Goal: Task Accomplishment & Management: Complete application form

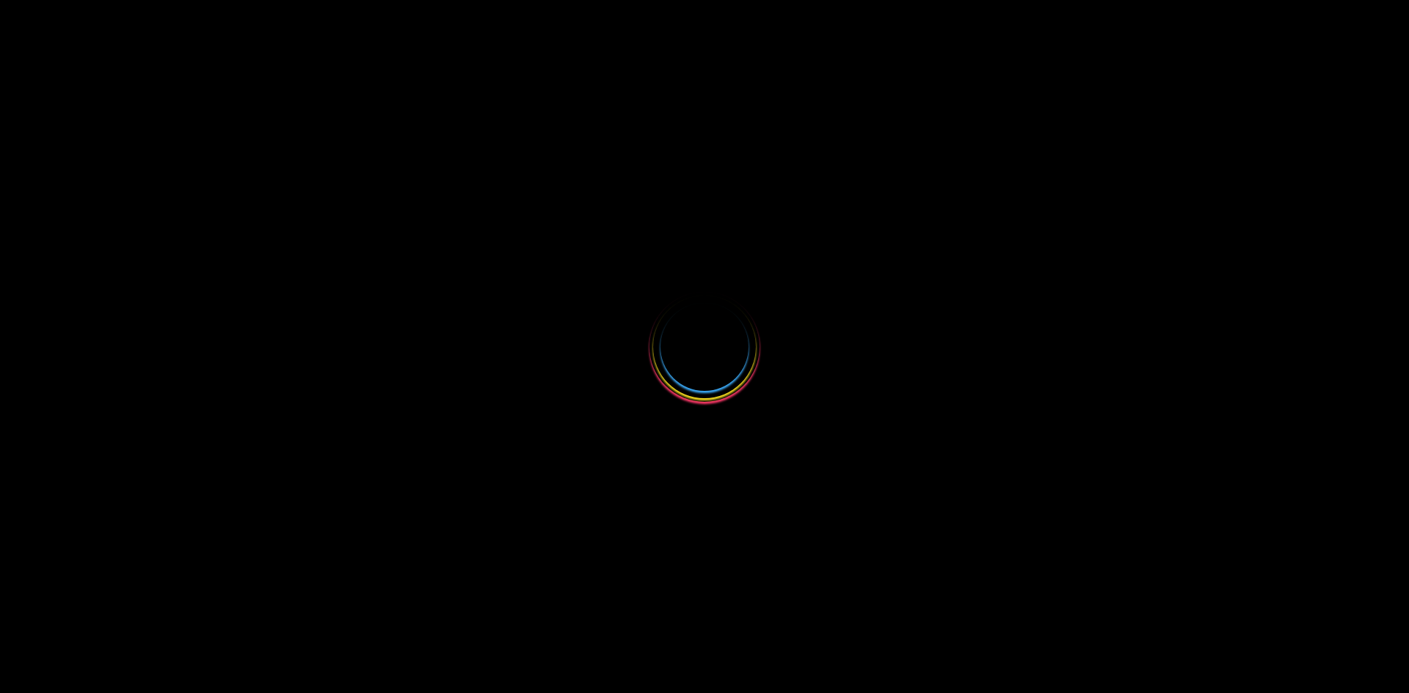
select select
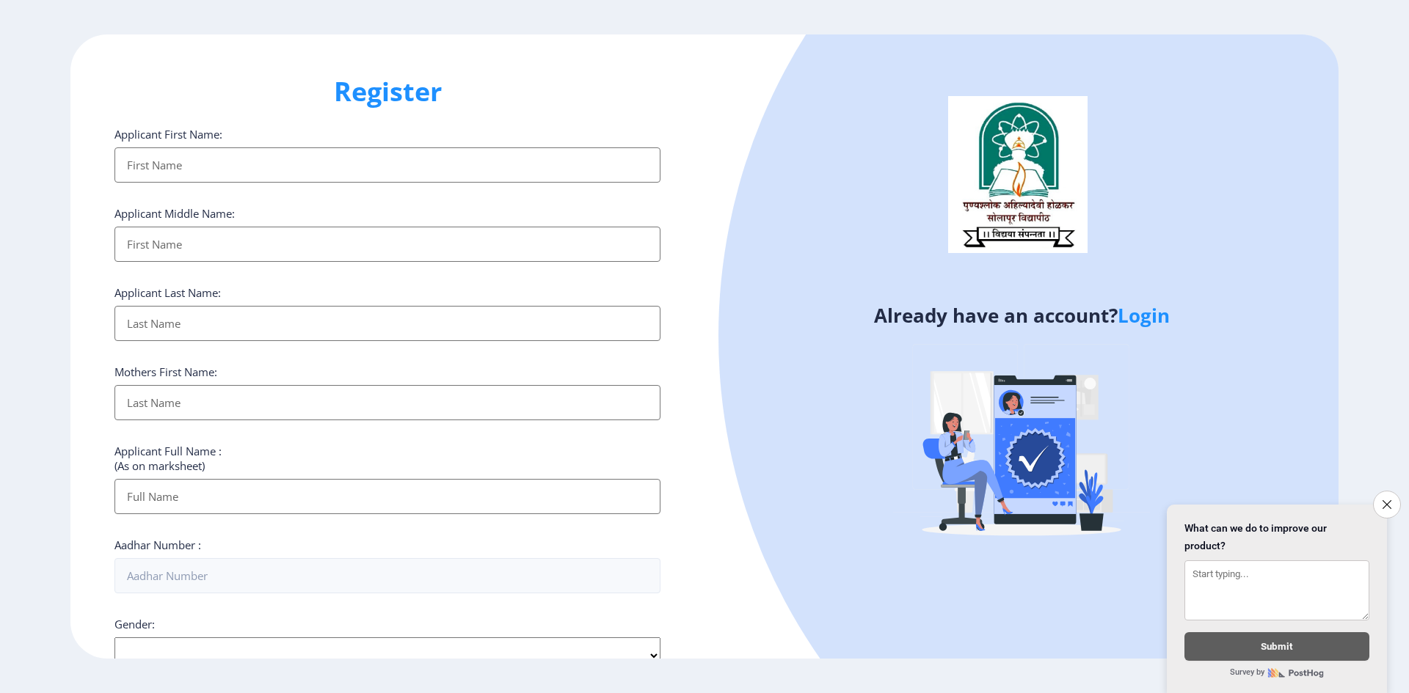
click at [253, 163] on input "Applicant First Name:" at bounding box center [387, 164] width 546 height 35
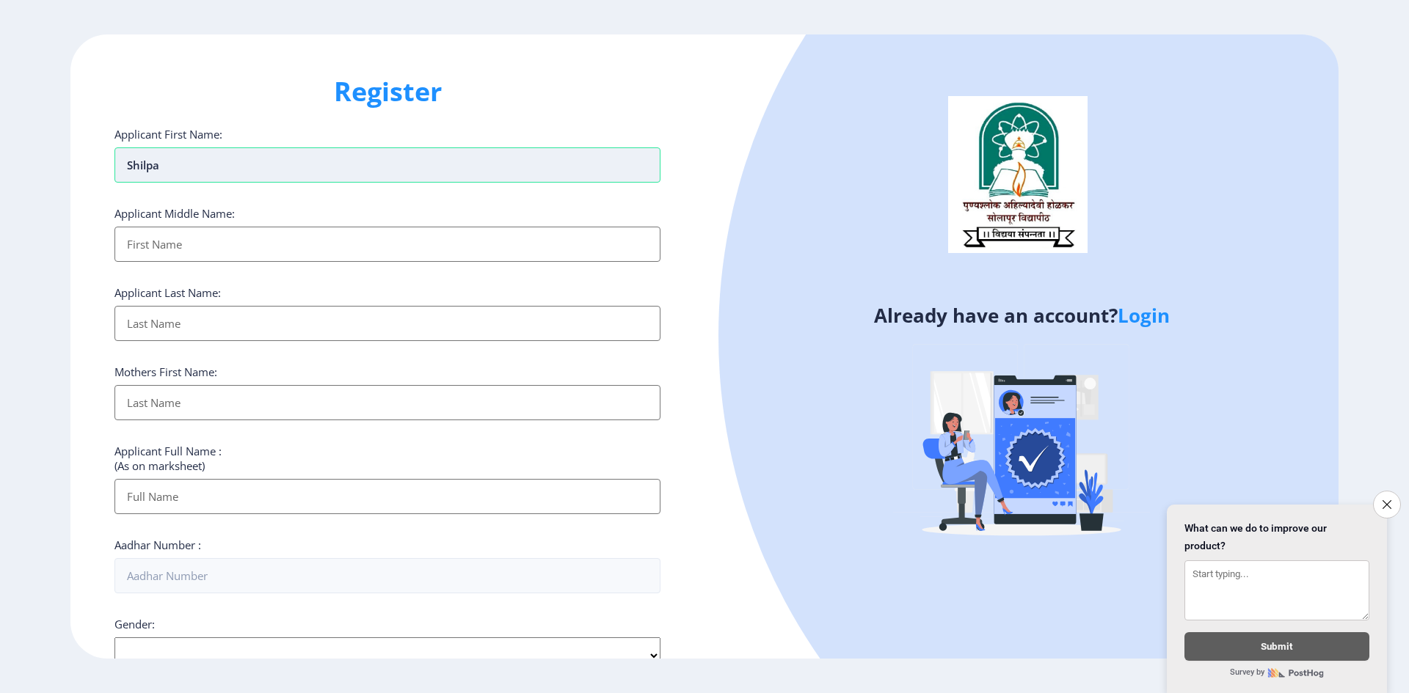
type input "shilpa"
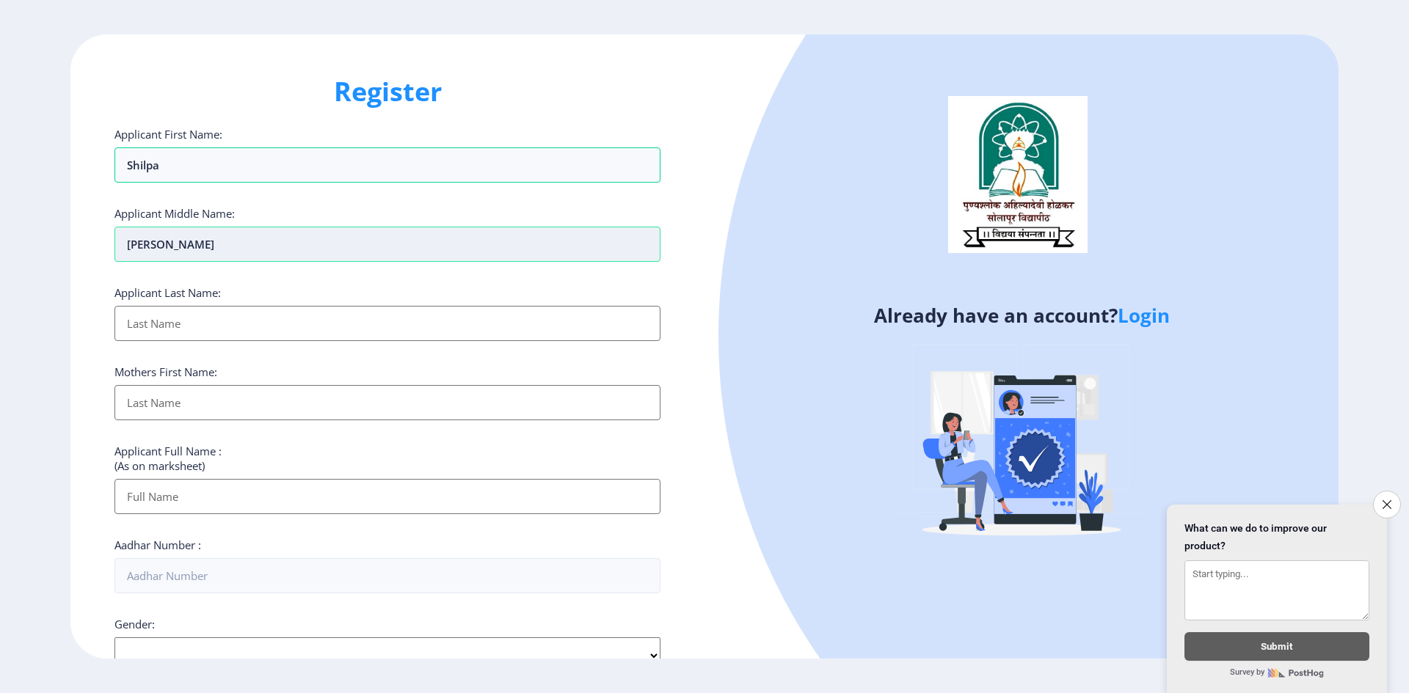
click at [177, 249] on input "revansiddha" at bounding box center [387, 244] width 546 height 35
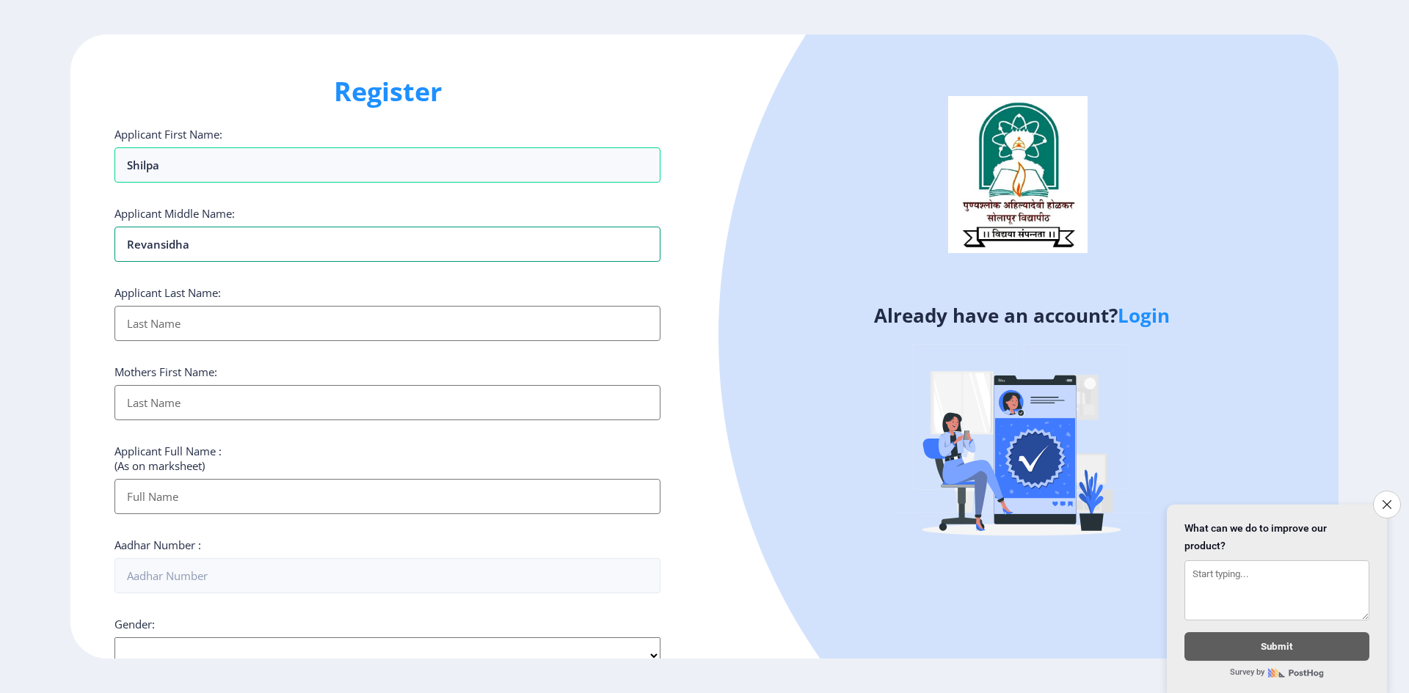
type input "revansidha"
click at [255, 323] on input "Applicant First Name:" at bounding box center [387, 323] width 546 height 35
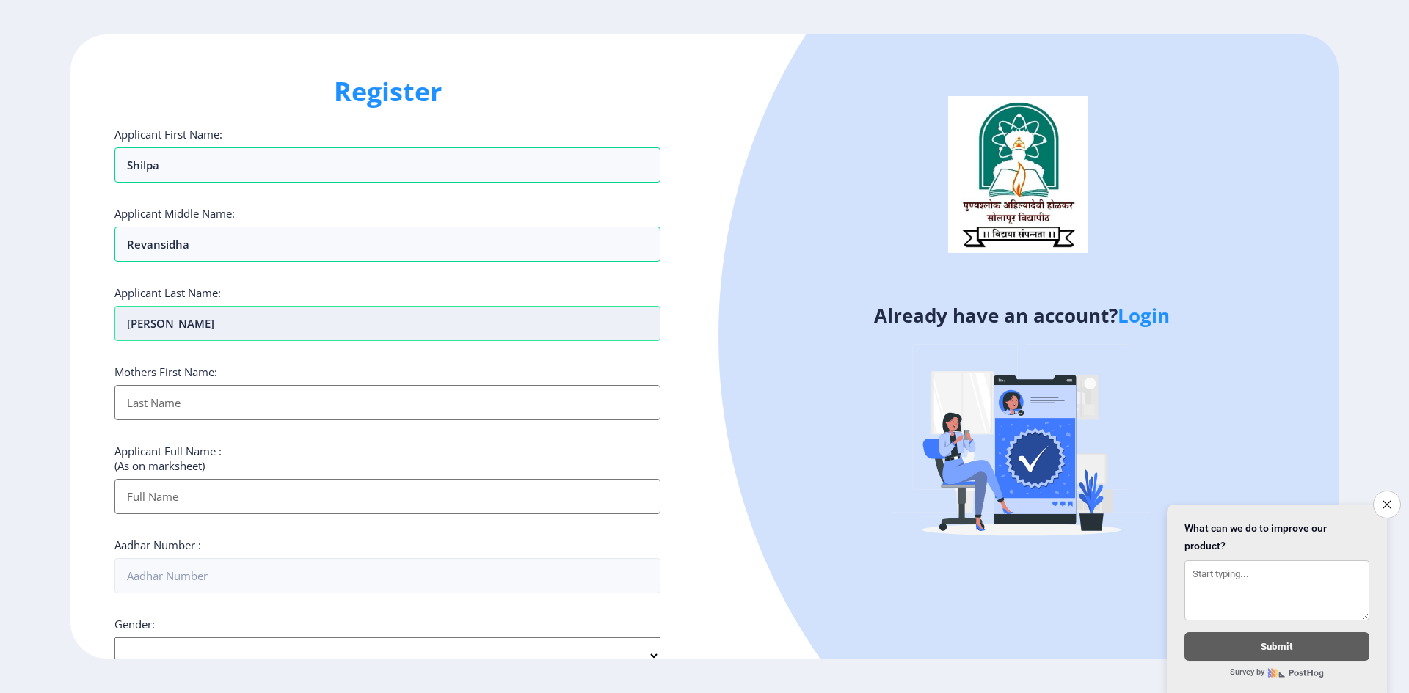
type input "[PERSON_NAME]"
type input "Babita"
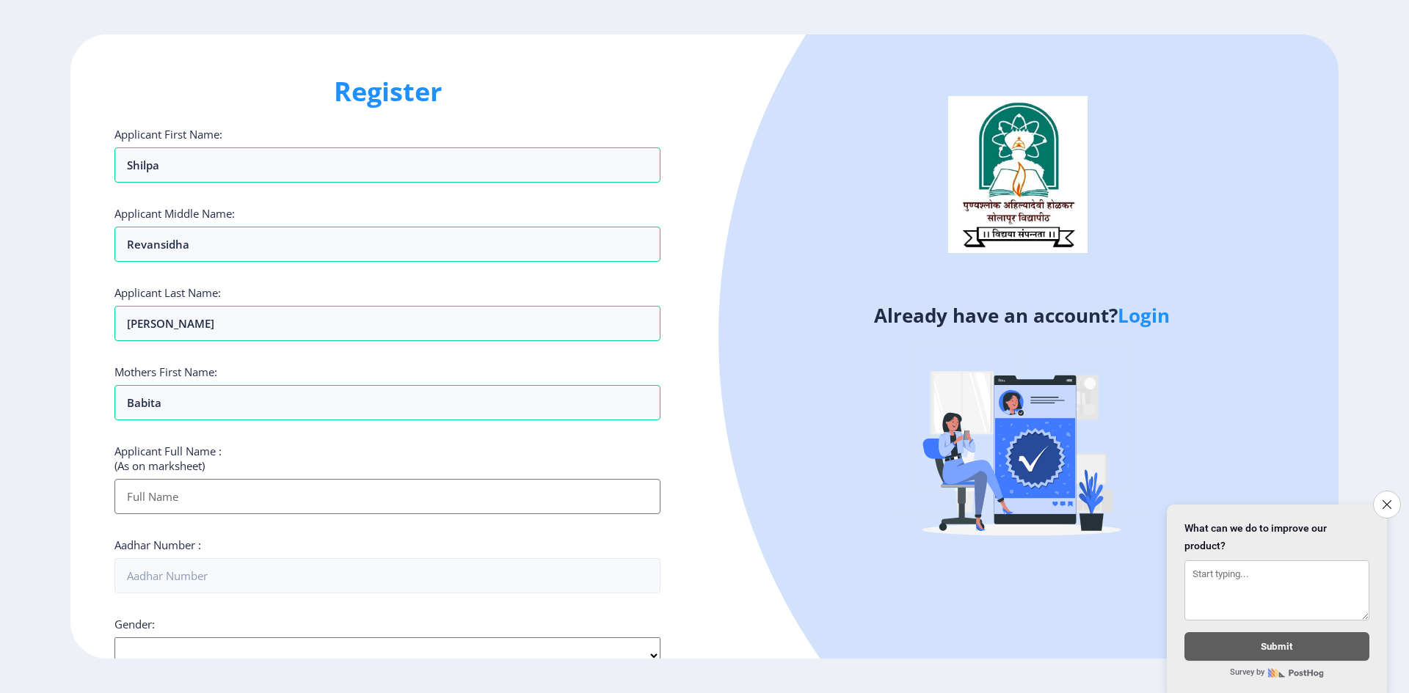
click at [334, 511] on input "Applicant First Name:" at bounding box center [387, 496] width 546 height 35
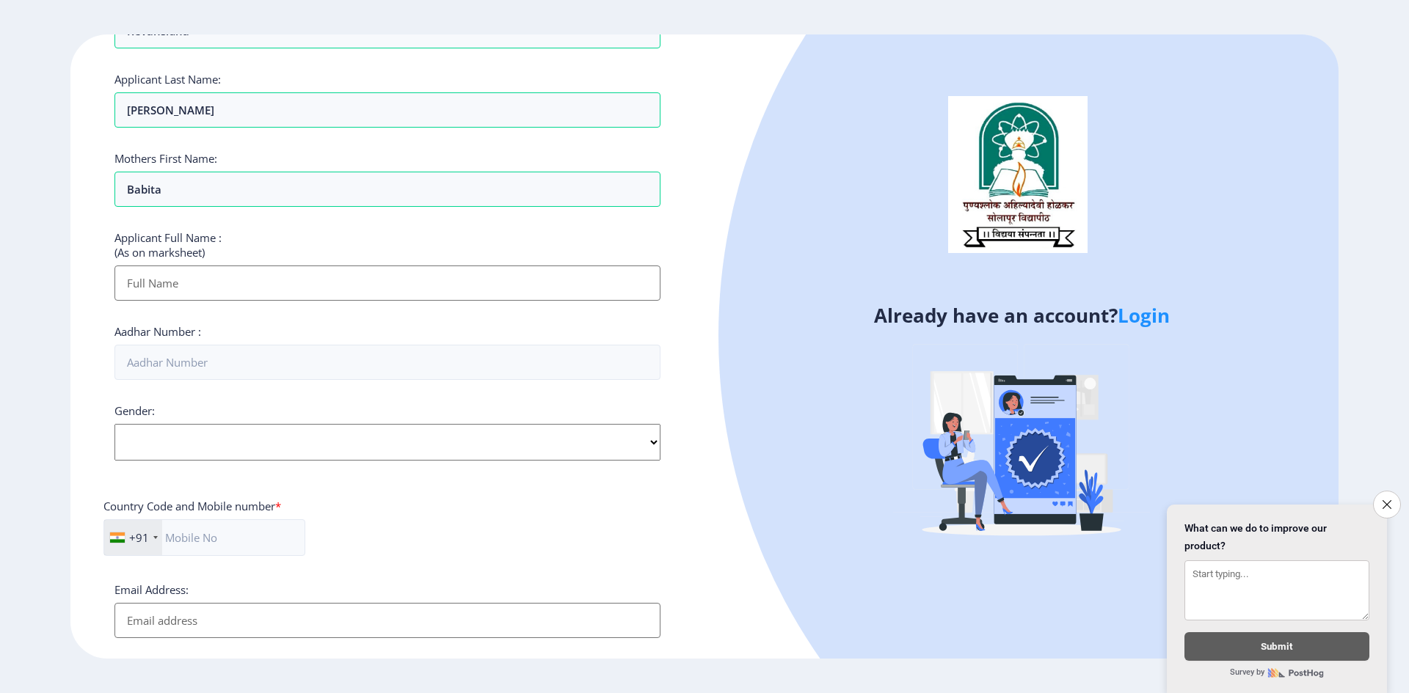
scroll to position [220, 0]
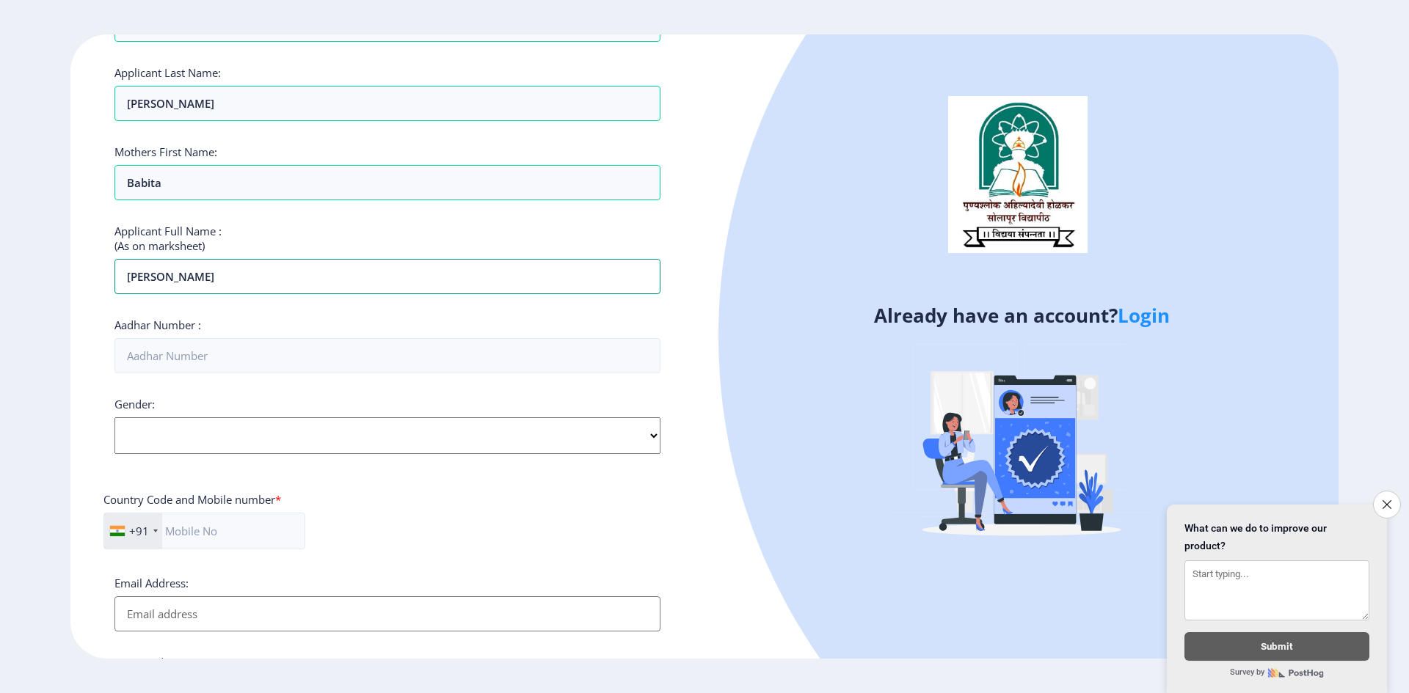
type input "[PERSON_NAME]"
type input "856386080246"
click at [642, 435] on select "Select Gender [DEMOGRAPHIC_DATA] [DEMOGRAPHIC_DATA] Other" at bounding box center [387, 435] width 546 height 37
select select "[DEMOGRAPHIC_DATA]"
click at [114, 417] on select "Select Gender [DEMOGRAPHIC_DATA] [DEMOGRAPHIC_DATA] Other" at bounding box center [387, 435] width 546 height 37
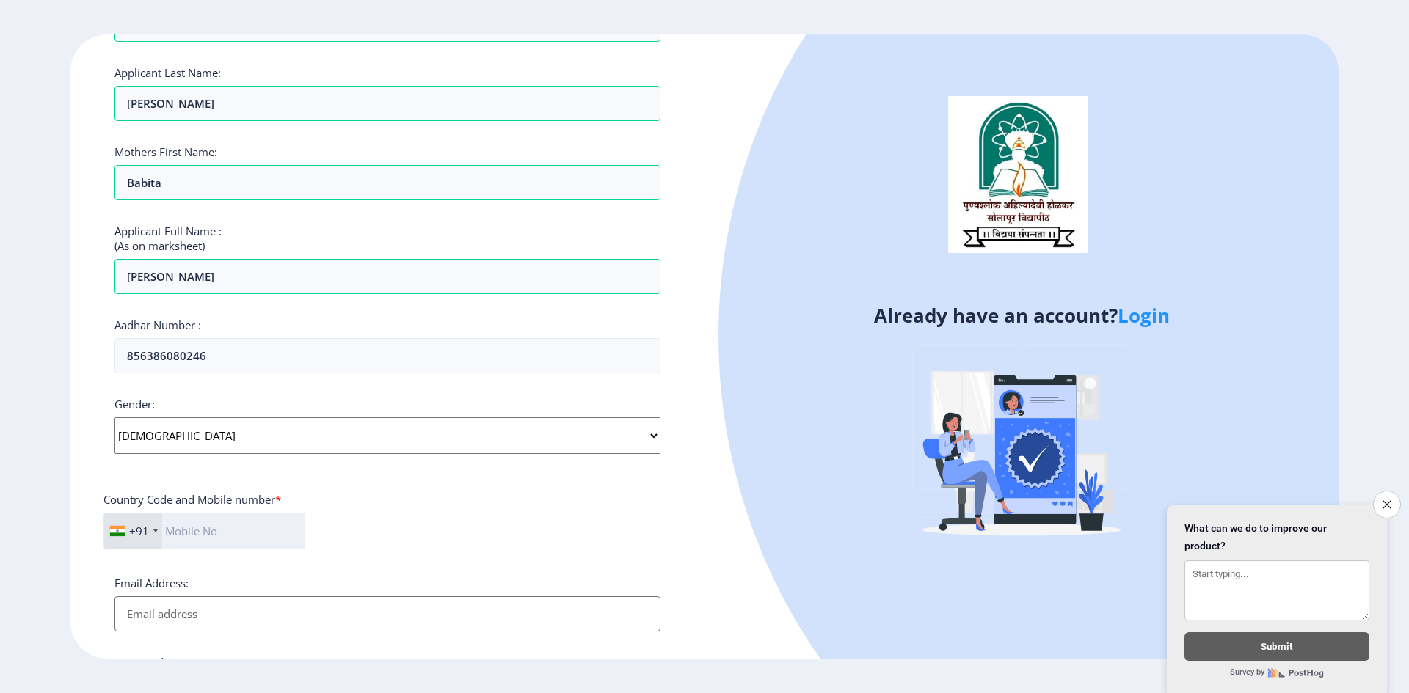
click at [201, 535] on input "text" at bounding box center [204, 531] width 202 height 37
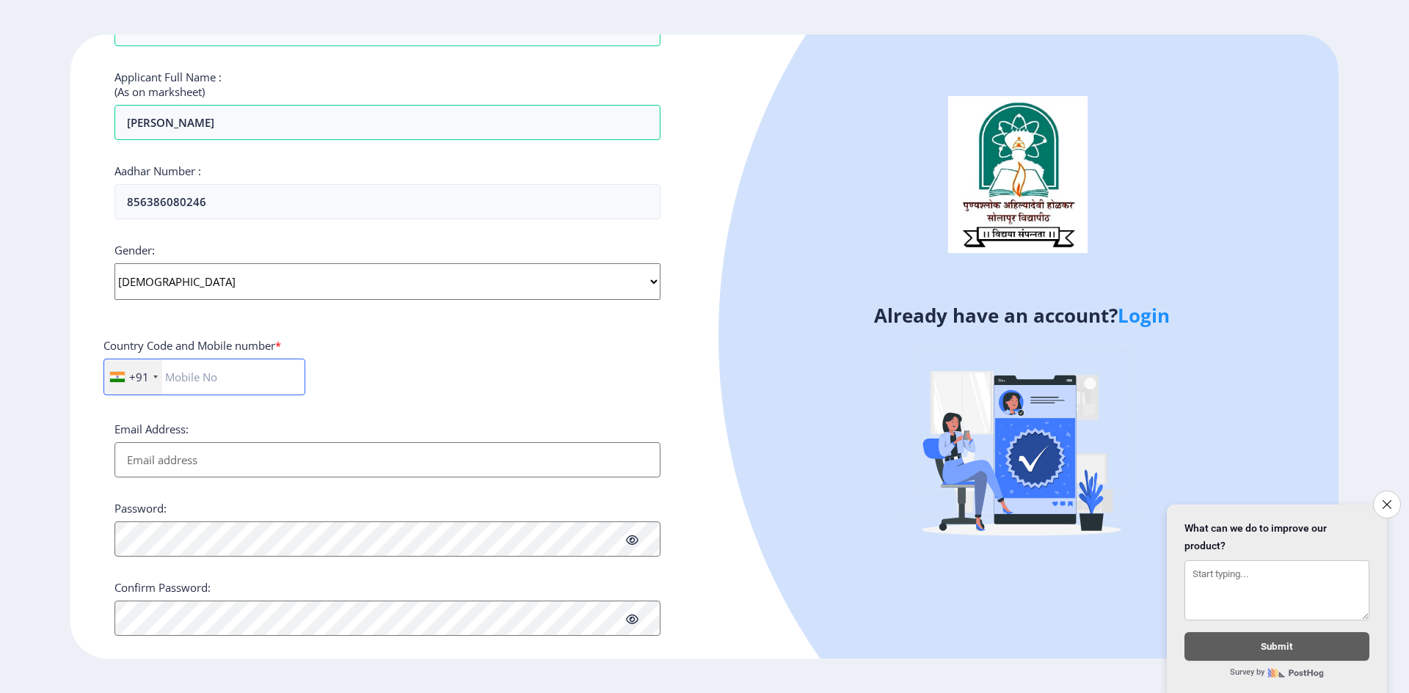
scroll to position [397, 0]
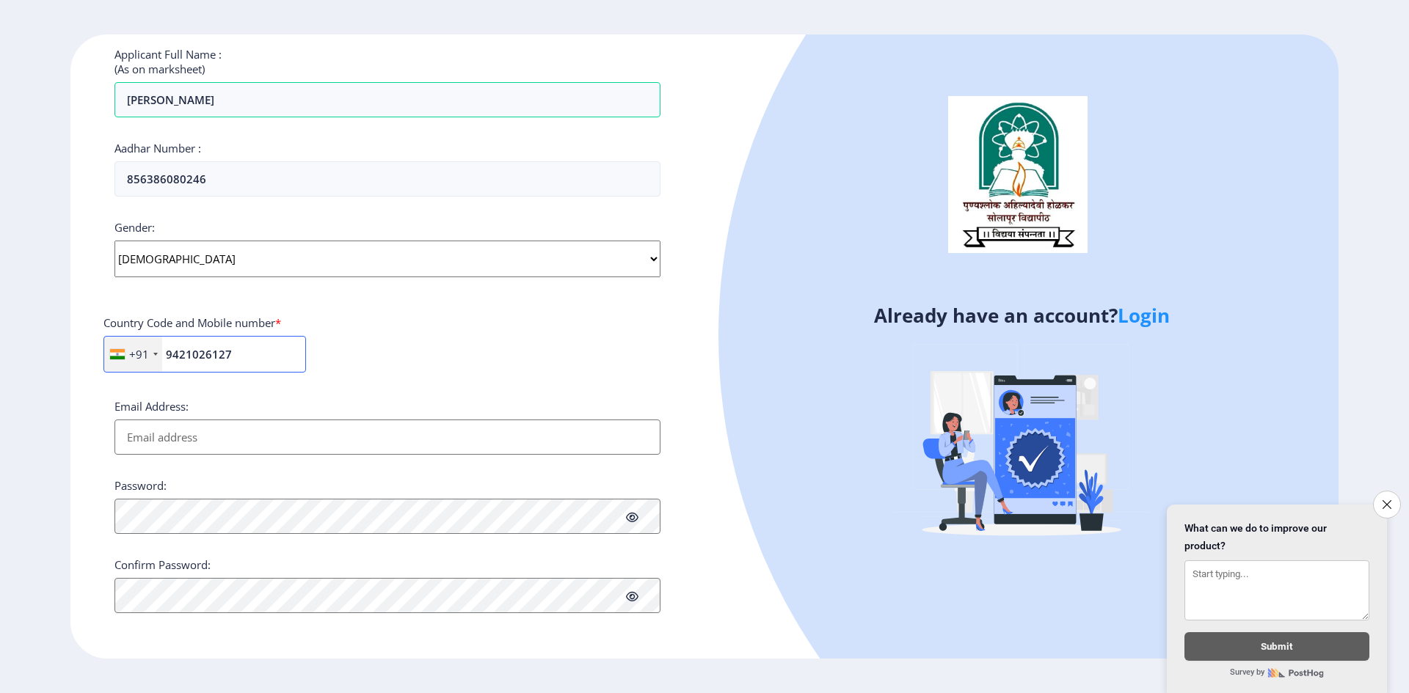
type input "9421026127"
click at [149, 445] on input "Email Address:" at bounding box center [387, 437] width 546 height 35
type input "[EMAIL_ADDRESS][DOMAIN_NAME]"
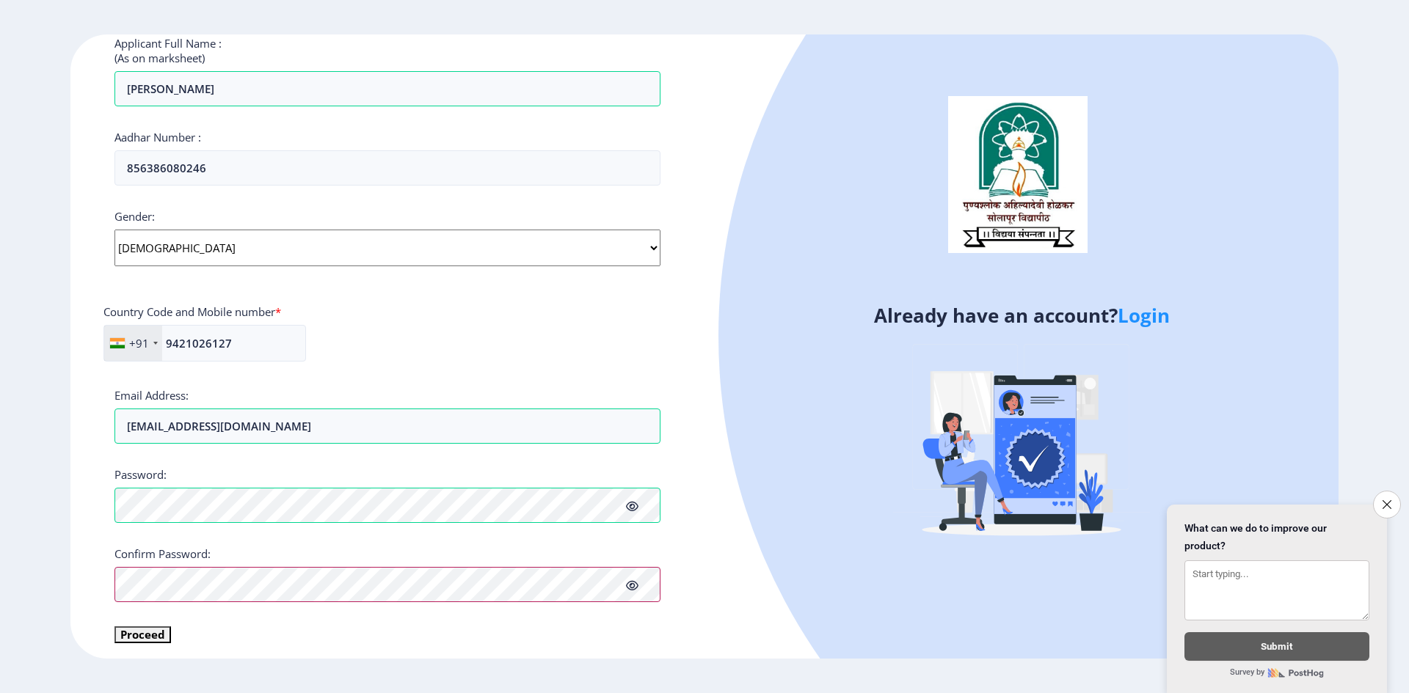
scroll to position [414, 0]
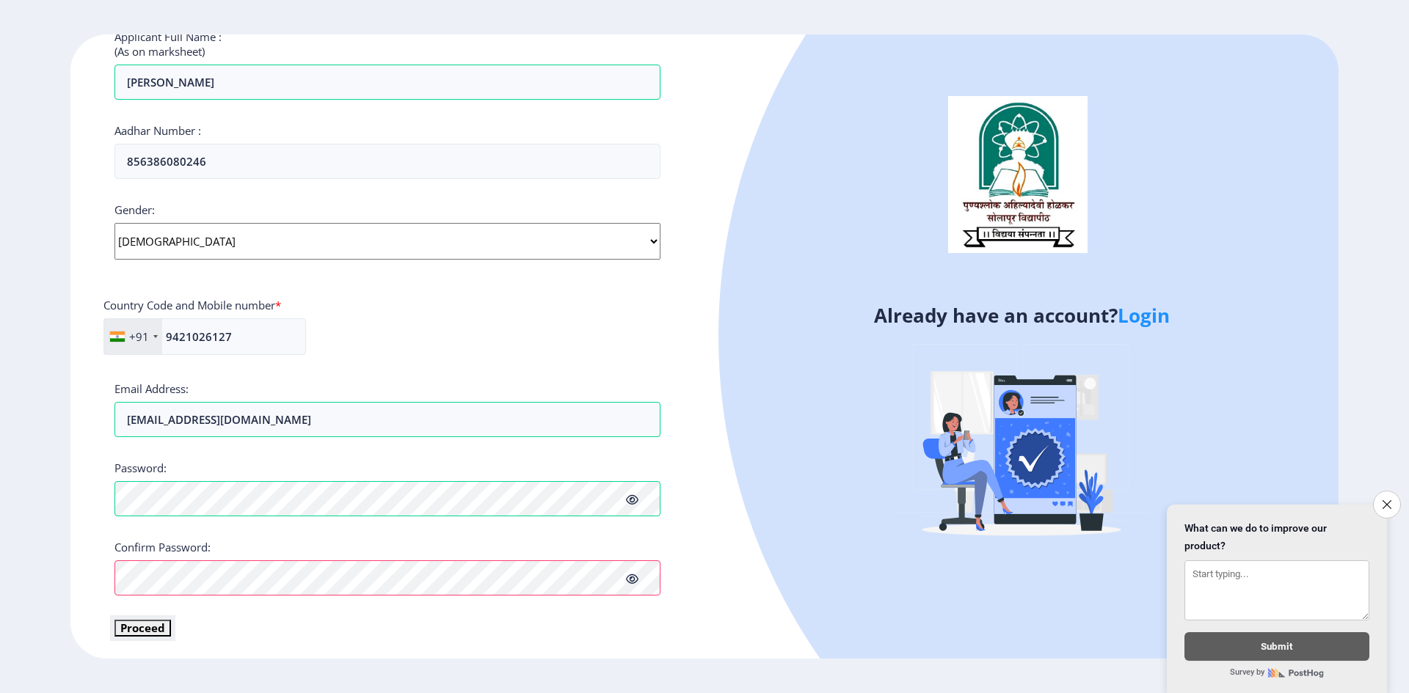
click at [149, 635] on button "Proceed" at bounding box center [142, 628] width 56 height 17
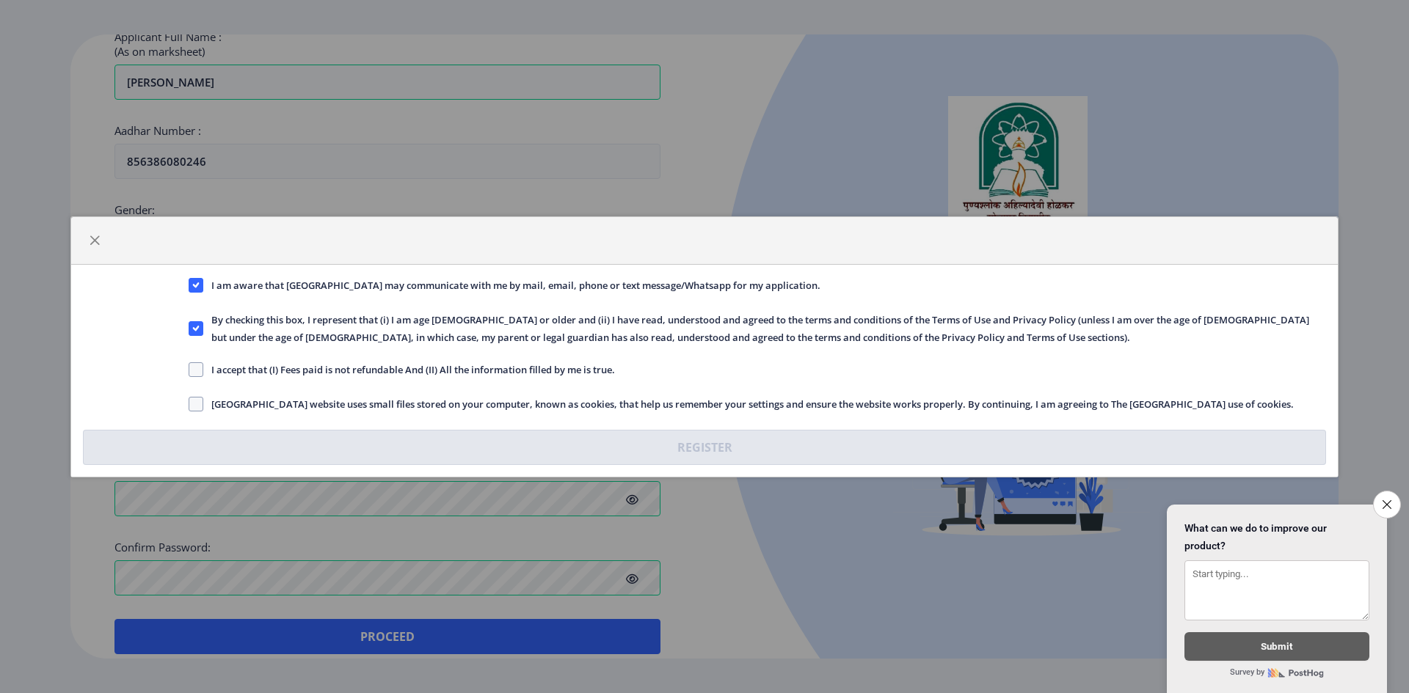
click at [187, 371] on div "I accept that (I) Fees paid is not refundable And (II) All the information fill…" at bounding box center [757, 371] width 1159 height 20
click at [191, 371] on span at bounding box center [196, 369] width 15 height 15
click at [189, 370] on input "I accept that (I) Fees paid is not refundable And (II) All the information fill…" at bounding box center [189, 369] width 1 height 1
checkbox input "true"
click at [200, 406] on span at bounding box center [196, 404] width 15 height 15
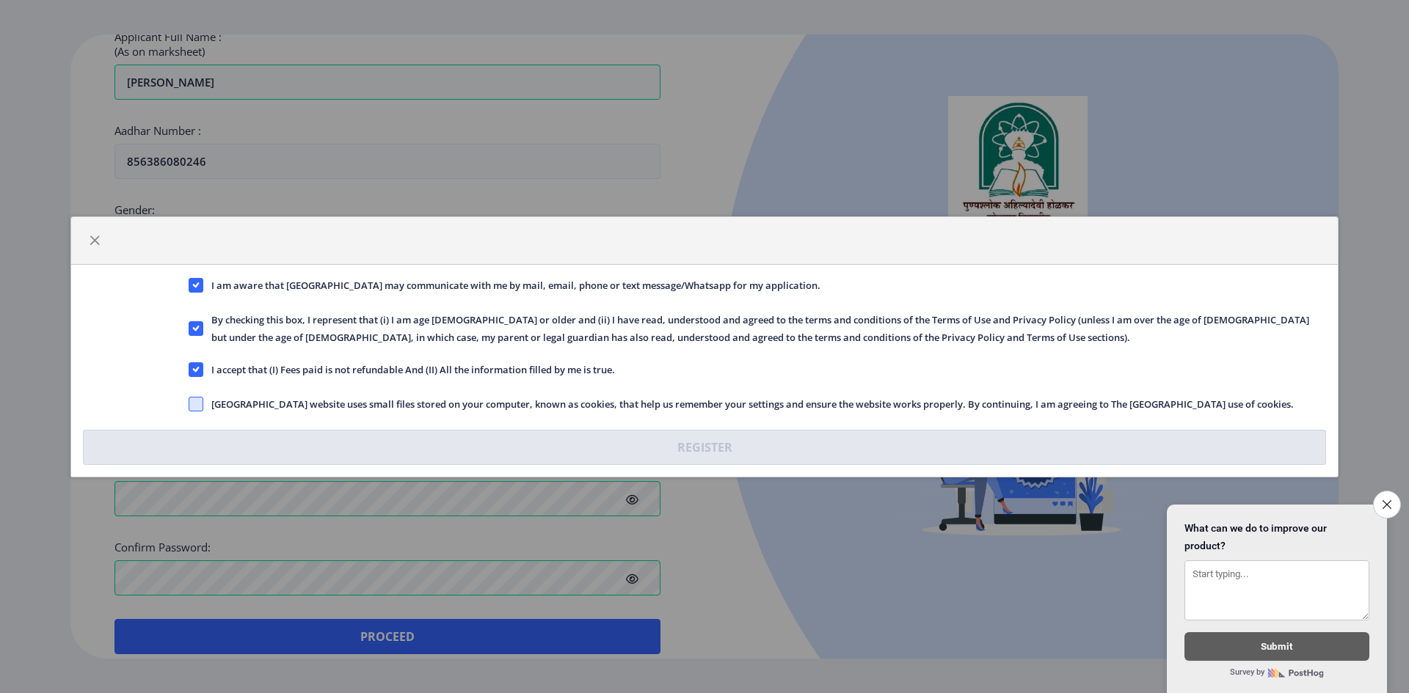
click at [189, 404] on input "Solapur University website uses small files stored on your computer, known as c…" at bounding box center [189, 403] width 1 height 1
checkbox input "true"
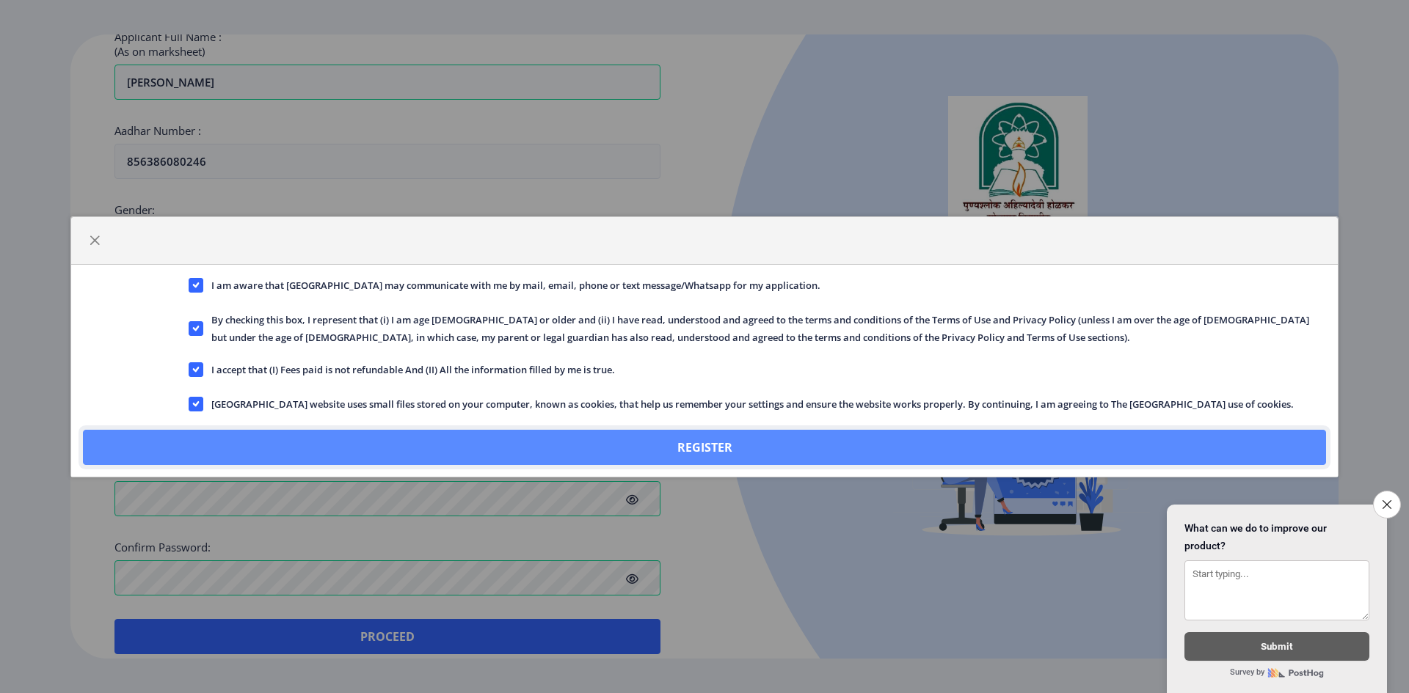
click at [602, 448] on button "Register" at bounding box center [704, 447] width 1243 height 35
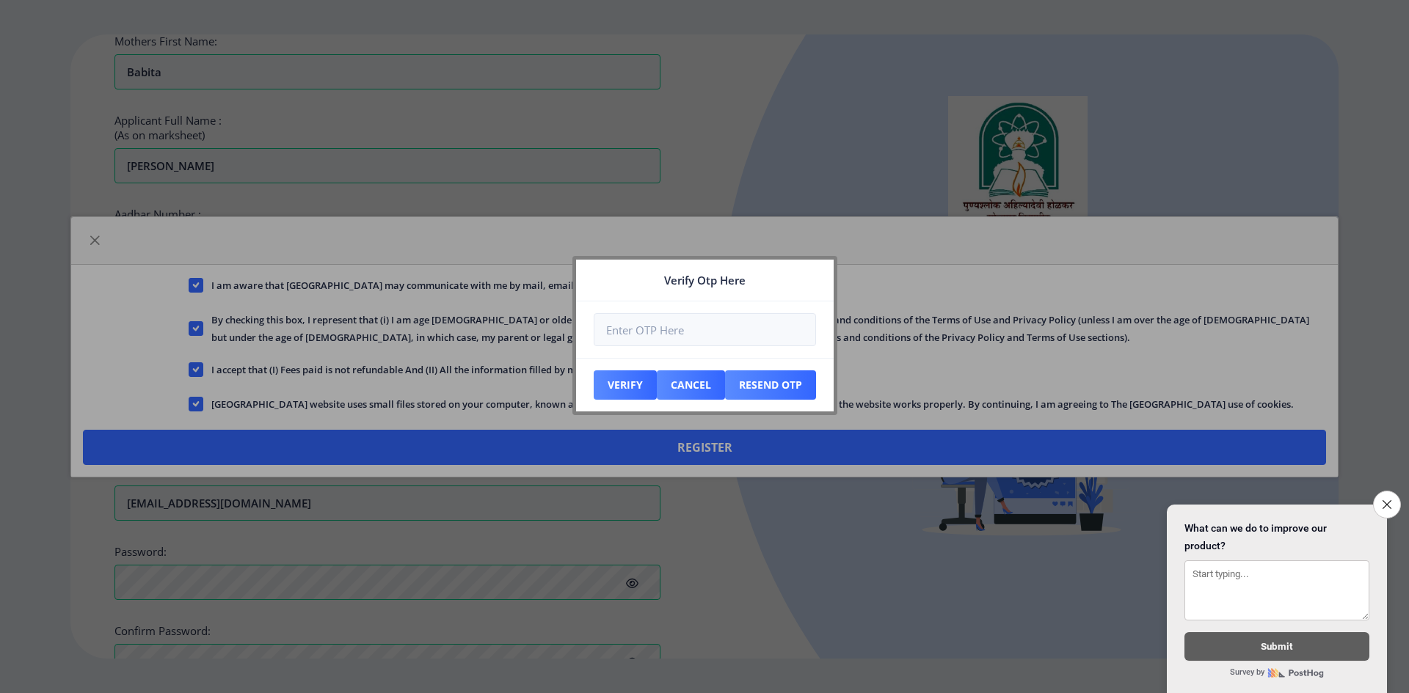
scroll to position [498, 0]
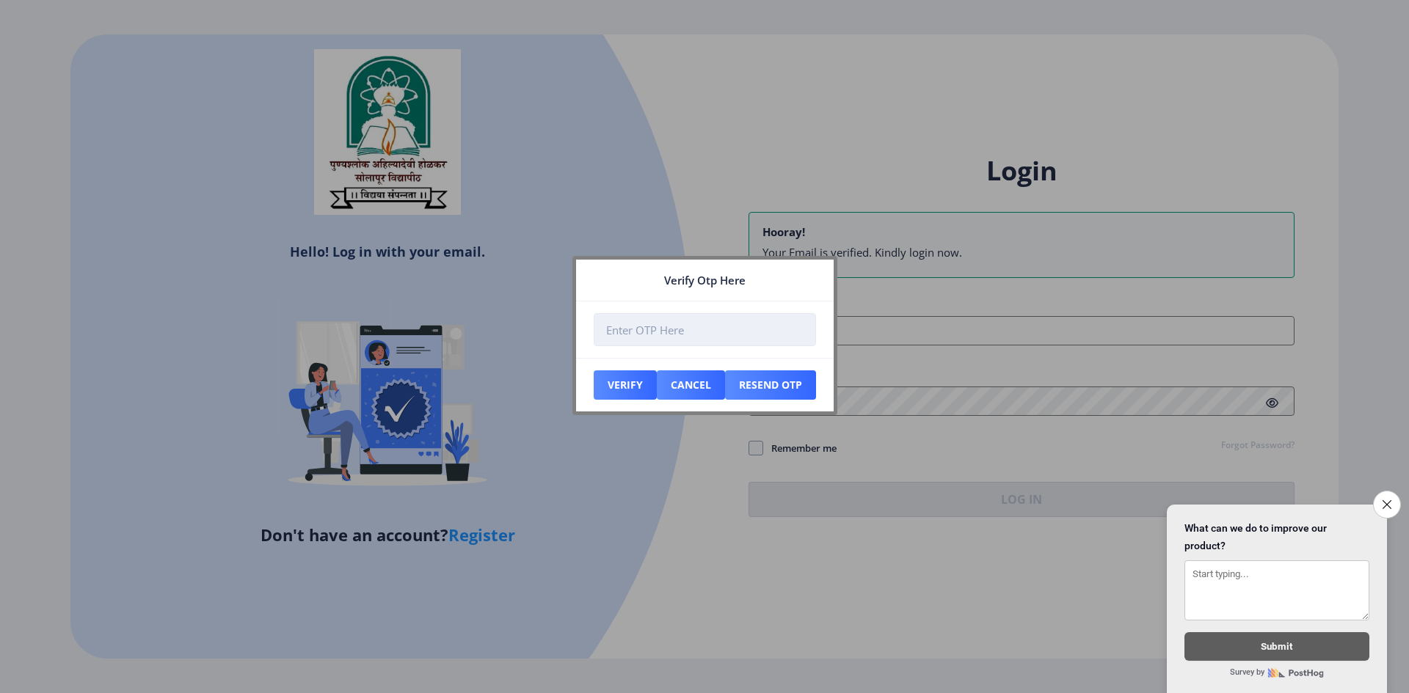
click at [693, 333] on input "number" at bounding box center [705, 329] width 222 height 33
click at [679, 326] on input "number" at bounding box center [705, 329] width 222 height 33
click at [662, 335] on input "number" at bounding box center [705, 329] width 222 height 33
click at [776, 385] on button "Resend Otp" at bounding box center [770, 384] width 91 height 29
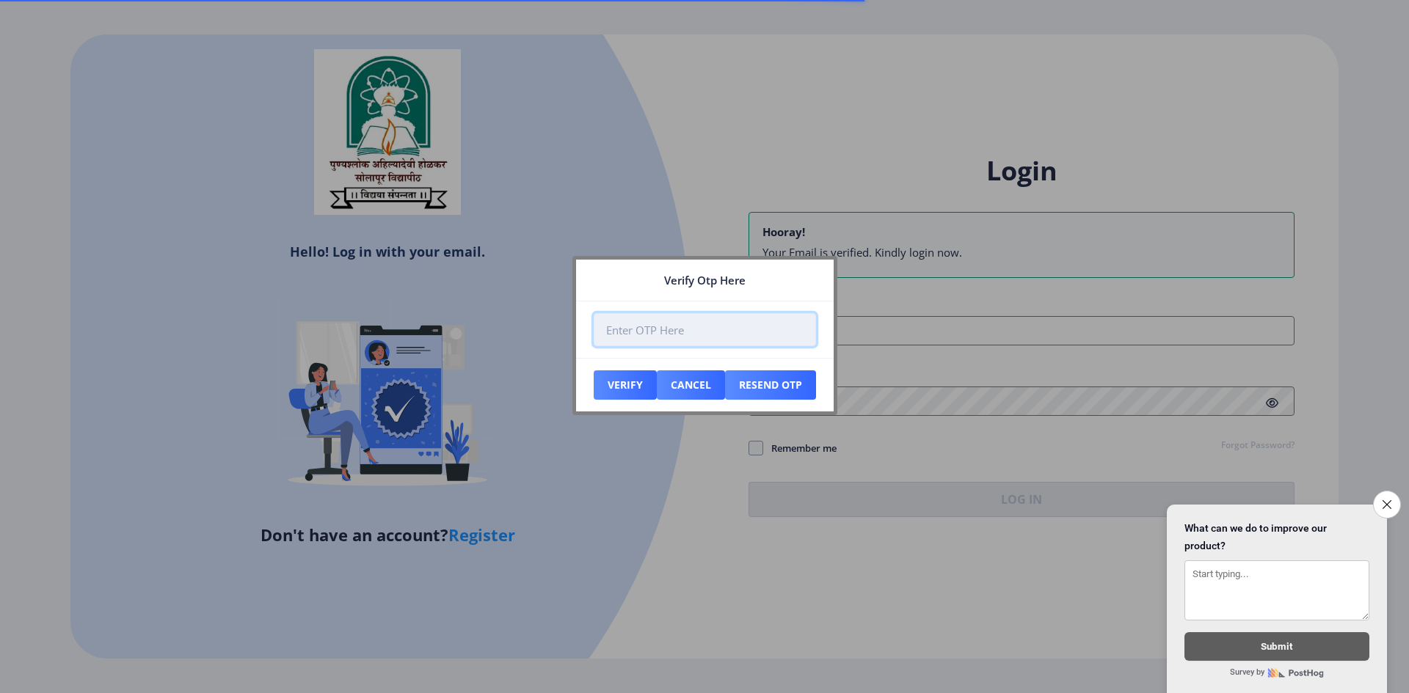
click at [629, 329] on input "number" at bounding box center [705, 329] width 222 height 33
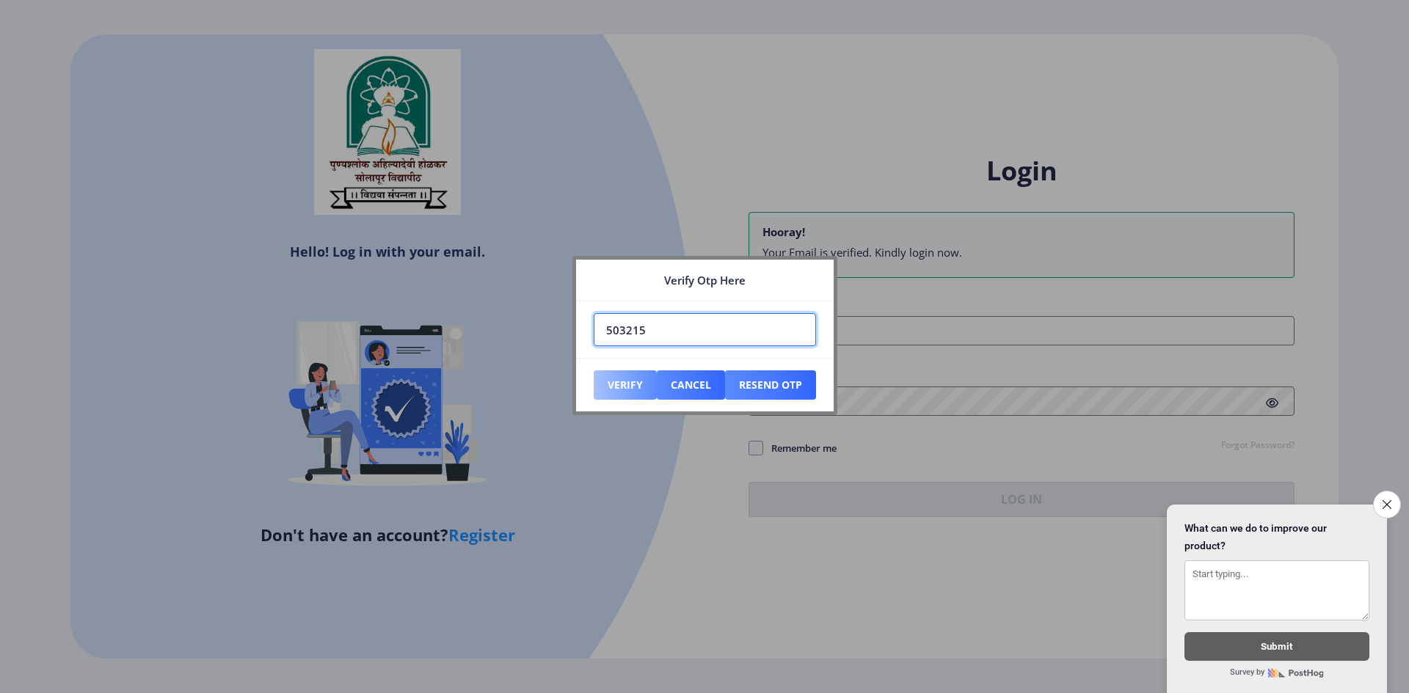
type input "503215"
click at [632, 384] on button "Verify" at bounding box center [625, 384] width 63 height 29
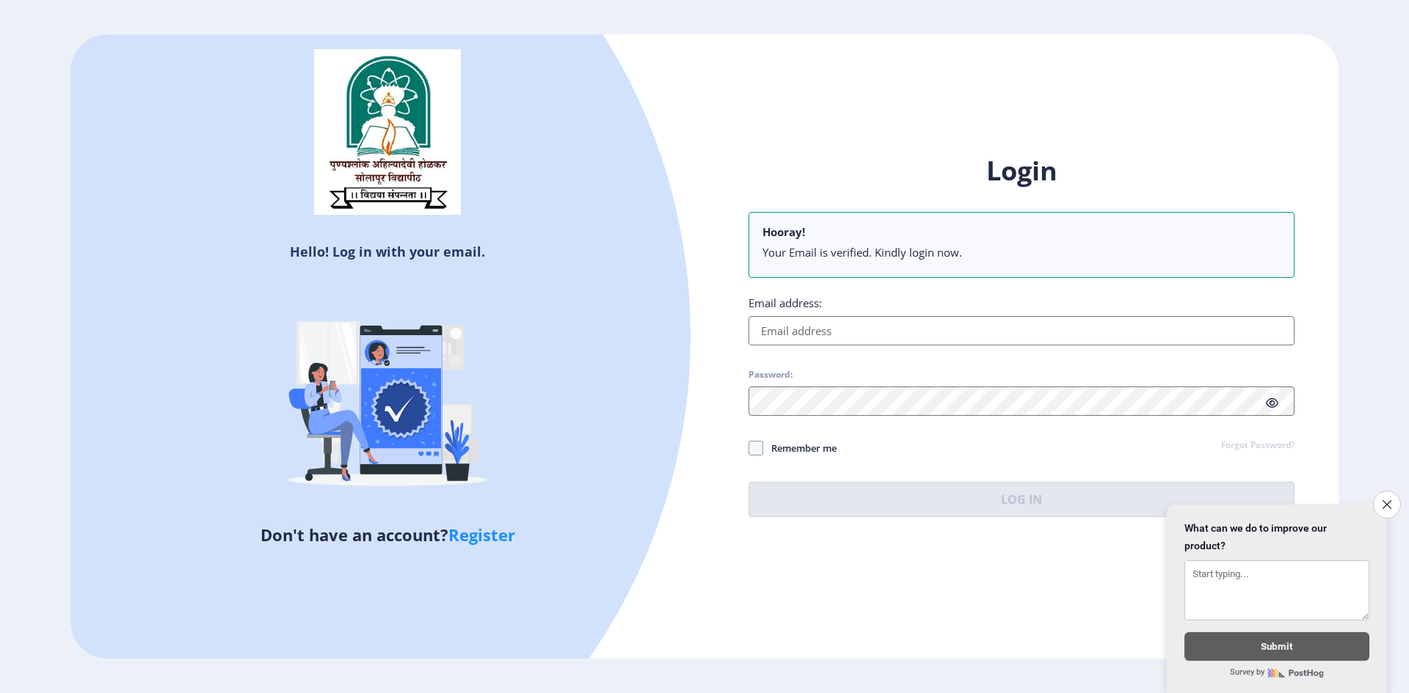
click at [789, 337] on input "Email address:" at bounding box center [1021, 330] width 546 height 29
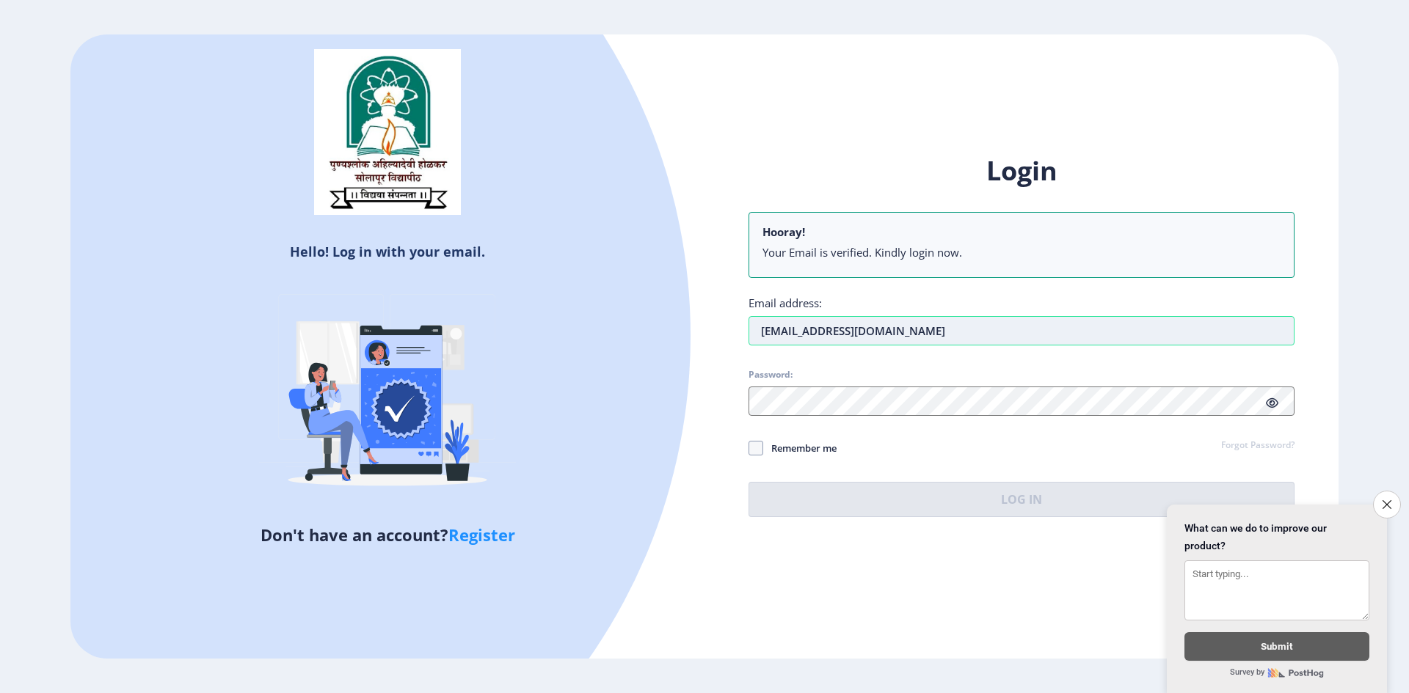
type input "[EMAIL_ADDRESS][DOMAIN_NAME]"
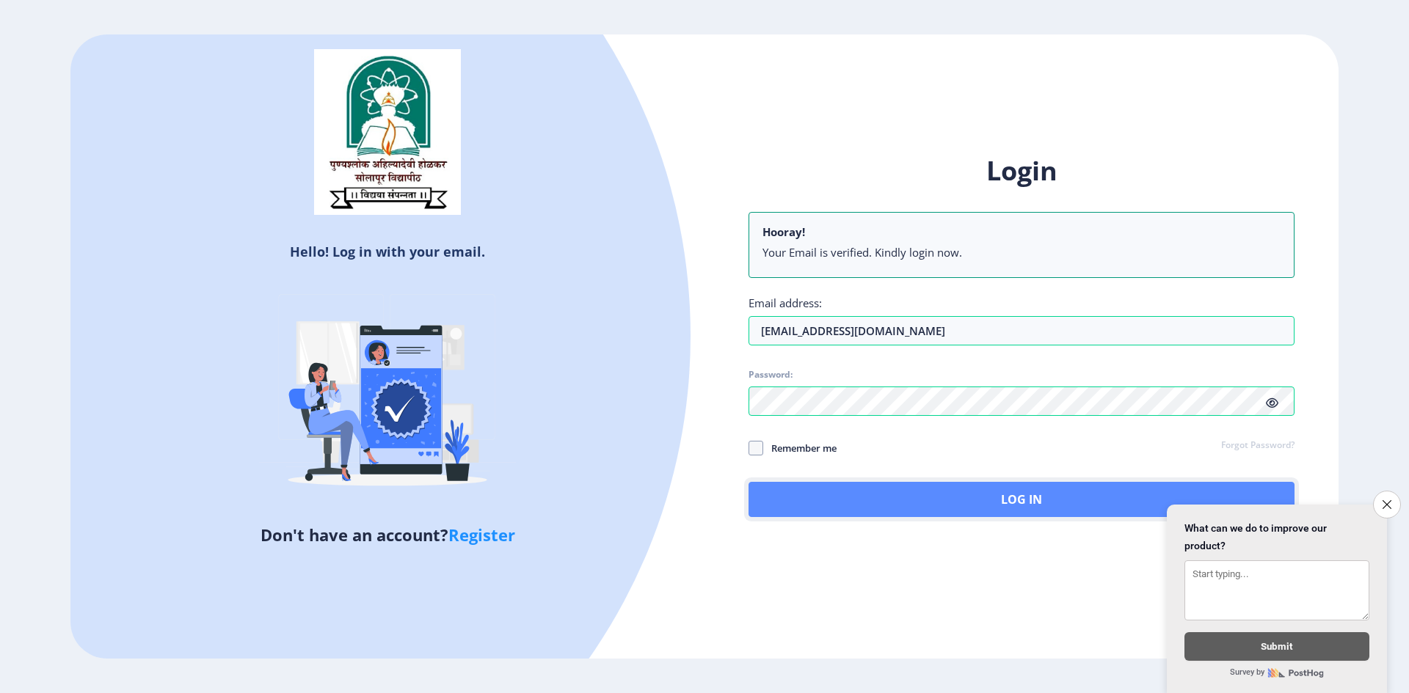
click at [960, 494] on button "Log In" at bounding box center [1021, 499] width 546 height 35
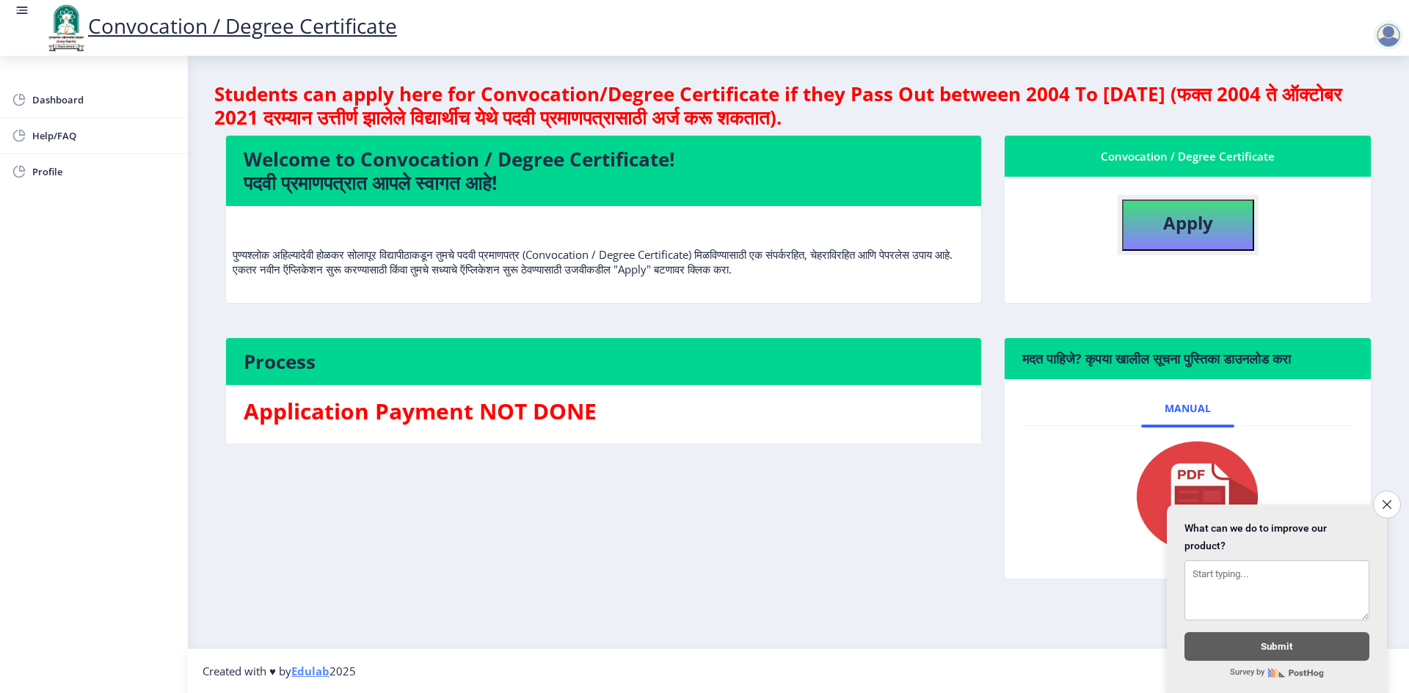
click at [1193, 229] on b "Apply" at bounding box center [1188, 223] width 50 height 24
select select
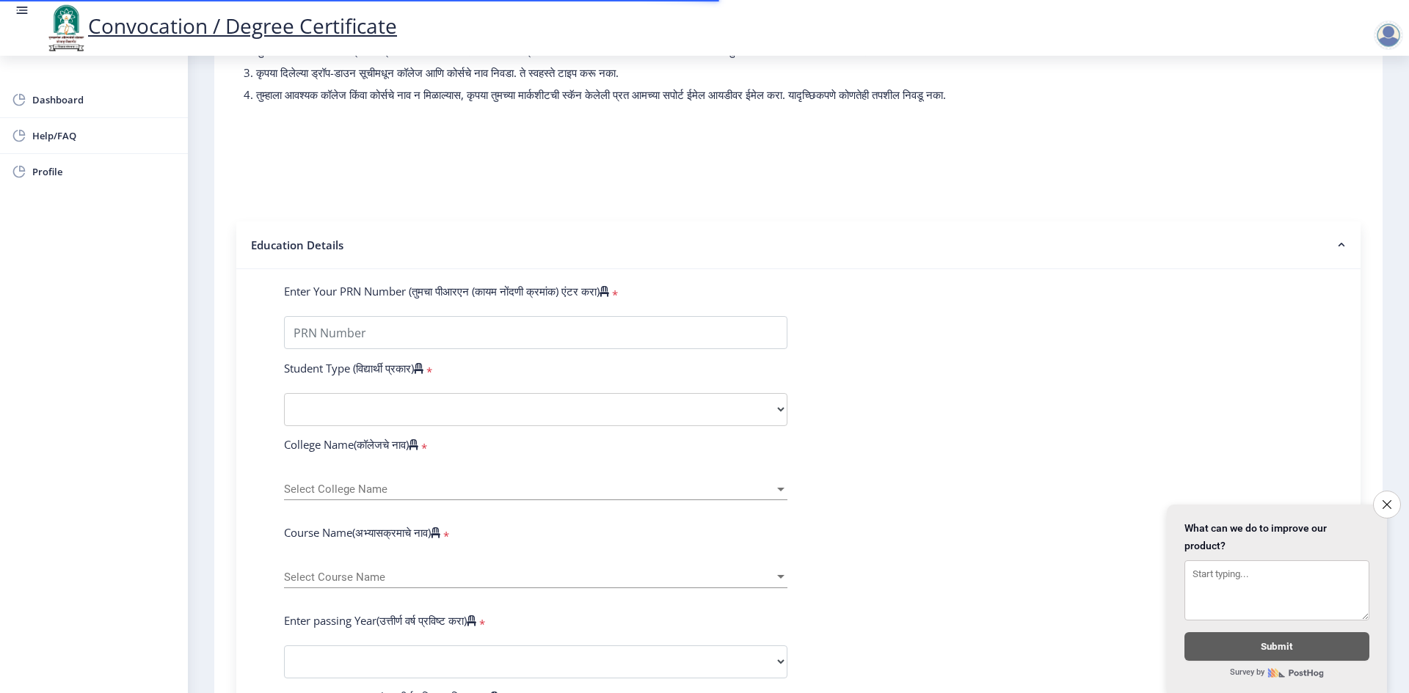
scroll to position [220, 0]
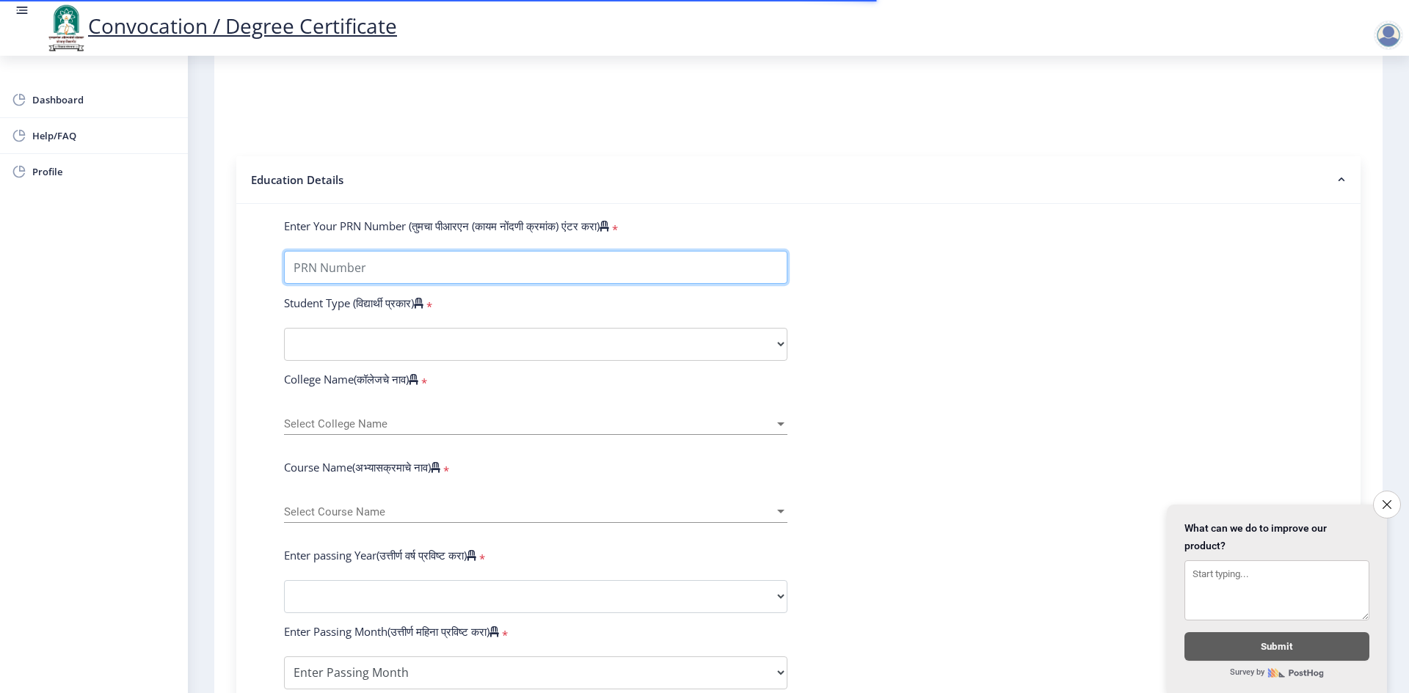
click at [343, 283] on input "Enter Your PRN Number (तुमचा पीआरएन (कायम नोंदणी क्रमांक) एंटर करा)" at bounding box center [535, 267] width 503 height 33
type input "2013032500106012"
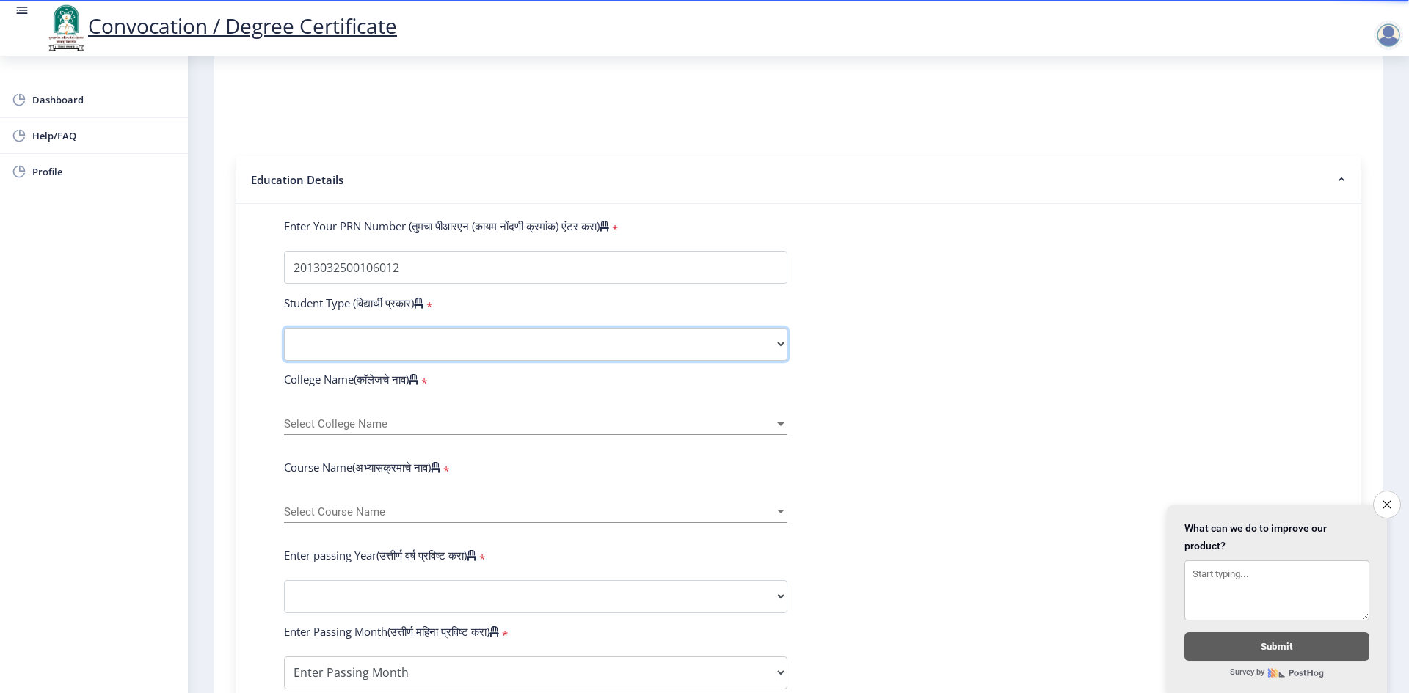
click at [500, 346] on select "Select Student Type Regular External" at bounding box center [535, 344] width 503 height 33
select select "Regular"
click at [284, 342] on select "Select Student Type Regular External" at bounding box center [535, 344] width 503 height 33
click at [377, 431] on span "Select College Name" at bounding box center [529, 424] width 490 height 12
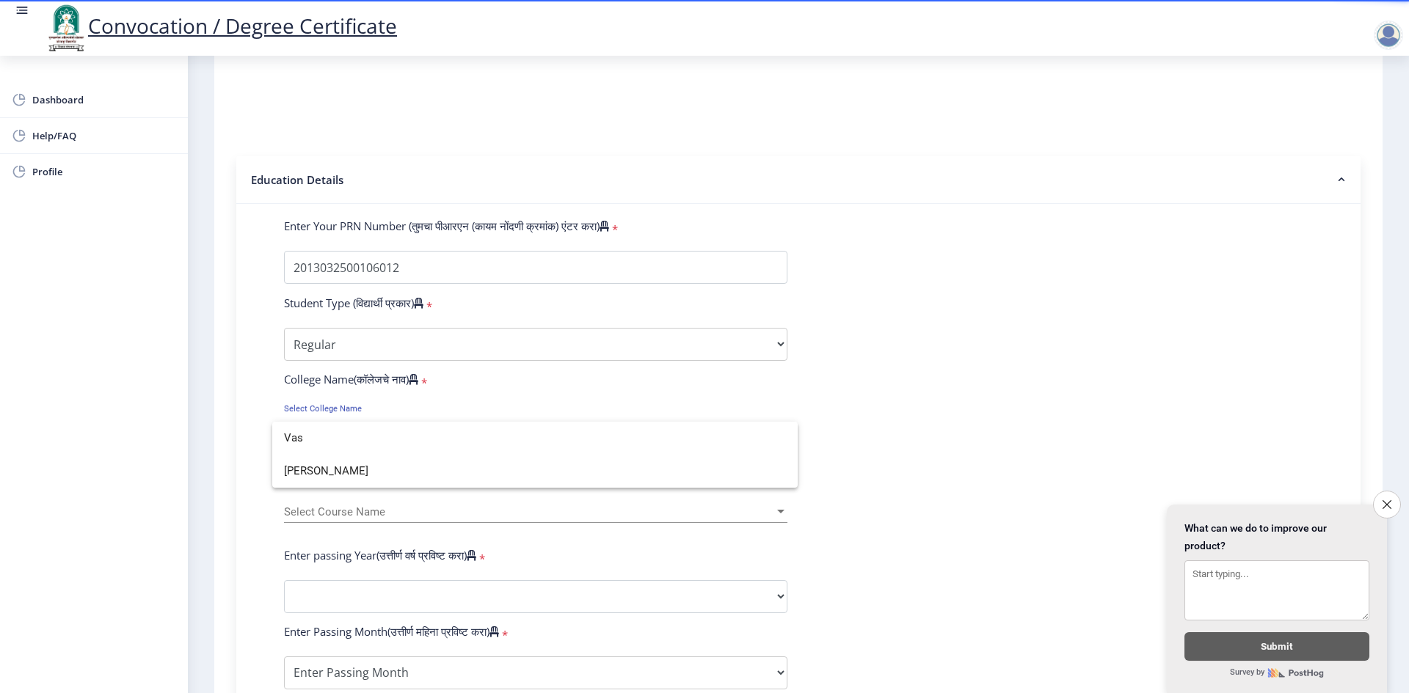
scroll to position [0, 0]
type input "Vasund"
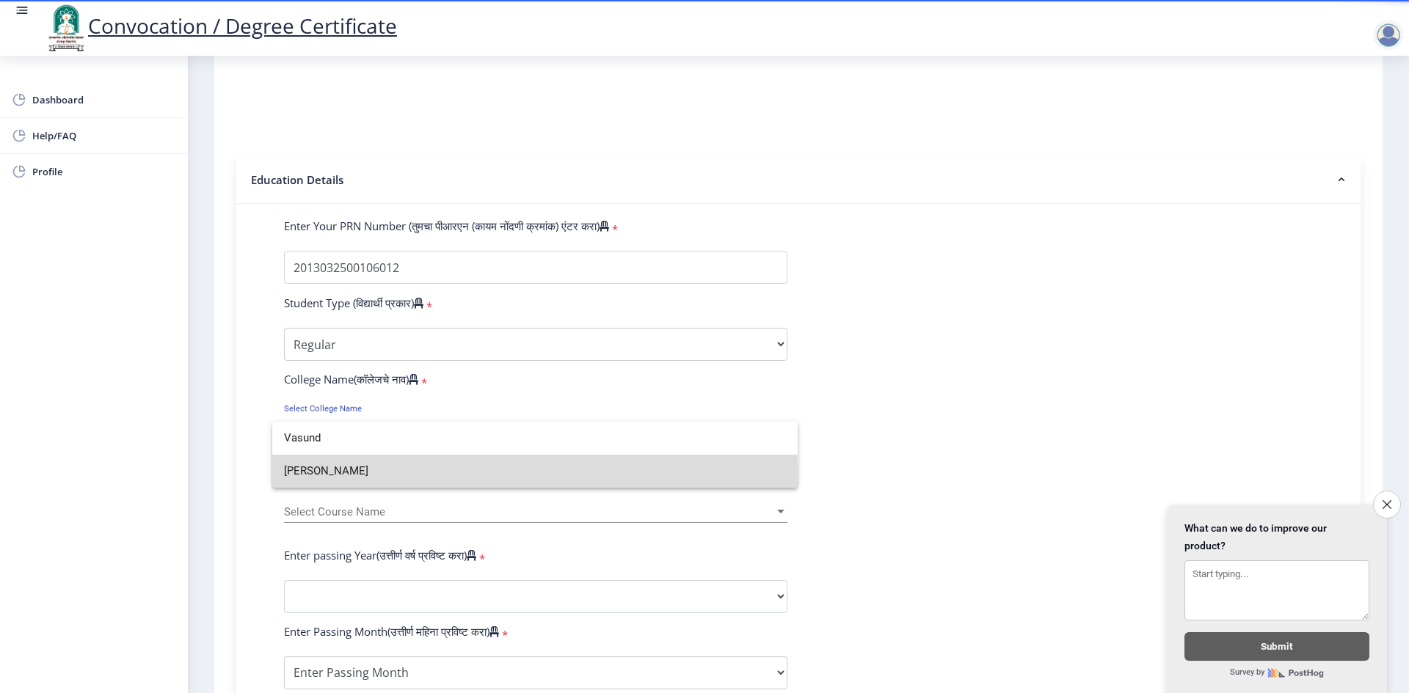
click at [370, 480] on span "[PERSON_NAME]" at bounding box center [535, 471] width 502 height 33
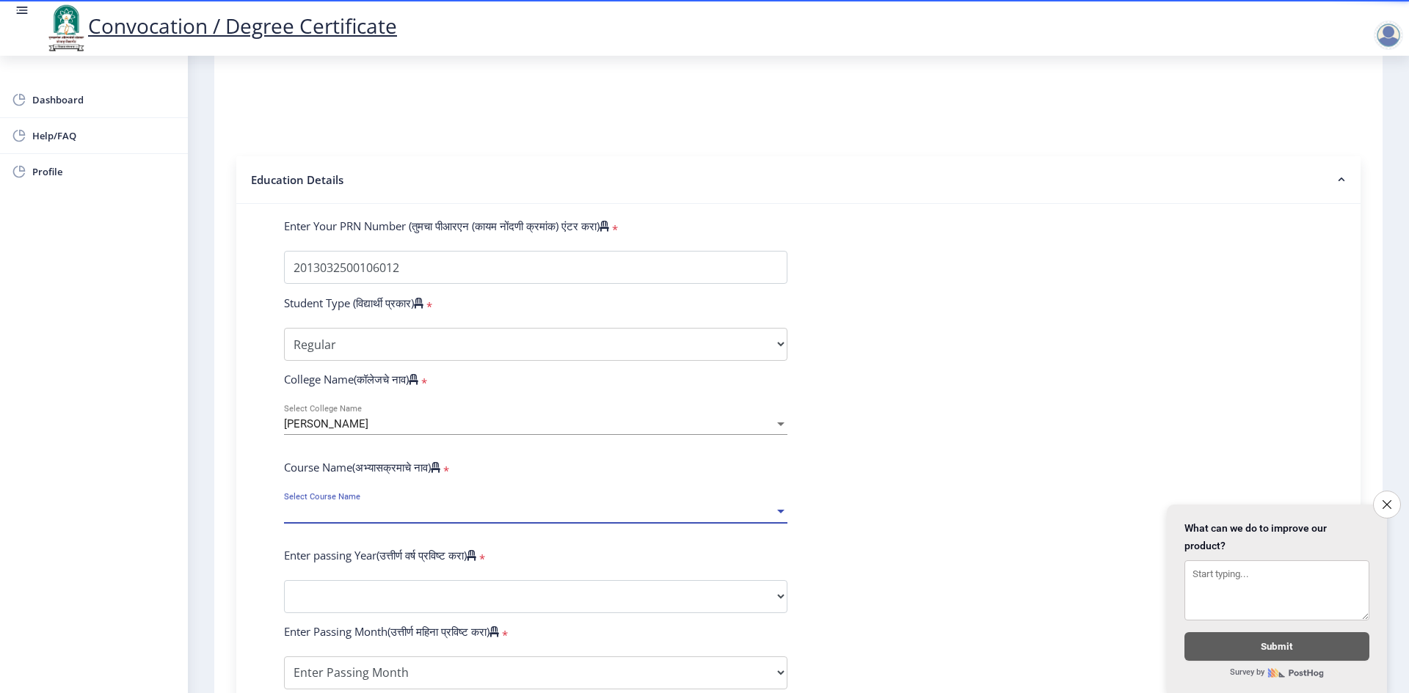
click at [310, 519] on span "Select Course Name" at bounding box center [529, 512] width 490 height 12
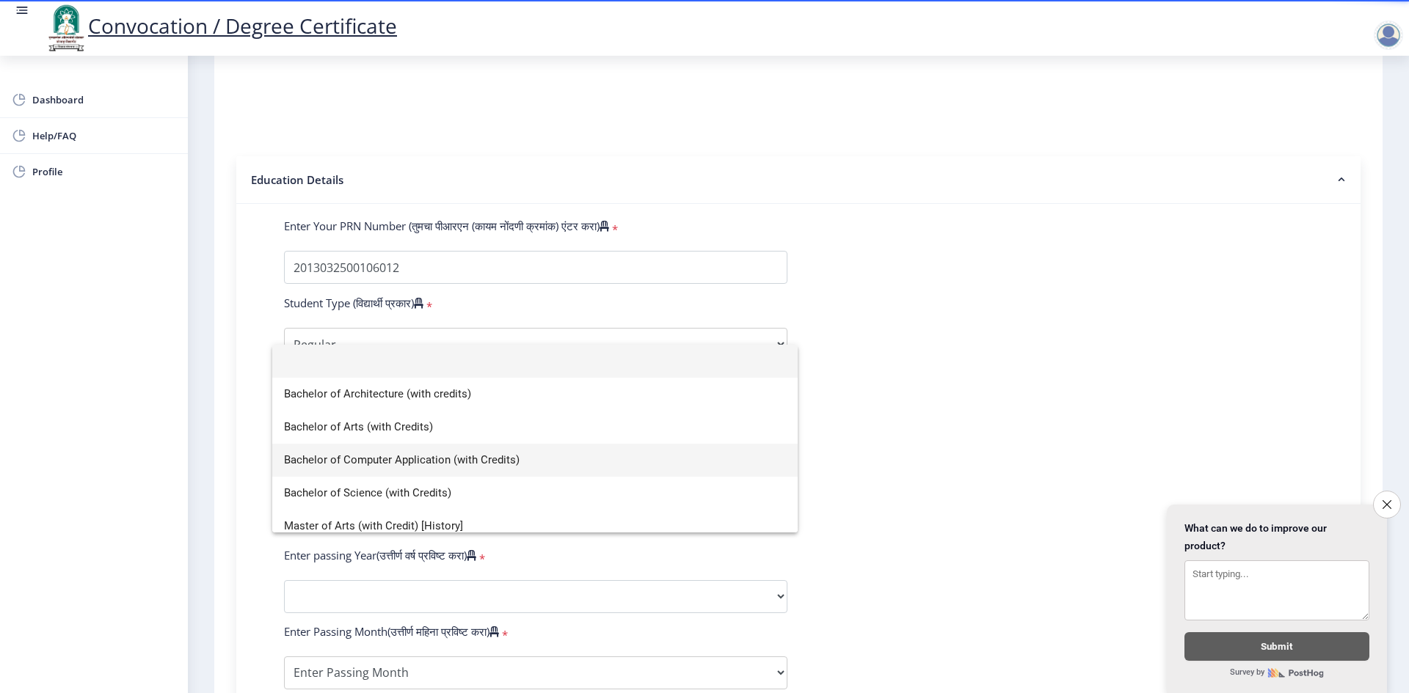
scroll to position [10, 0]
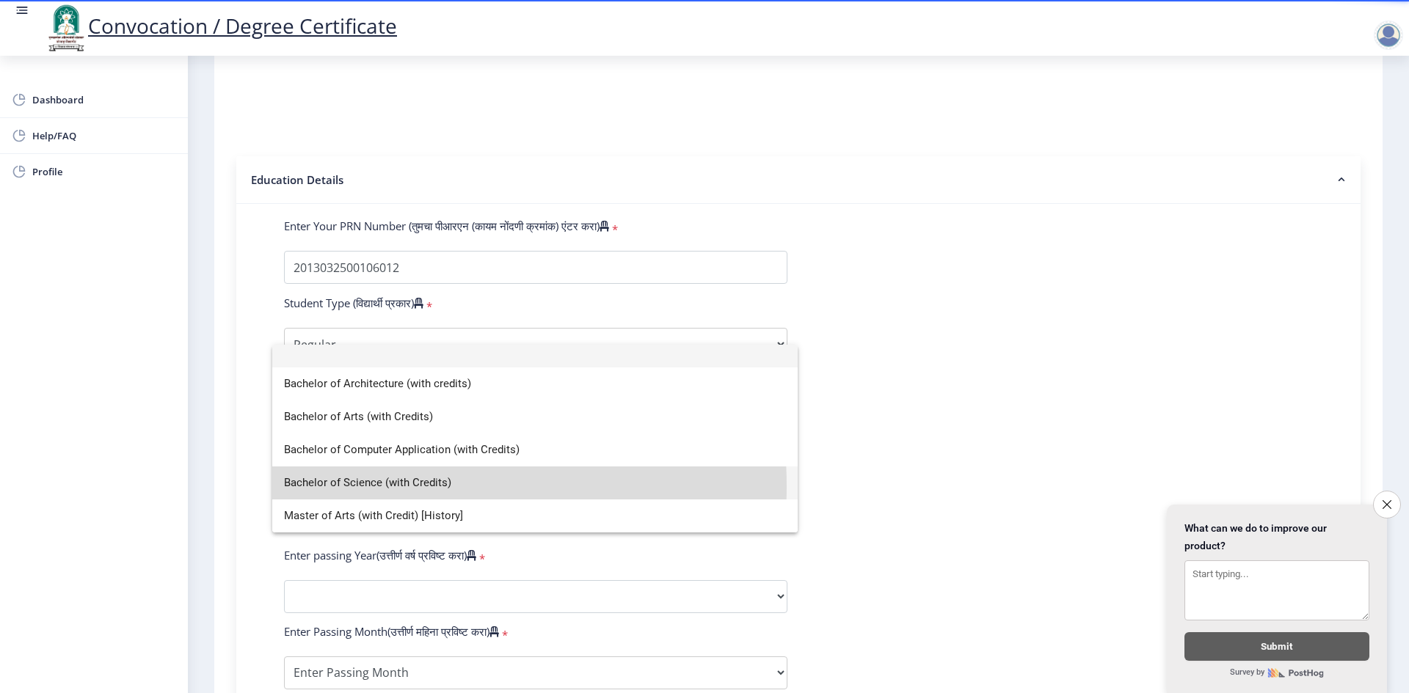
click at [384, 486] on span "Bachelor of Science (with Credits)" at bounding box center [535, 483] width 502 height 33
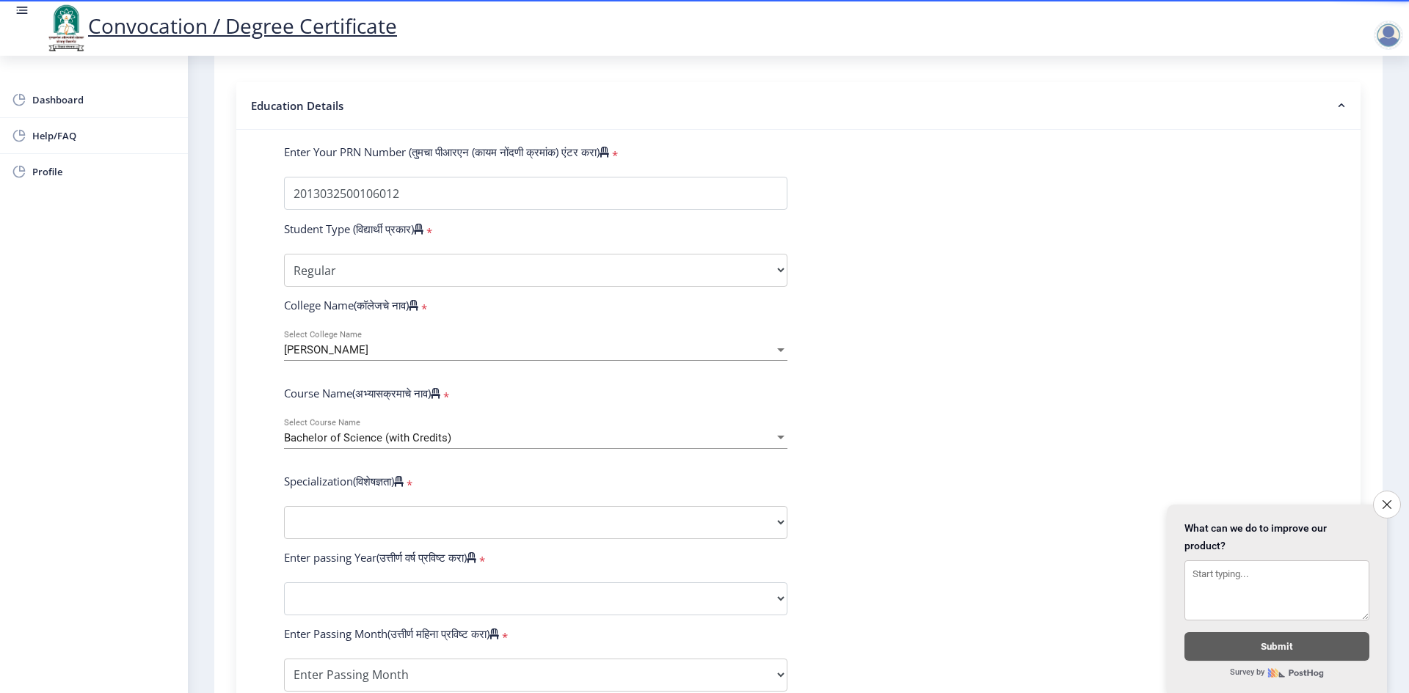
scroll to position [367, 0]
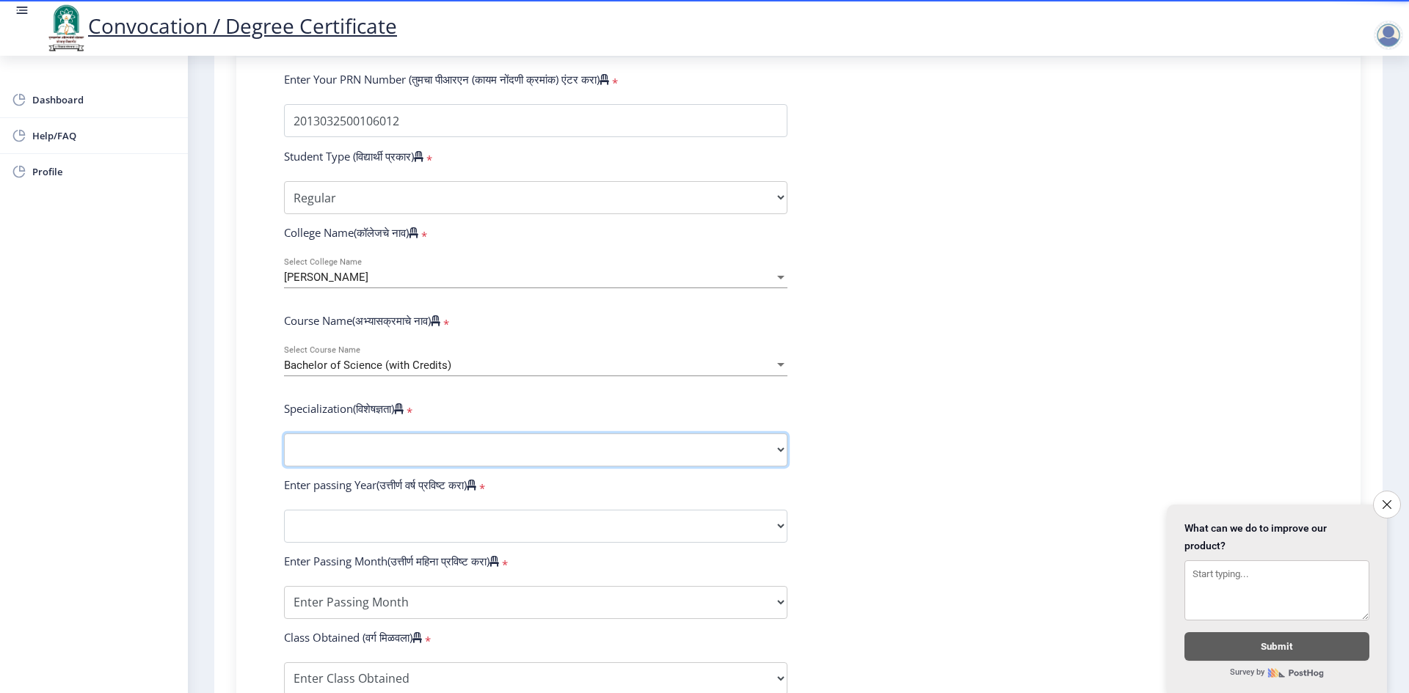
click at [354, 458] on select "Specialization Botany Chemistry Computer Science Electronics Geology Mathematic…" at bounding box center [535, 450] width 503 height 33
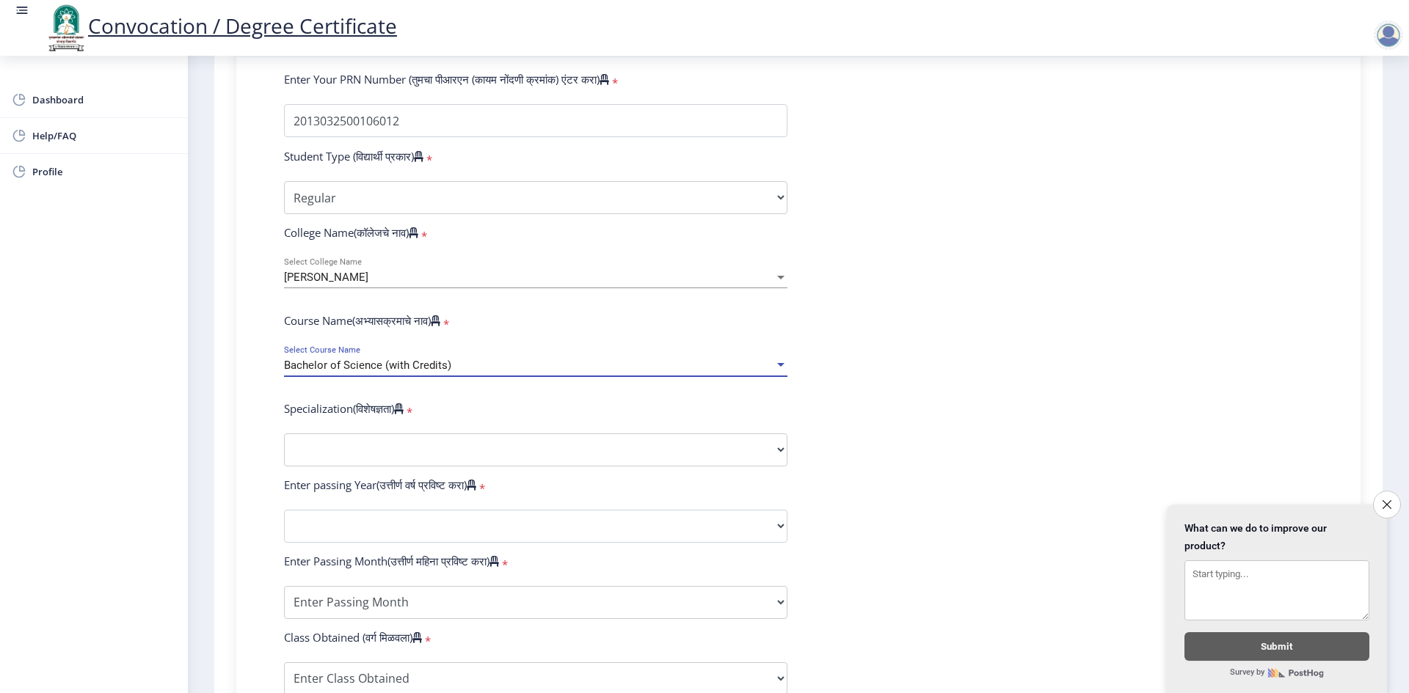
click at [442, 372] on span "Bachelor of Science (with Credits)" at bounding box center [367, 365] width 167 height 13
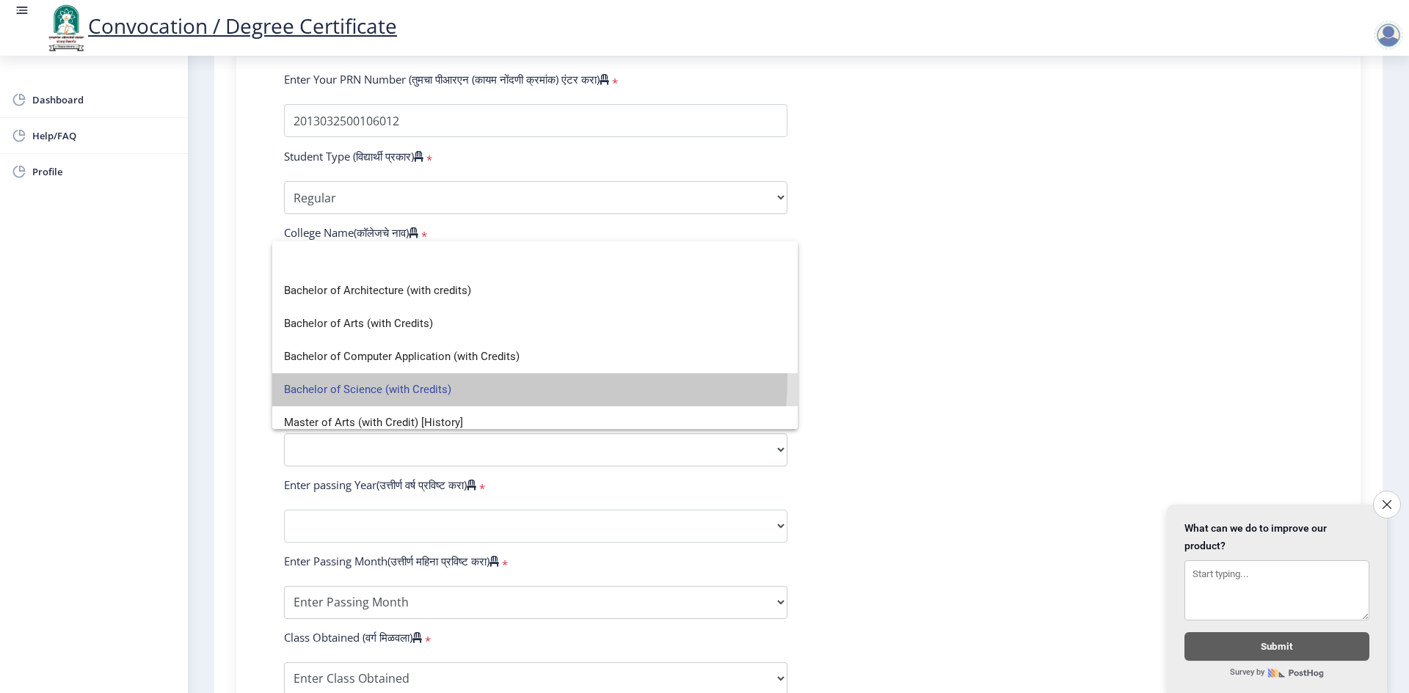
click at [442, 378] on span "Bachelor of Science (with Credits)" at bounding box center [535, 389] width 502 height 33
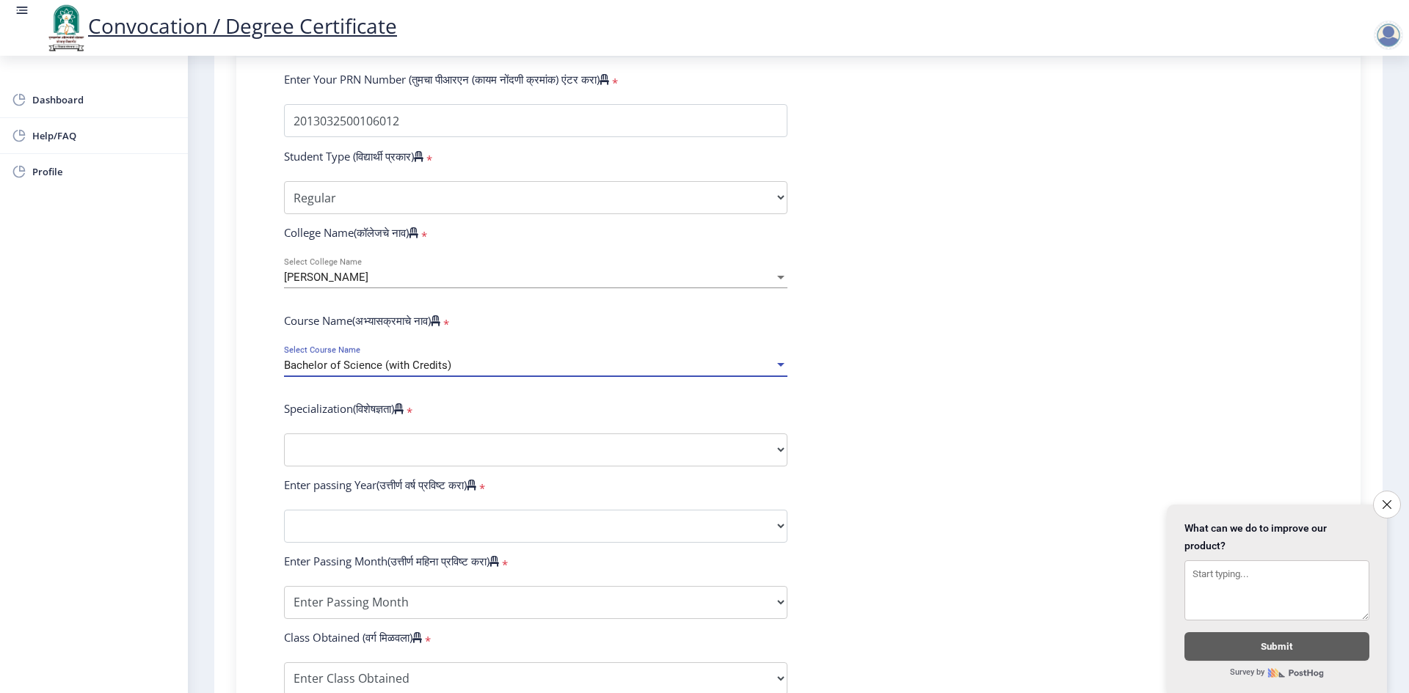
click at [442, 372] on span "Bachelor of Science (with Credits)" at bounding box center [367, 365] width 167 height 13
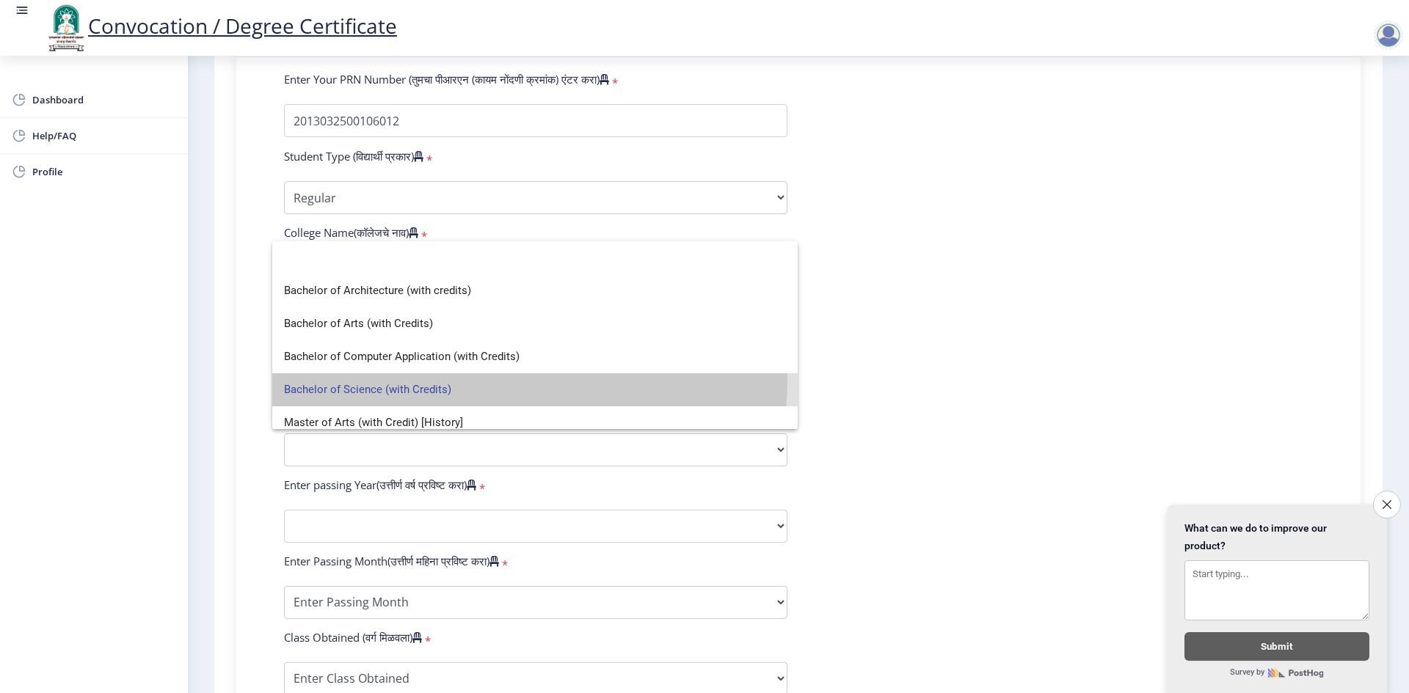
click at [442, 378] on span "Bachelor of Science (with Credits)" at bounding box center [535, 389] width 502 height 33
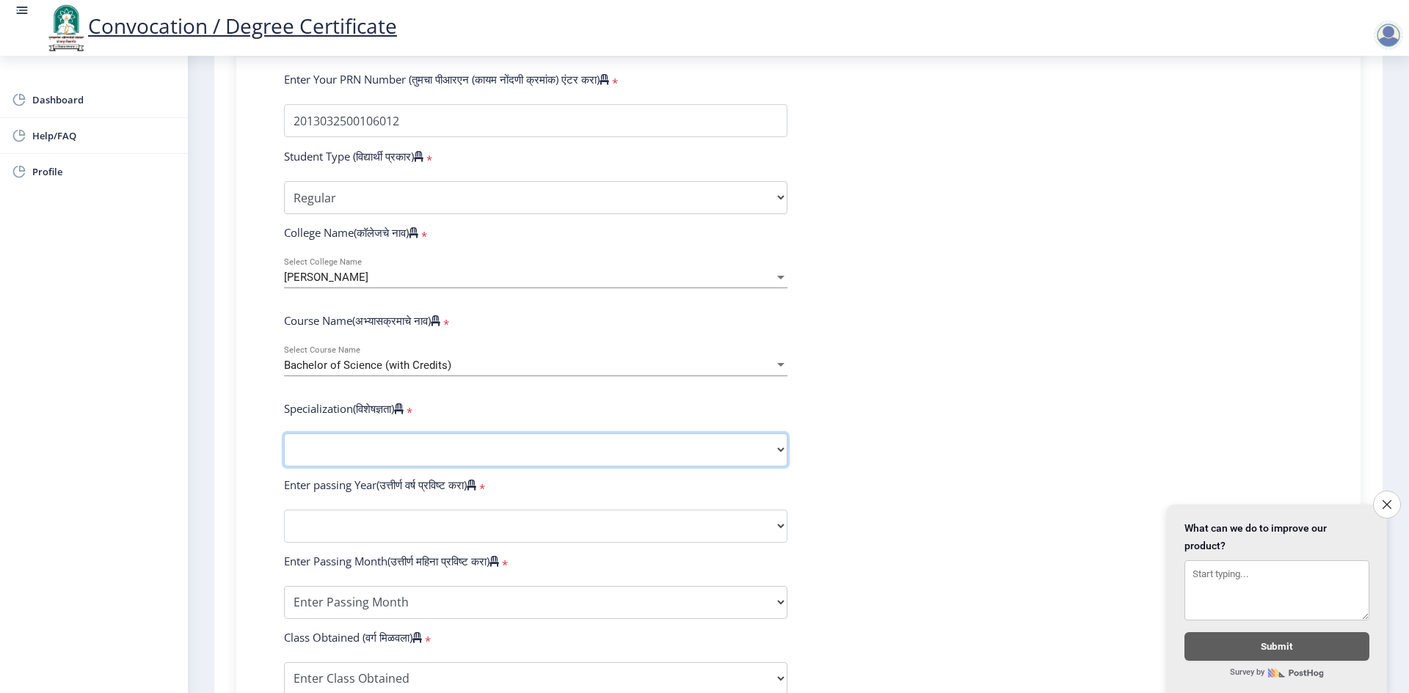
click at [504, 464] on select "Specialization Botany Chemistry Computer Science Electronics Geology Mathematic…" at bounding box center [535, 450] width 503 height 33
select select "Chemistry"
click at [284, 448] on select "Specialization Botany Chemistry Computer Science Electronics Geology Mathematic…" at bounding box center [535, 450] width 503 height 33
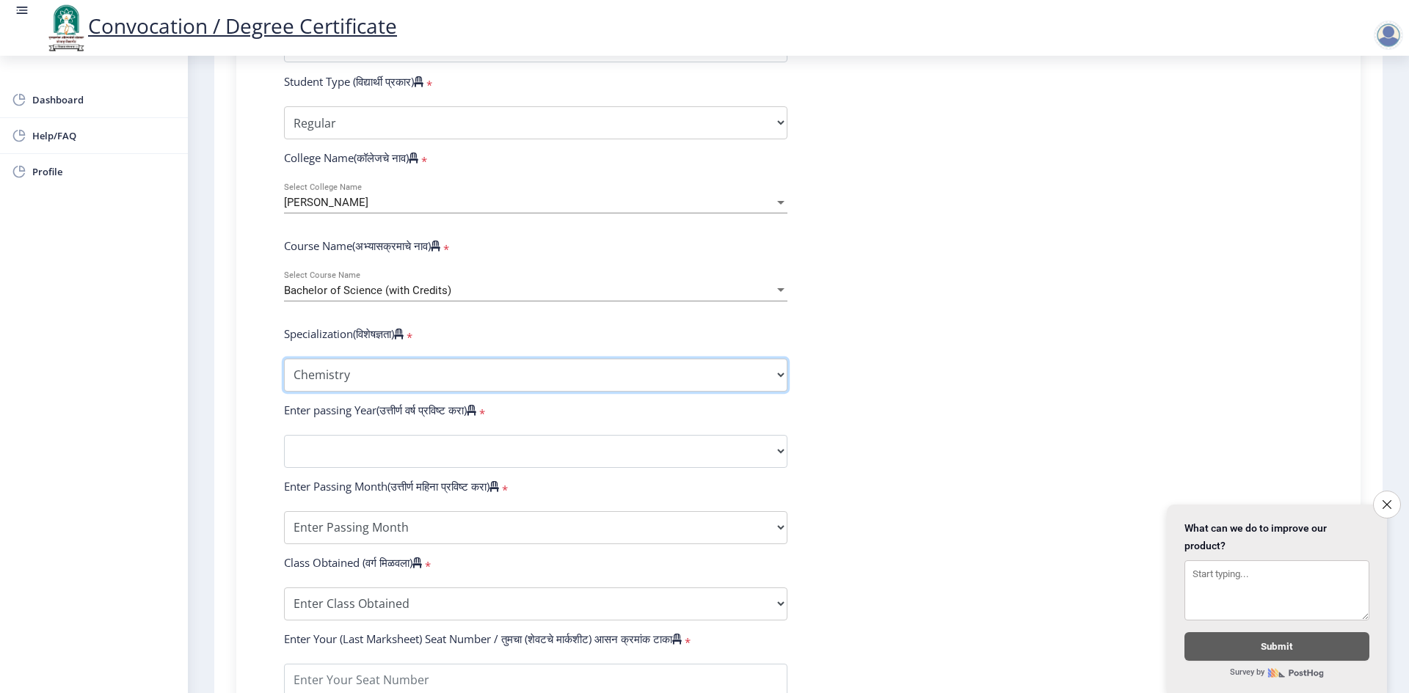
scroll to position [514, 0]
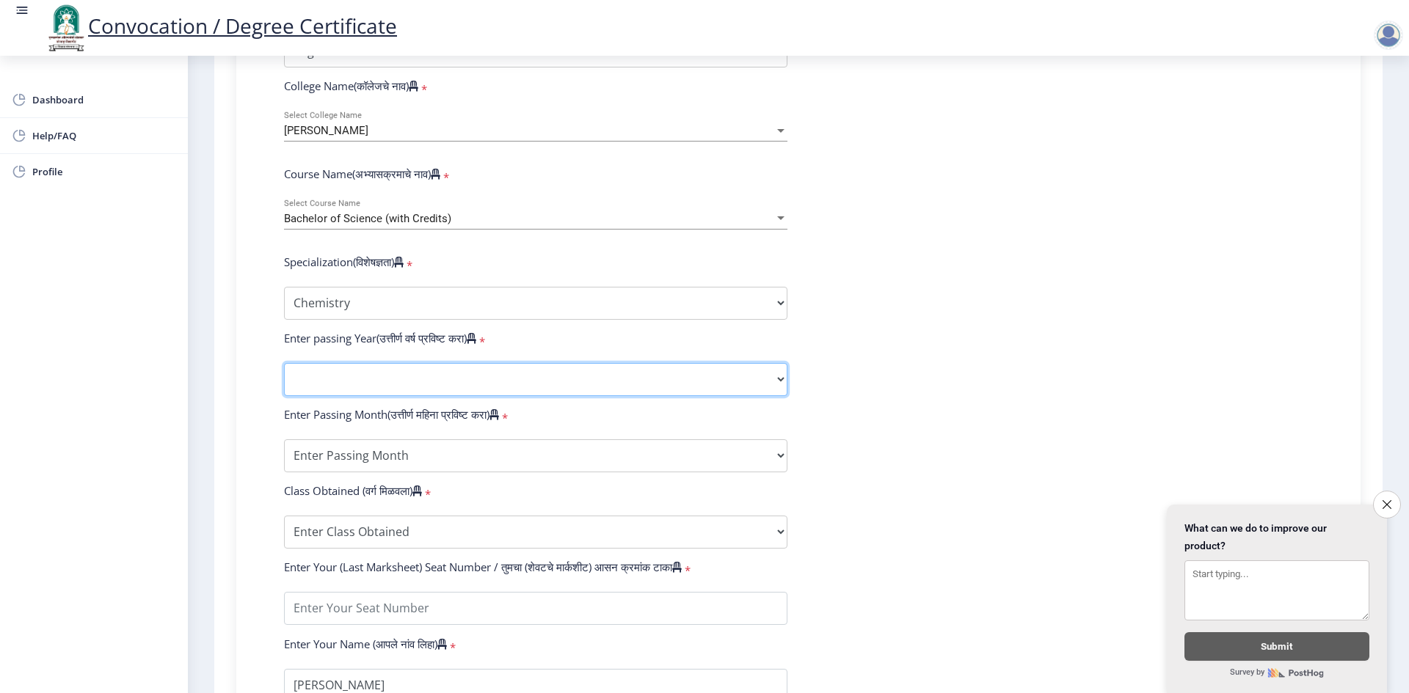
click at [514, 386] on select "2025 2024 2023 2022 2021 2020 2019 2018 2017 2016 2015 2014 2013 2012 2011 2010…" at bounding box center [535, 379] width 503 height 33
click at [511, 385] on select "2025 2024 2023 2022 2021 2020 2019 2018 2017 2016 2015 2014 2013 2012 2011 2010…" at bounding box center [535, 379] width 503 height 33
select select "2020"
click at [284, 377] on select "2025 2024 2023 2022 2021 2020 2019 2018 2017 2016 2015 2014 2013 2012 2011 2010…" at bounding box center [535, 379] width 503 height 33
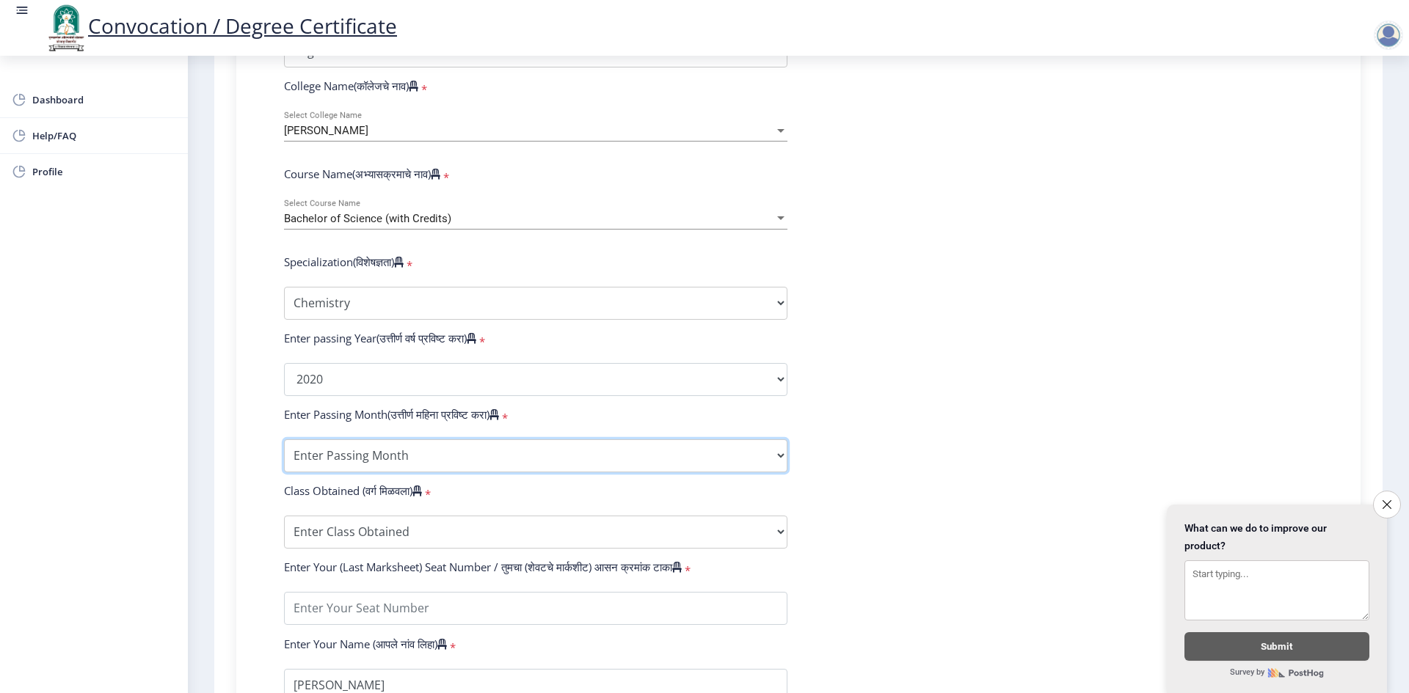
click at [549, 468] on select "Enter Passing Month March April May October November December" at bounding box center [535, 455] width 503 height 33
click at [459, 469] on select "Enter Passing Month March April May October November December" at bounding box center [535, 455] width 503 height 33
select select "December"
click at [284, 453] on select "Enter Passing Month March April May October November December" at bounding box center [535, 455] width 503 height 33
click at [387, 547] on select "Enter Class Obtained FIRST CLASS WITH DISTINCTION FIRST CLASS HIGHER SECOND CLA…" at bounding box center [535, 532] width 503 height 33
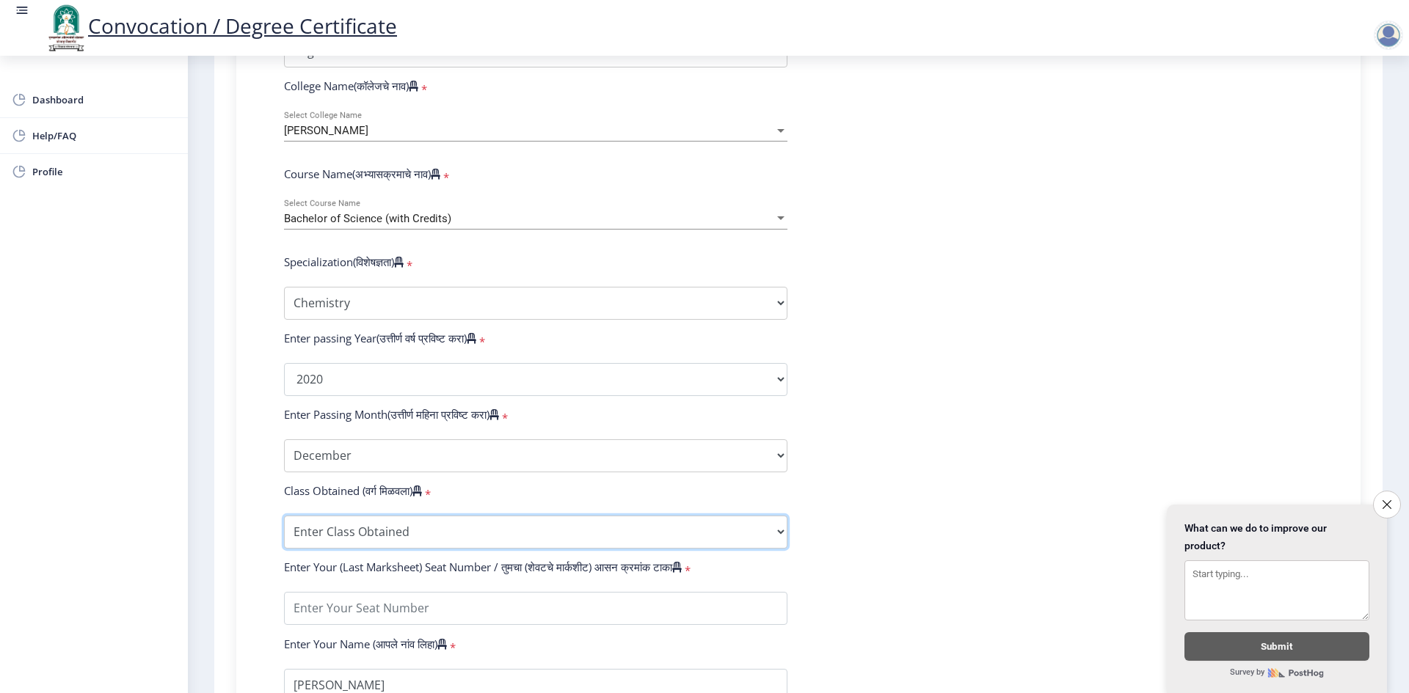
click at [462, 549] on select "Enter Class Obtained FIRST CLASS WITH DISTINCTION FIRST CLASS HIGHER SECOND CLA…" at bounding box center [535, 532] width 503 height 33
select select "Grade B+"
click at [284, 530] on select "Enter Class Obtained FIRST CLASS WITH DISTINCTION FIRST CLASS HIGHER SECOND CLA…" at bounding box center [535, 532] width 503 height 33
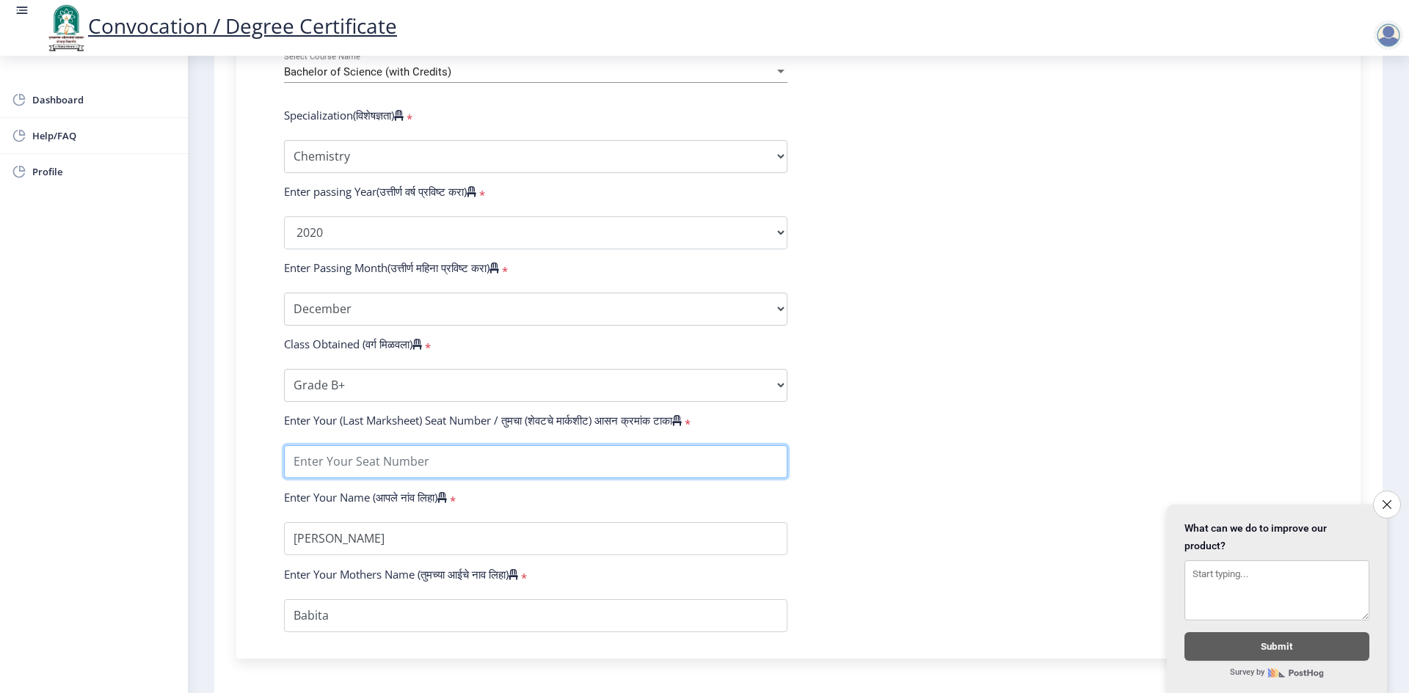
click at [451, 478] on input "textarea" at bounding box center [535, 461] width 503 height 33
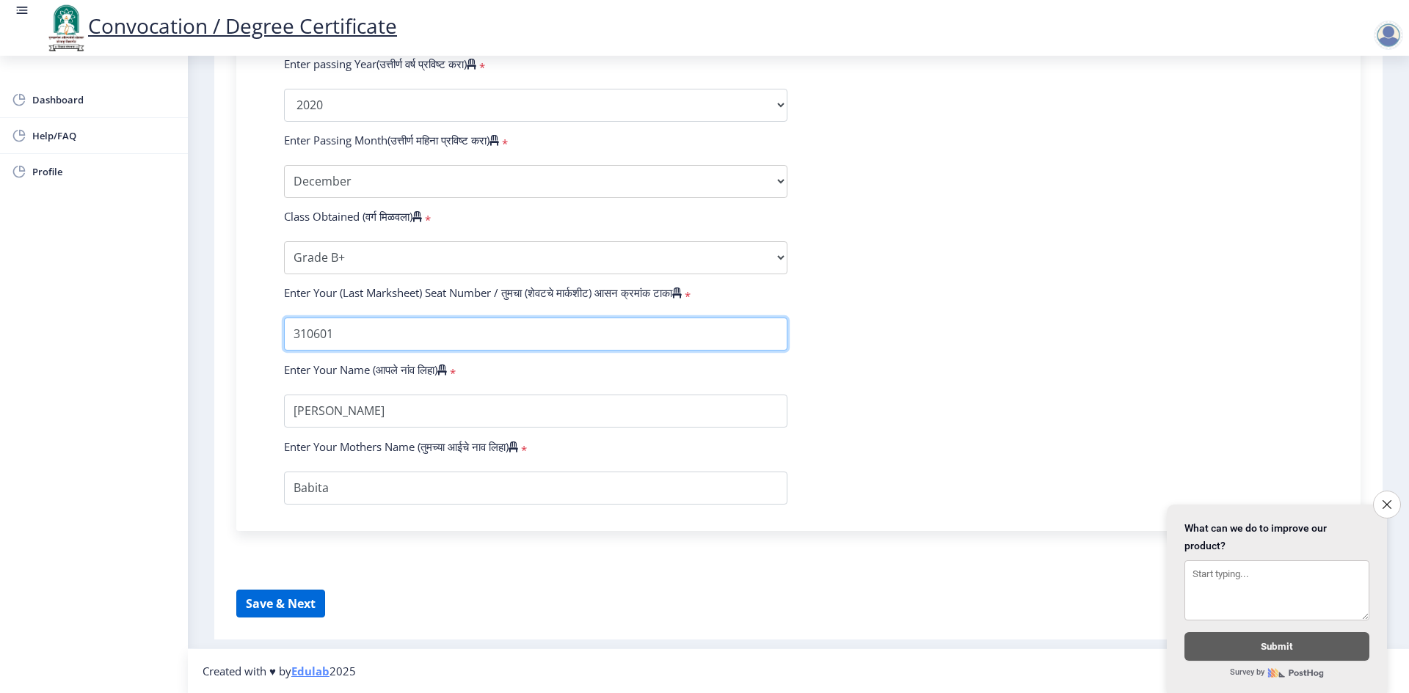
type input "310601"
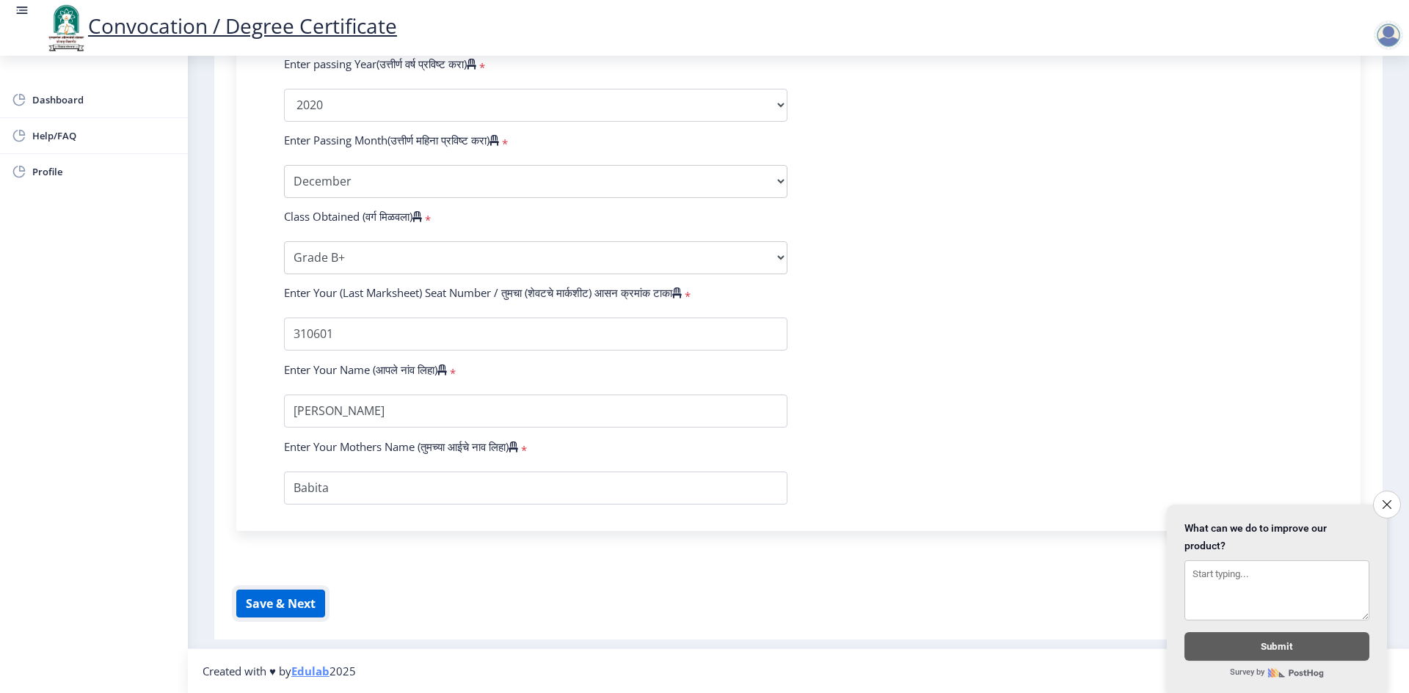
click at [266, 605] on button "Save & Next" at bounding box center [280, 604] width 89 height 28
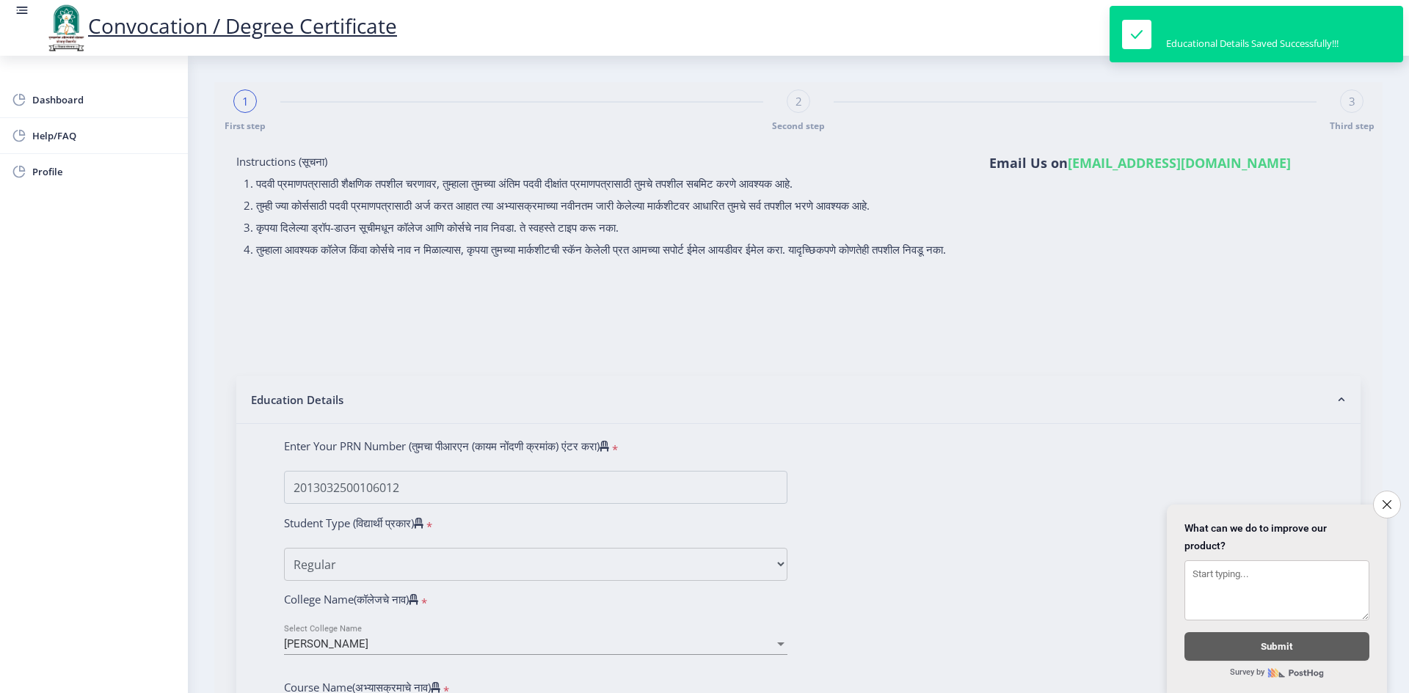
select select
type input "2013032500106012"
select select "Regular"
select select "2020"
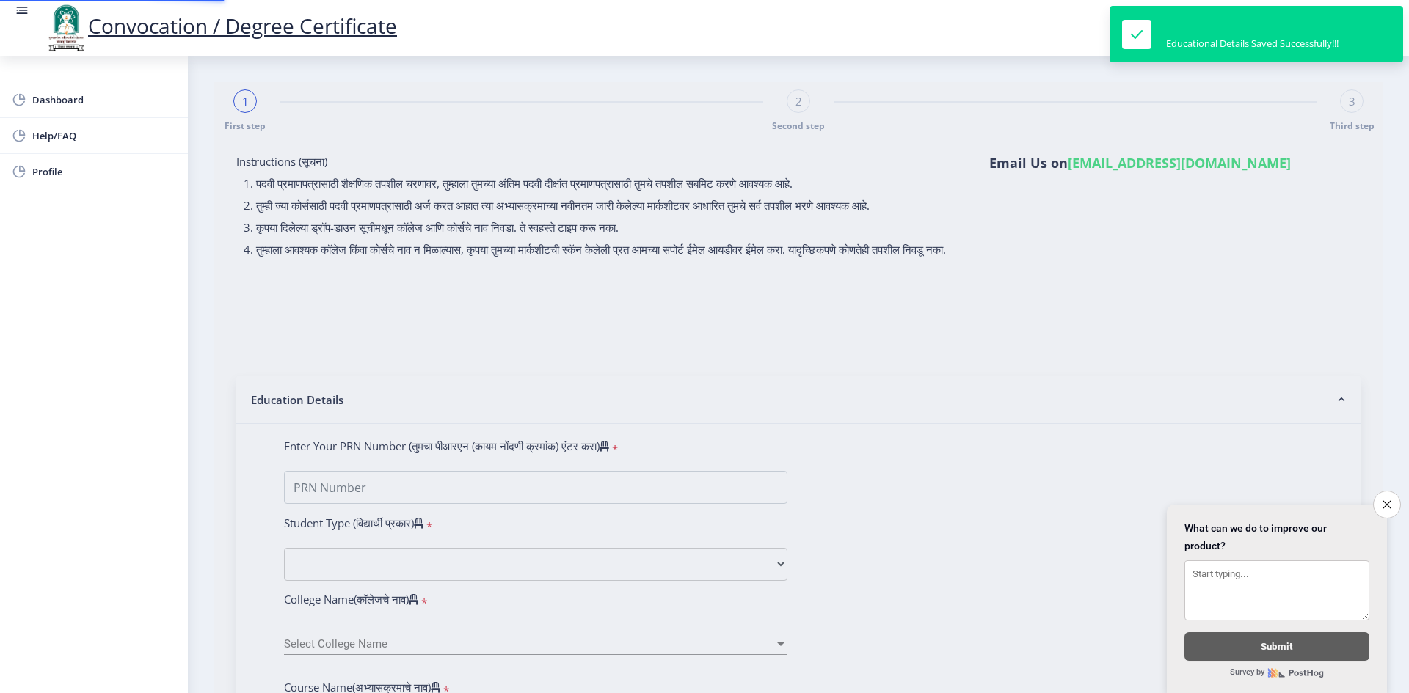
select select "December"
select select "Grade B+"
type input "310601"
select select "Chemistry"
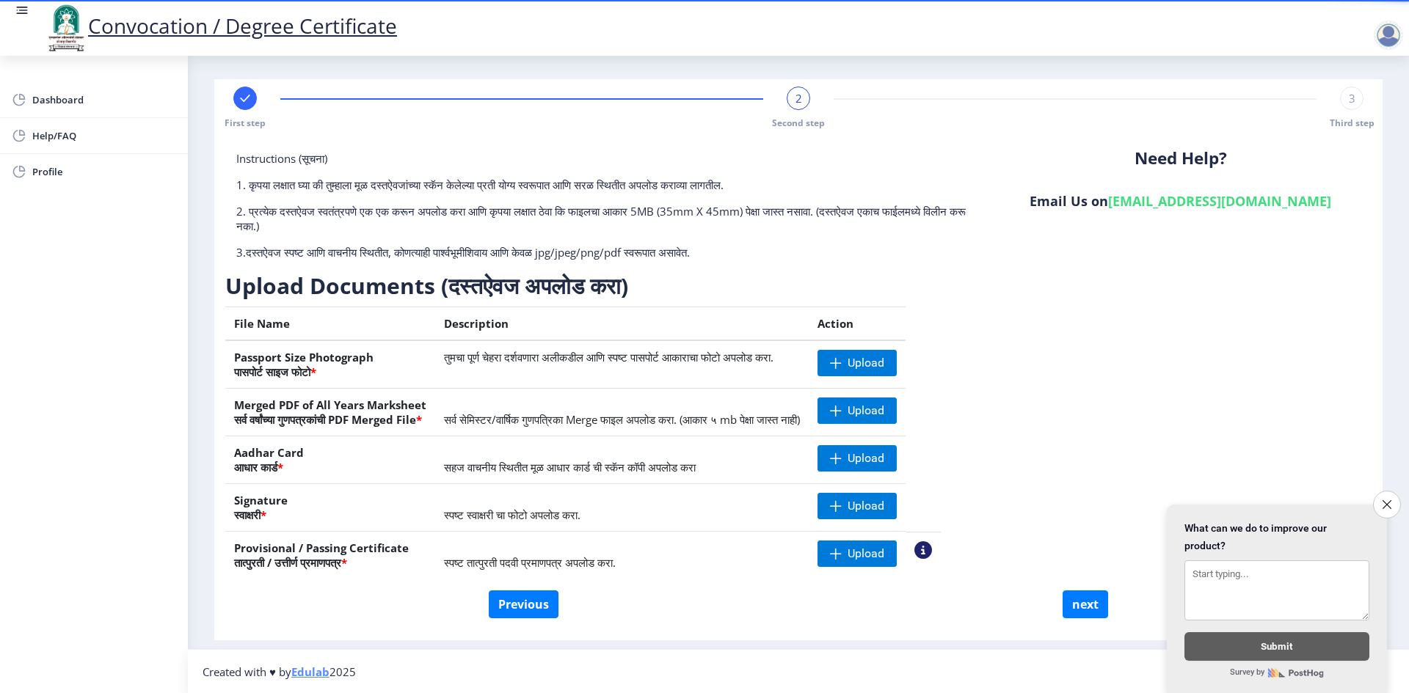
scroll to position [4, 0]
click at [1382, 501] on icon "Close survey" at bounding box center [1386, 505] width 10 height 10
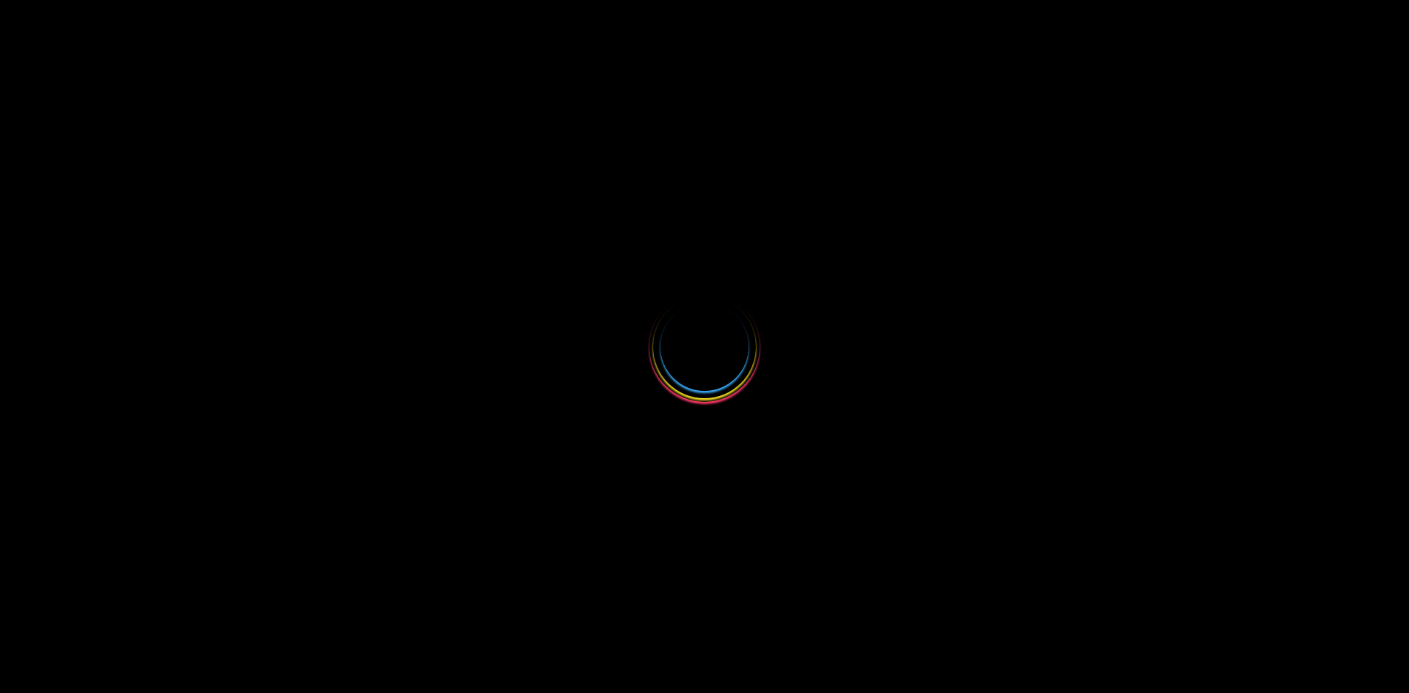
select select
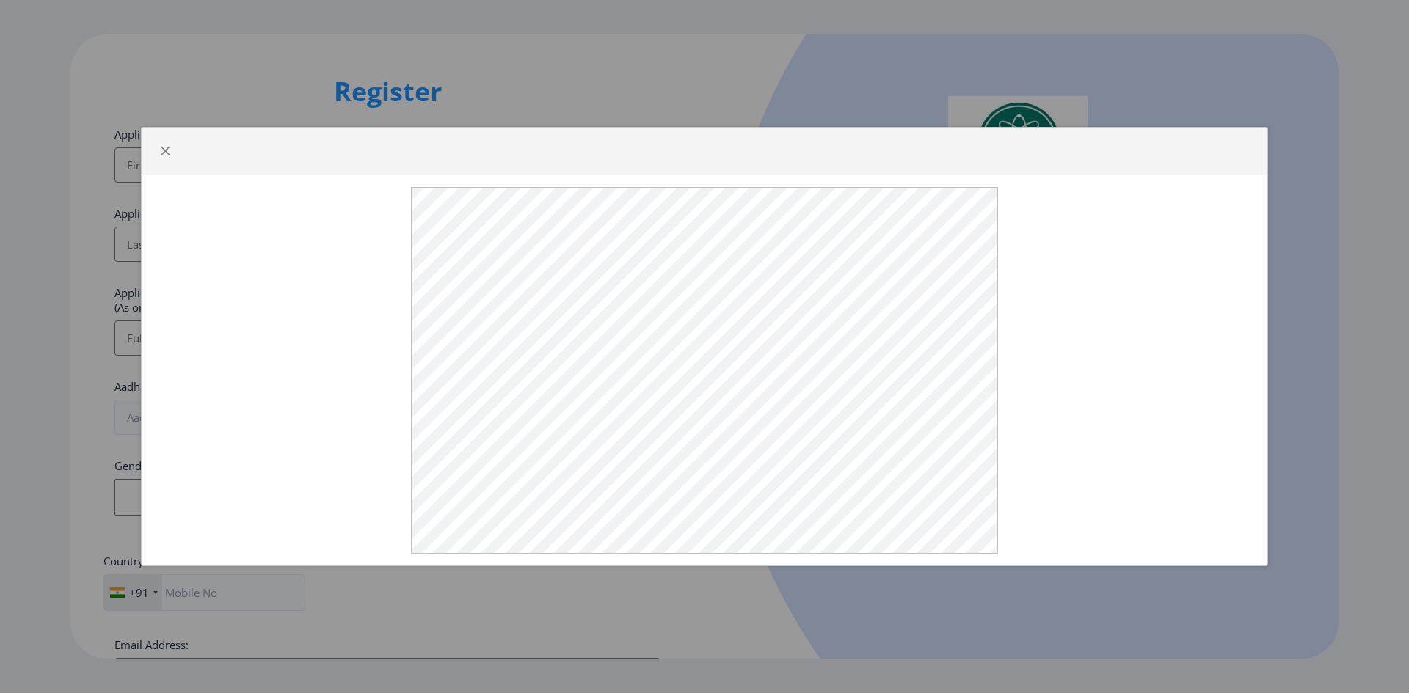
click at [249, 175] on div at bounding box center [704, 152] width 1125 height 48
click at [179, 175] on div at bounding box center [704, 152] width 1125 height 48
click at [166, 157] on span "button" at bounding box center [165, 151] width 12 height 12
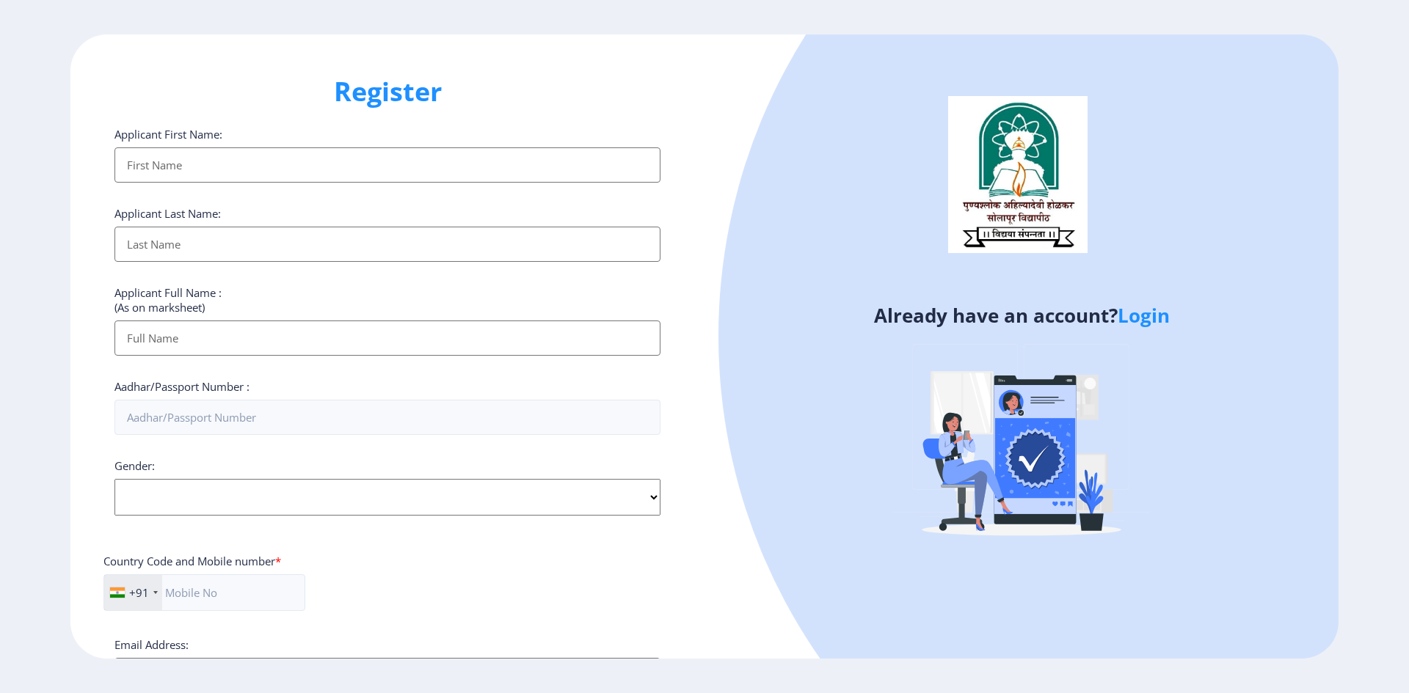
click at [177, 171] on input "Applicant First Name:" at bounding box center [387, 164] width 546 height 35
type input "shilpa"
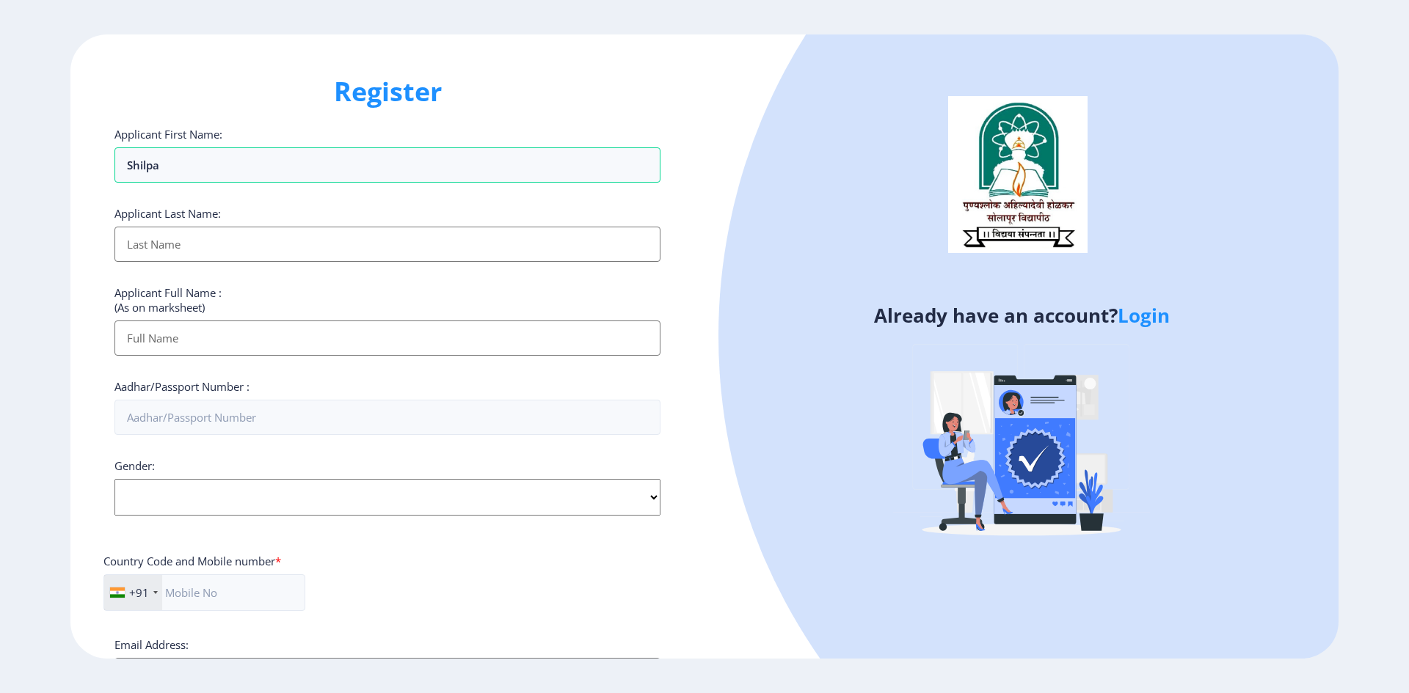
click at [193, 252] on input "Applicant First Name:" at bounding box center [387, 244] width 546 height 35
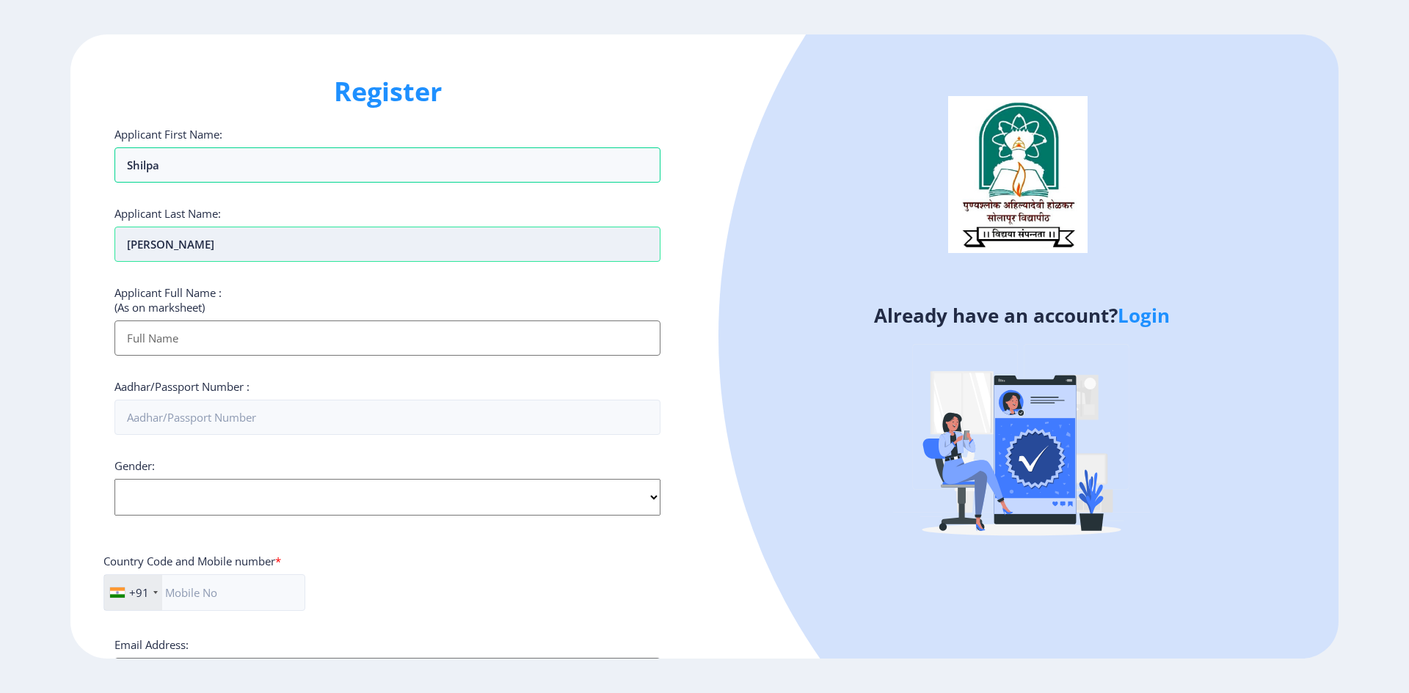
type input "[PERSON_NAME]"
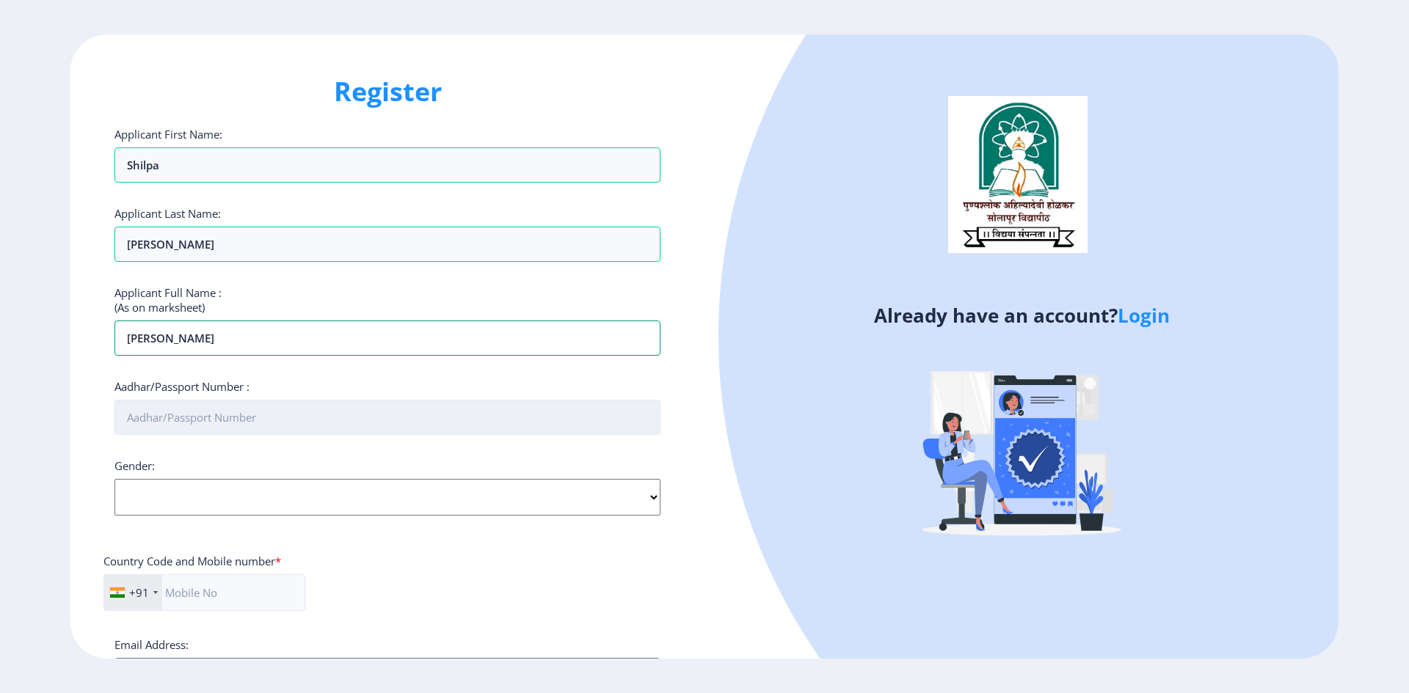
type input "[PERSON_NAME]"
click at [197, 420] on input "Aadhar/Passport Number :" at bounding box center [387, 417] width 546 height 35
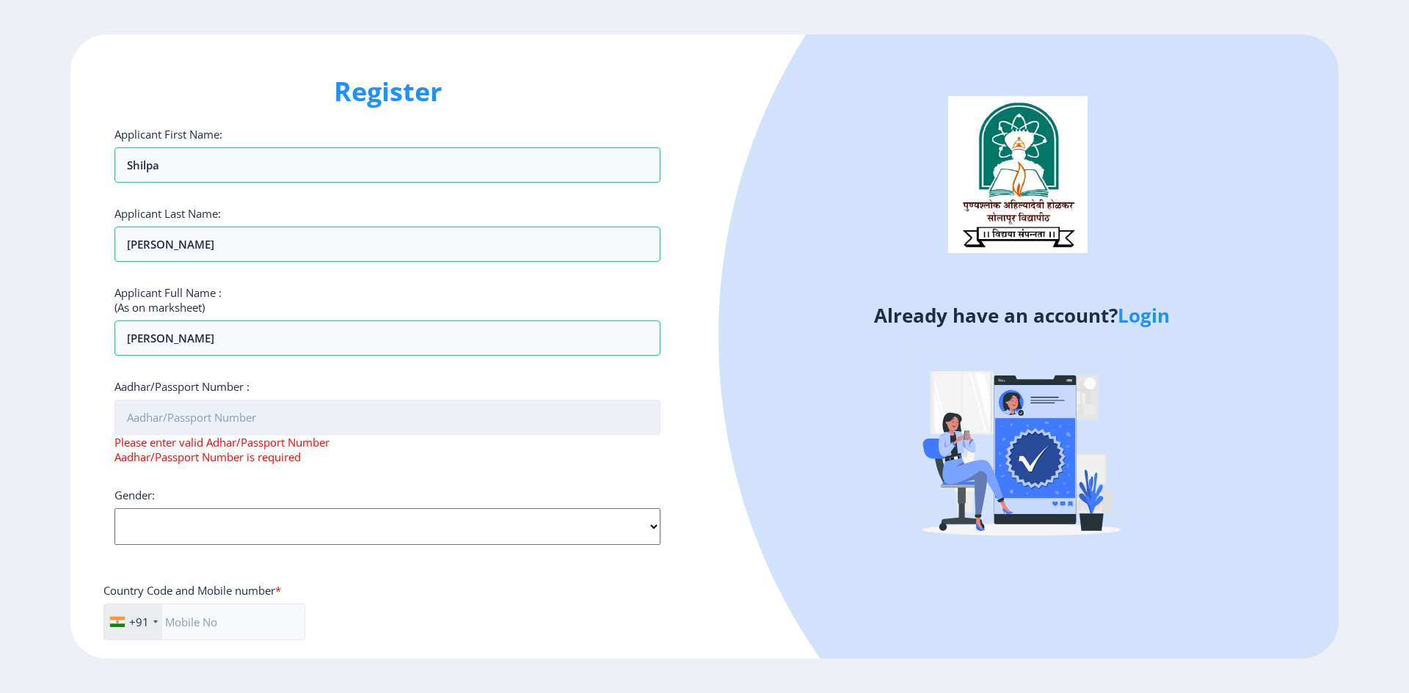
click at [172, 423] on input "Aadhar/Passport Number :" at bounding box center [387, 417] width 546 height 35
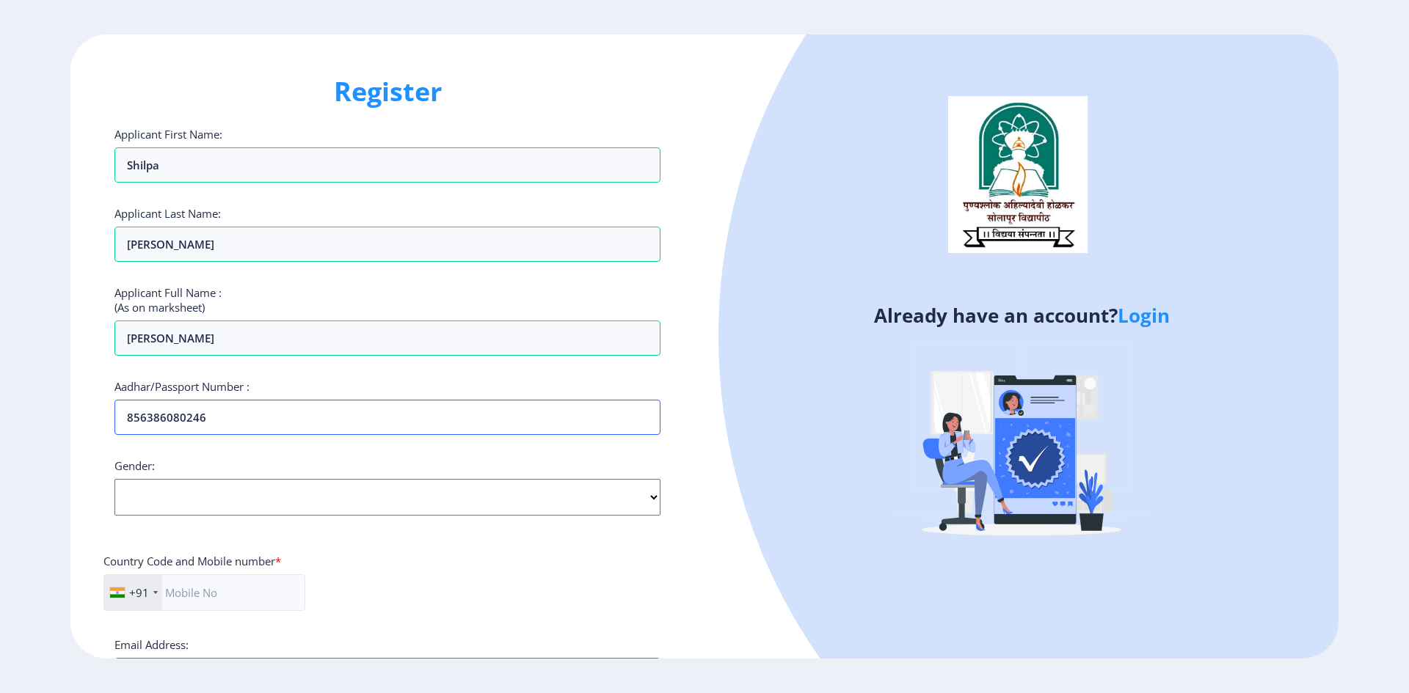
type input "856386080246"
click at [188, 490] on select "Select Gender [DEMOGRAPHIC_DATA] [DEMOGRAPHIC_DATA] Other" at bounding box center [387, 497] width 546 height 37
select select "[DEMOGRAPHIC_DATA]"
click at [114, 479] on select "Select Gender [DEMOGRAPHIC_DATA] [DEMOGRAPHIC_DATA] Other" at bounding box center [387, 497] width 546 height 37
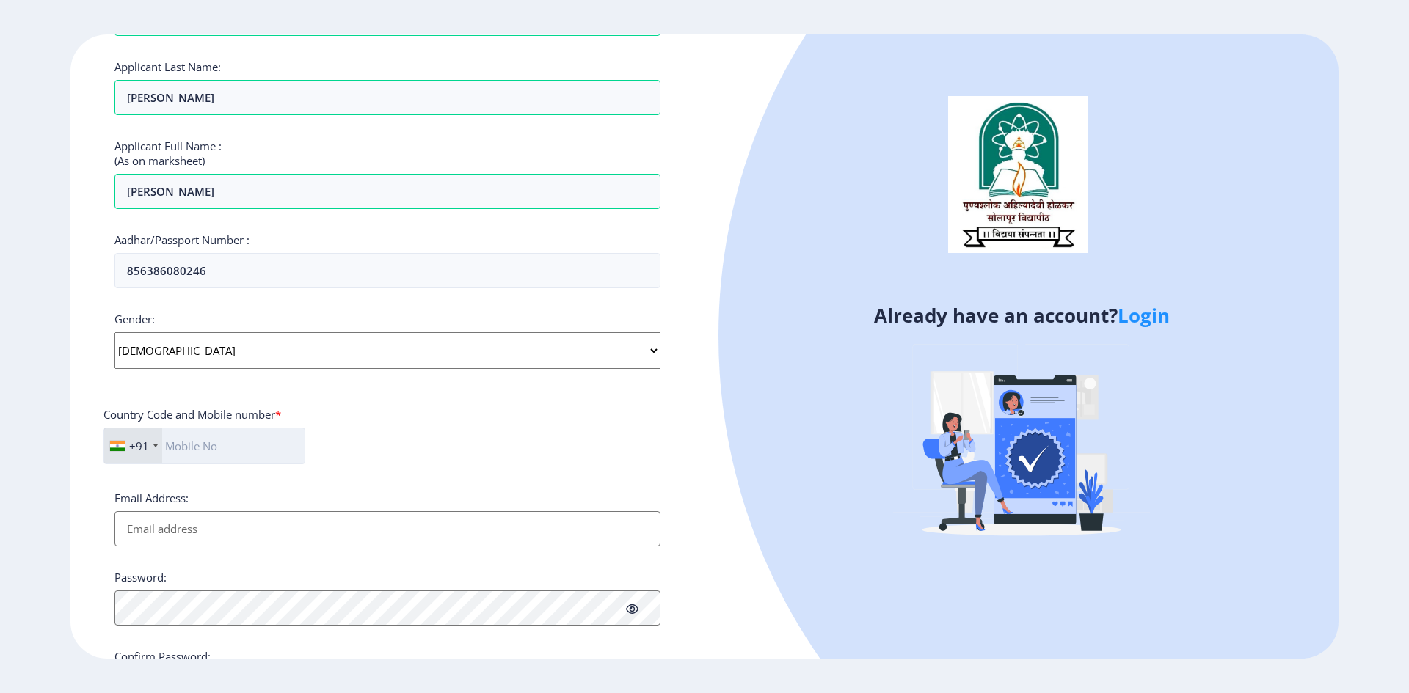
click at [205, 444] on input "text" at bounding box center [204, 446] width 202 height 37
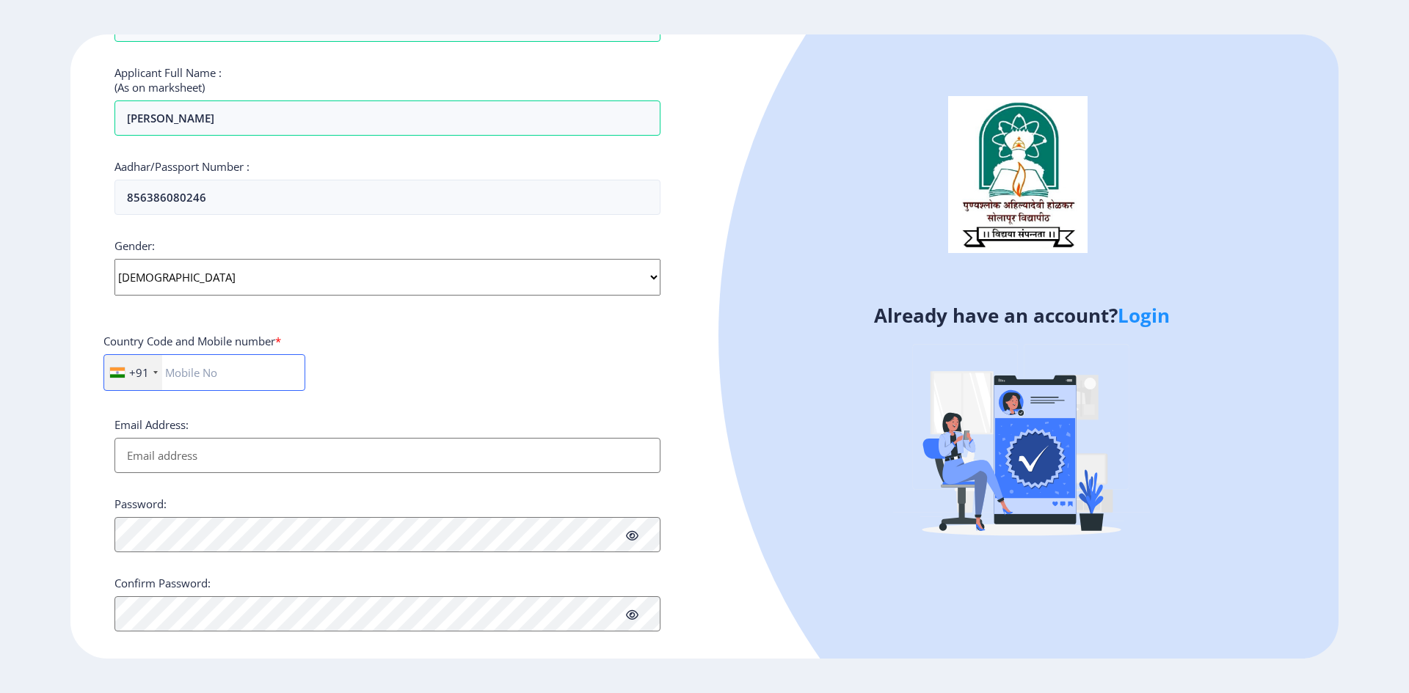
scroll to position [238, 0]
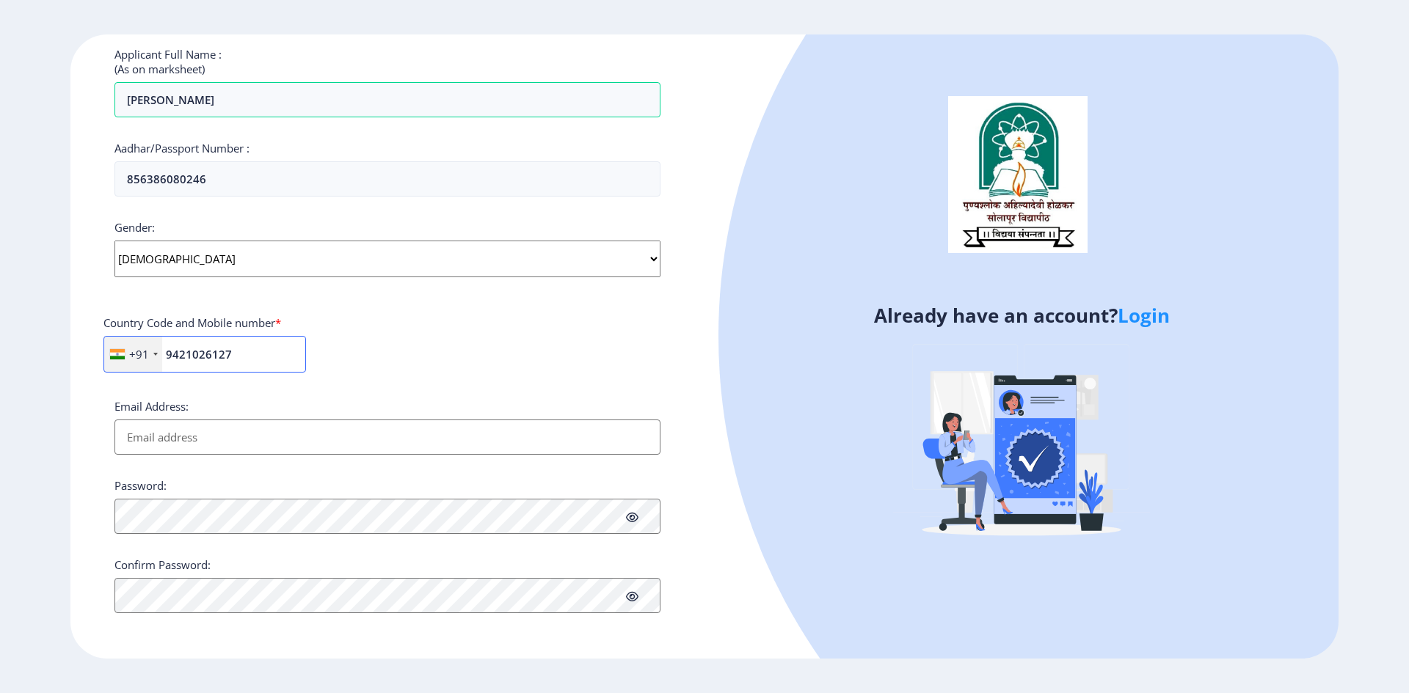
type input "9421026127"
click at [304, 440] on input "Email Address:" at bounding box center [387, 437] width 546 height 35
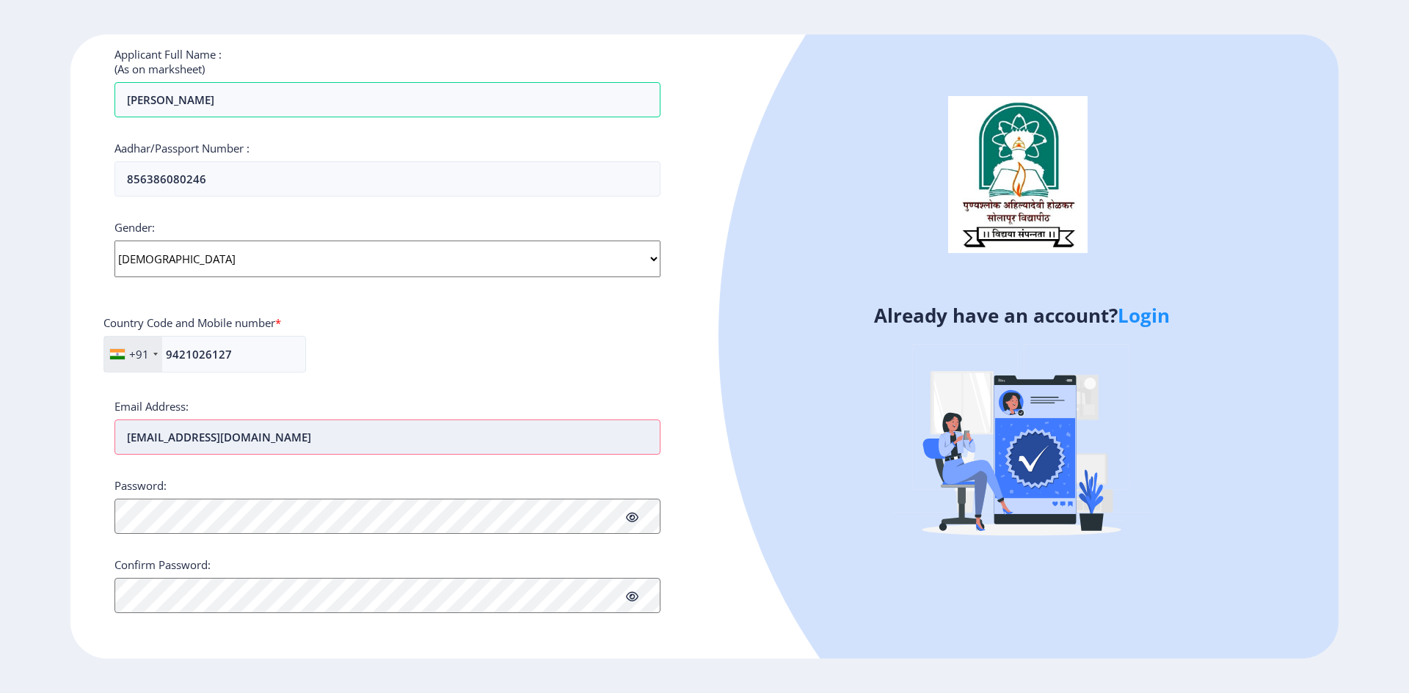
type input "[EMAIL_ADDRESS][DOMAIN_NAME]"
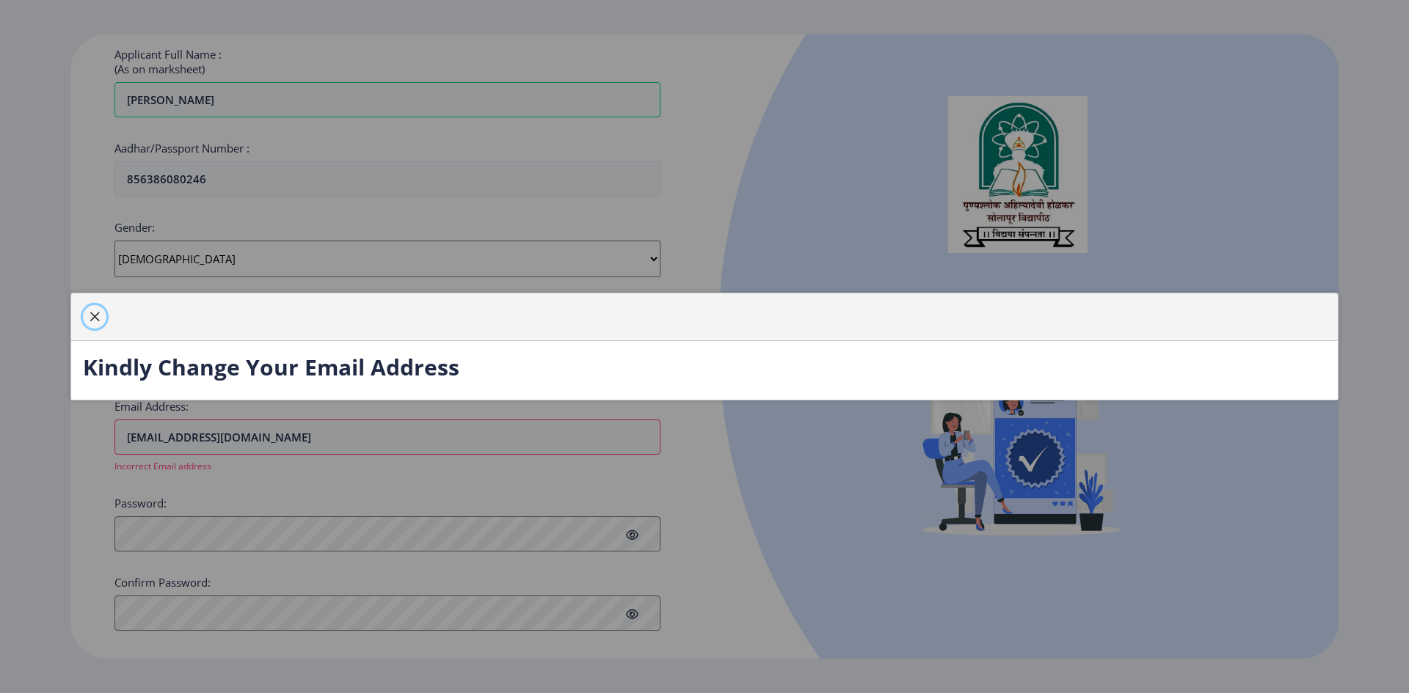
click at [101, 321] on button "button" at bounding box center [94, 316] width 23 height 23
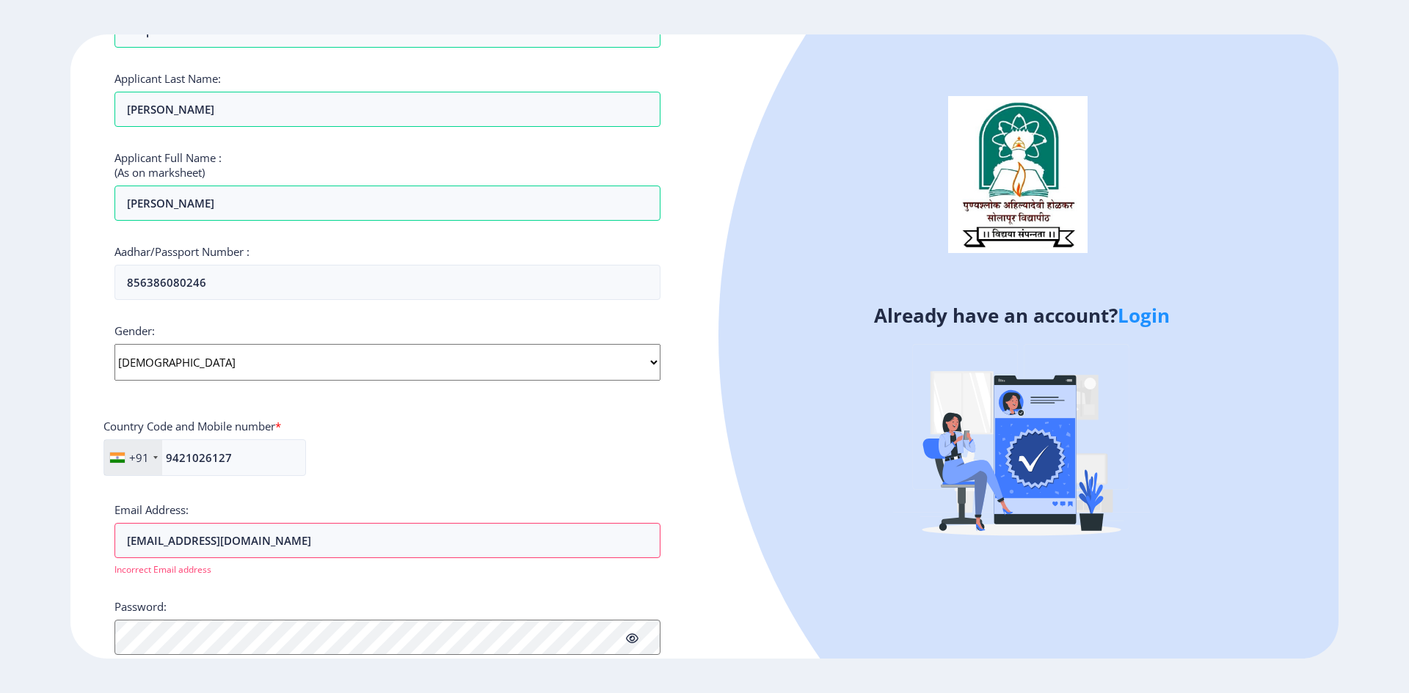
scroll to position [0, 0]
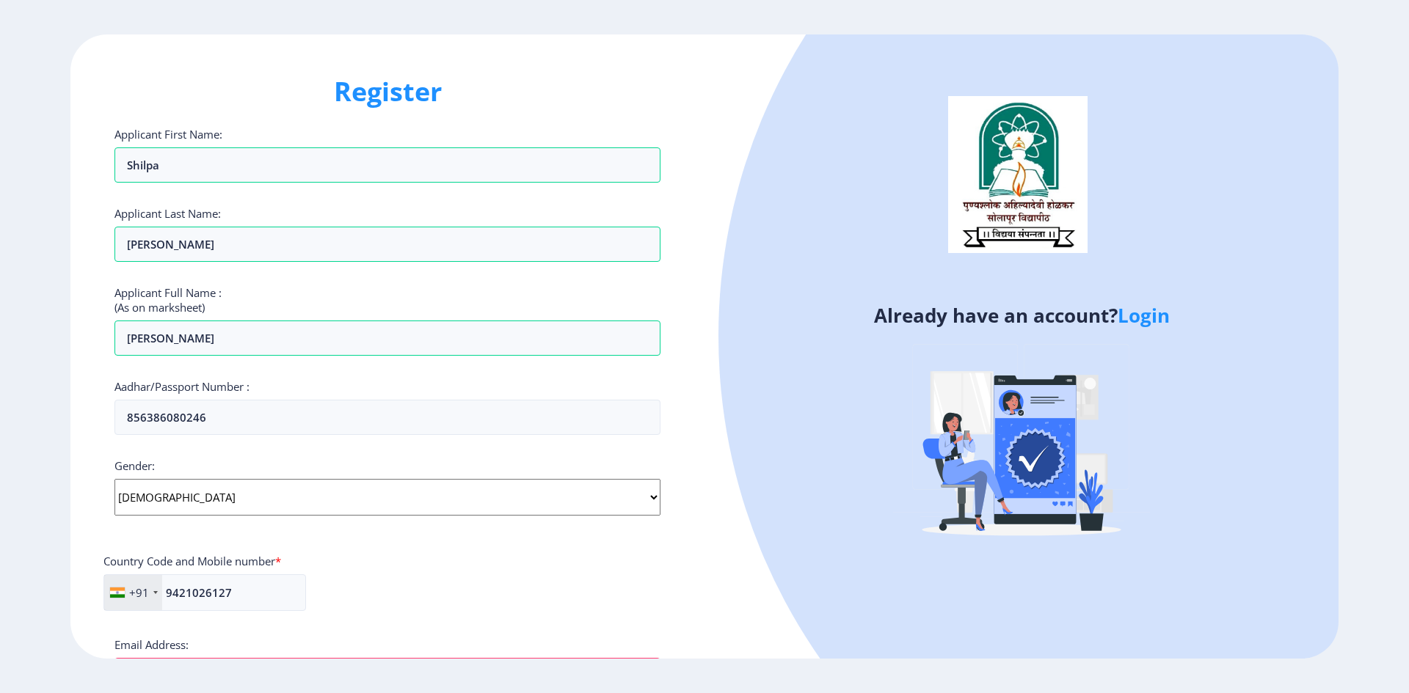
click at [1144, 315] on link "Login" at bounding box center [1143, 315] width 52 height 26
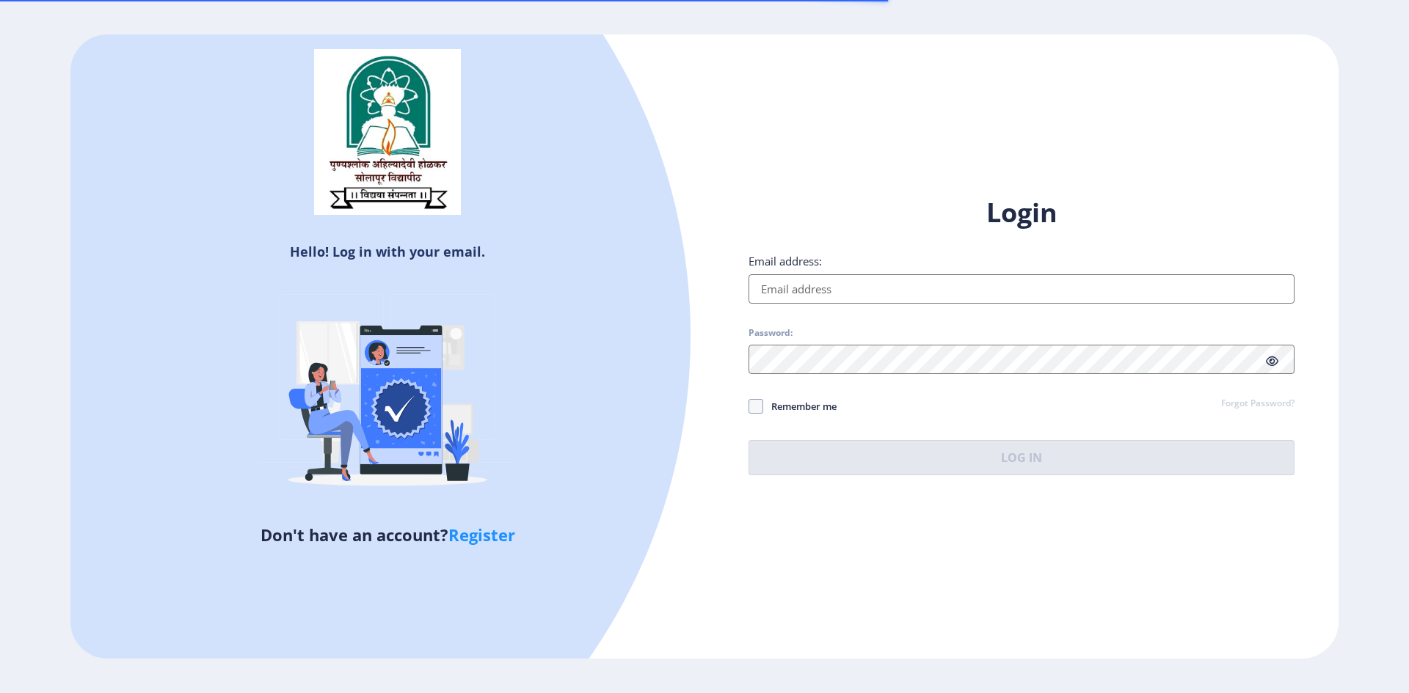
click at [825, 277] on input "Email address:" at bounding box center [1021, 288] width 546 height 29
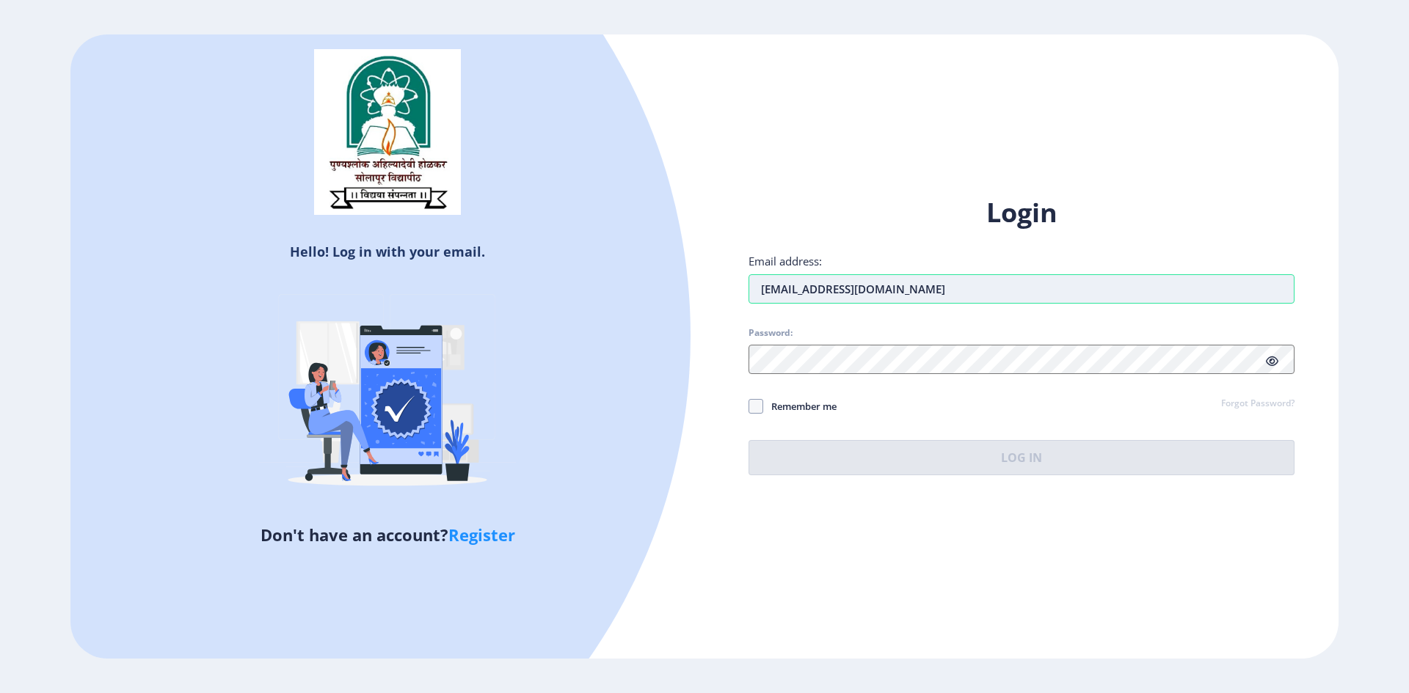
type input "[EMAIL_ADDRESS][DOMAIN_NAME]"
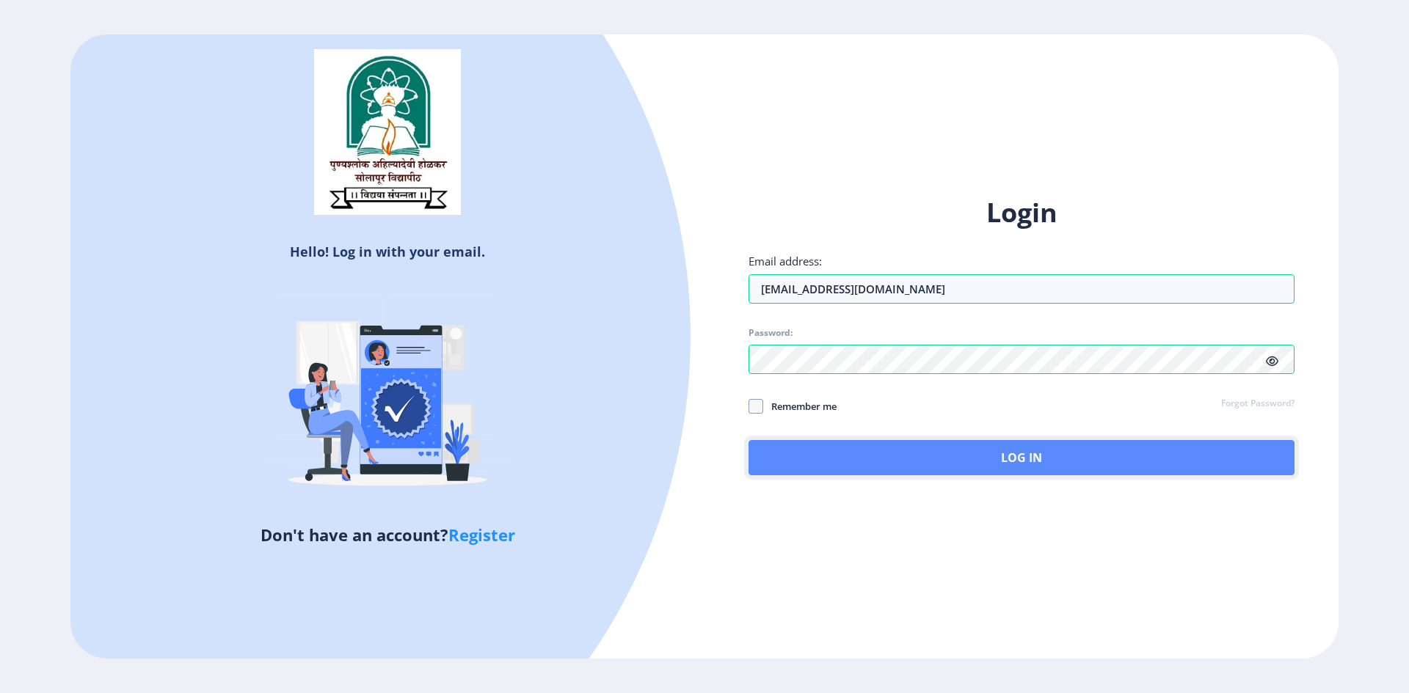
click at [923, 463] on button "Log In" at bounding box center [1021, 457] width 546 height 35
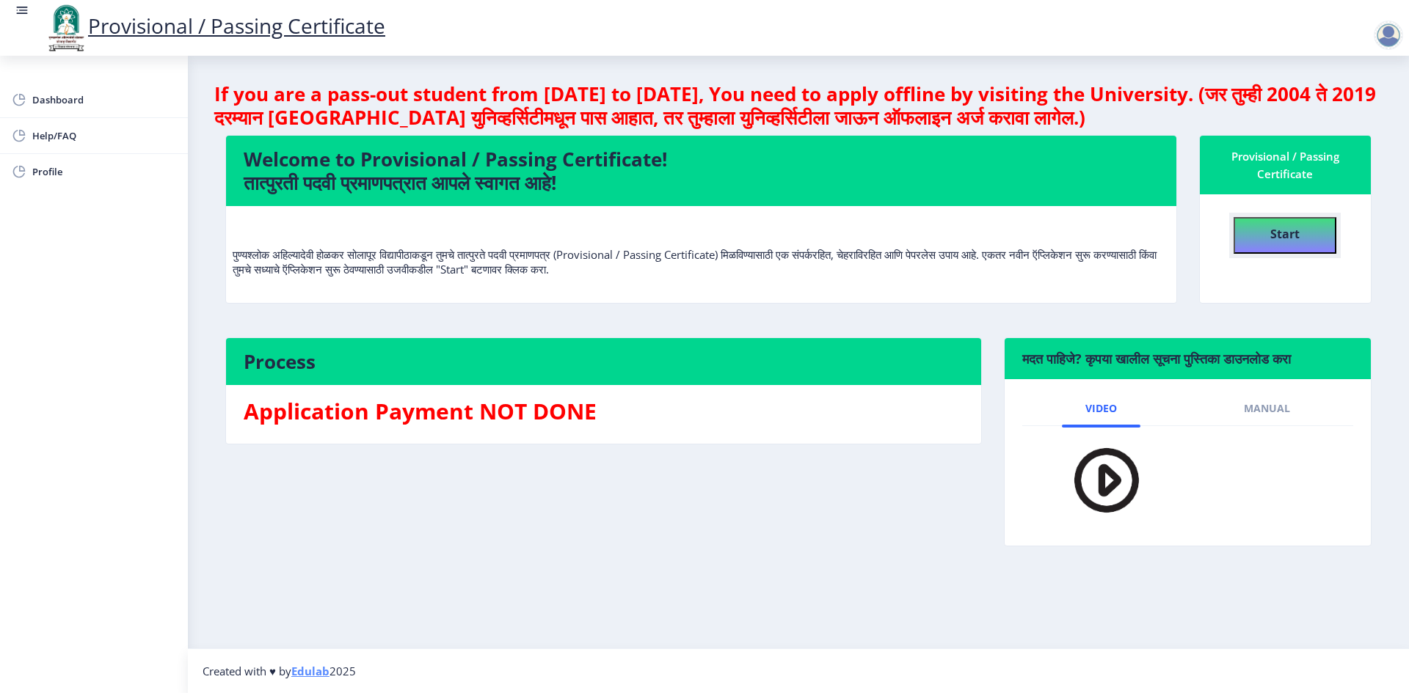
click at [1287, 230] on b "Start" at bounding box center [1284, 234] width 29 height 16
select select
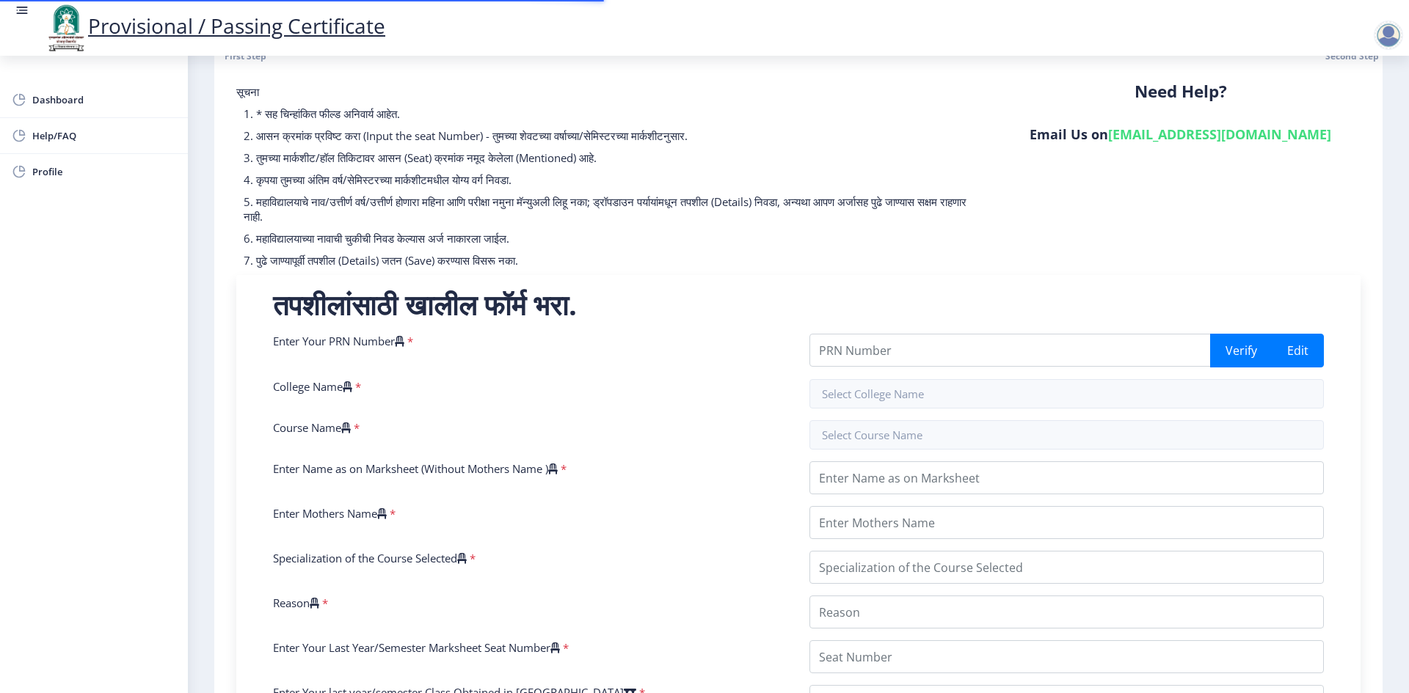
scroll to position [147, 0]
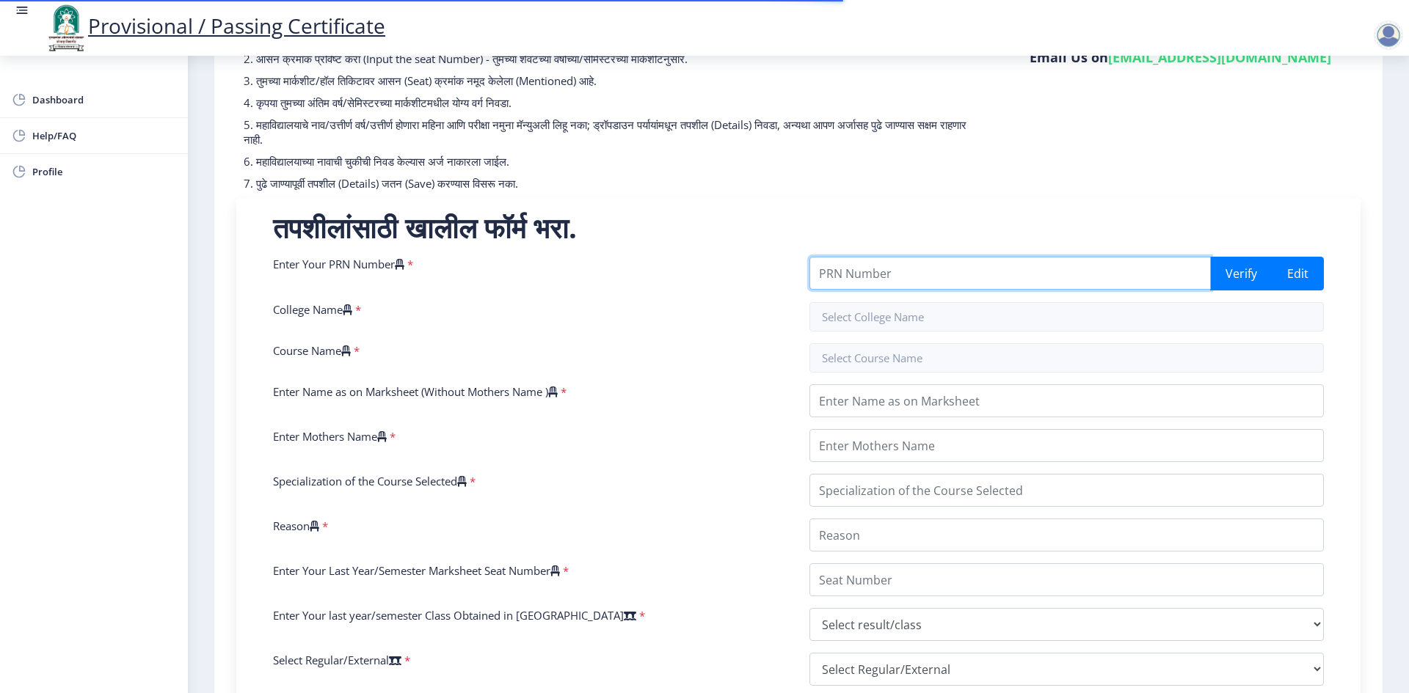
click at [1055, 268] on input "Enter Your PRN Number" at bounding box center [1009, 273] width 401 height 33
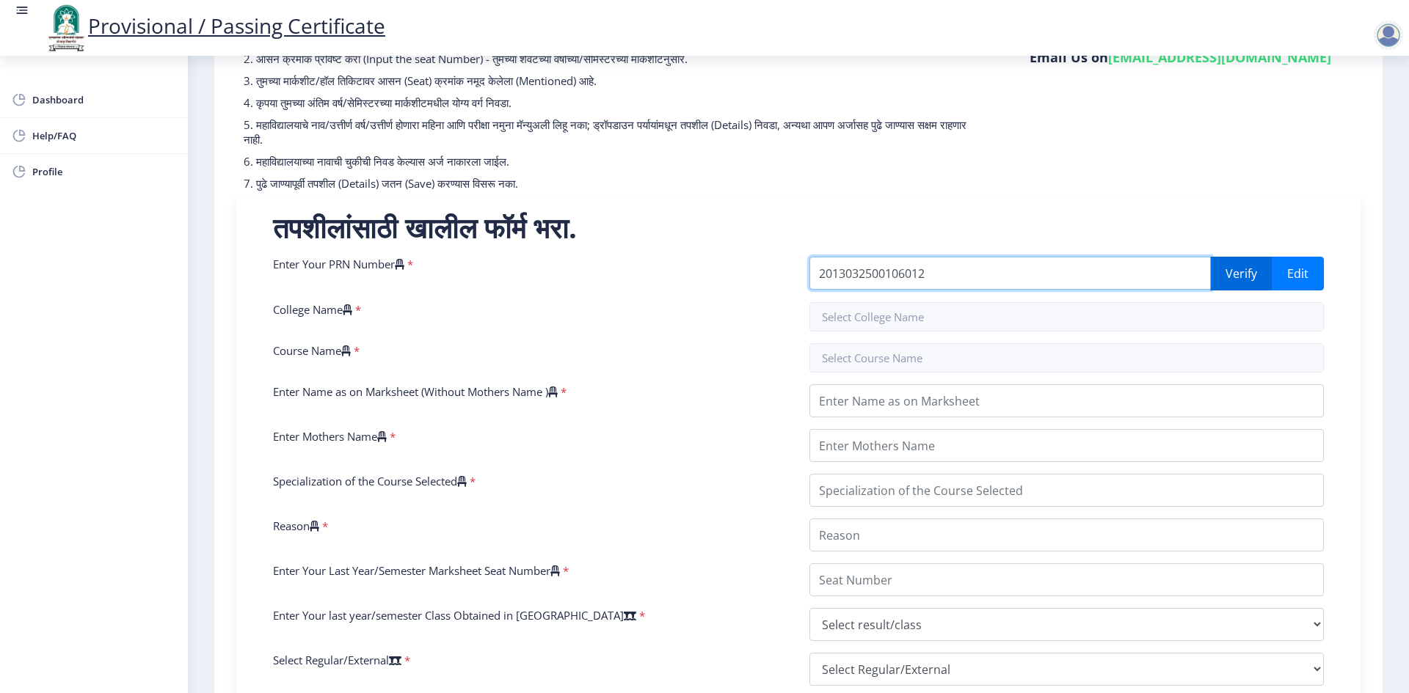
type input "2013032500106012"
click at [1227, 278] on button "Verify" at bounding box center [1241, 274] width 62 height 34
click at [1233, 277] on button "Verify" at bounding box center [1241, 274] width 62 height 34
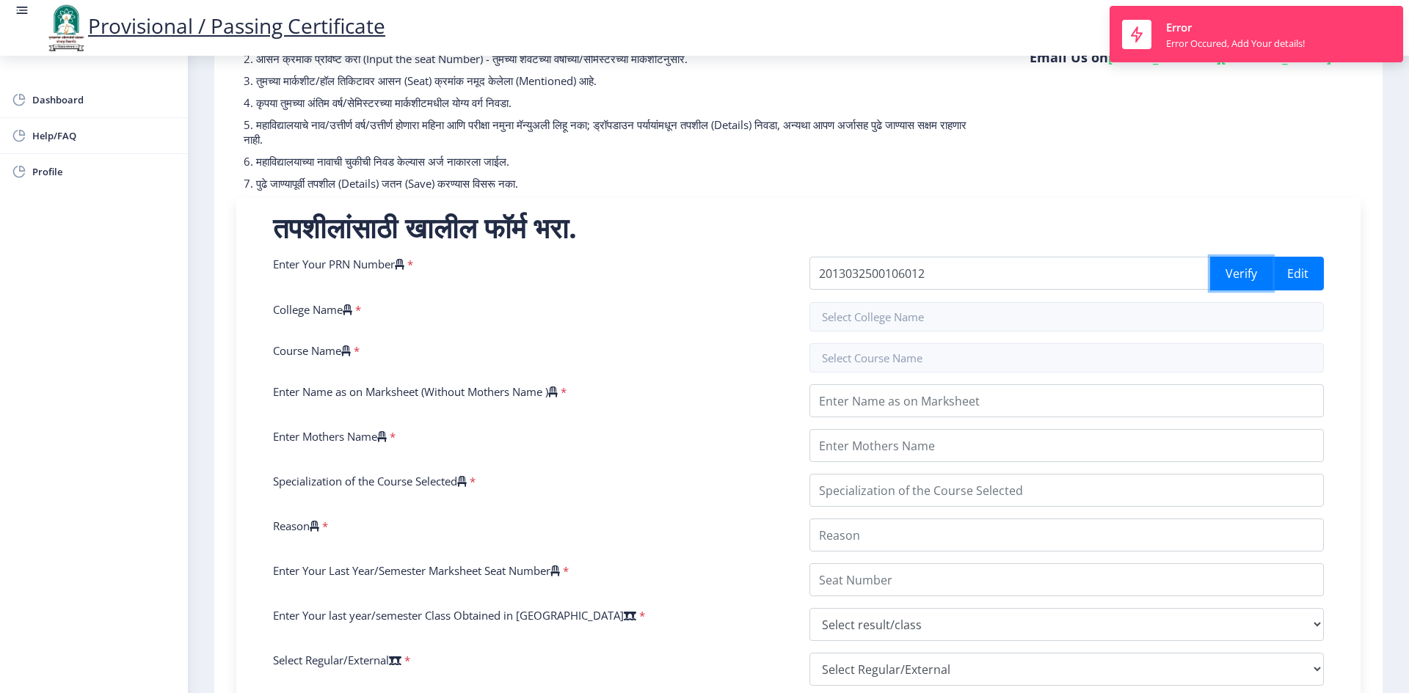
scroll to position [0, 0]
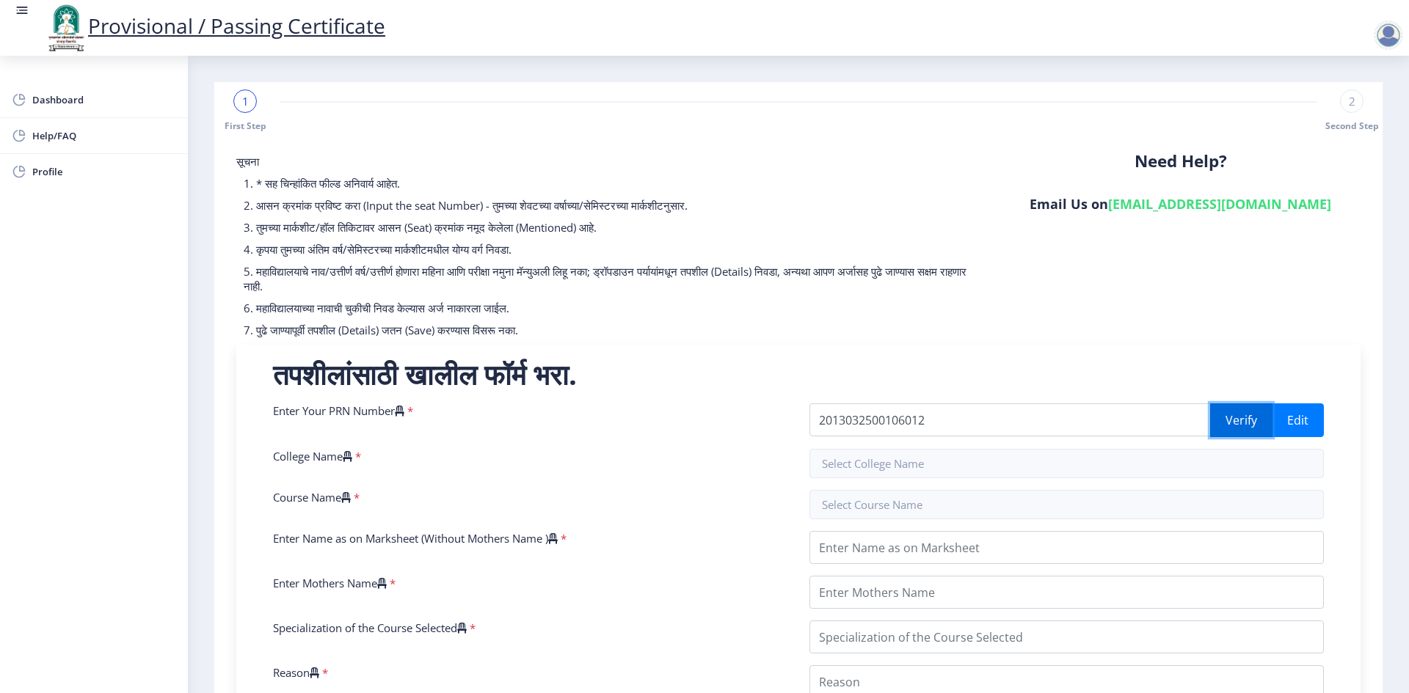
click at [1249, 410] on button "Verify" at bounding box center [1241, 420] width 62 height 34
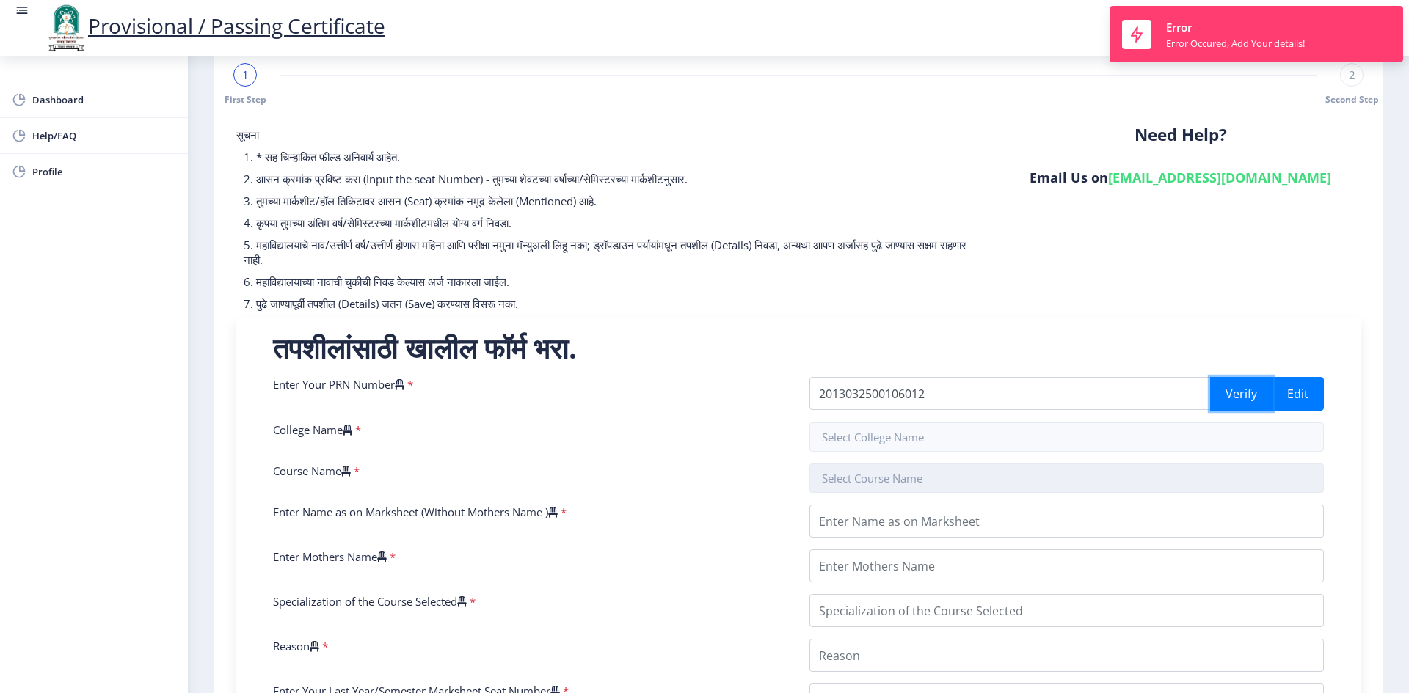
scroll to position [73, 0]
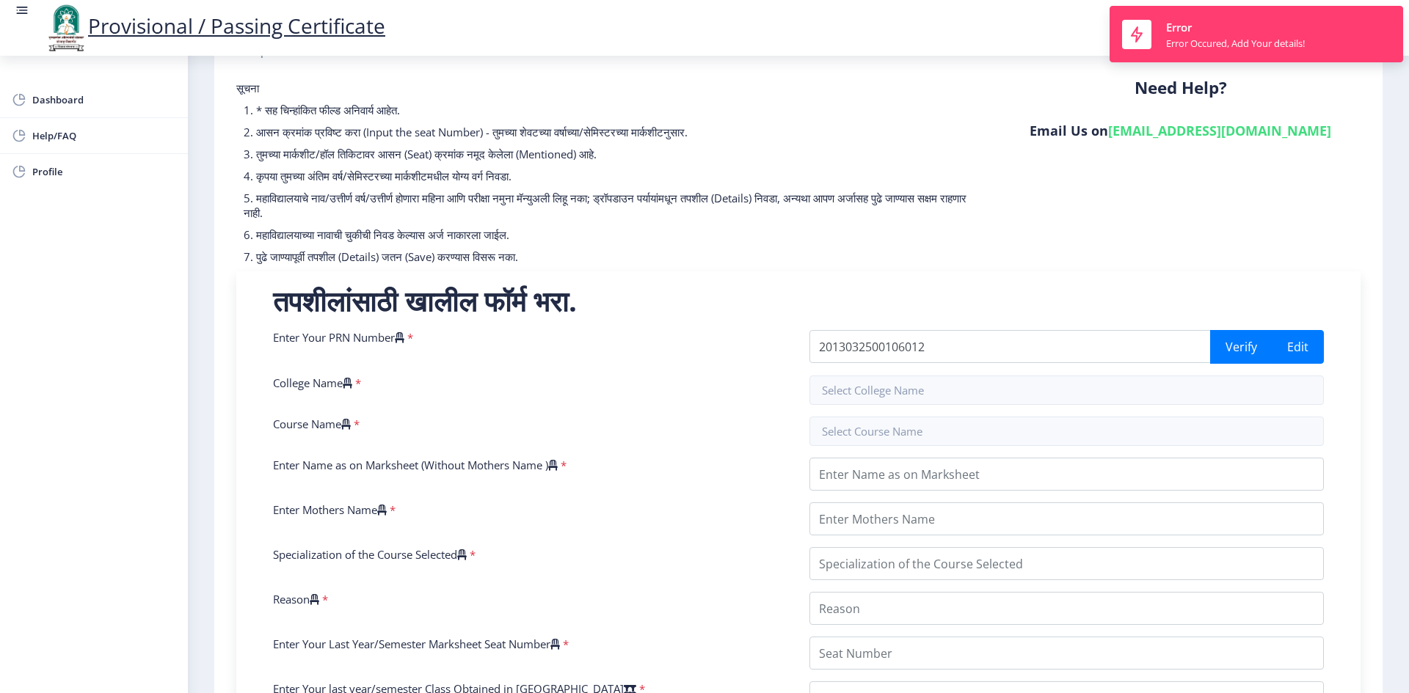
click at [861, 406] on div "Enter Your PRN Number * 2013032500106012 Verify Edit College Name * Course Name…" at bounding box center [798, 640] width 1073 height 620
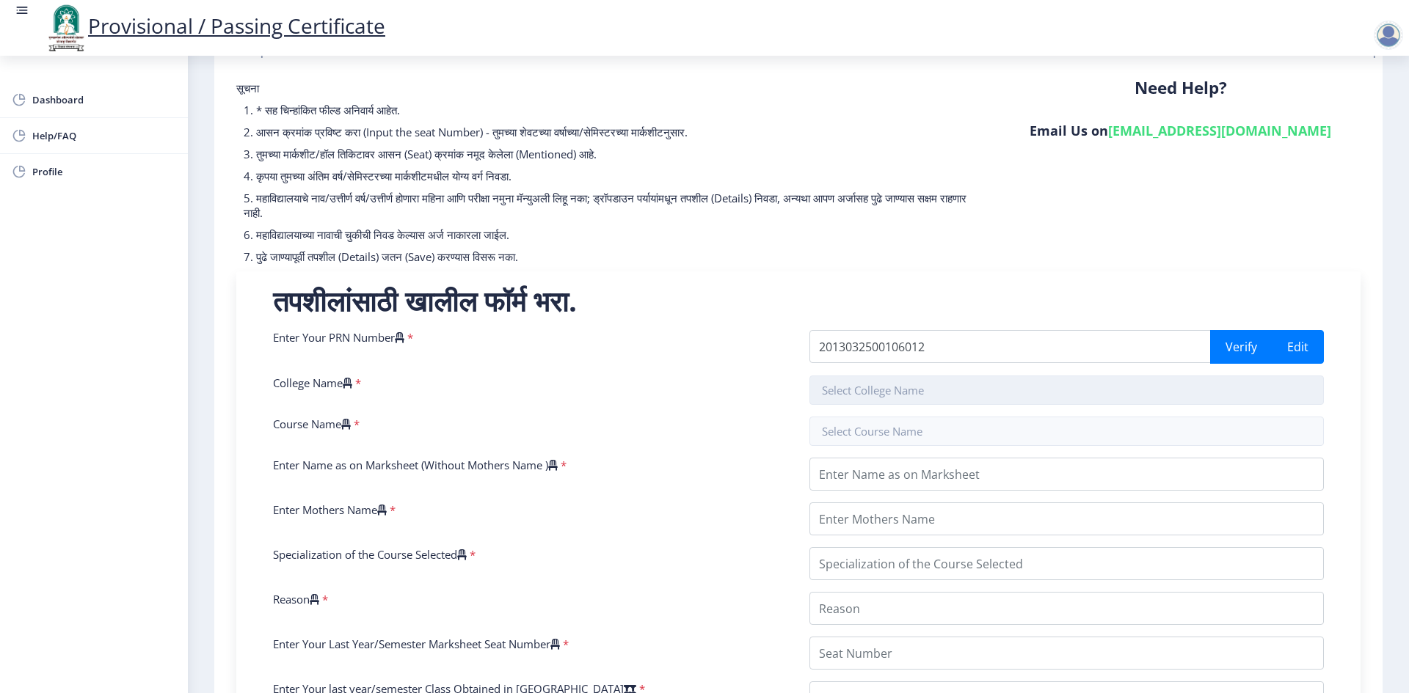
click at [847, 397] on input "text" at bounding box center [1066, 390] width 514 height 29
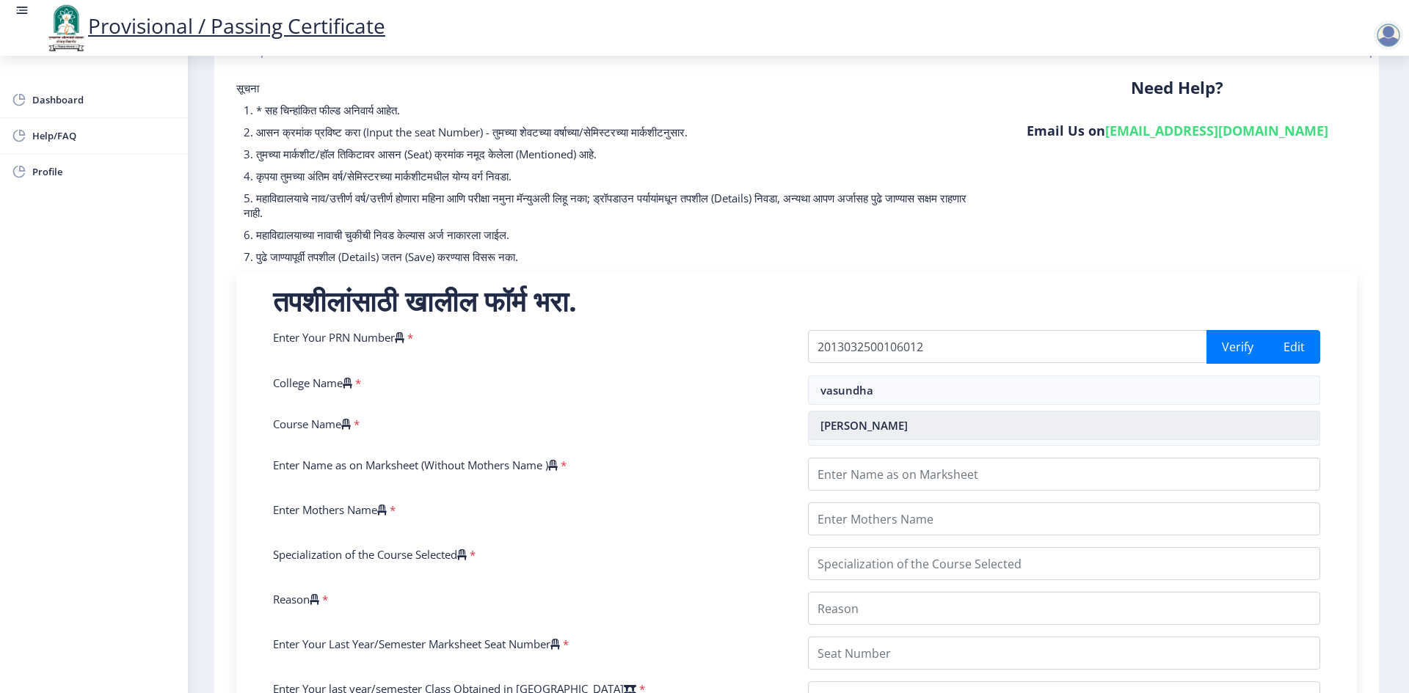
click at [883, 421] on nb-option "[PERSON_NAME]" at bounding box center [1063, 426] width 511 height 28
type input "[PERSON_NAME]"
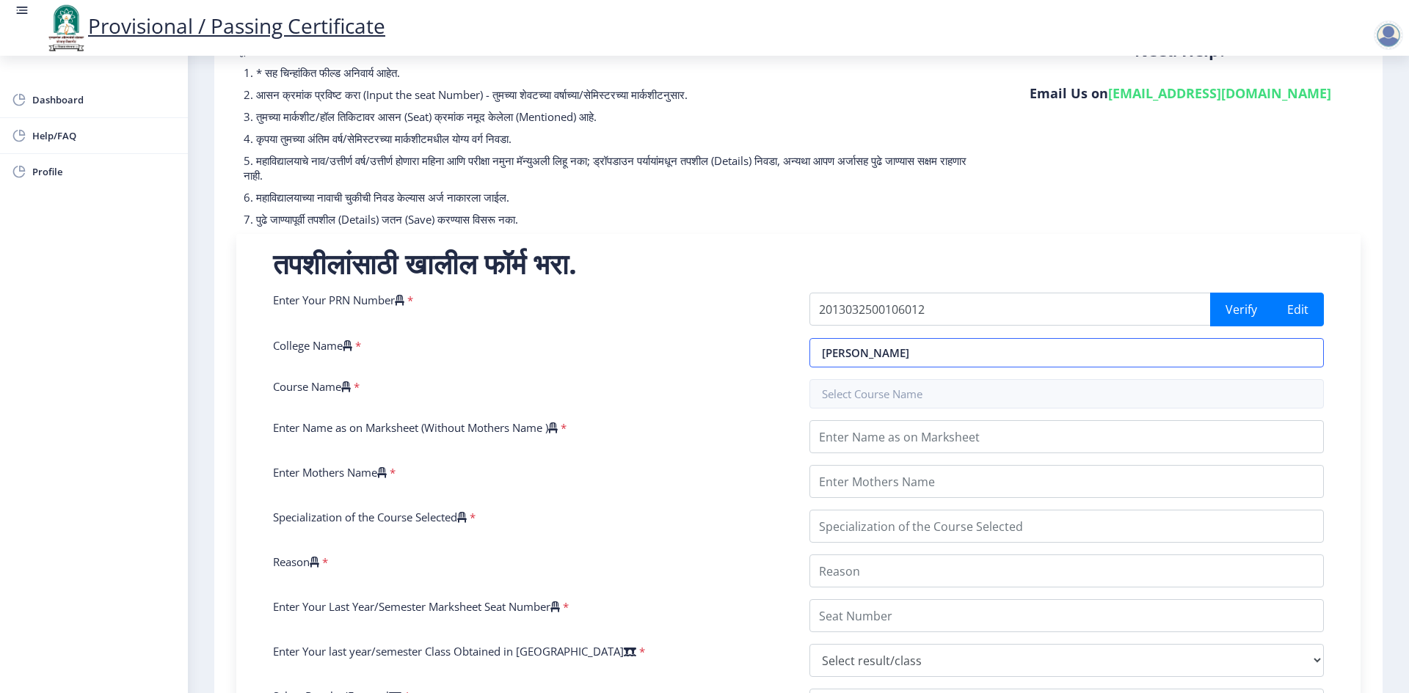
scroll to position [147, 0]
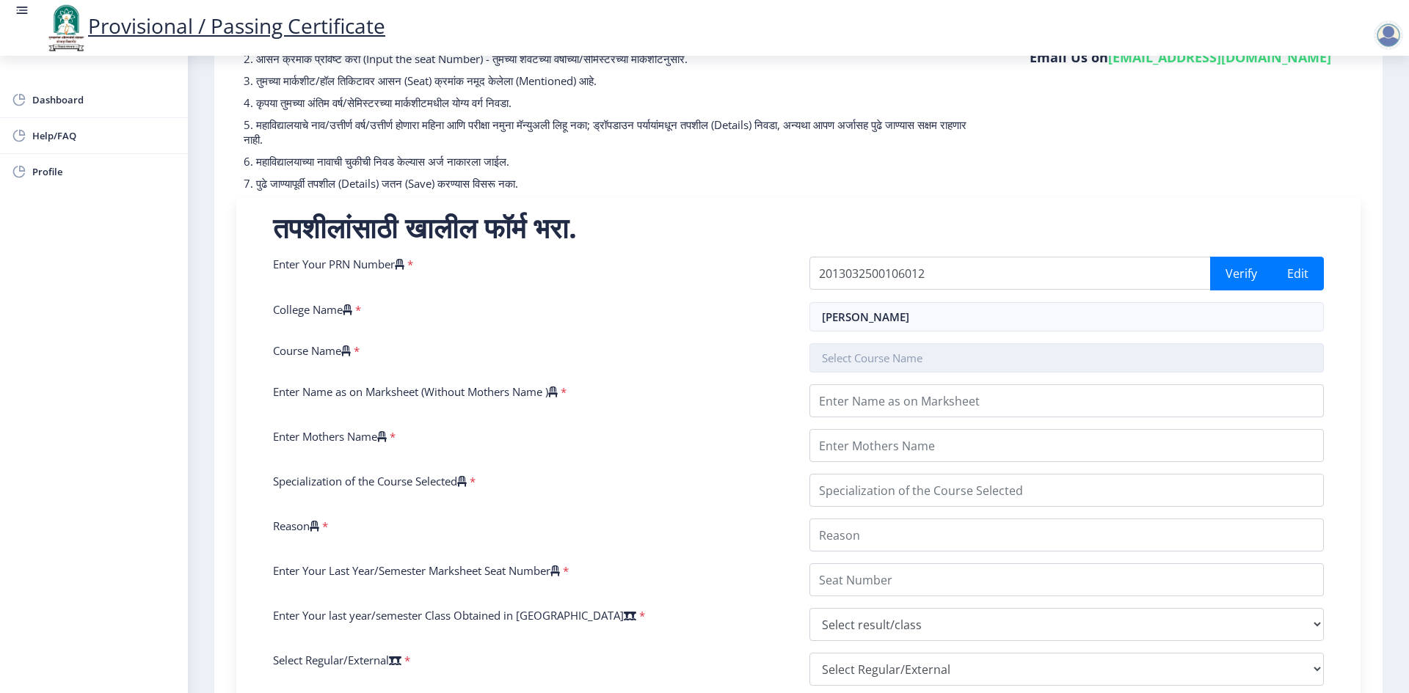
click at [843, 362] on input "text" at bounding box center [1066, 357] width 514 height 29
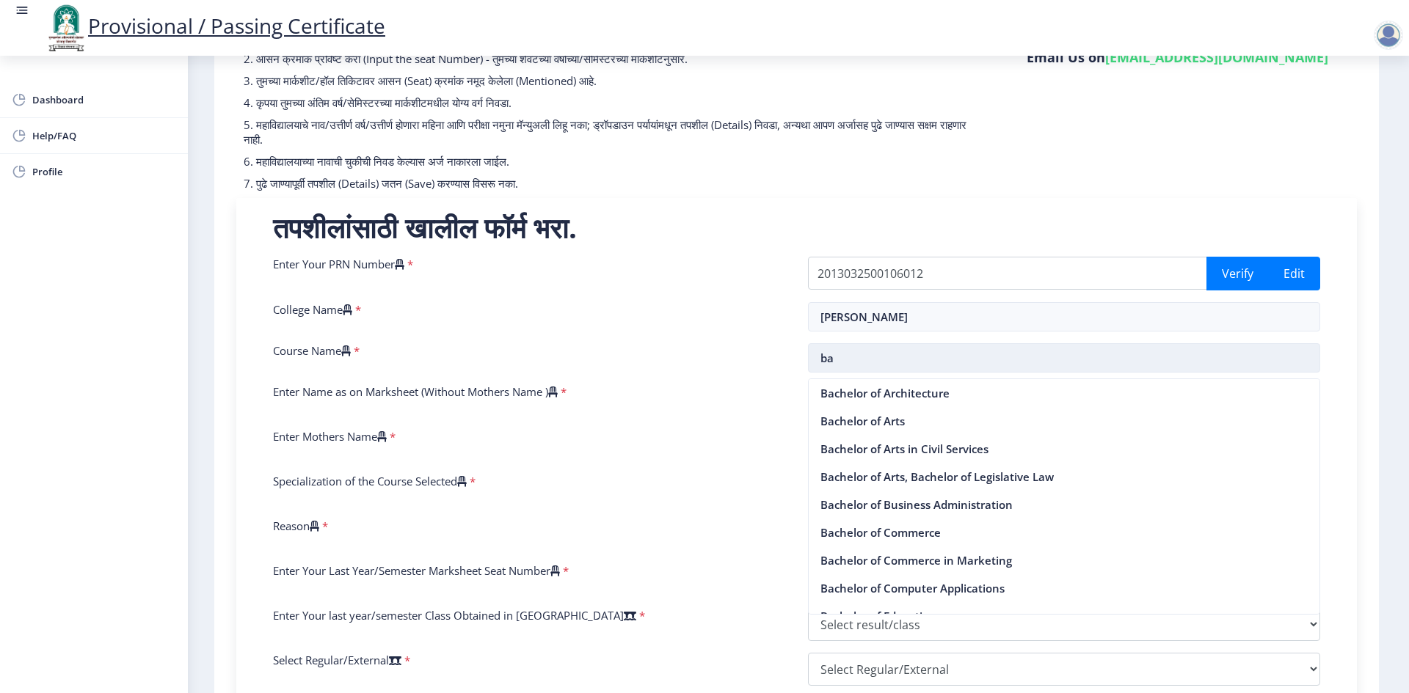
type input "b"
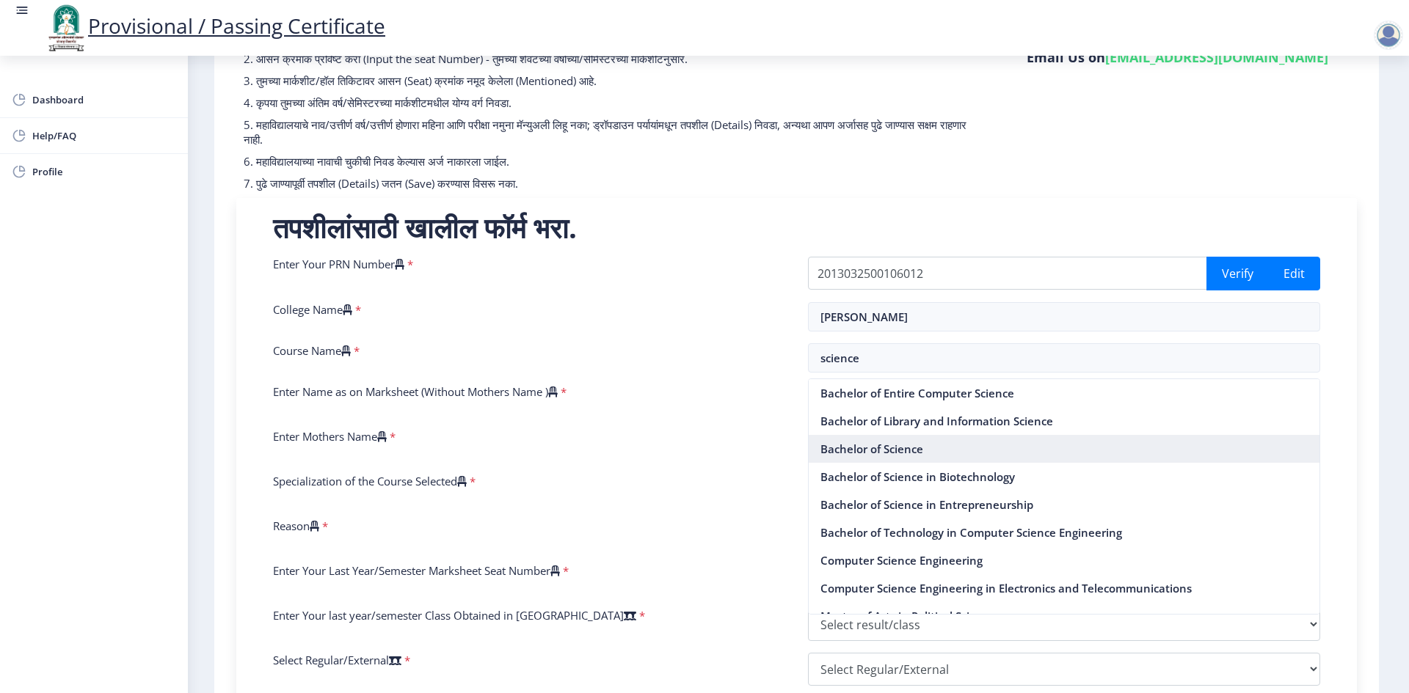
click at [888, 452] on nb-option "Bachelor of Science" at bounding box center [1063, 449] width 511 height 28
type input "Bachelor of Science"
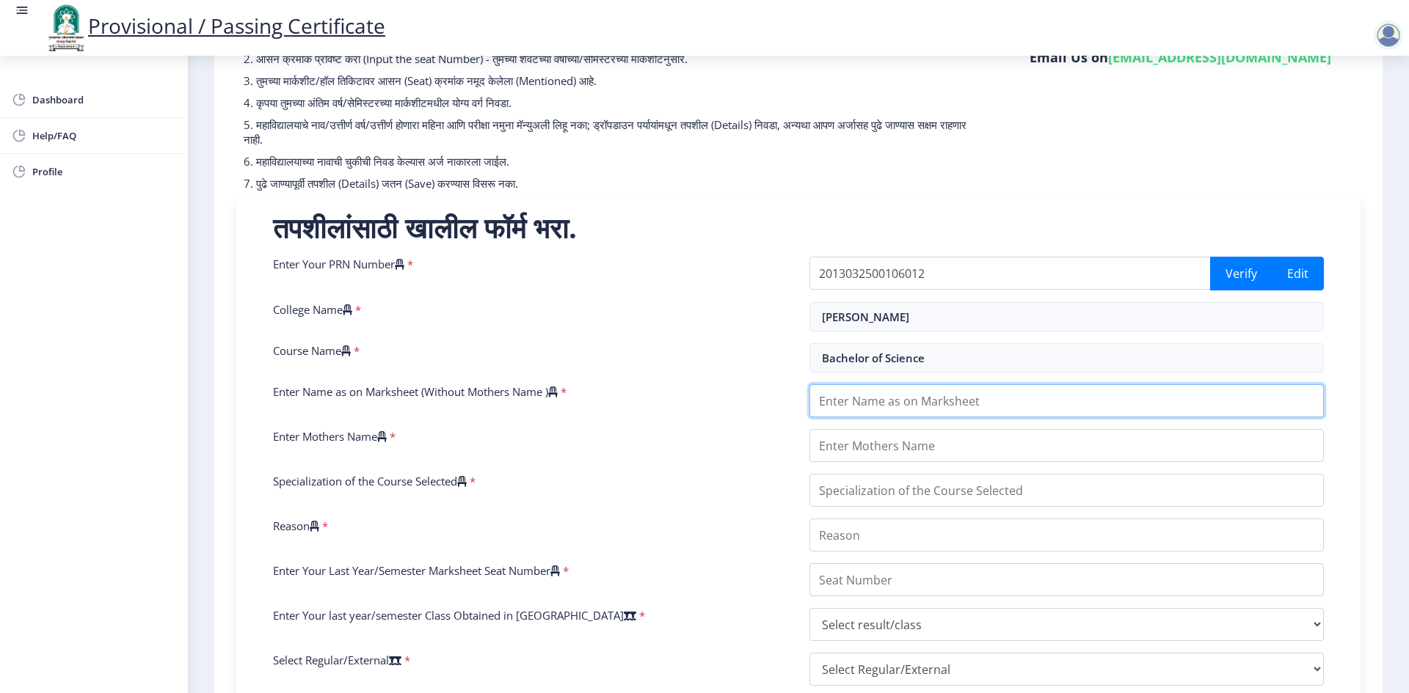
click at [874, 401] on input "Enter Name as on Marksheet (Without Mothers Name )" at bounding box center [1066, 400] width 514 height 33
type input "[PERSON_NAME]"
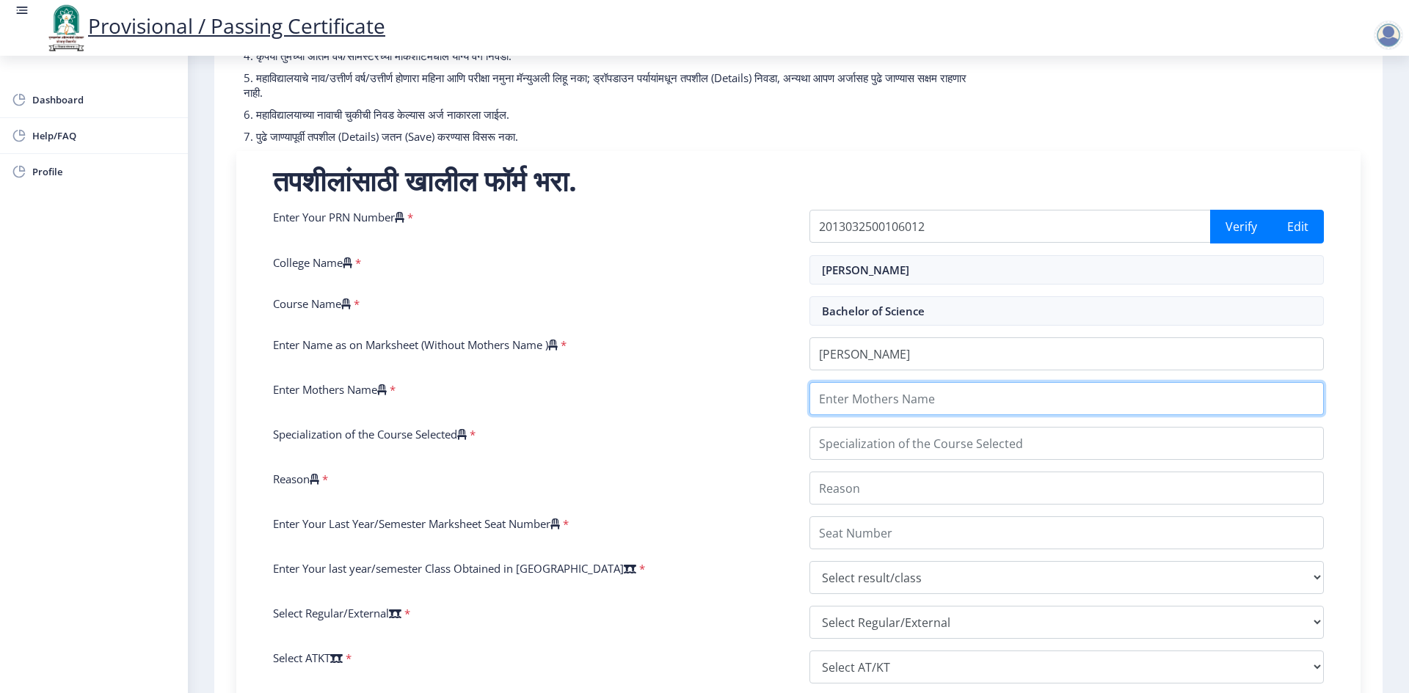
scroll to position [220, 0]
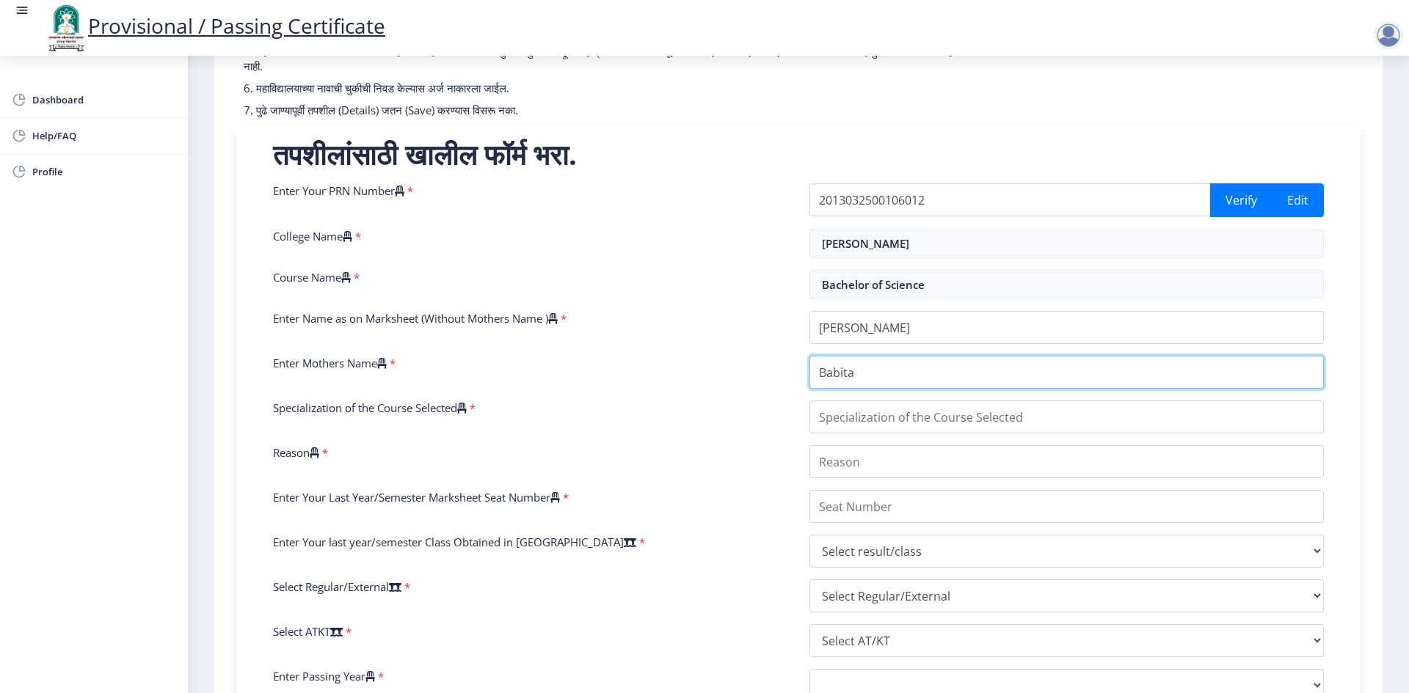
type input "Babita"
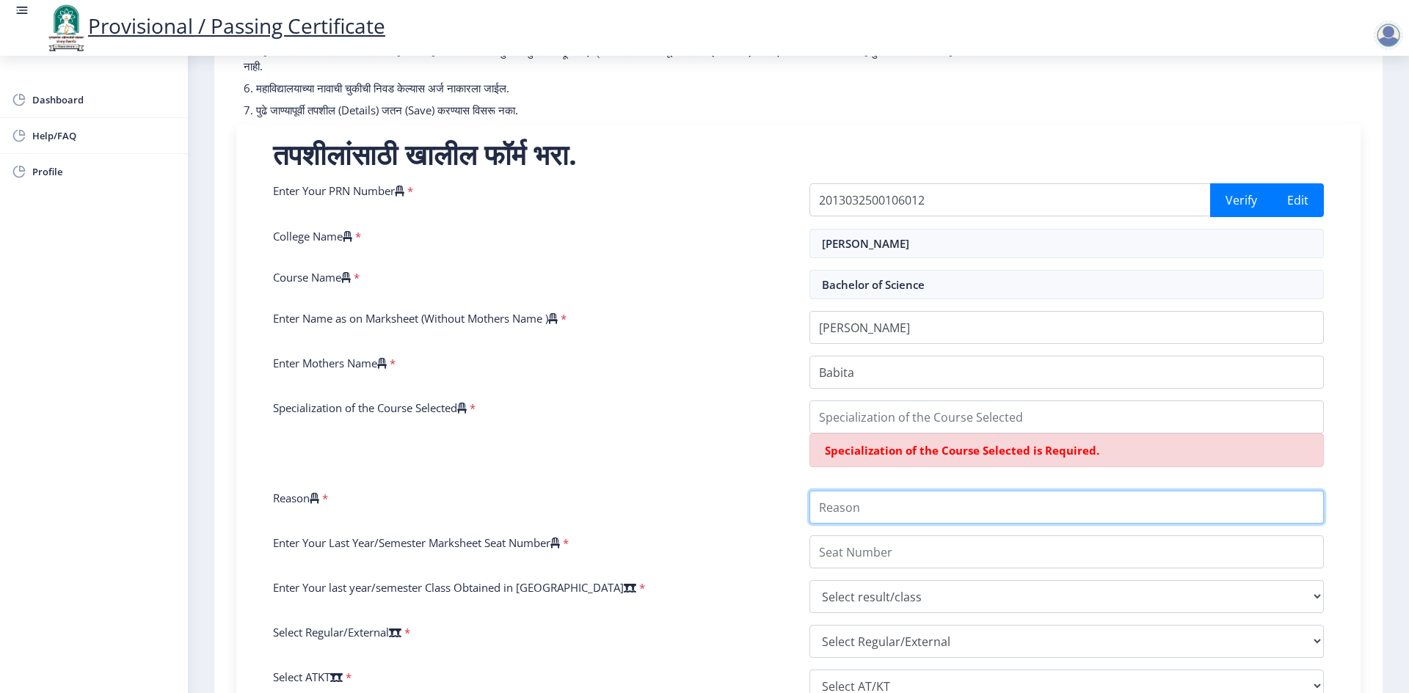
click at [855, 469] on div "Enter Your PRN Number * 2013032500106012 Verify Edit College Name * [PERSON_NAM…" at bounding box center [798, 515] width 1073 height 665
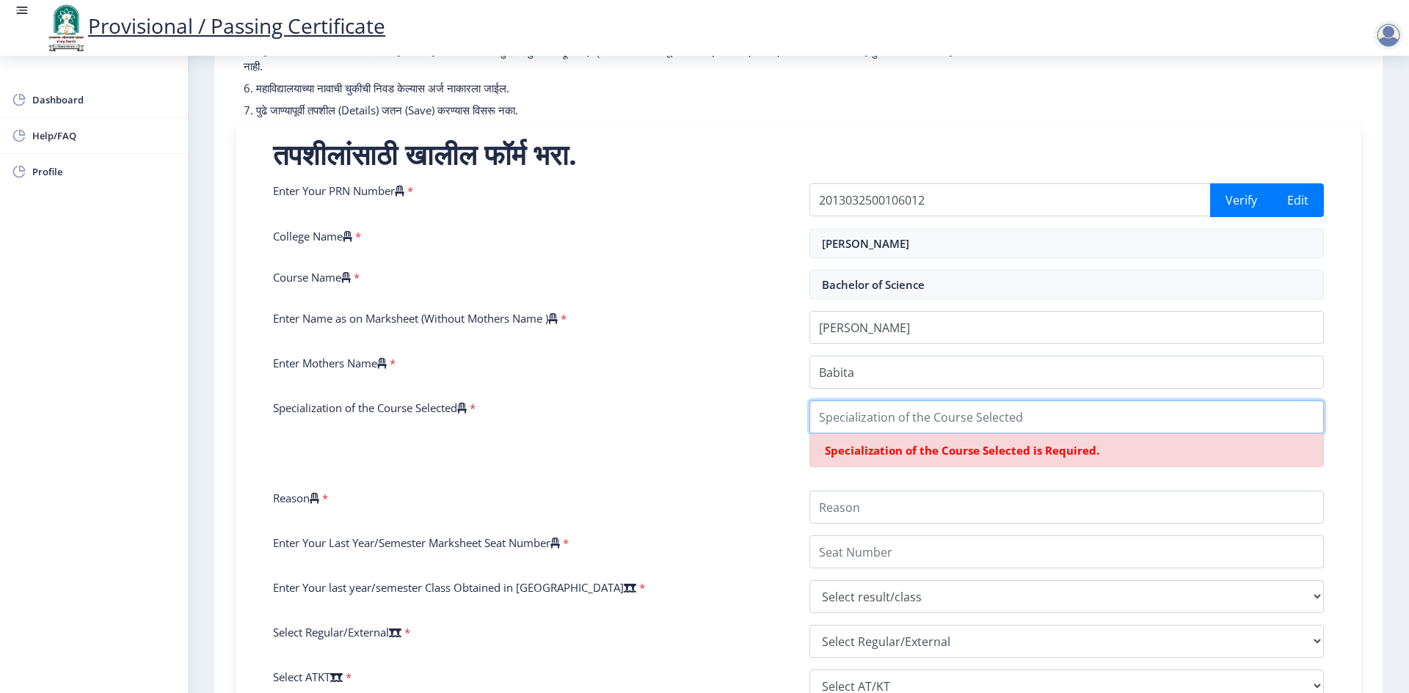
click at [854, 417] on input "Specialization of the Course Selected" at bounding box center [1066, 417] width 514 height 33
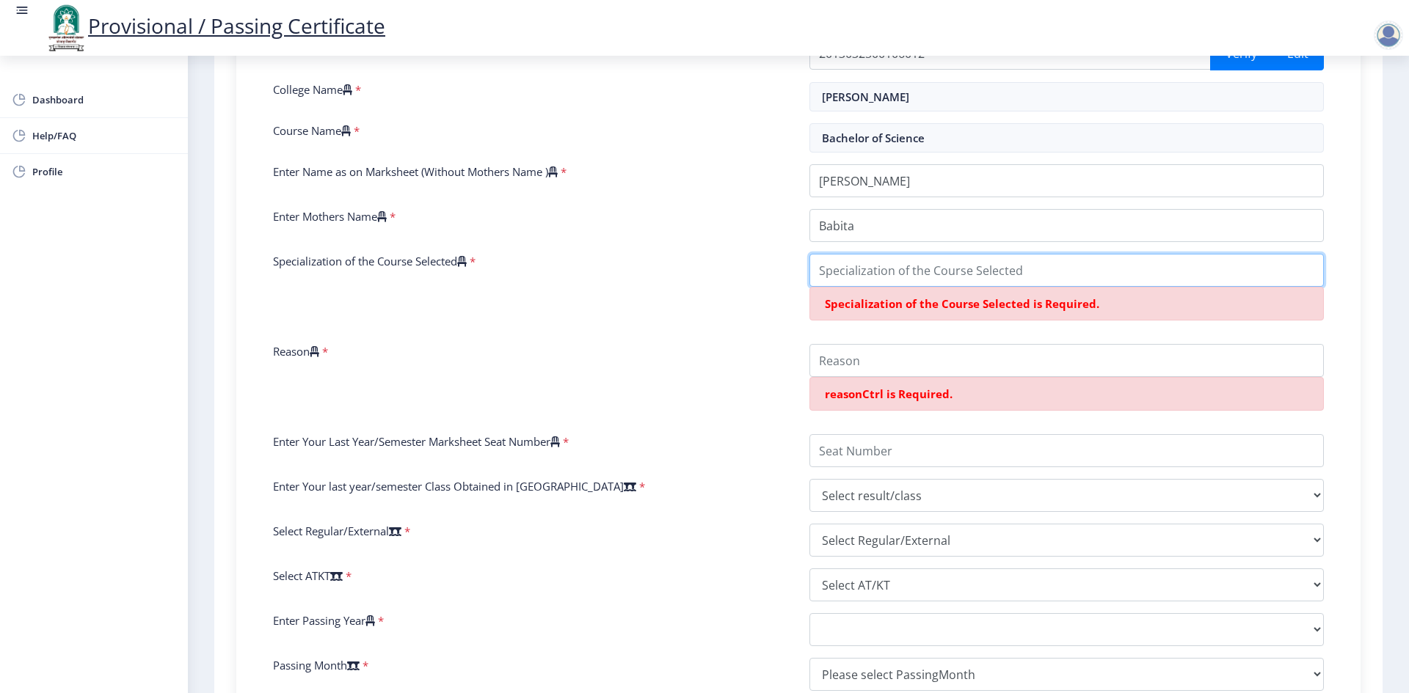
scroll to position [293, 0]
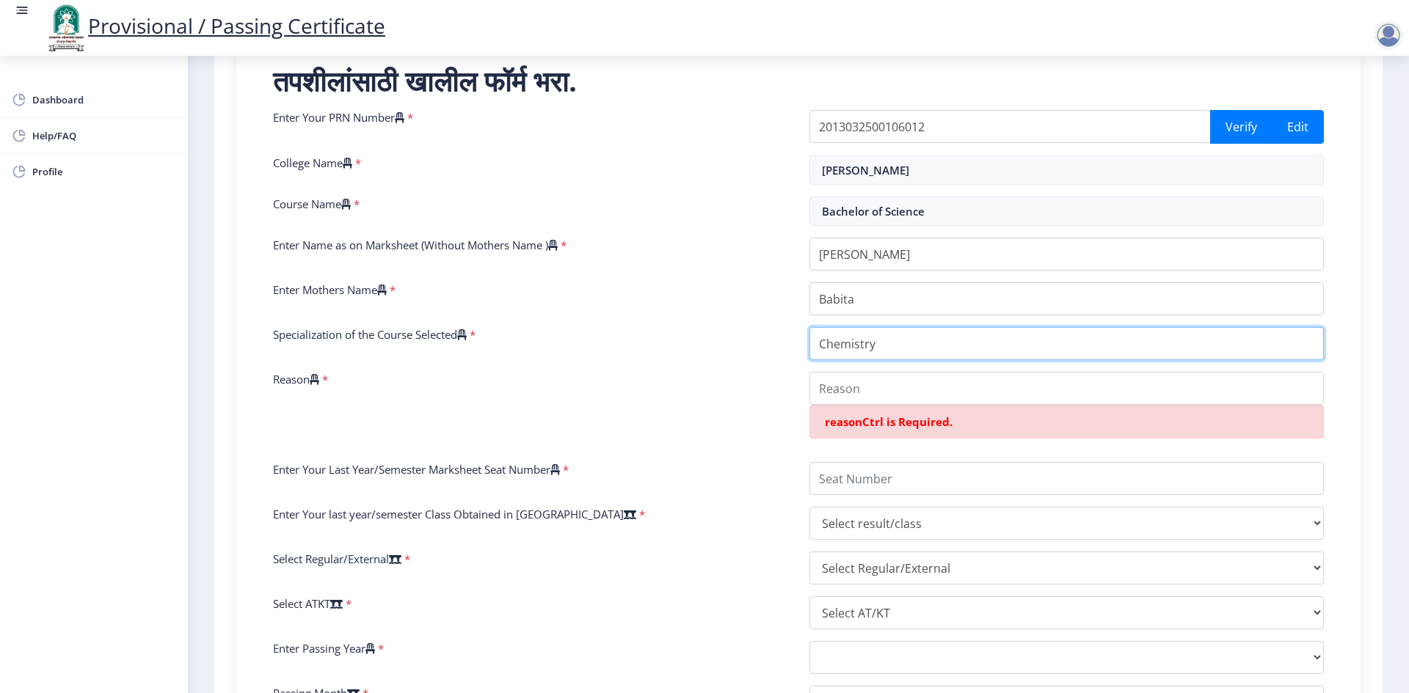
type input "Chemistry"
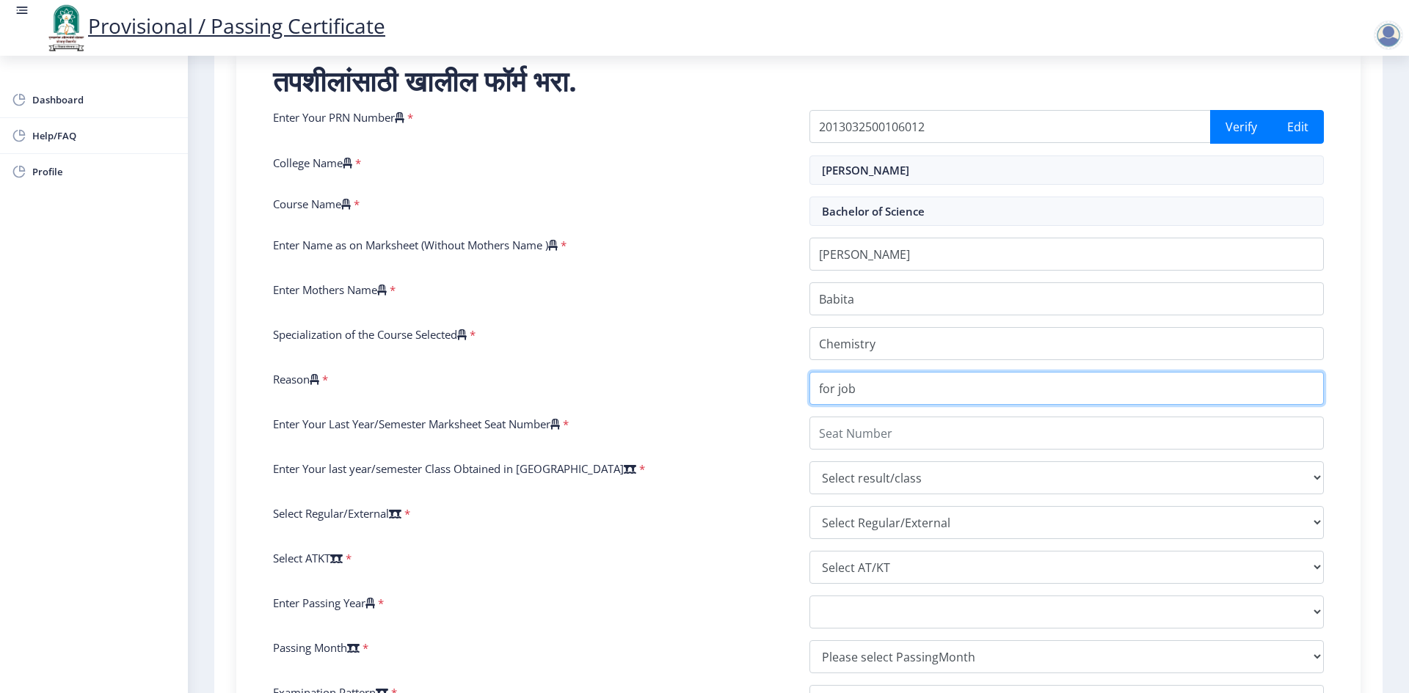
type input "for job"
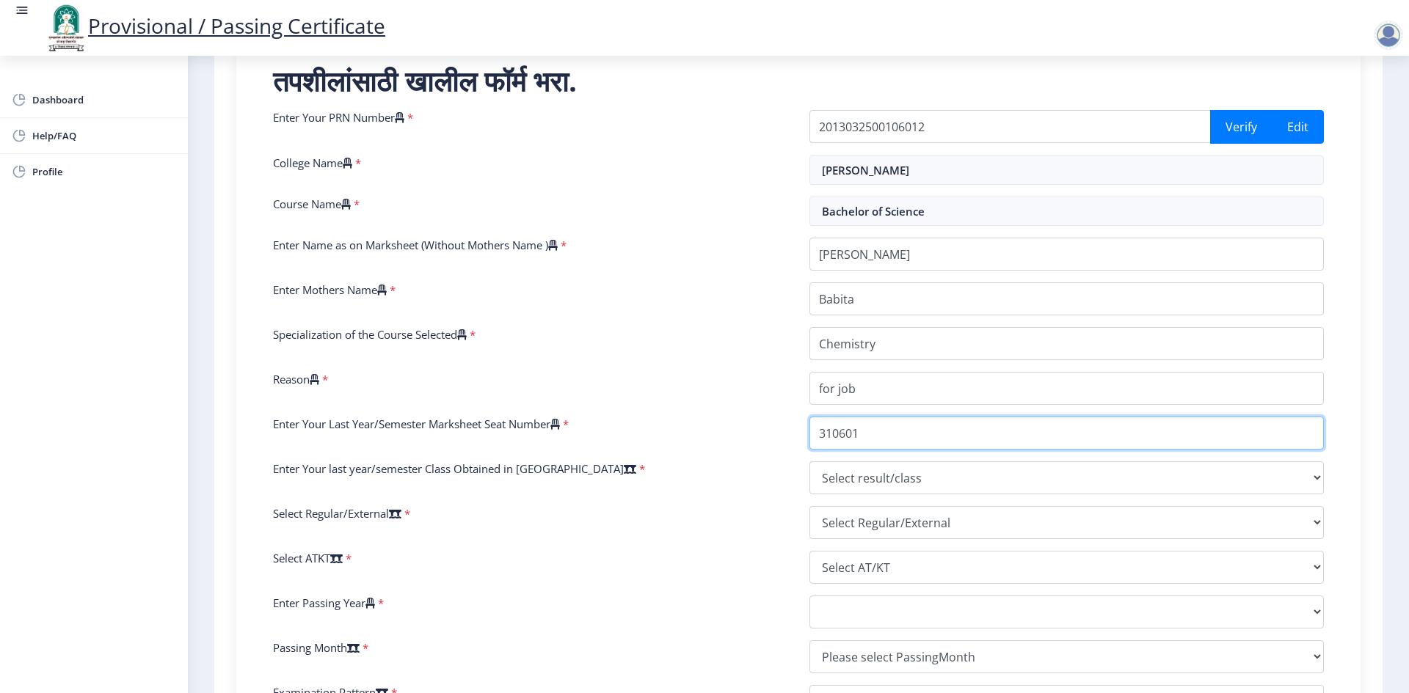
type input "310601"
click at [880, 469] on select "Select result/class DISTINCTION FIRST CLASS HIGHER SECOND CLASS SECOND CLASS PA…" at bounding box center [1066, 477] width 514 height 33
select select "Grade B+"
click at [809, 461] on select "Select result/class DISTINCTION FIRST CLASS HIGHER SECOND CLASS SECOND CLASS PA…" at bounding box center [1066, 477] width 514 height 33
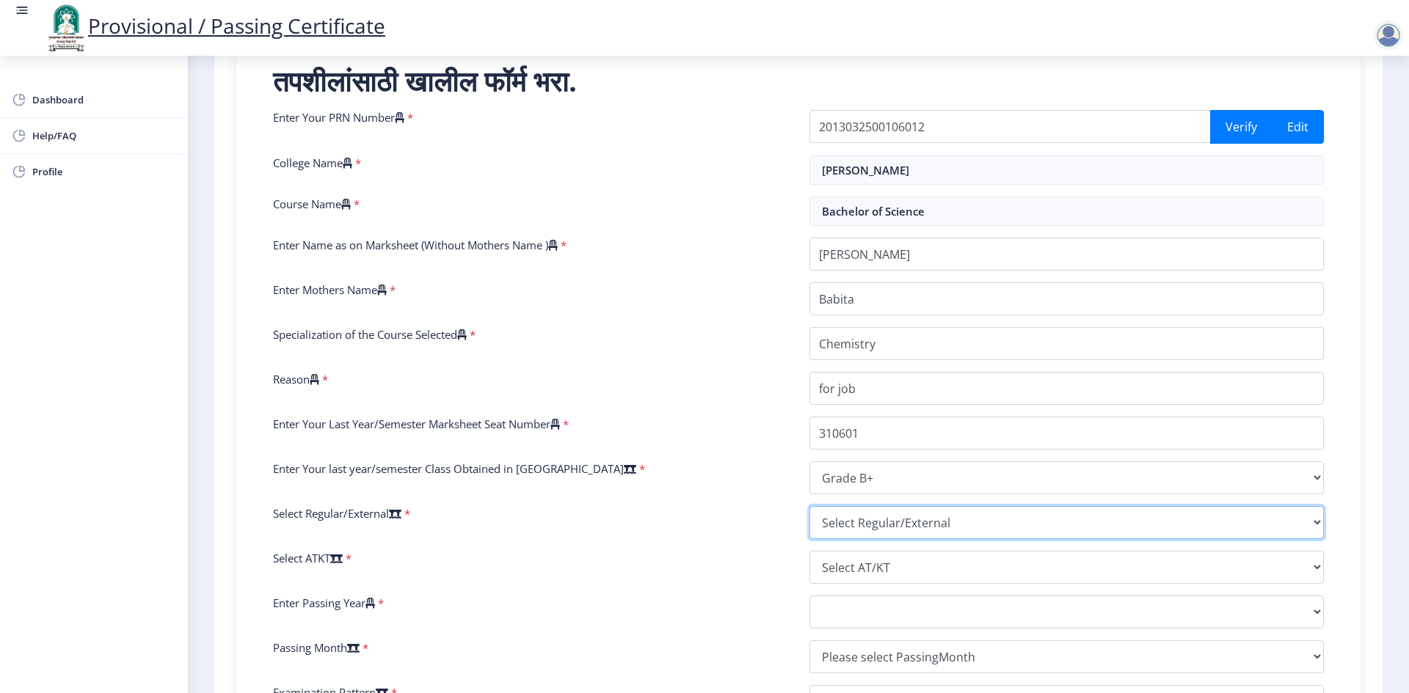
click at [869, 519] on select "Select Regular/External Regular External Special" at bounding box center [1066, 522] width 514 height 33
select select "Regular"
click at [809, 506] on select "Select Regular/External Regular External Special" at bounding box center [1066, 522] width 514 height 33
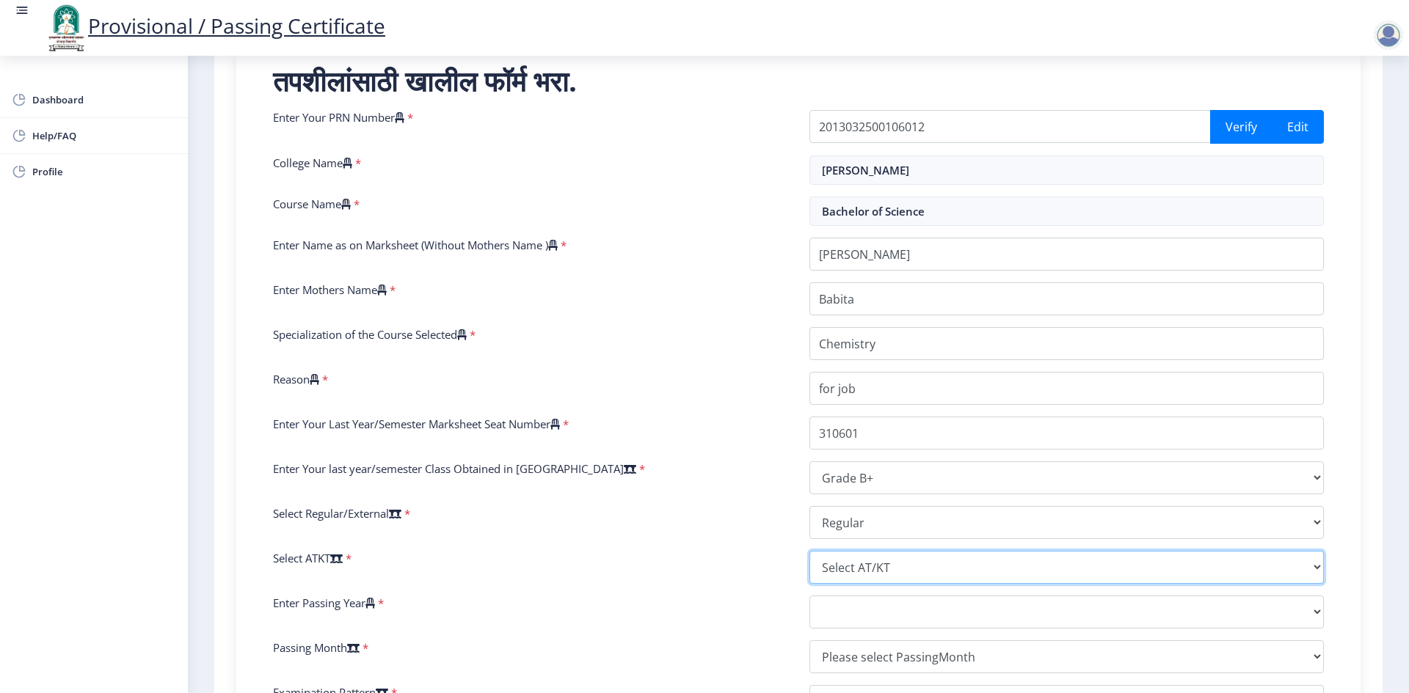
click at [850, 569] on select "Select AT/KT None ATKT" at bounding box center [1066, 567] width 514 height 33
select select "None"
click at [809, 551] on select "Select AT/KT None ATKT" at bounding box center [1066, 567] width 514 height 33
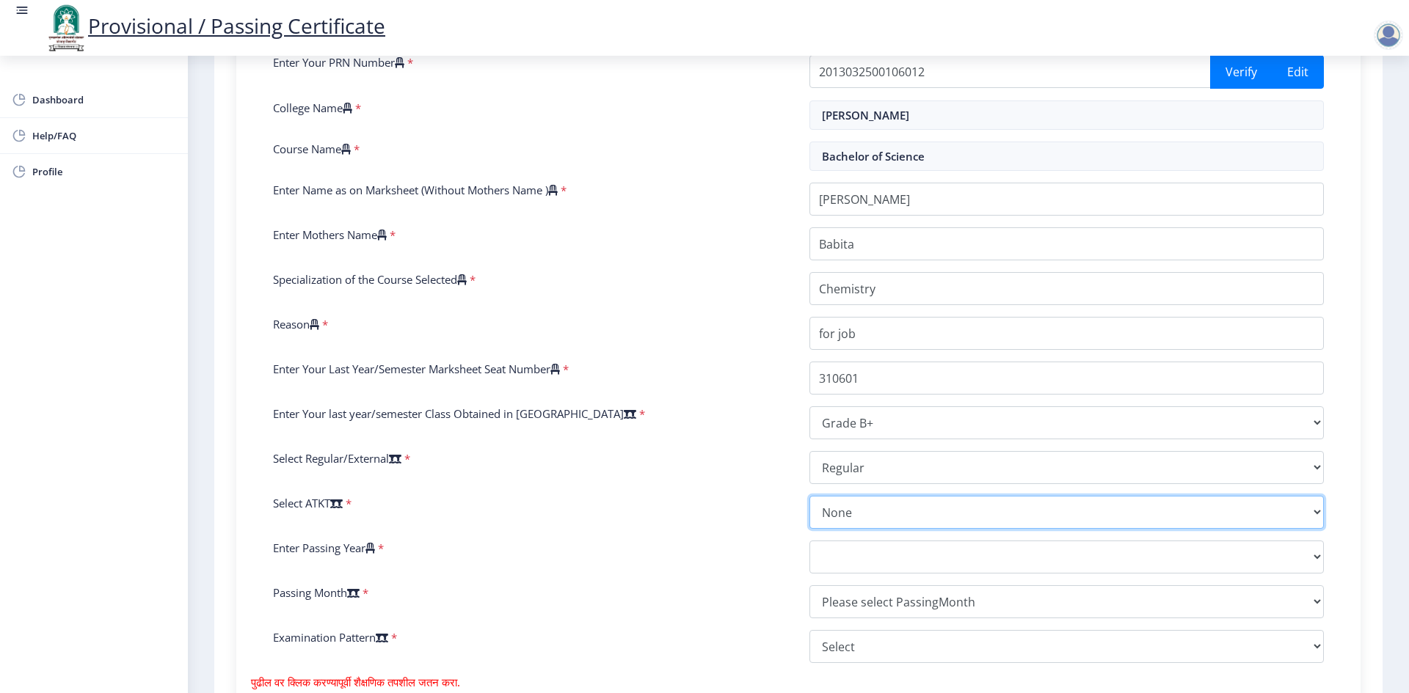
scroll to position [440, 0]
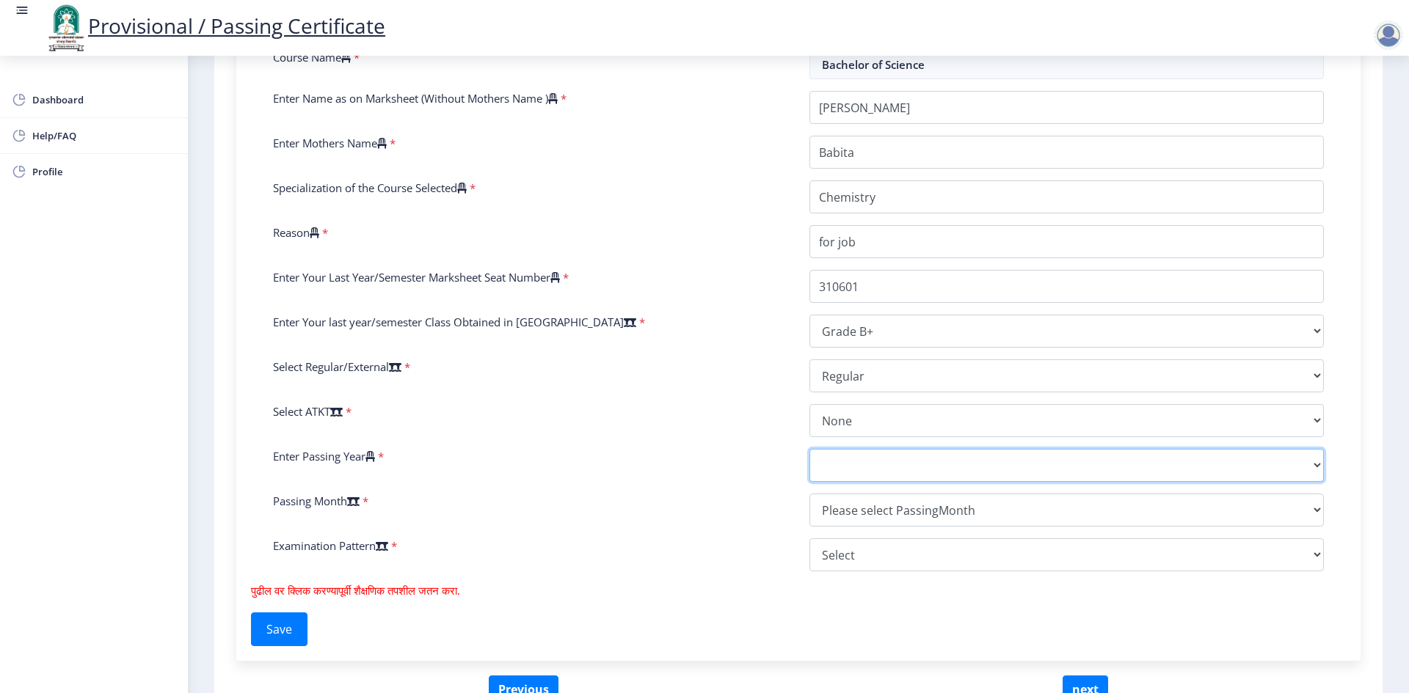
click at [853, 461] on select "2025 2024 2023 2022 2021 2020 2019 2018 2017 2016 2015 2014 2013 2012 2011 2010…" at bounding box center [1066, 465] width 514 height 33
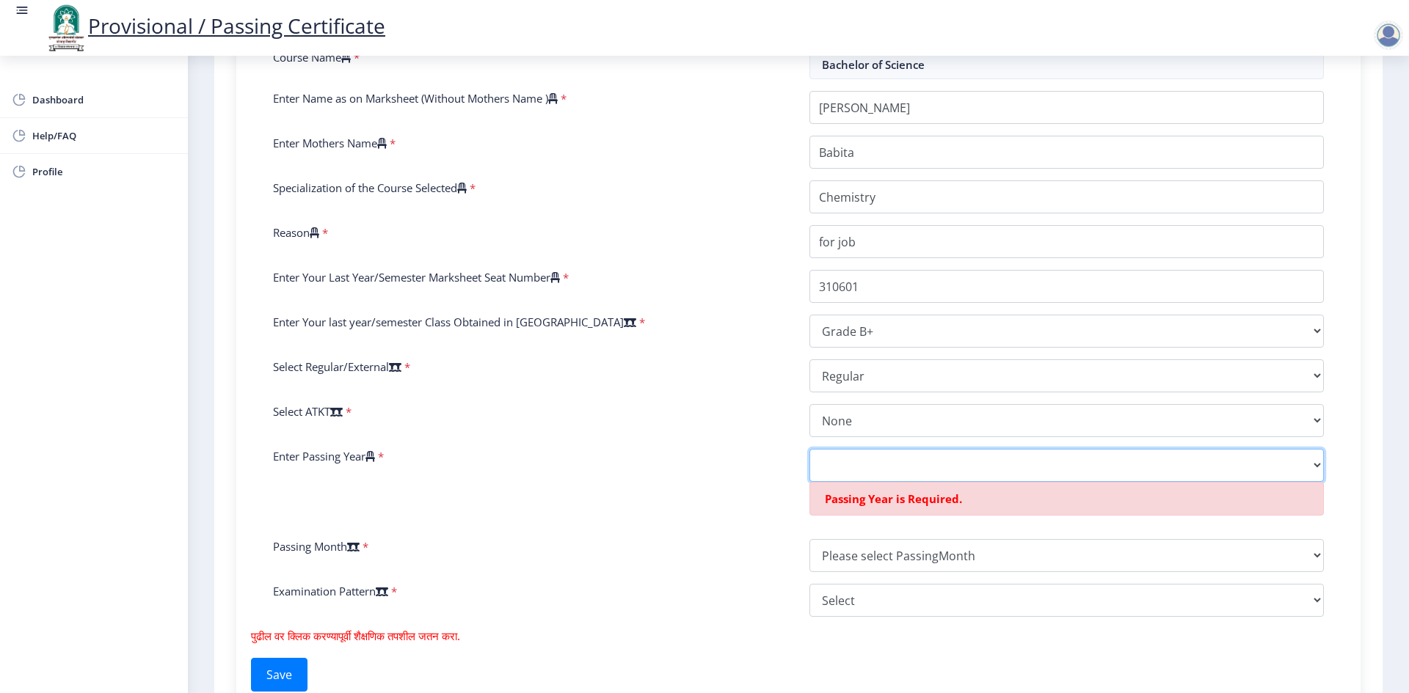
click at [849, 461] on select "2025 2024 2023 2022 2021 2020 2019 2018 2017 2016 2015 2014 2013 2012 2011 2010…" at bounding box center [1066, 465] width 514 height 33
select select "2020"
click at [809, 449] on select "2025 2024 2023 2022 2021 2020 2019 2018 2017 2016 2015 2014 2013 2012 2011 2010…" at bounding box center [1066, 465] width 514 height 33
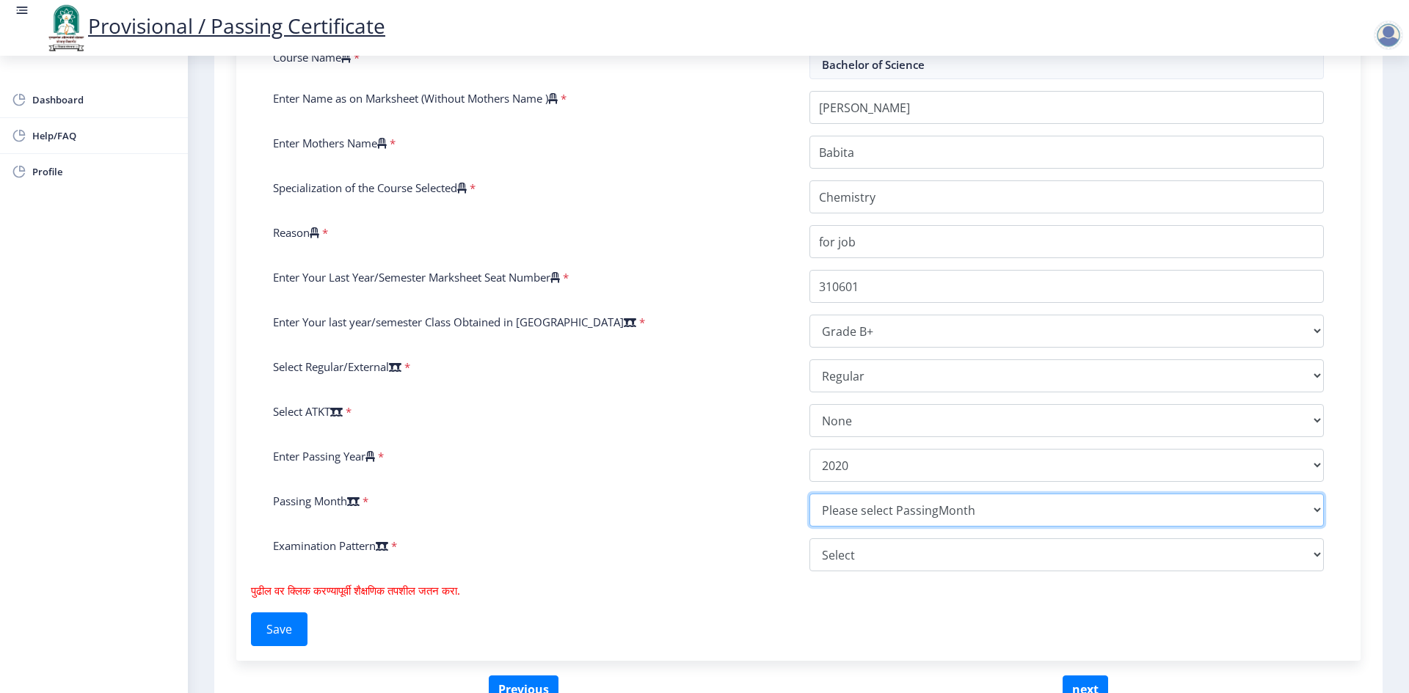
click at [880, 522] on select "Please select PassingMonth (01) January (02) February (03) March (04) April (05…" at bounding box center [1066, 510] width 514 height 33
select select "December"
click at [809, 494] on select "Please select PassingMonth (01) January (02) February (03) March (04) April (05…" at bounding box center [1066, 510] width 514 height 33
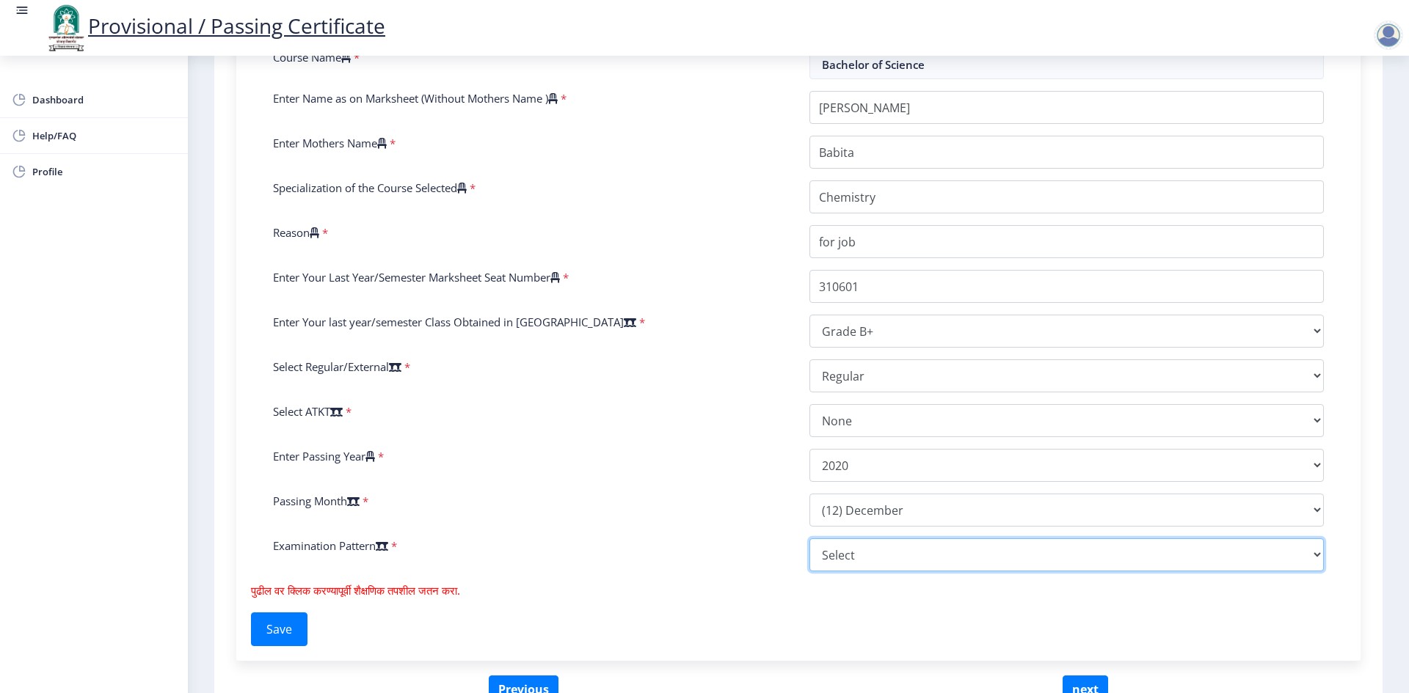
click at [833, 552] on select "Select Yearly Semester" at bounding box center [1066, 554] width 514 height 33
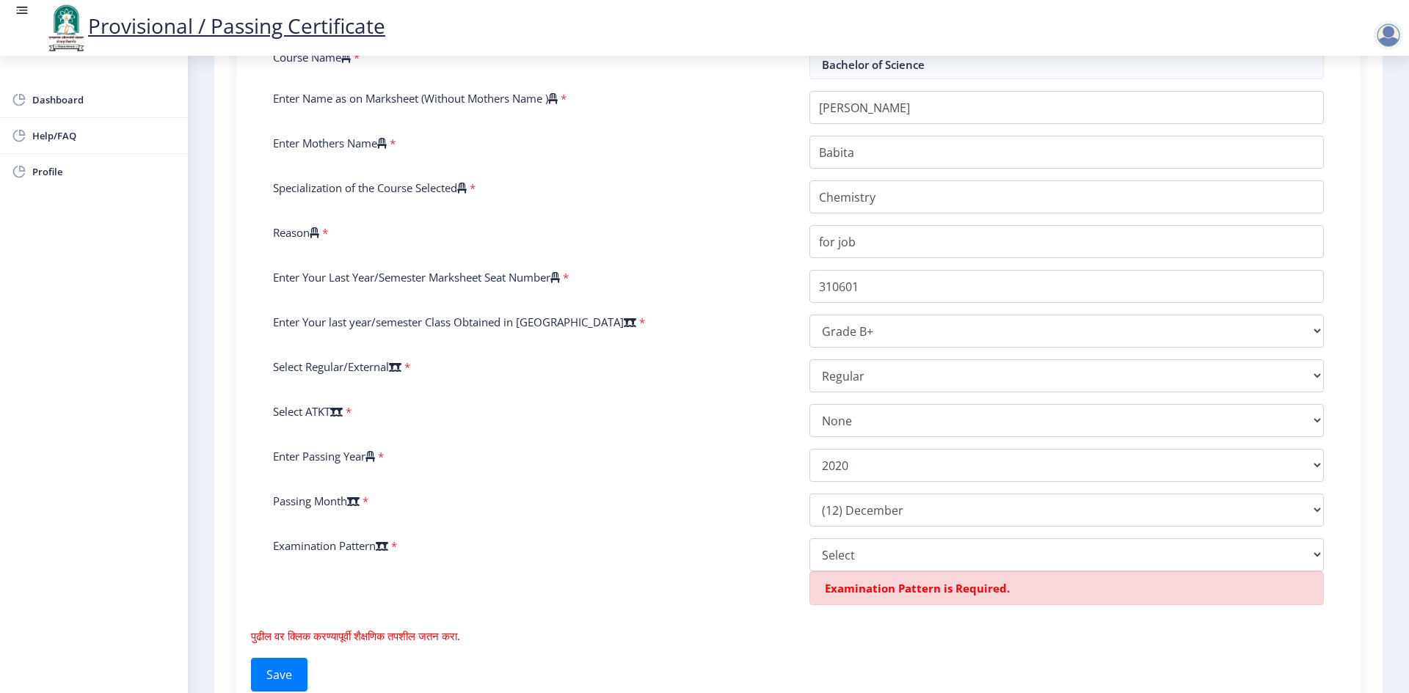
click at [866, 535] on div "Enter Your PRN Number * 2013032500106012 Verify Edit College Name * [PERSON_NAM…" at bounding box center [798, 295] width 1073 height 665
click at [888, 549] on select "Select Yearly Semester" at bounding box center [1066, 554] width 514 height 33
select select "Semester"
click at [809, 538] on select "Select Yearly Semester" at bounding box center [1066, 554] width 514 height 33
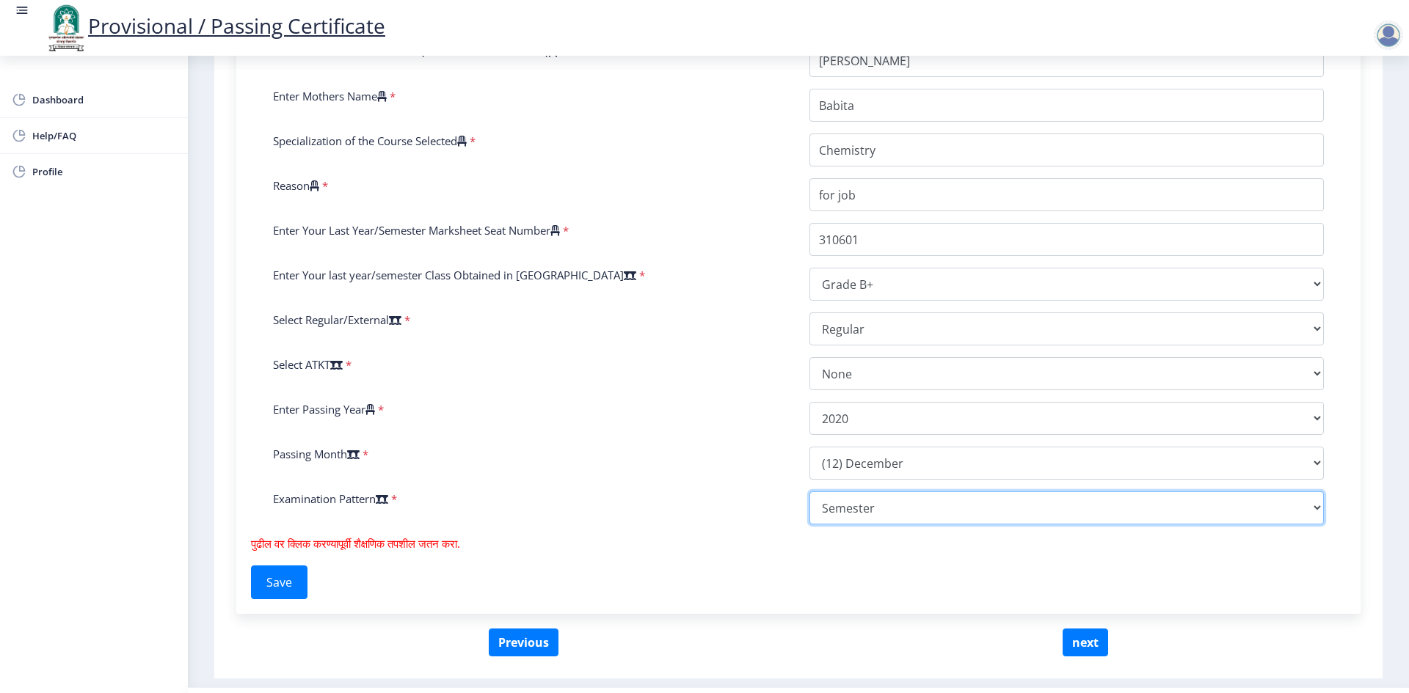
scroll to position [526, 0]
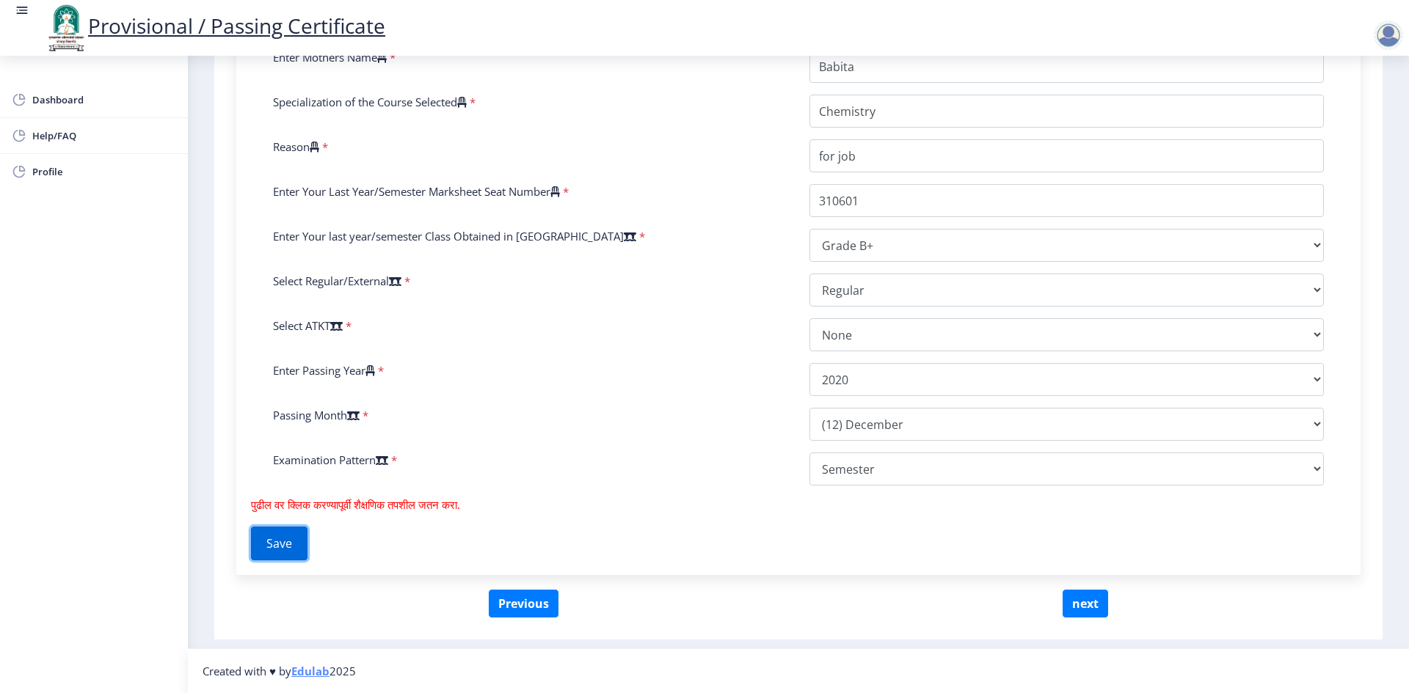
click at [289, 541] on button "Save" at bounding box center [279, 544] width 56 height 34
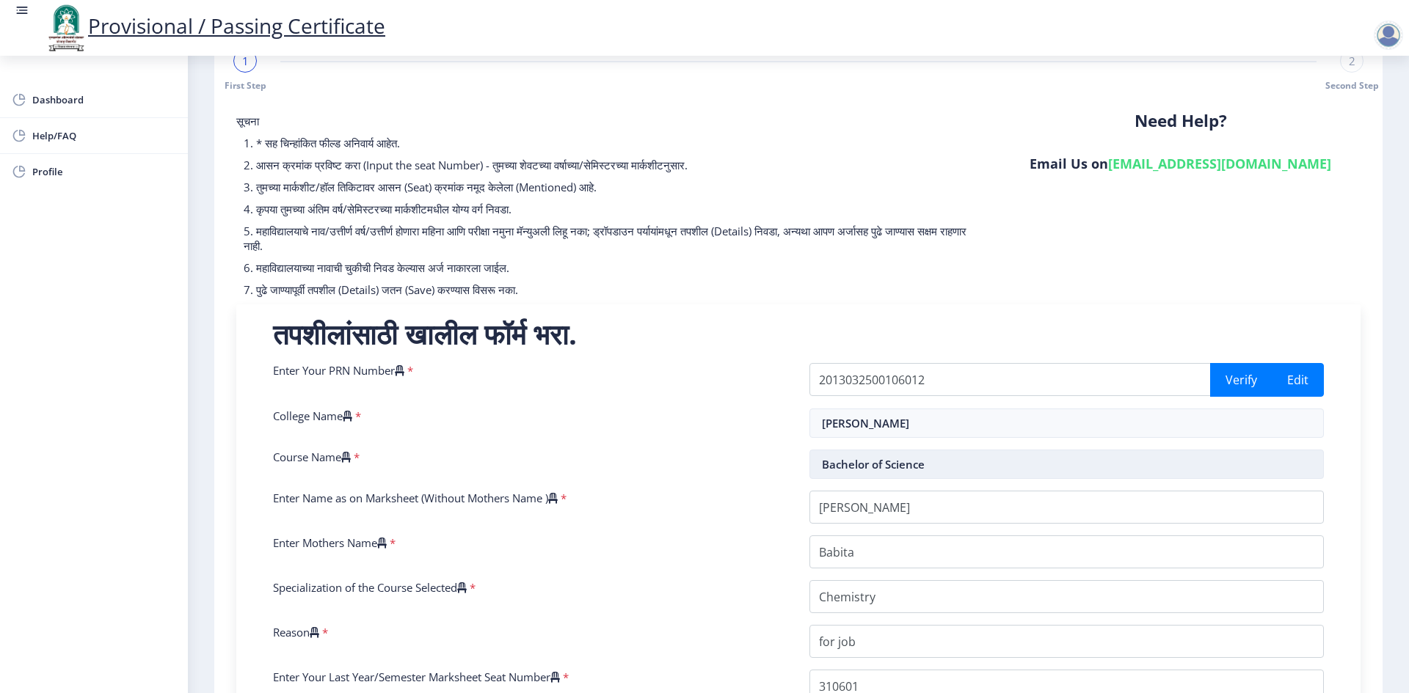
scroll to position [73, 0]
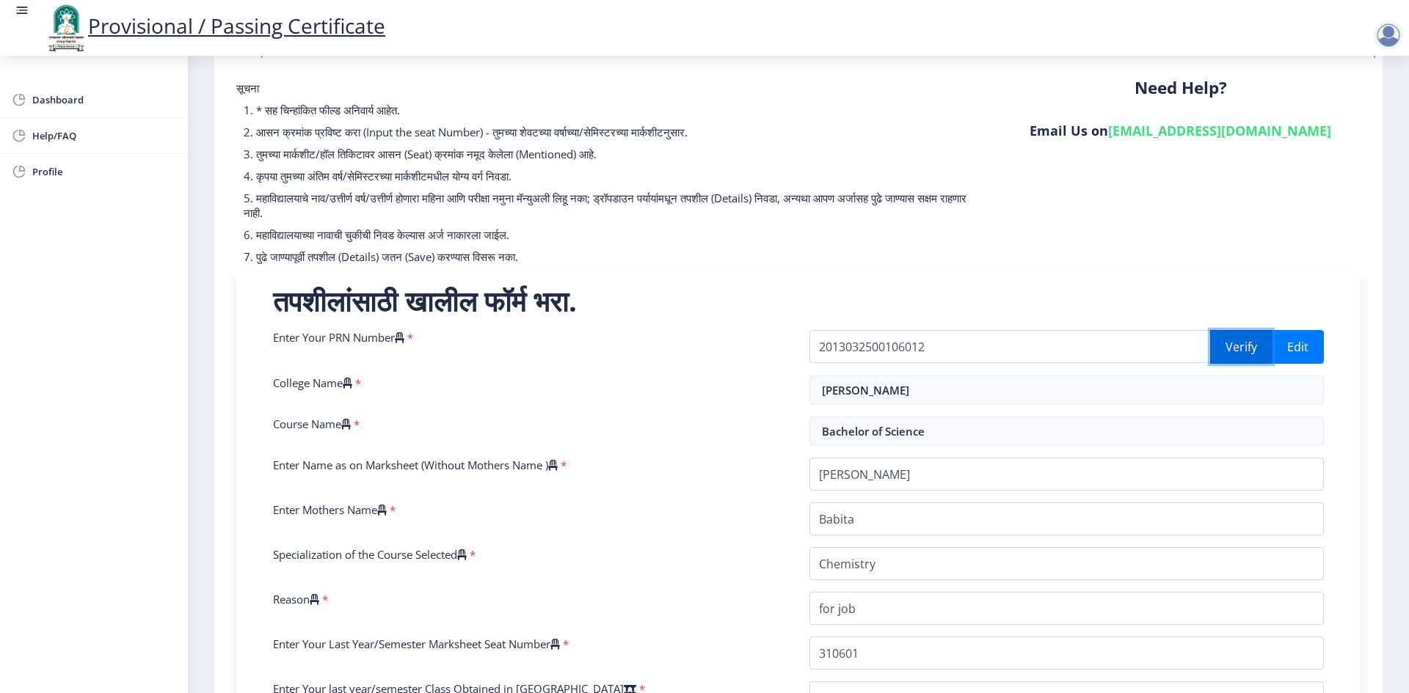
click at [1223, 352] on button "Verify" at bounding box center [1241, 347] width 62 height 34
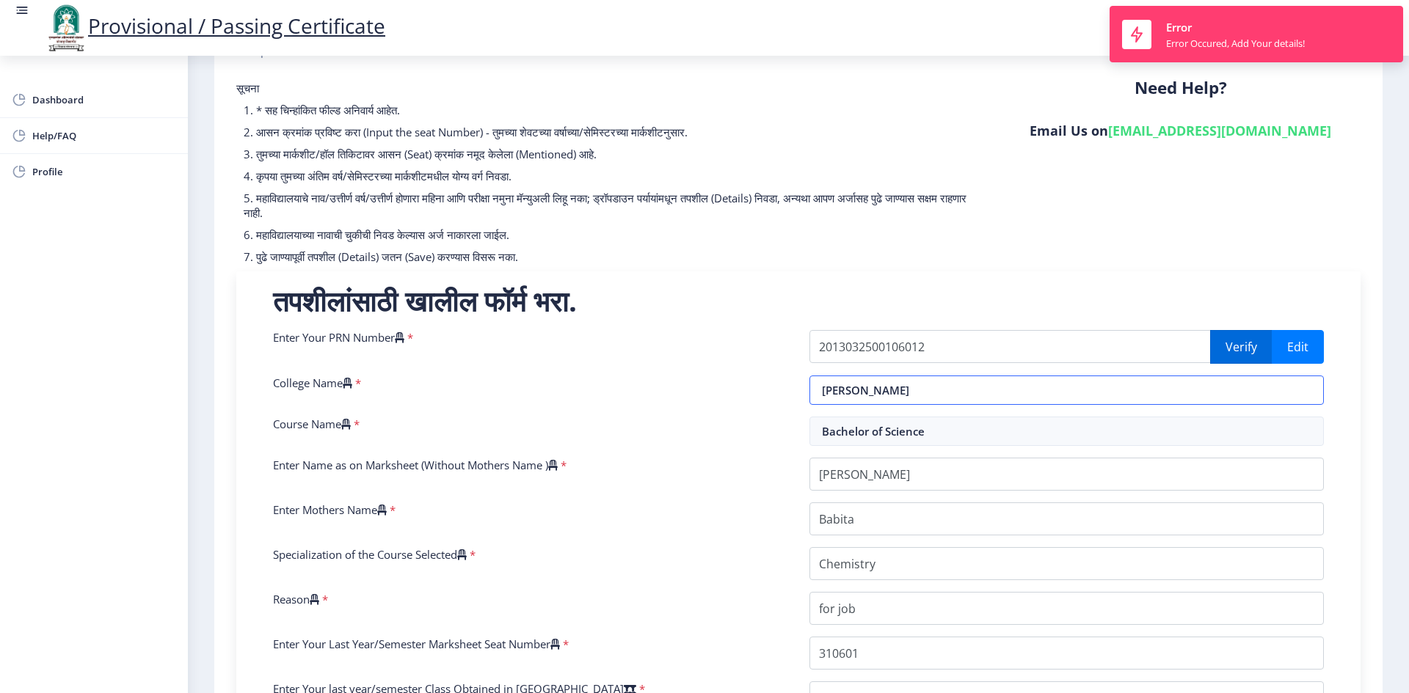
select select "Grade B+"
select select "Regular"
select select "None"
select select "2020"
select select "December"
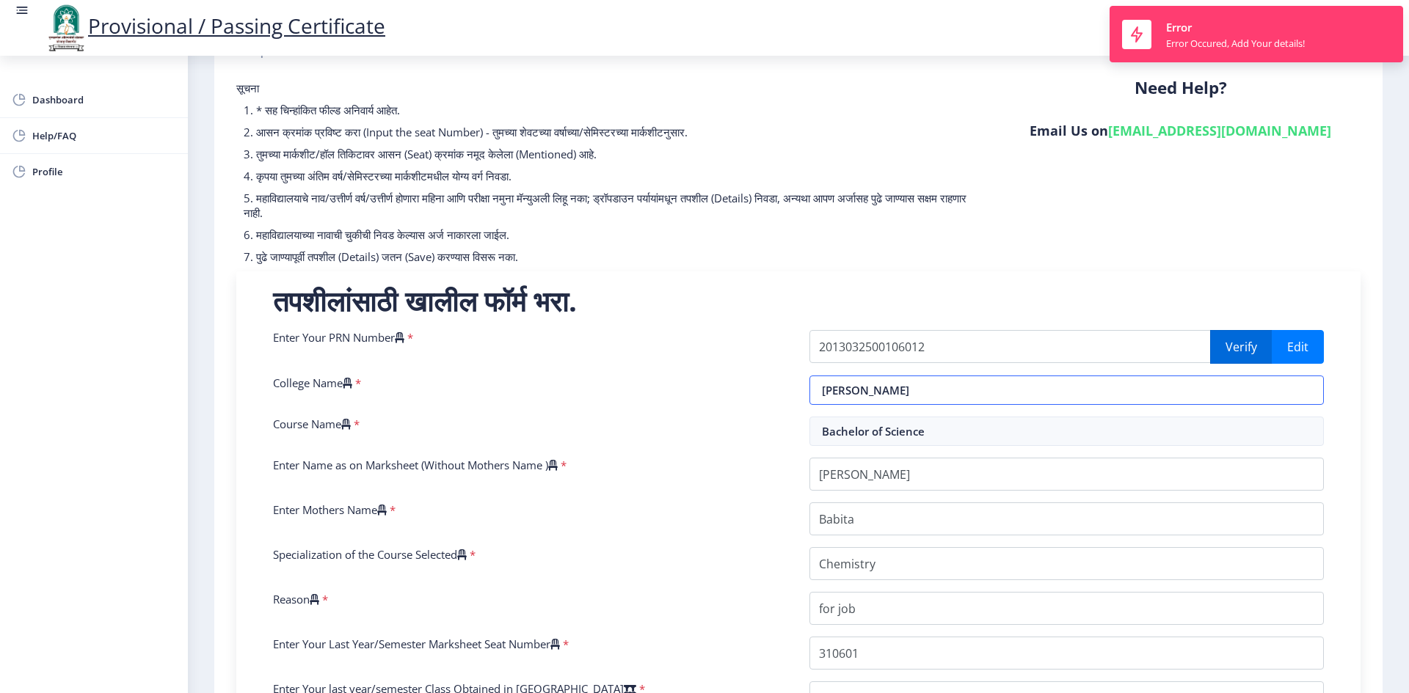
select select "Semester"
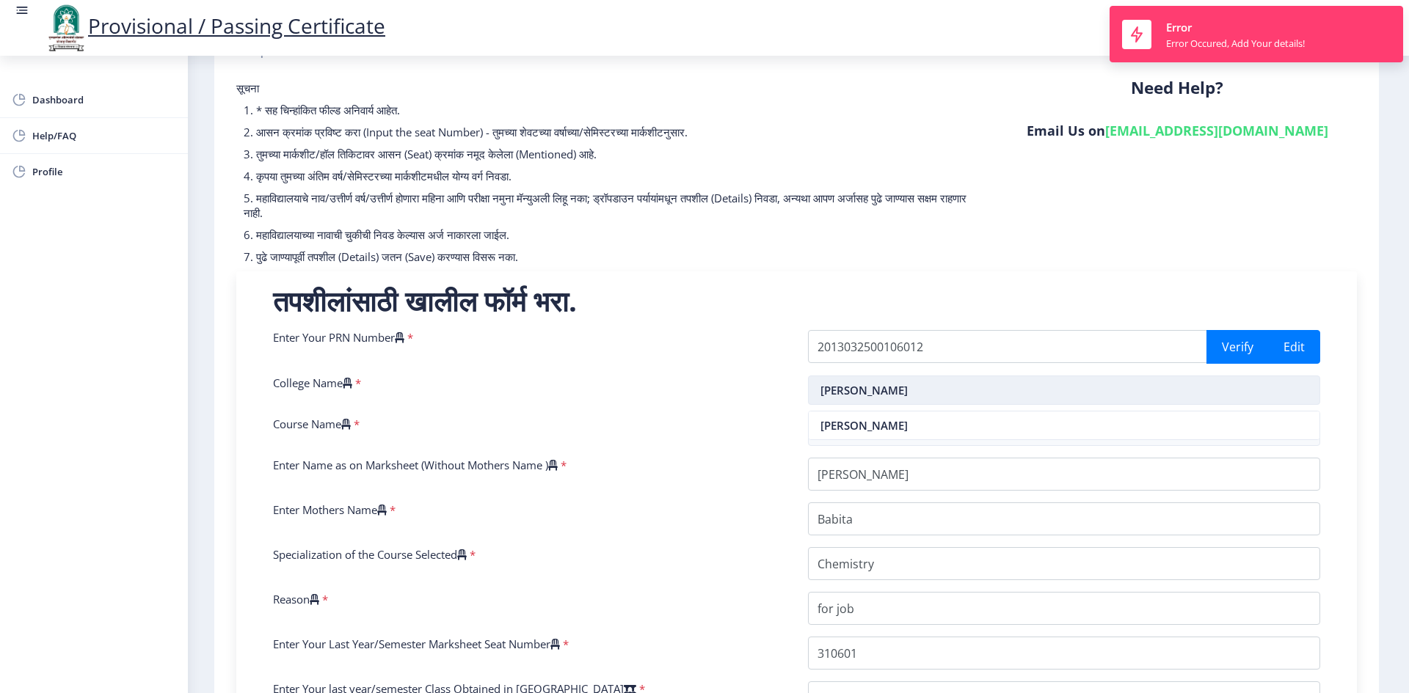
click at [985, 396] on input "[PERSON_NAME]" at bounding box center [1064, 390] width 513 height 29
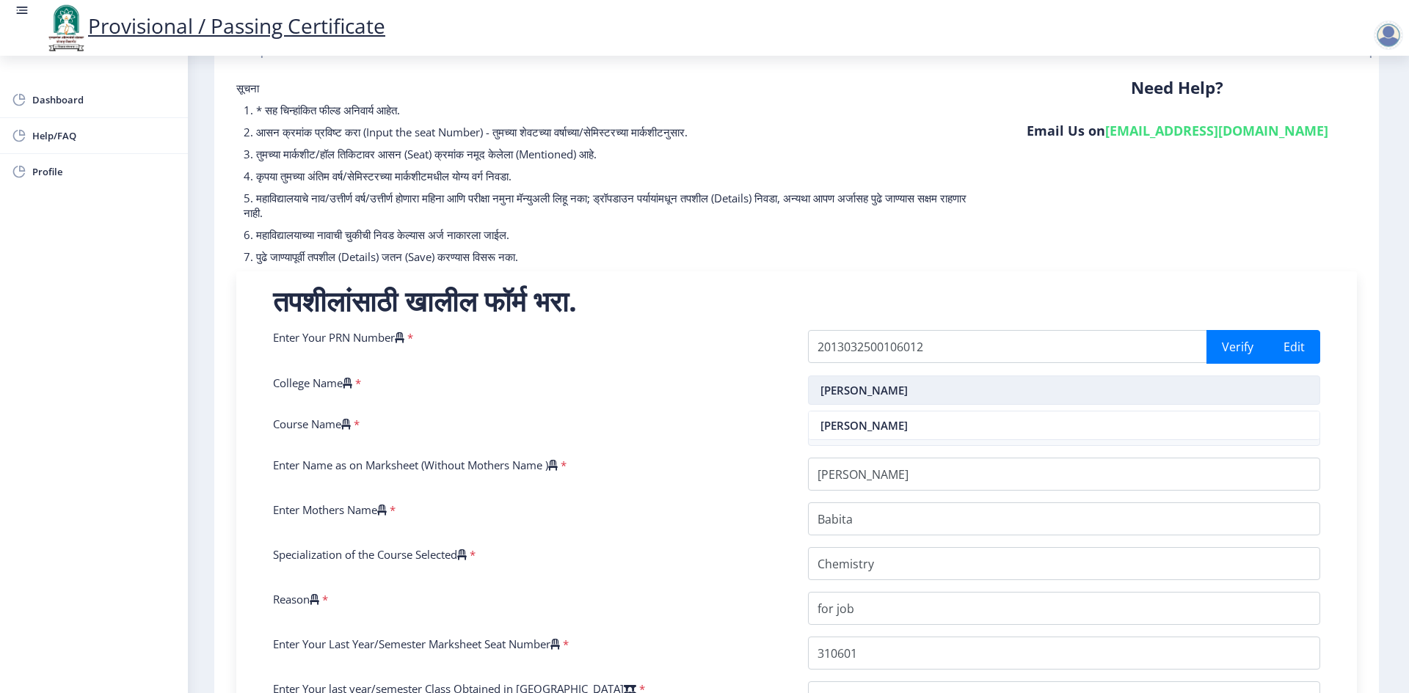
click at [972, 392] on input "[PERSON_NAME]" at bounding box center [1064, 390] width 513 height 29
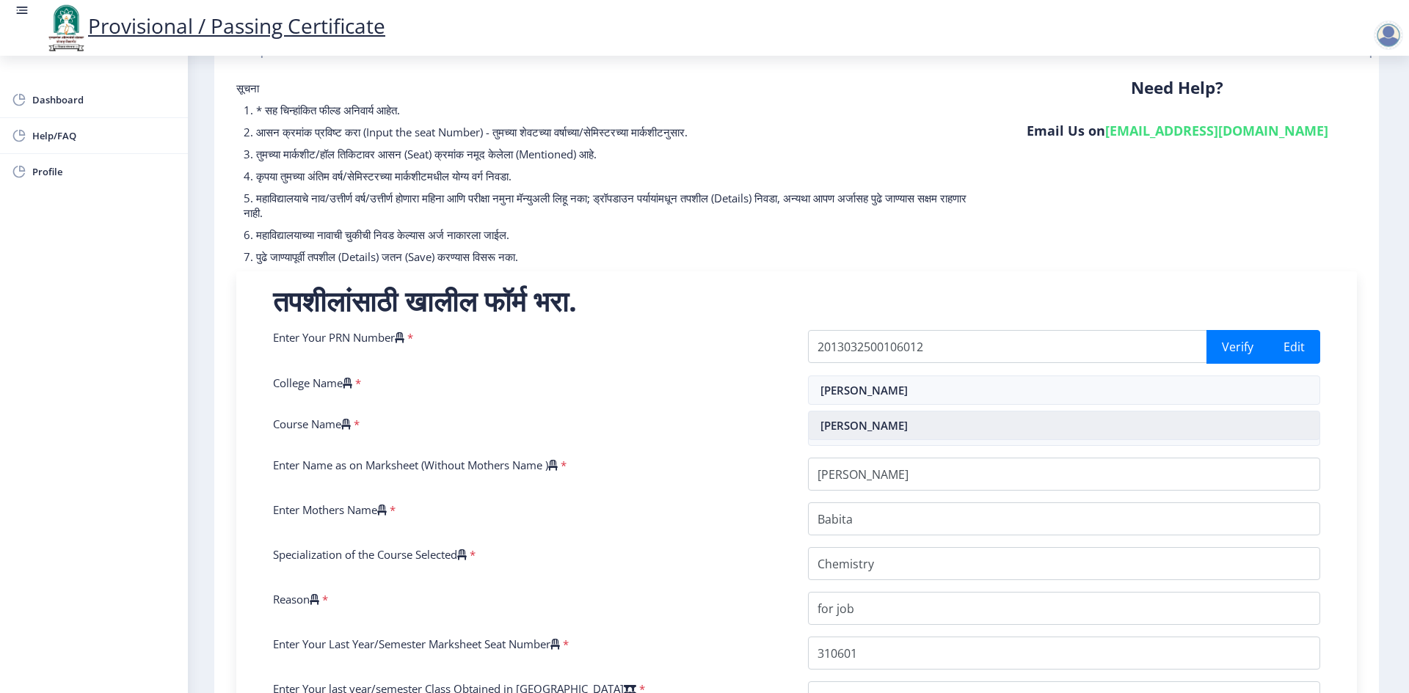
click at [908, 430] on nb-option "[PERSON_NAME]" at bounding box center [1063, 426] width 511 height 28
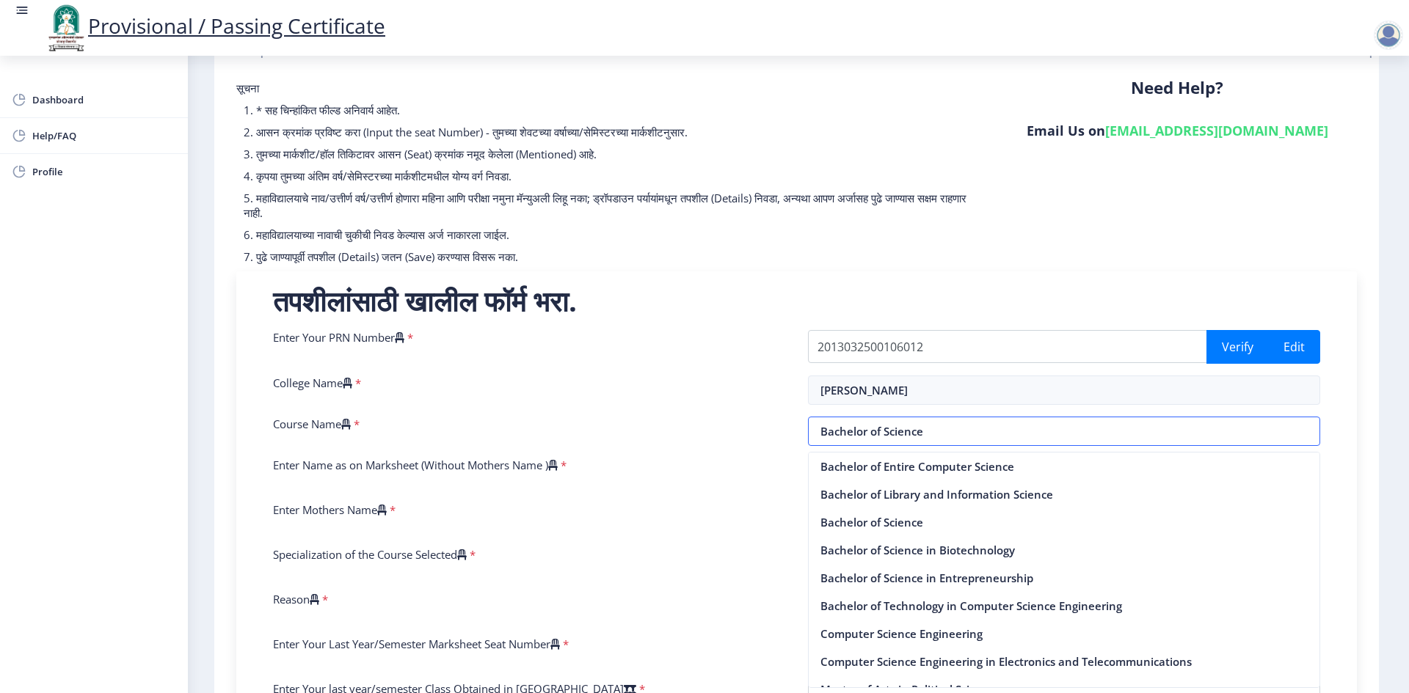
click at [908, 430] on input "Bachelor of Science" at bounding box center [1064, 431] width 513 height 29
click at [886, 437] on input "Bachelor of Science" at bounding box center [1064, 431] width 513 height 29
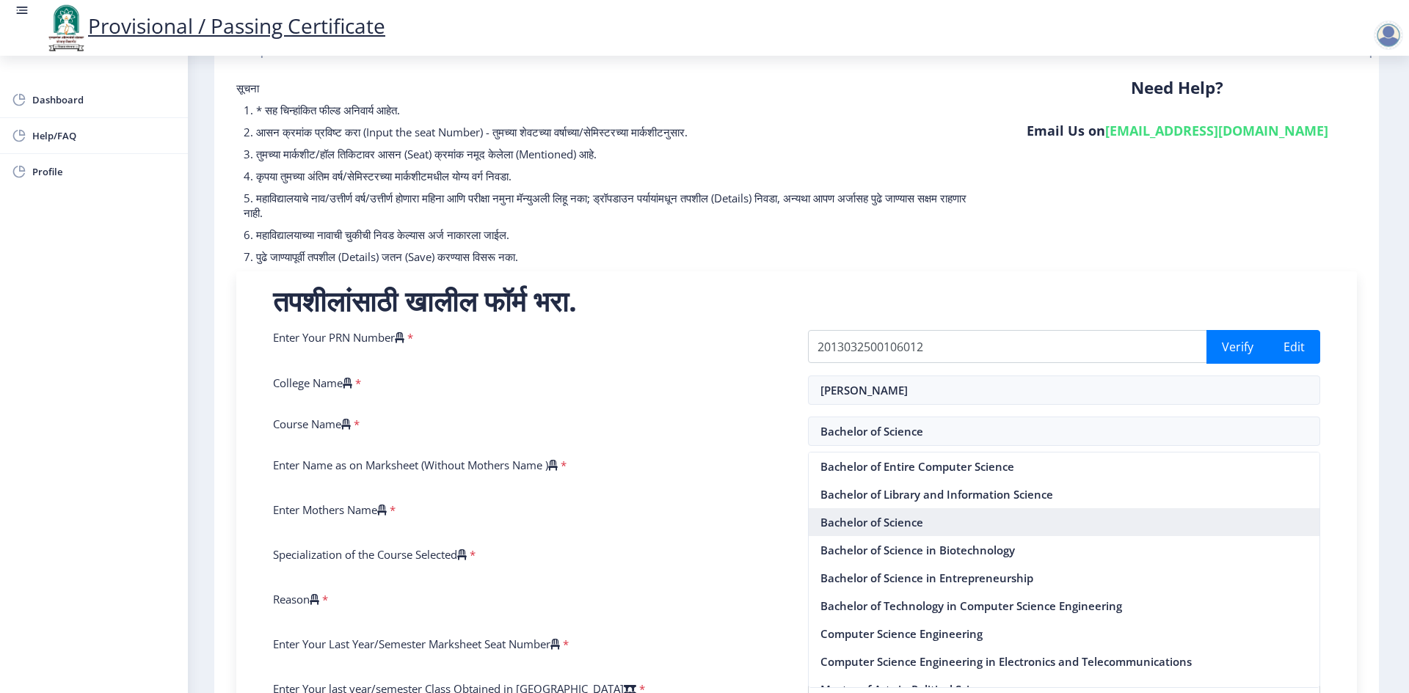
click at [858, 520] on nb-option "Bachelor of Science" at bounding box center [1063, 522] width 511 height 28
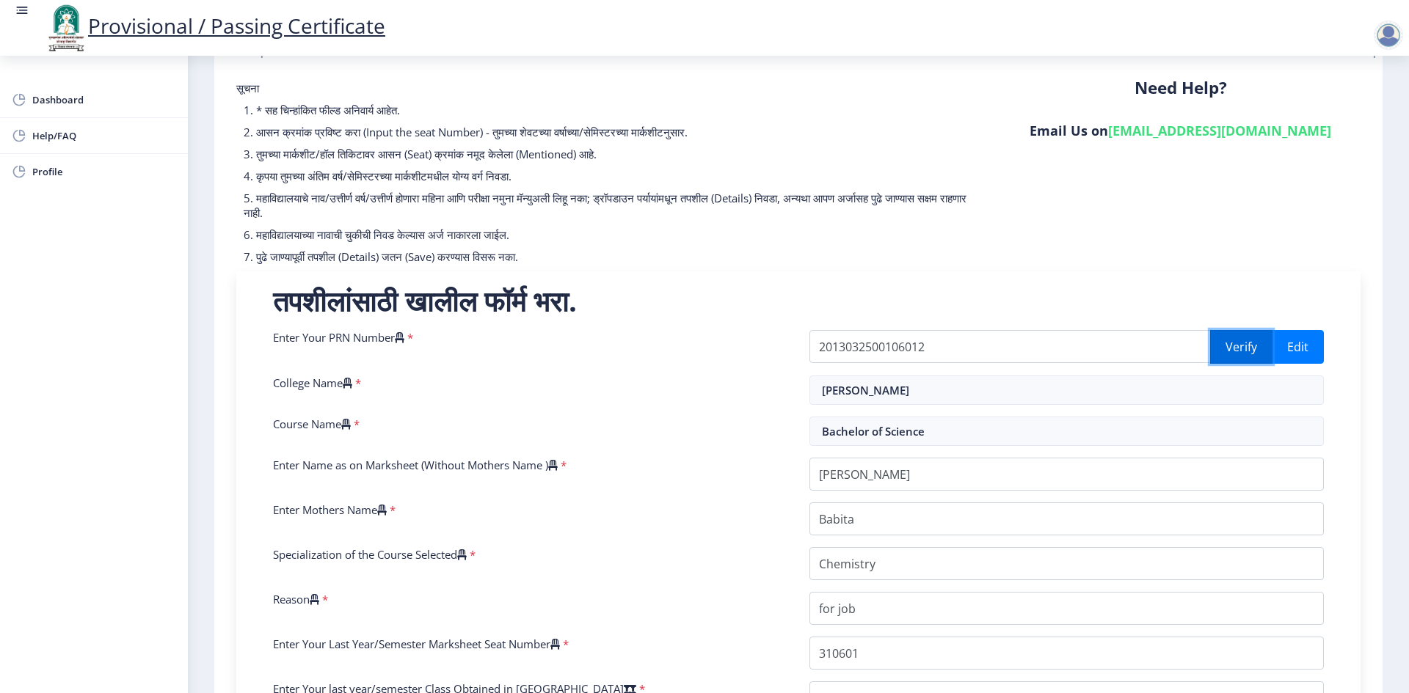
click at [1239, 352] on button "Verify" at bounding box center [1241, 347] width 62 height 34
select select "Grade B+"
select select "Regular"
select select "None"
select select "2020"
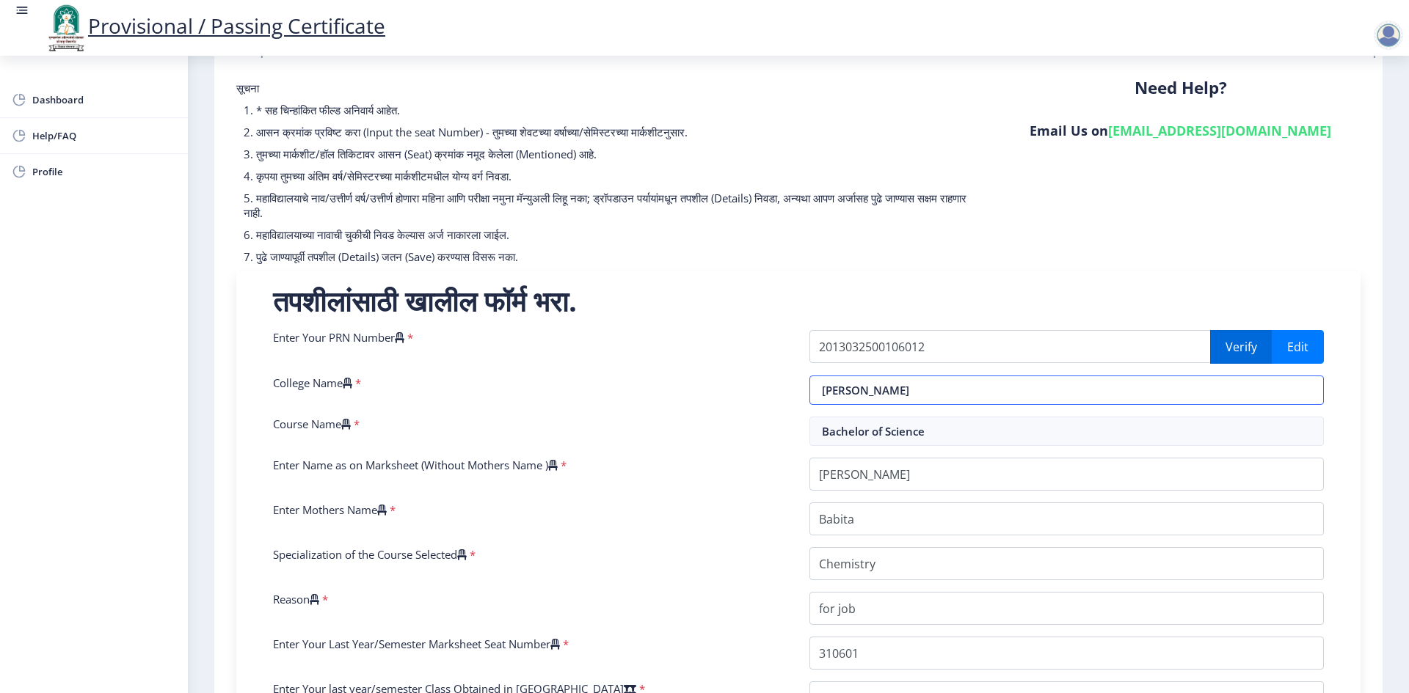
select select "December"
select select "Semester"
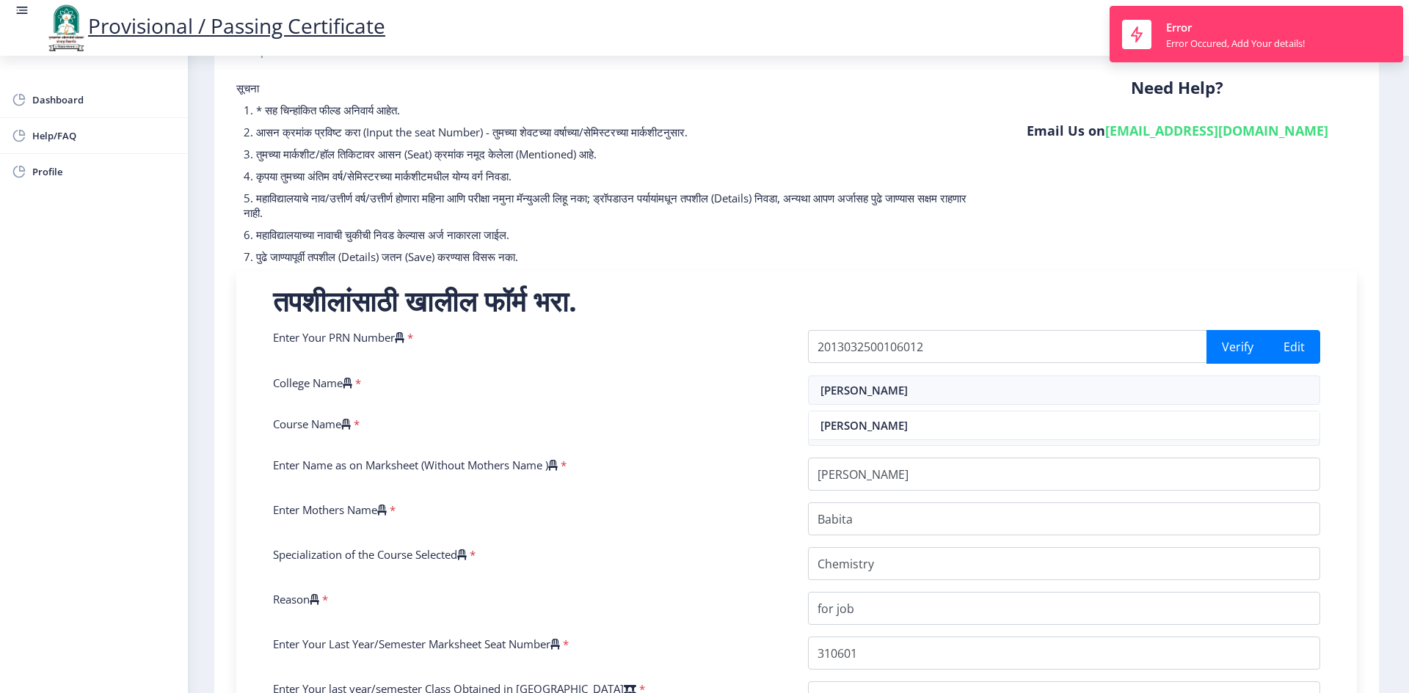
click at [643, 429] on div "Course Name *" at bounding box center [529, 431] width 535 height 29
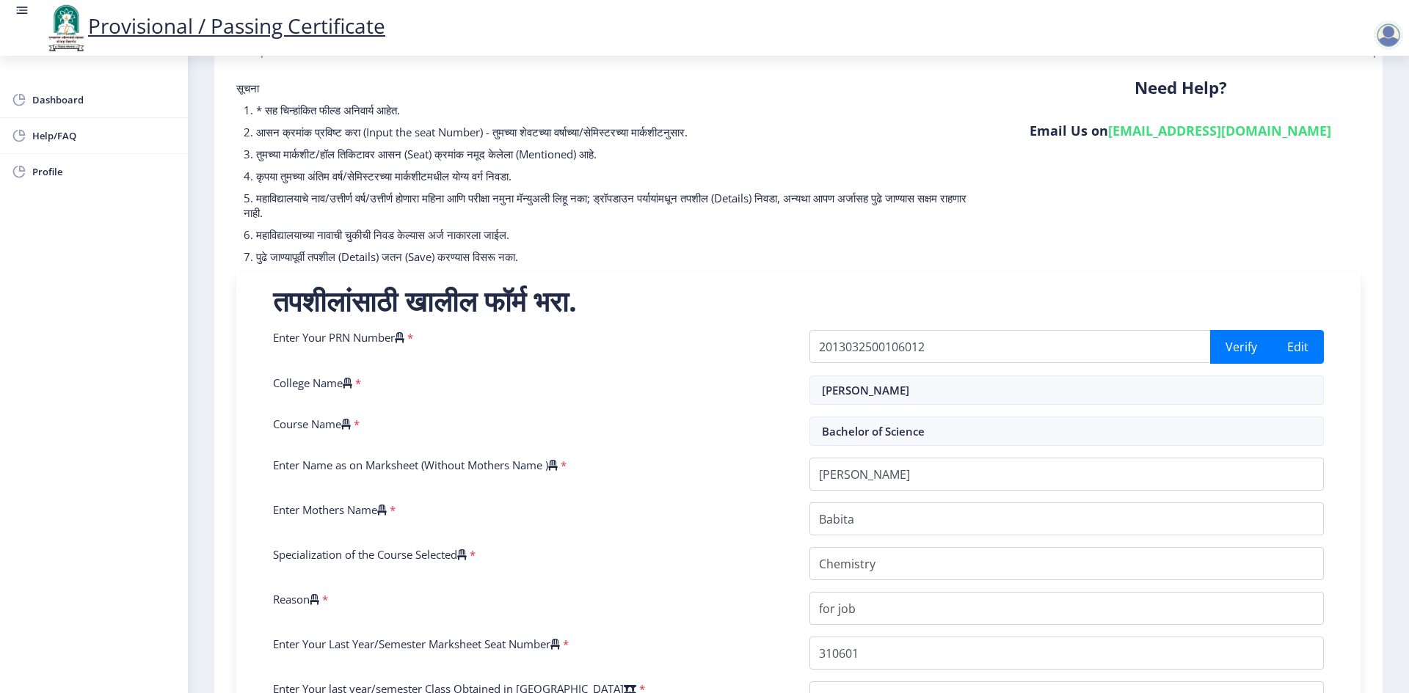
click at [685, 393] on div "College Name *" at bounding box center [530, 390] width 536 height 29
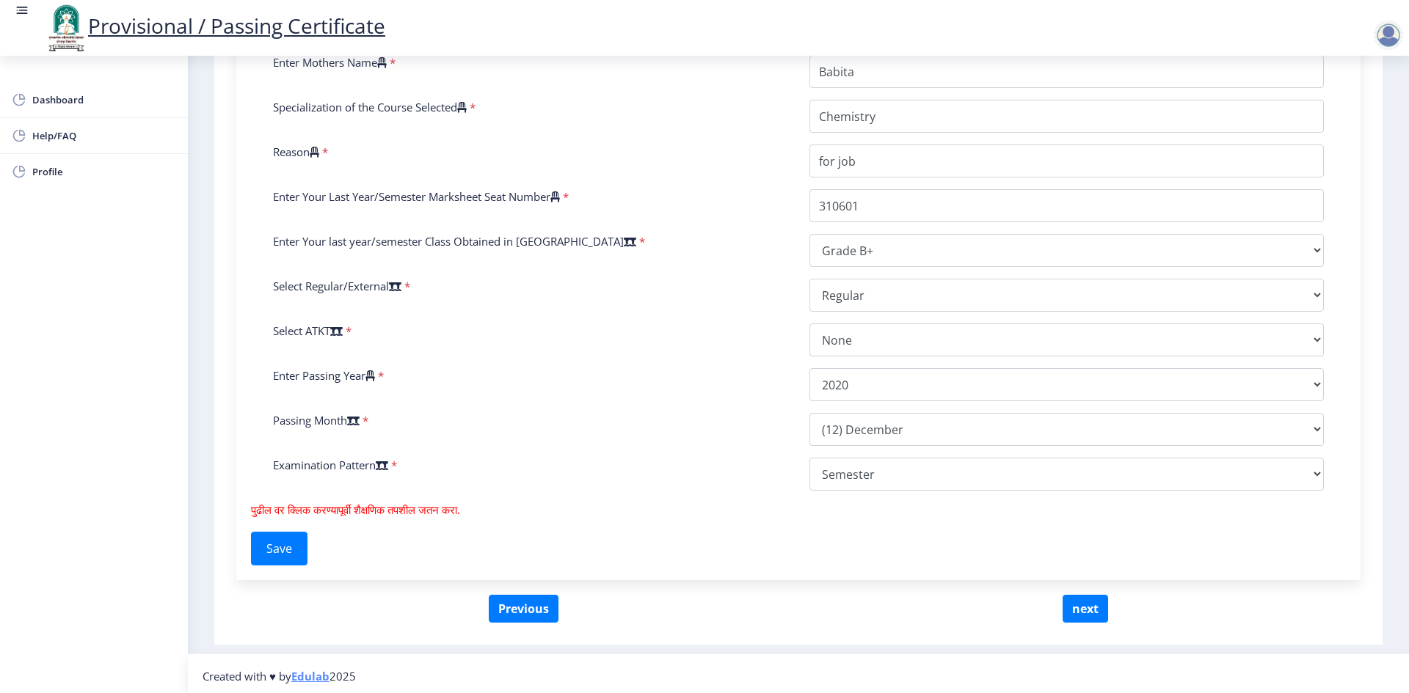
scroll to position [526, 0]
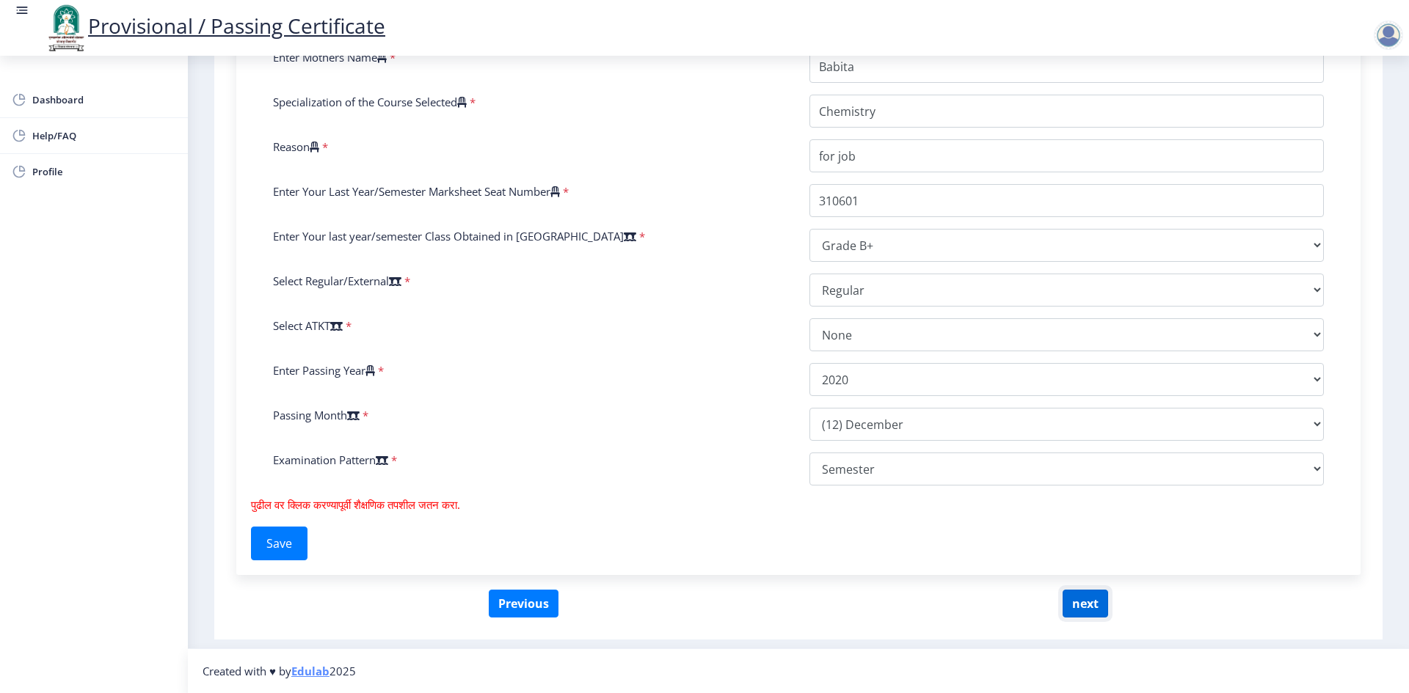
click at [1089, 598] on button "next" at bounding box center [1084, 604] width 45 height 28
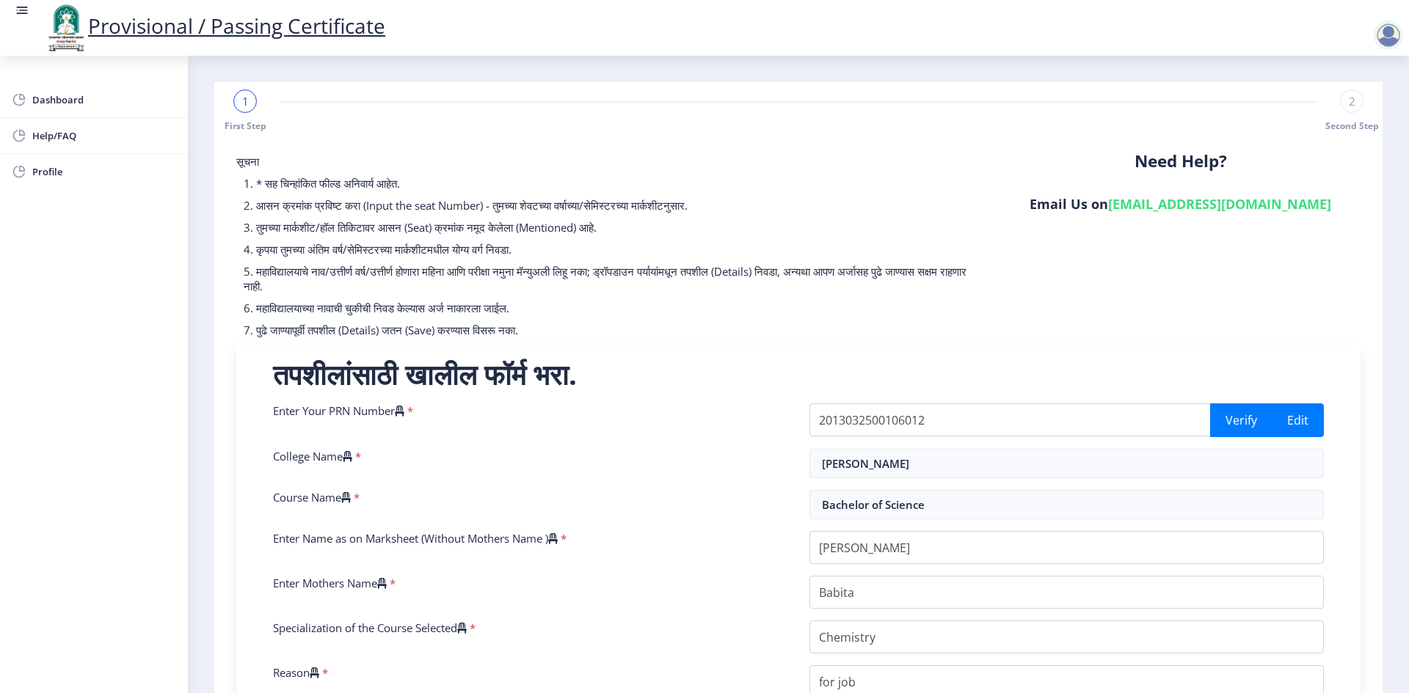
select select
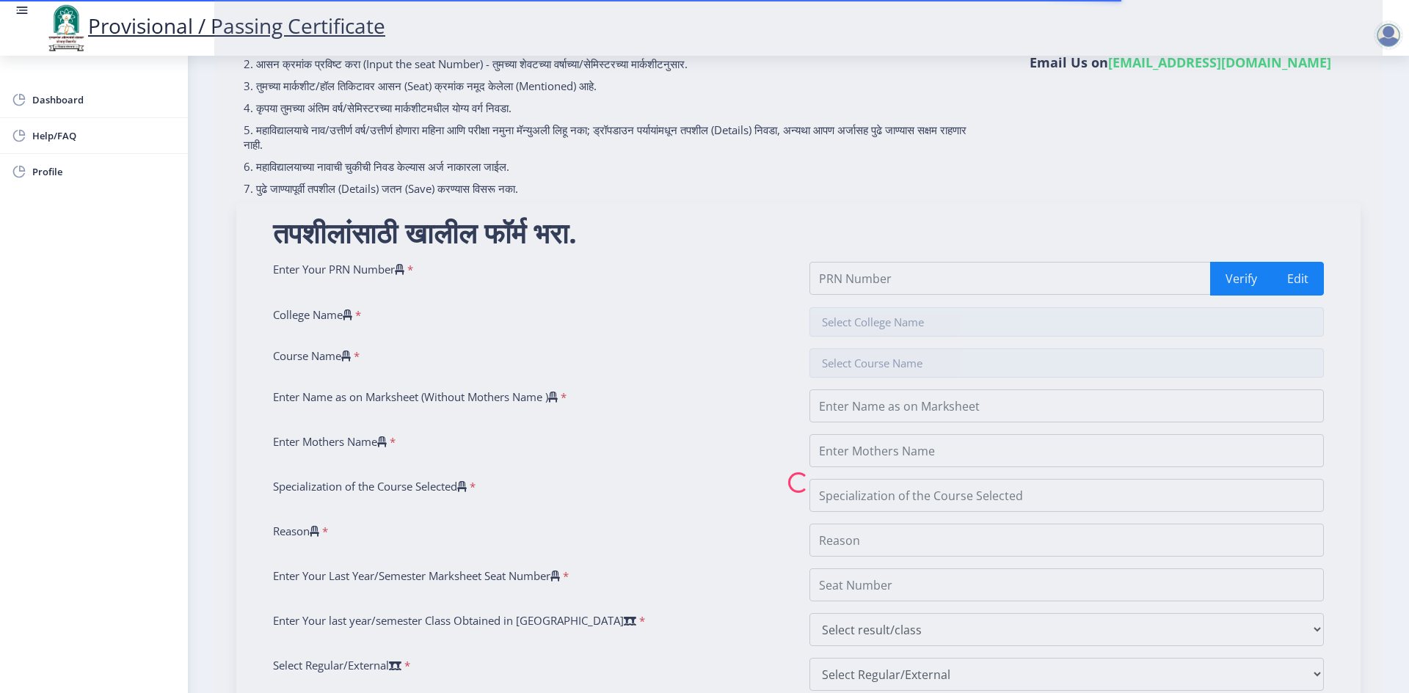
scroll to position [220, 0]
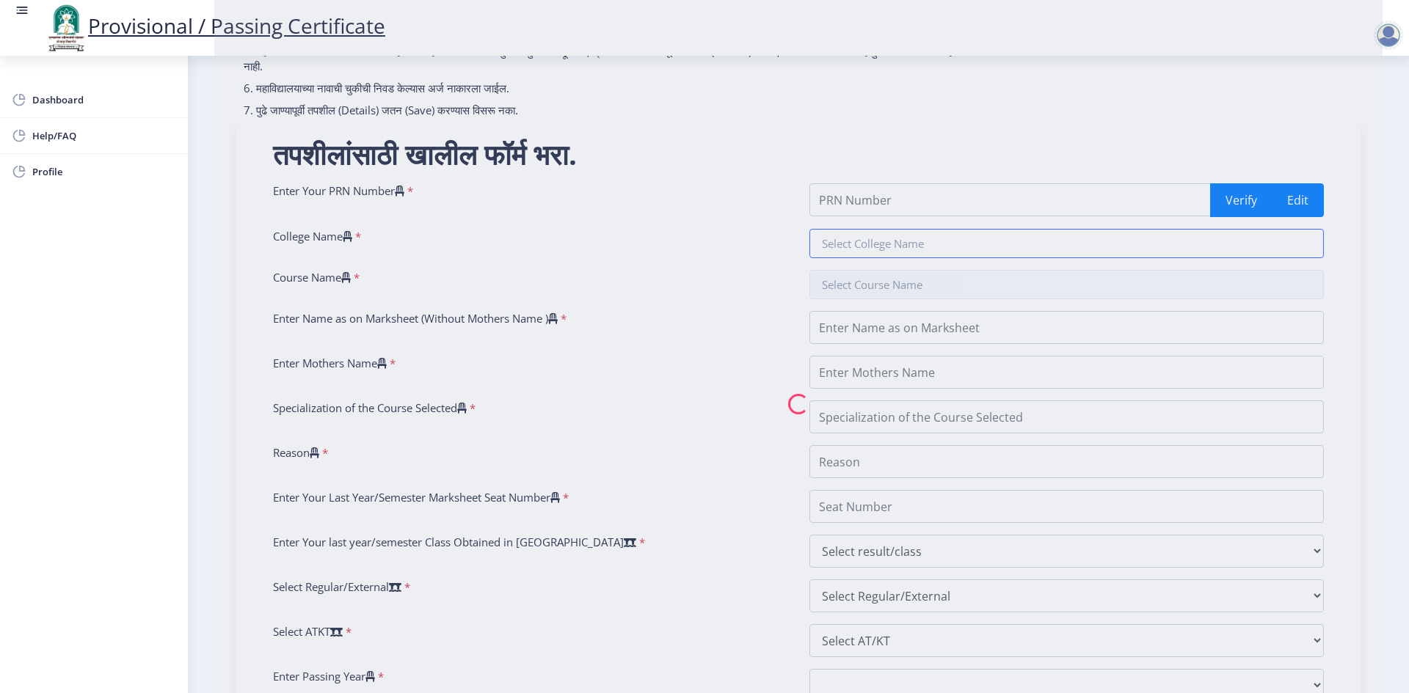
type input "2013032500106012"
type input "[PERSON_NAME]"
type input "Bachelor of Science"
type input "[PERSON_NAME]"
type input "Babita"
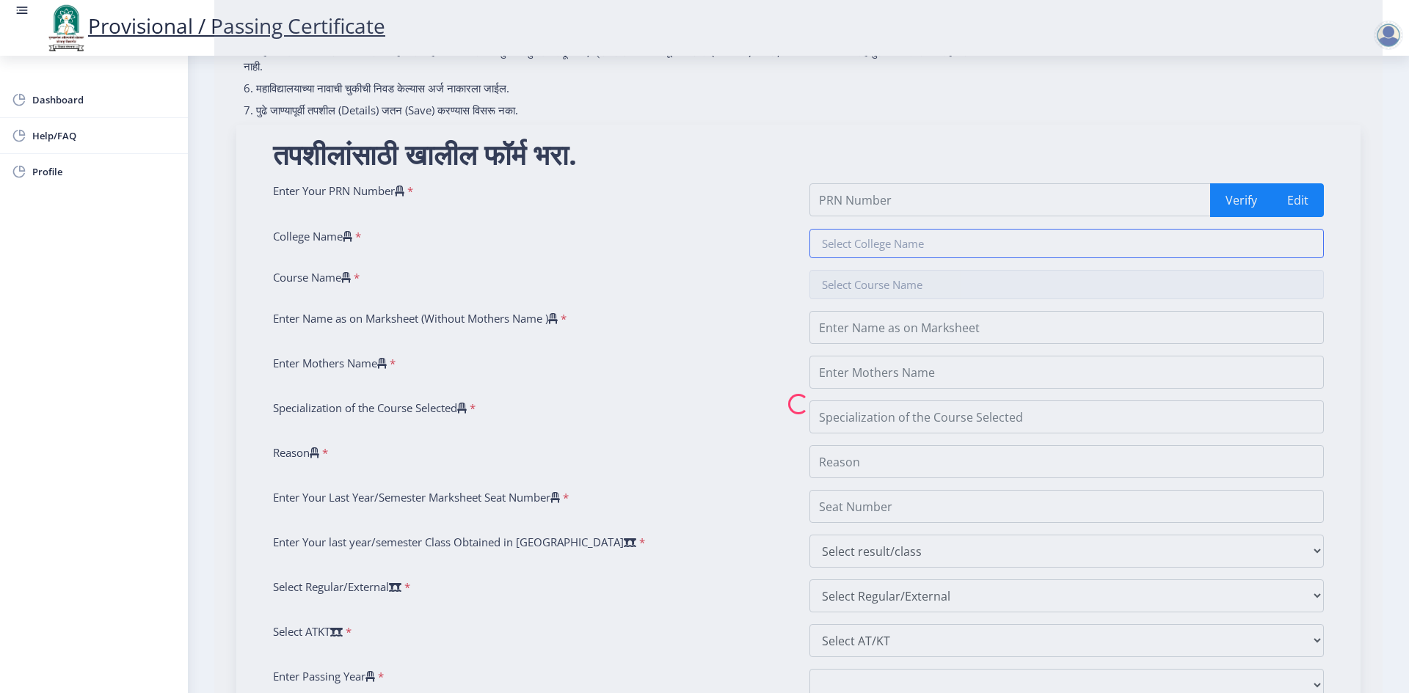
type input "Chemistry"
type input "for job"
type input "310601"
select select "Grade B+"
select select "Regular"
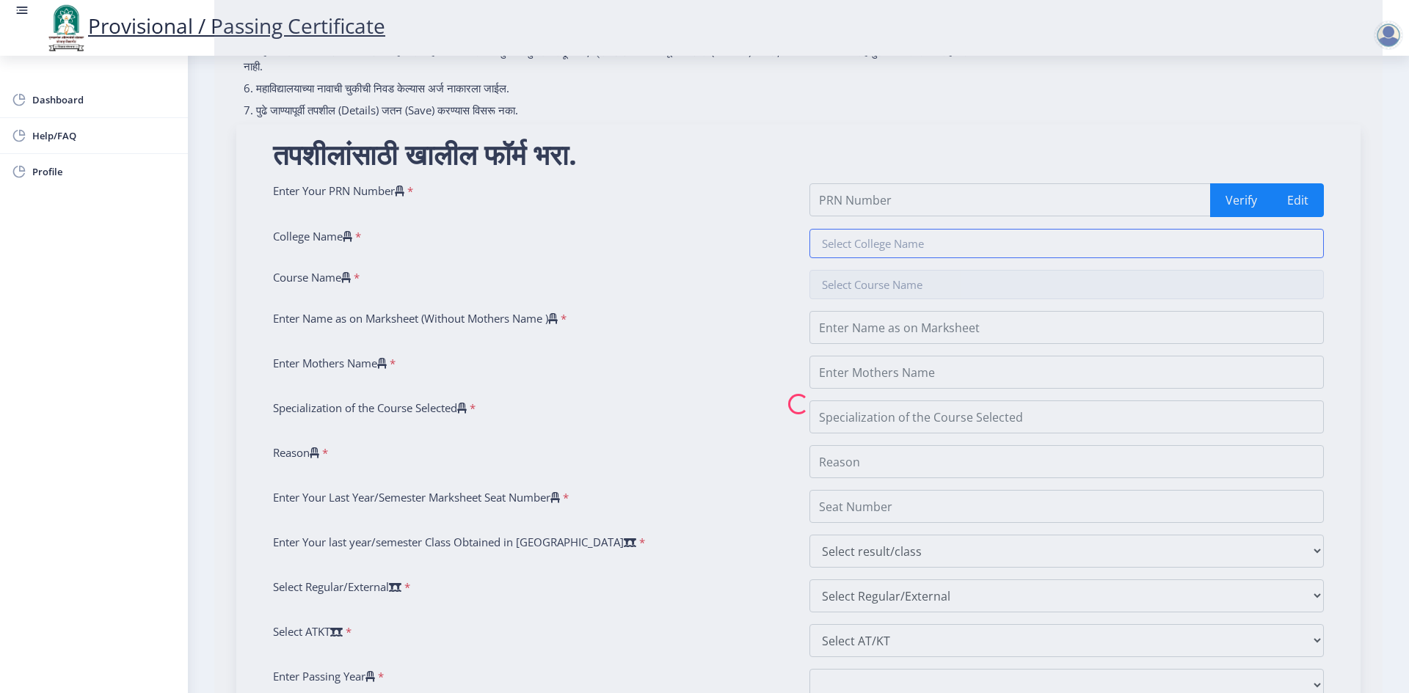
select select "None"
select select "2020"
select select "December"
select select "Semester"
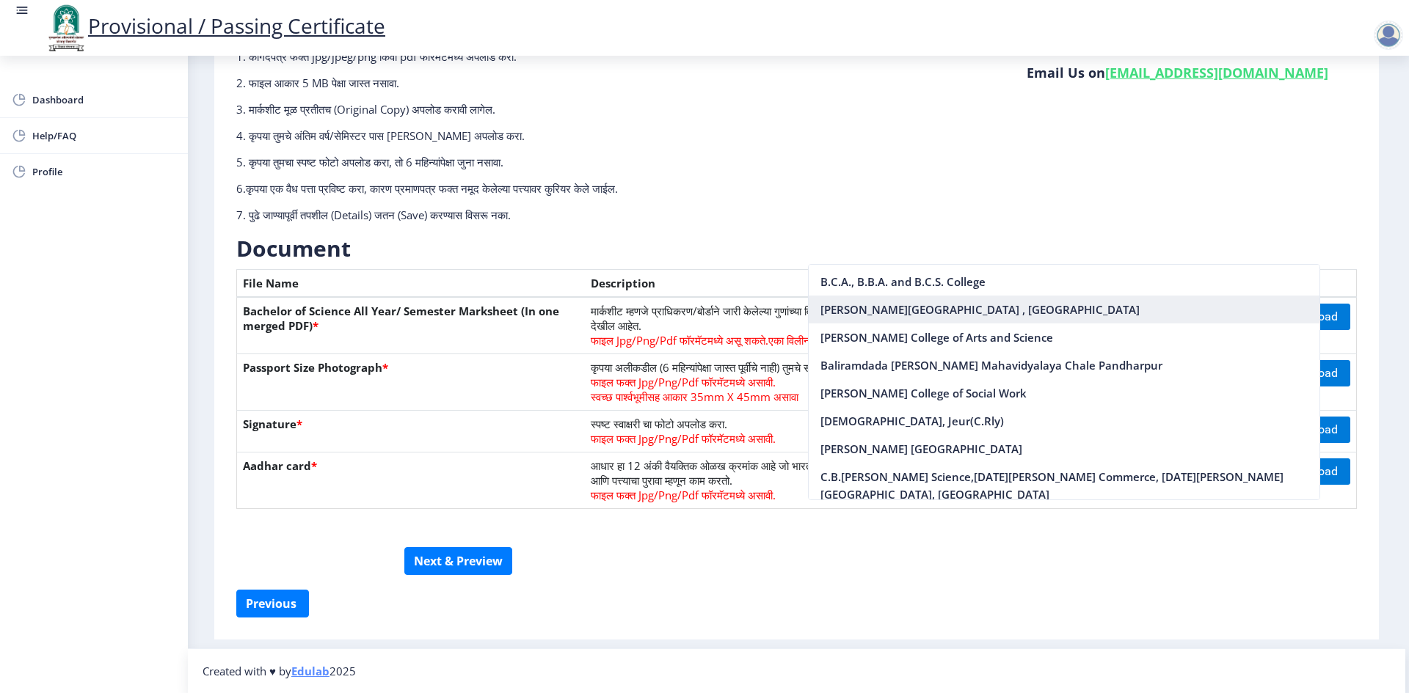
scroll to position [0, 0]
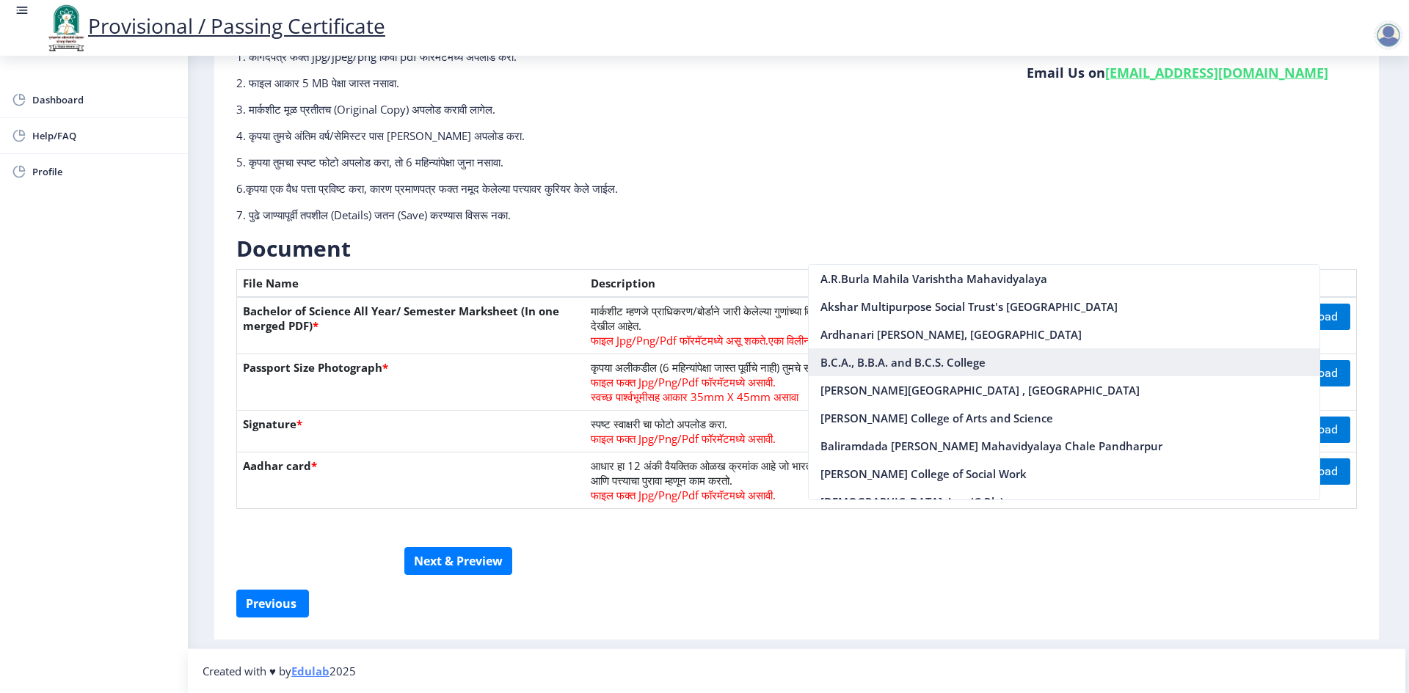
click at [873, 367] on nb-option "B.C.A., B.B.A. and B.C.S. College" at bounding box center [1063, 362] width 511 height 28
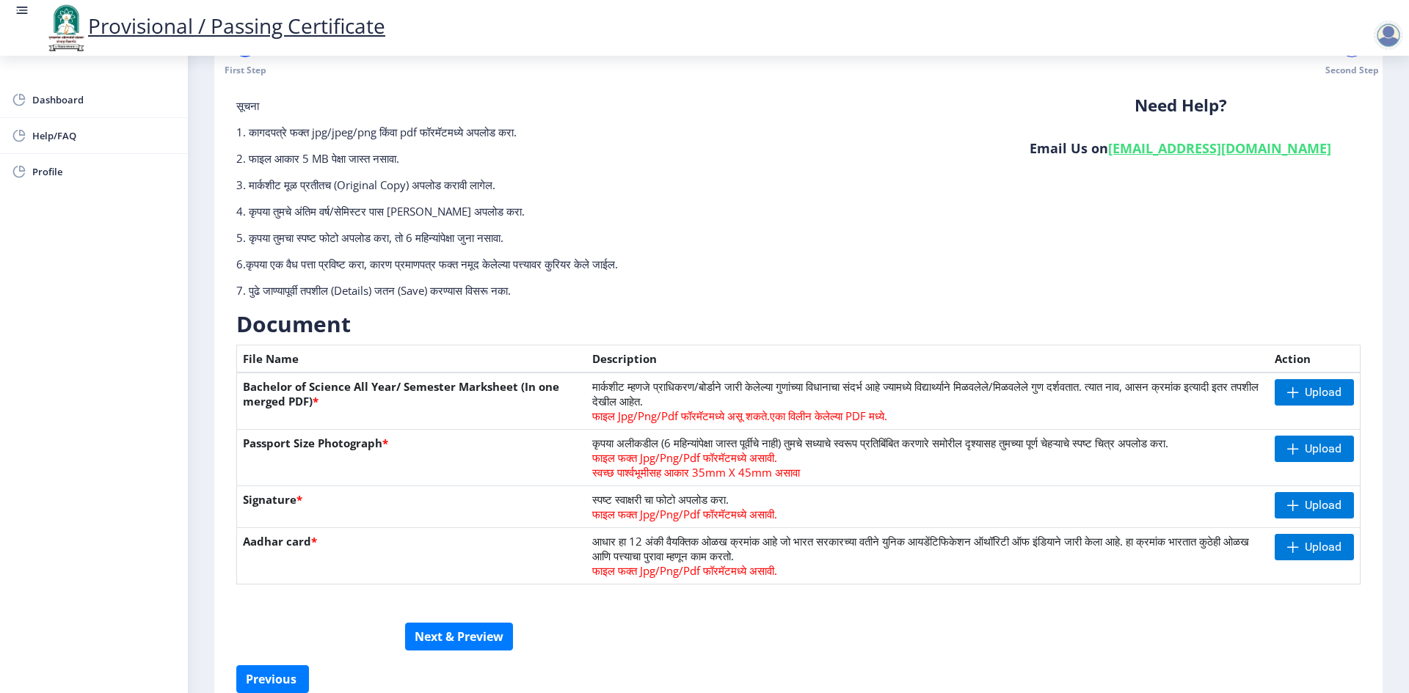
scroll to position [131, 0]
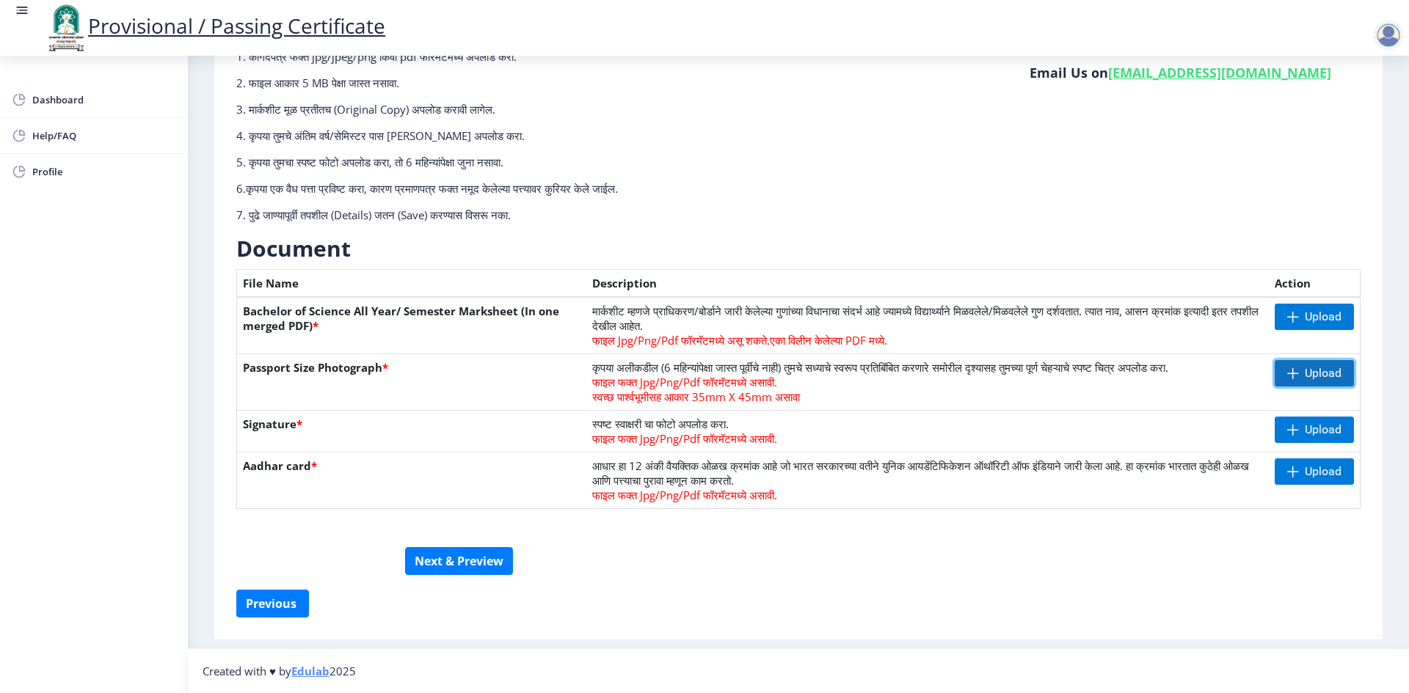
click at [1297, 373] on span "Upload" at bounding box center [1313, 373] width 79 height 26
click at [1296, 433] on span "Upload" at bounding box center [1310, 430] width 79 height 26
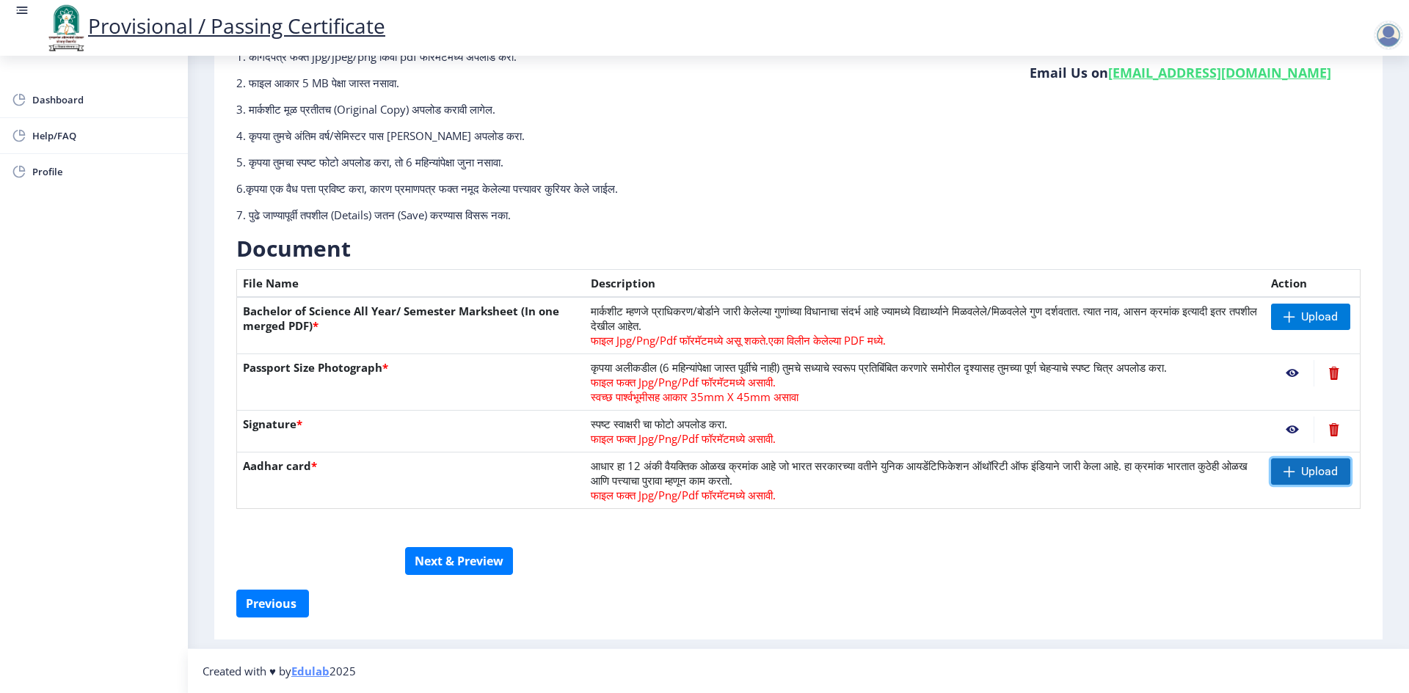
click at [1291, 474] on span at bounding box center [1289, 472] width 12 height 12
click at [1296, 316] on span "Upload" at bounding box center [1310, 317] width 79 height 26
click at [1301, 470] on span "Upload" at bounding box center [1319, 471] width 37 height 15
click at [442, 563] on button "Next & Preview" at bounding box center [459, 561] width 108 height 28
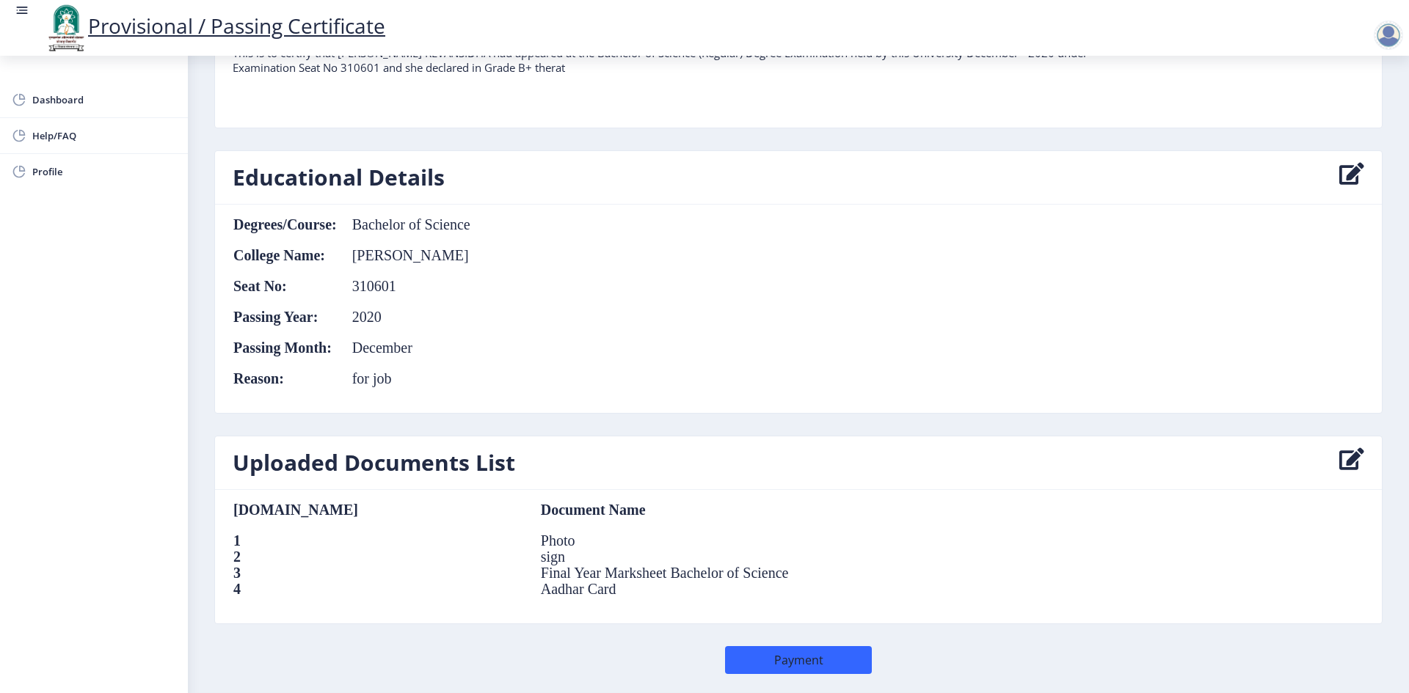
scroll to position [562, 0]
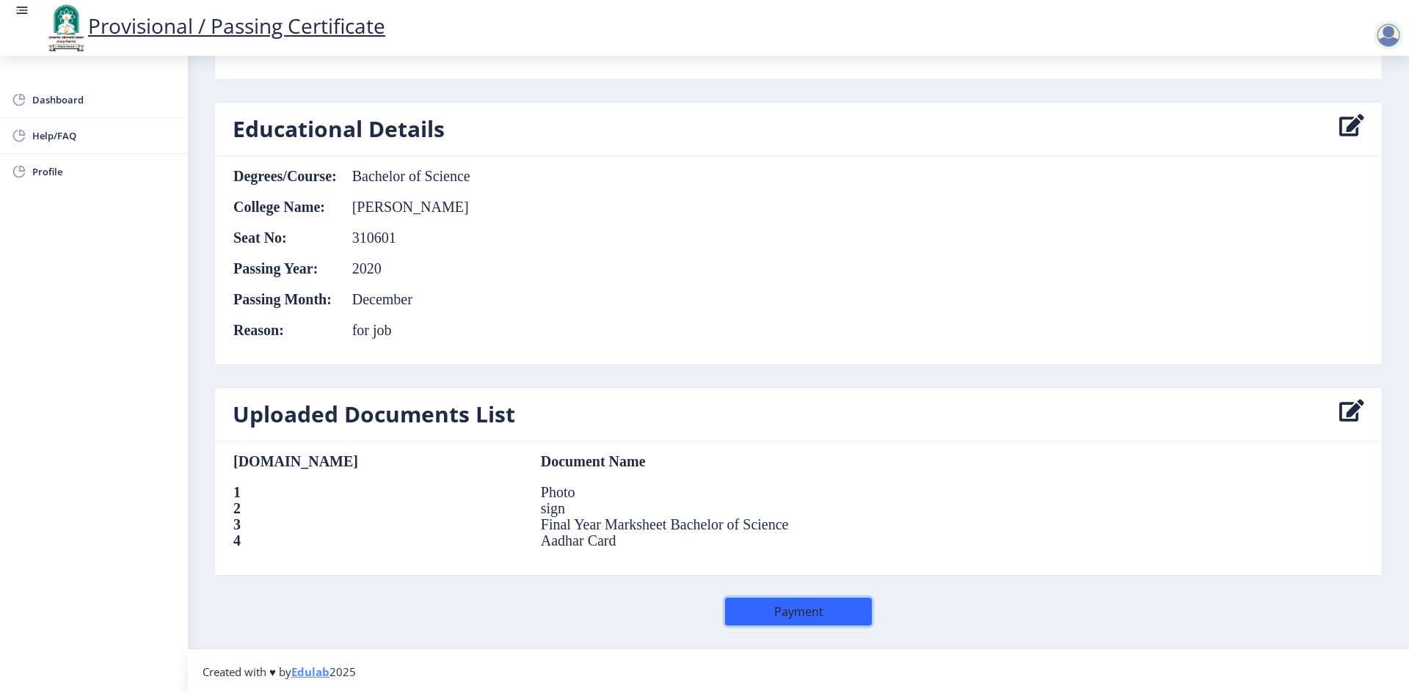
click at [806, 610] on button "Payment" at bounding box center [798, 612] width 147 height 28
select select
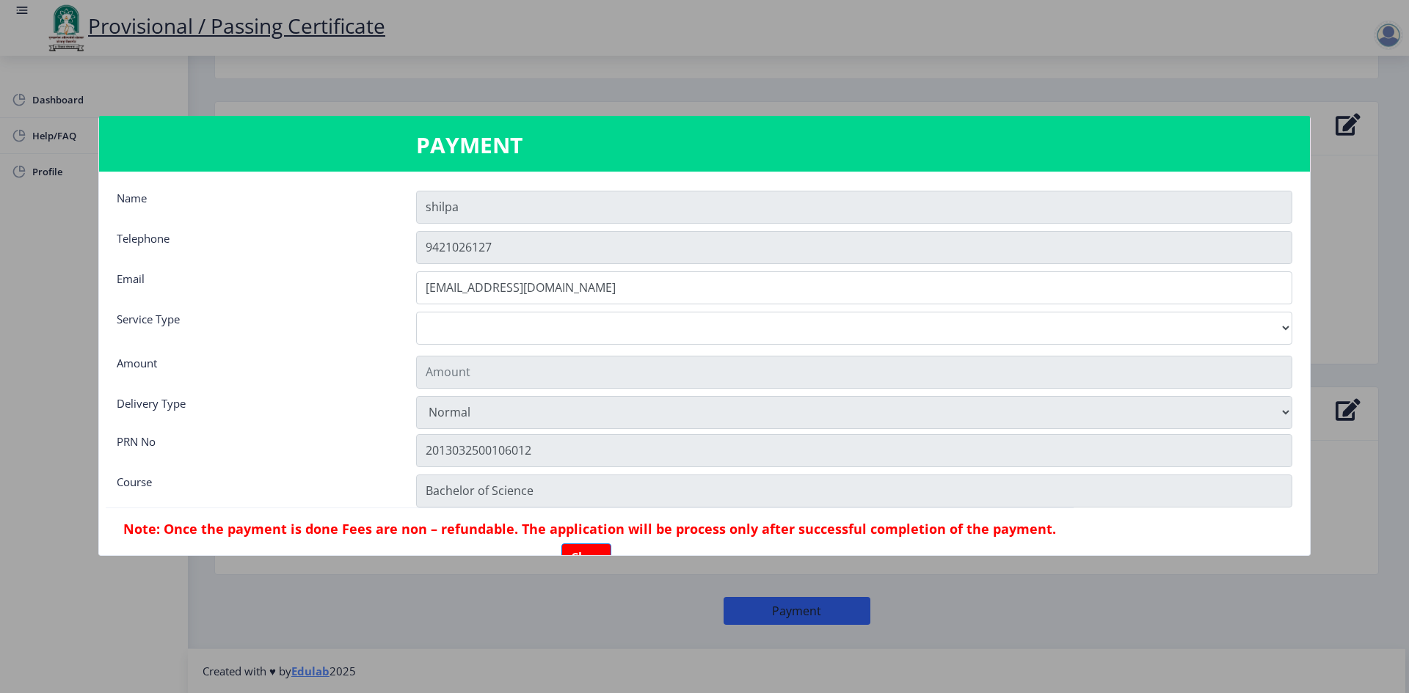
type input "155"
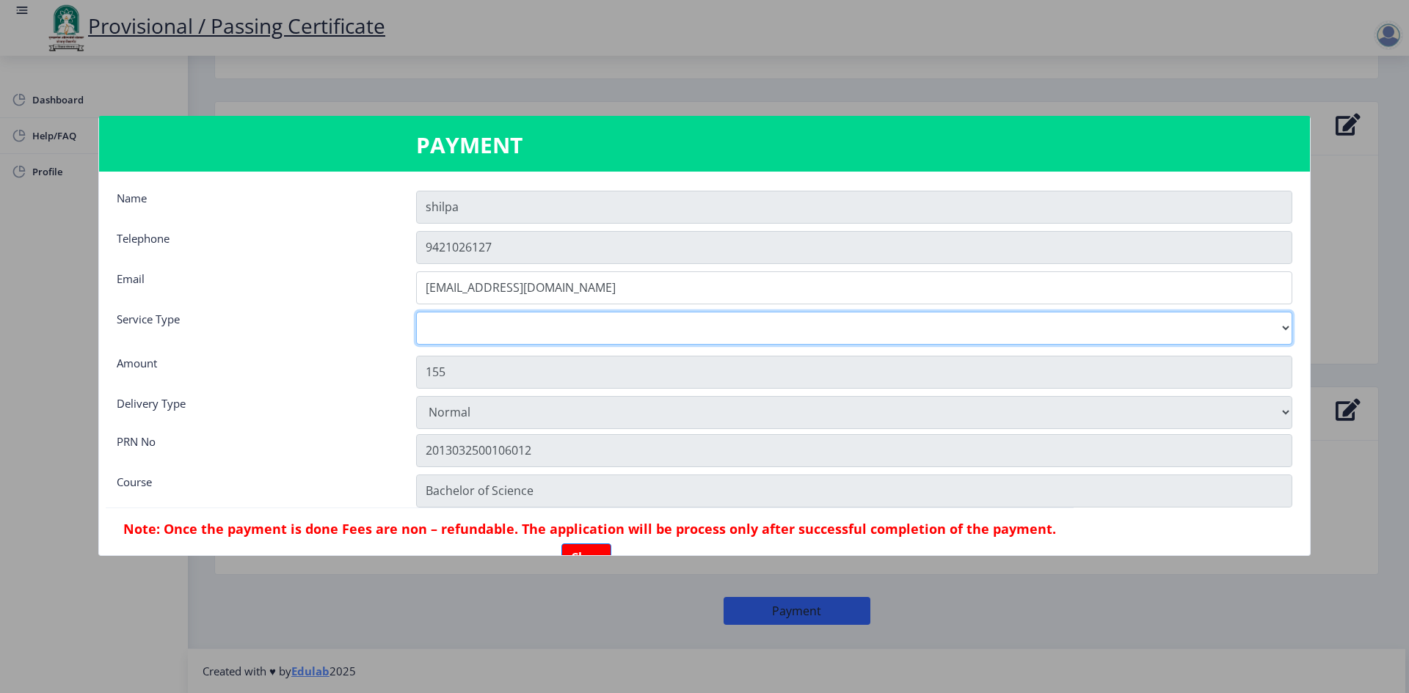
click at [481, 329] on select "Digital Courier Pickup" at bounding box center [854, 328] width 876 height 33
click at [477, 327] on select "Digital Courier Pickup" at bounding box center [854, 328] width 876 height 33
click at [416, 312] on select "Digital Courier Pickup" at bounding box center [854, 328] width 876 height 33
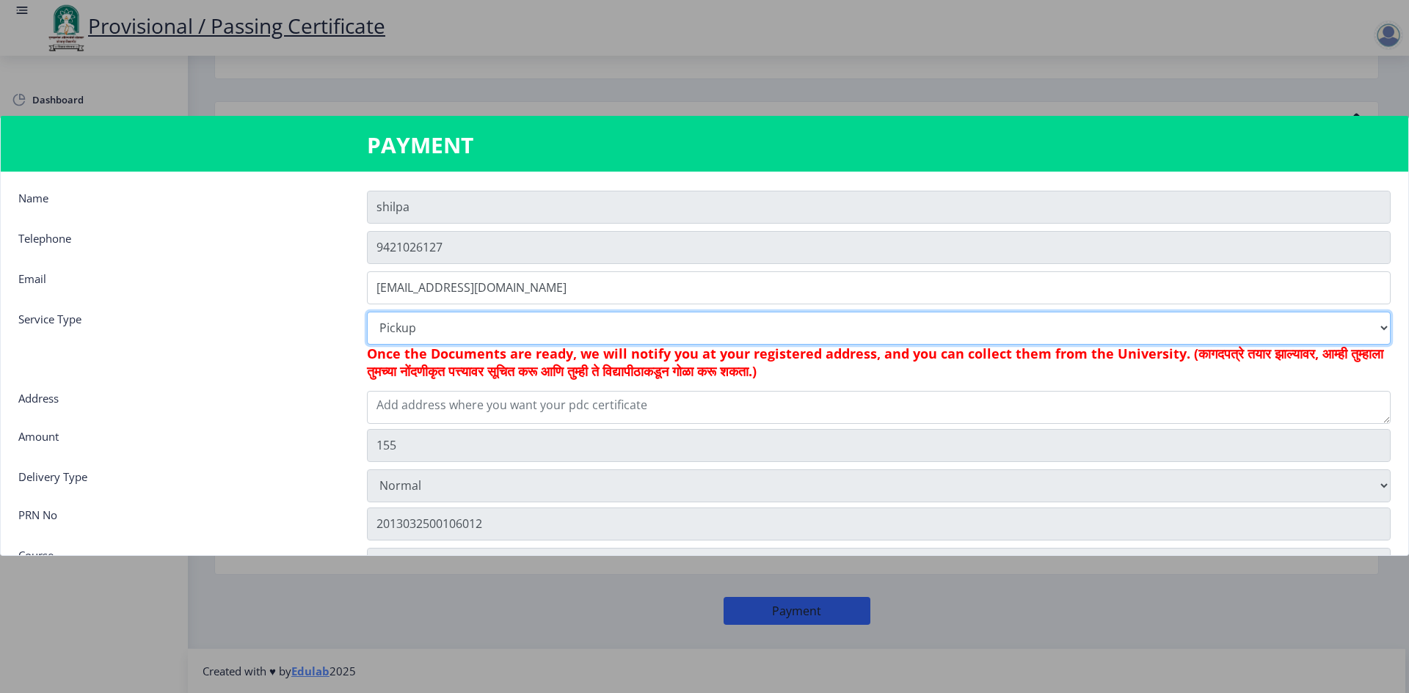
click at [547, 340] on select "Digital Courier Pickup" at bounding box center [878, 328] width 1023 height 33
click at [367, 312] on select "Digital Courier Pickup" at bounding box center [878, 328] width 1023 height 33
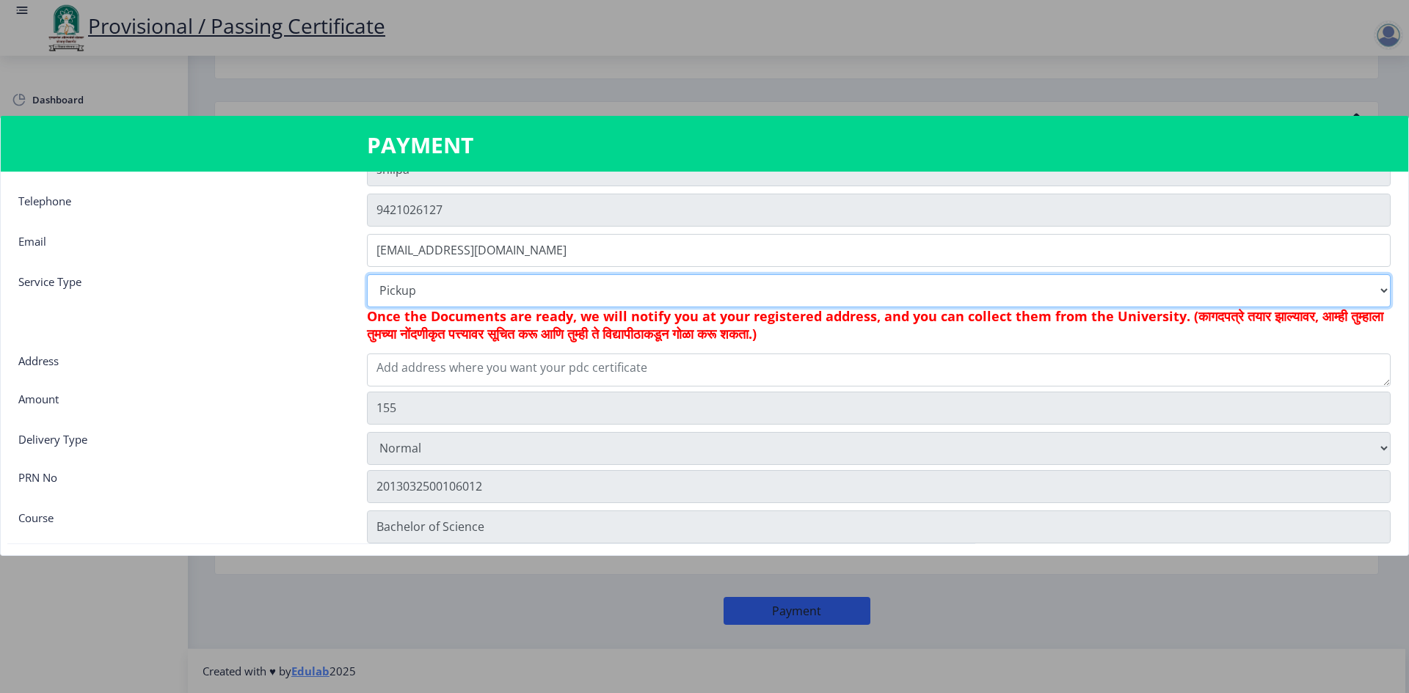
scroll to position [73, 0]
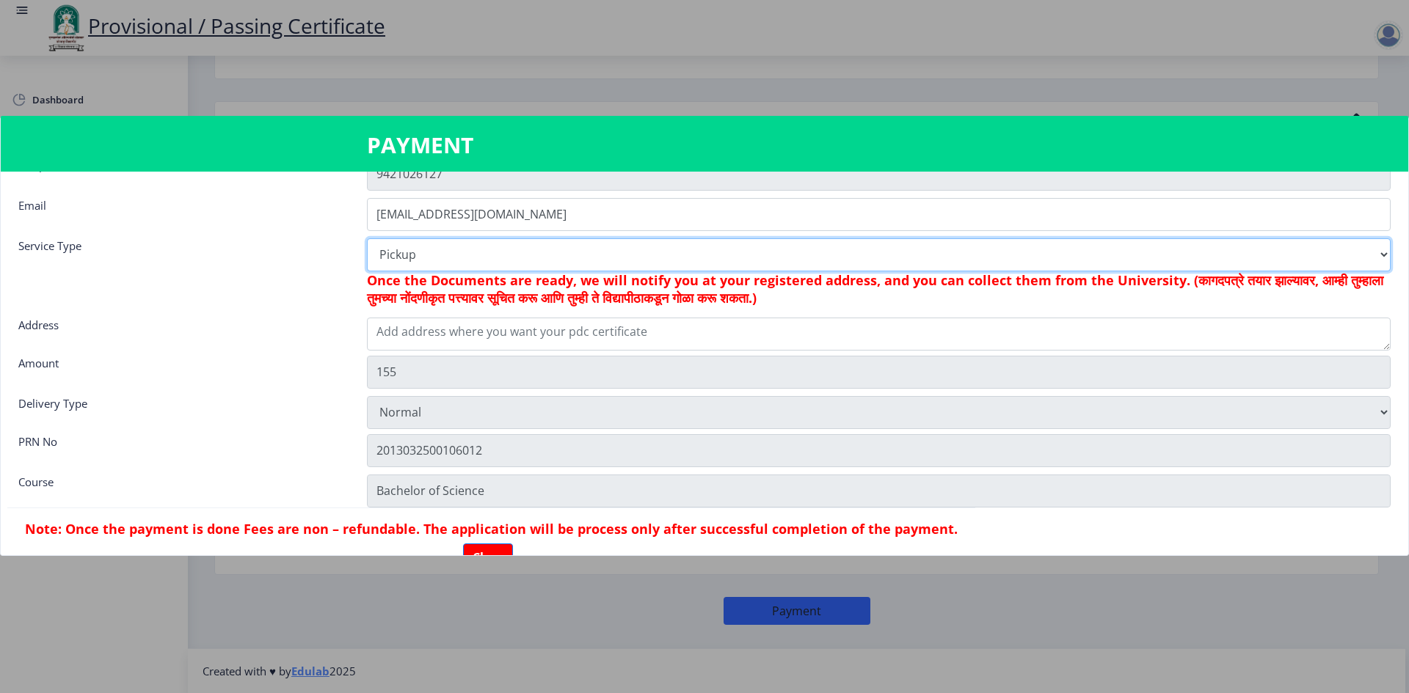
click at [429, 255] on select "Digital Courier Pickup" at bounding box center [878, 254] width 1023 height 33
click at [382, 238] on select "Digital Courier Pickup" at bounding box center [878, 254] width 1023 height 33
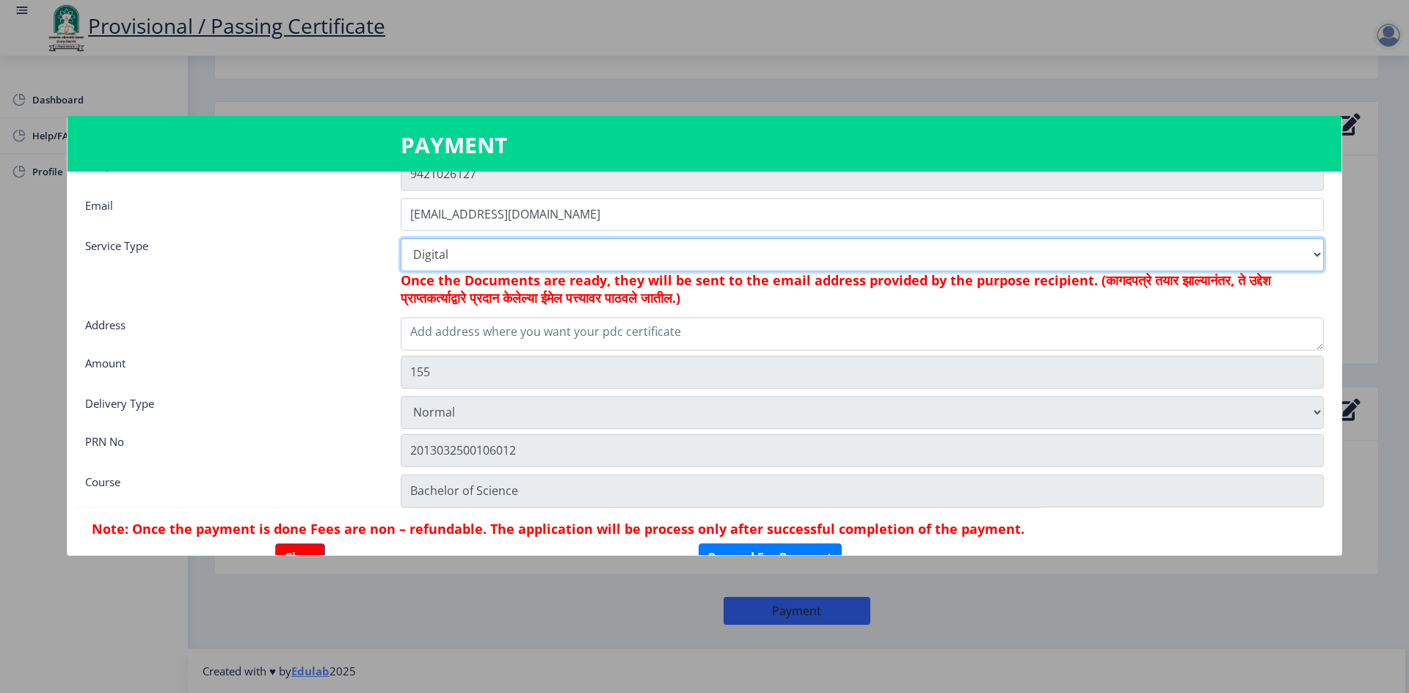
click at [468, 258] on select "Digital Courier Pickup" at bounding box center [863, 254] width 924 height 33
select select "new"
click at [401, 238] on select "Digital Courier Pickup" at bounding box center [863, 254] width 924 height 33
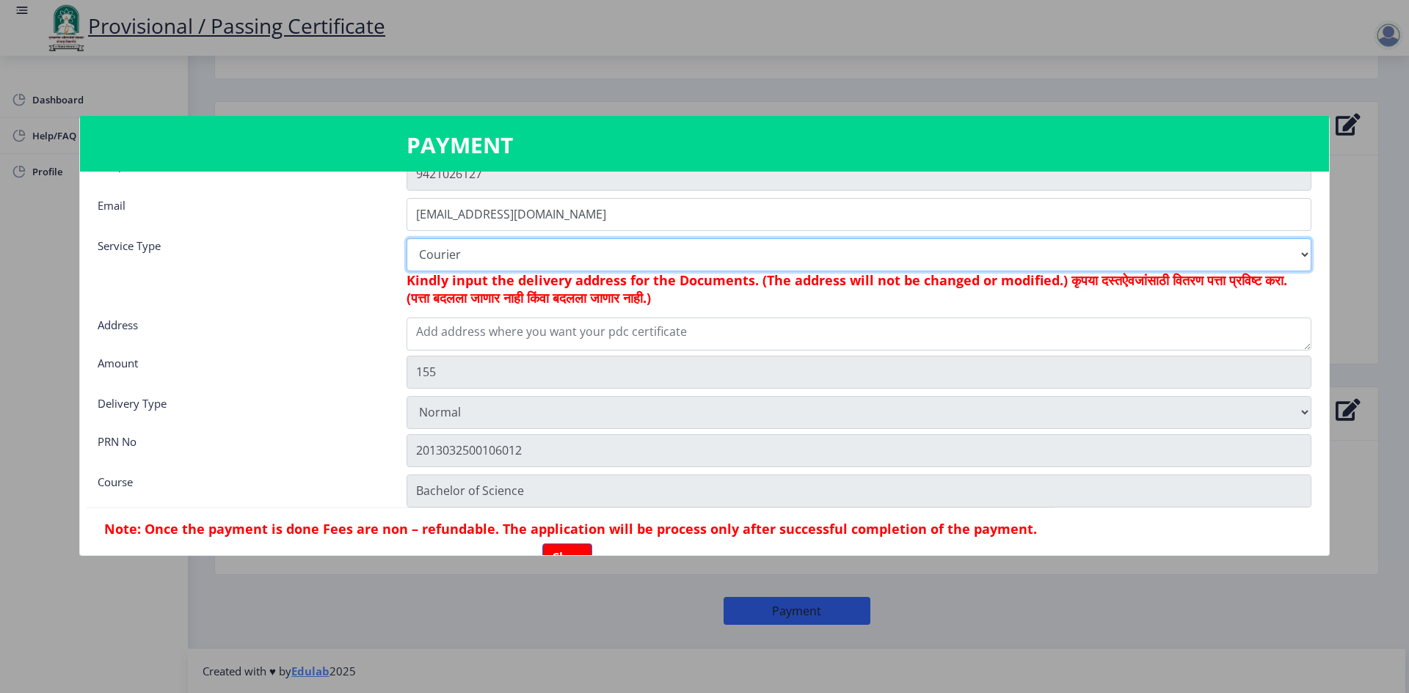
type input "205"
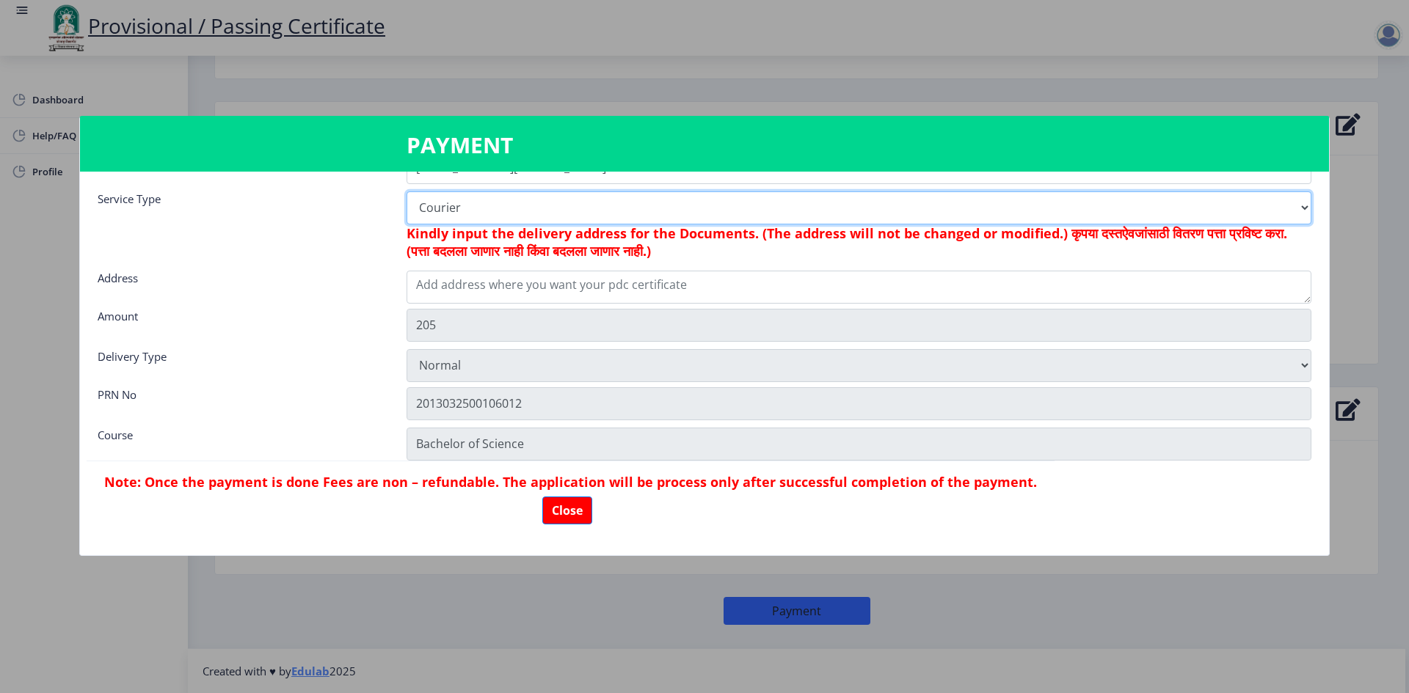
click at [541, 208] on select "Digital Courier Pickup" at bounding box center [858, 207] width 905 height 33
select select "pickup"
click at [406, 191] on select "Digital Courier Pickup" at bounding box center [858, 207] width 905 height 33
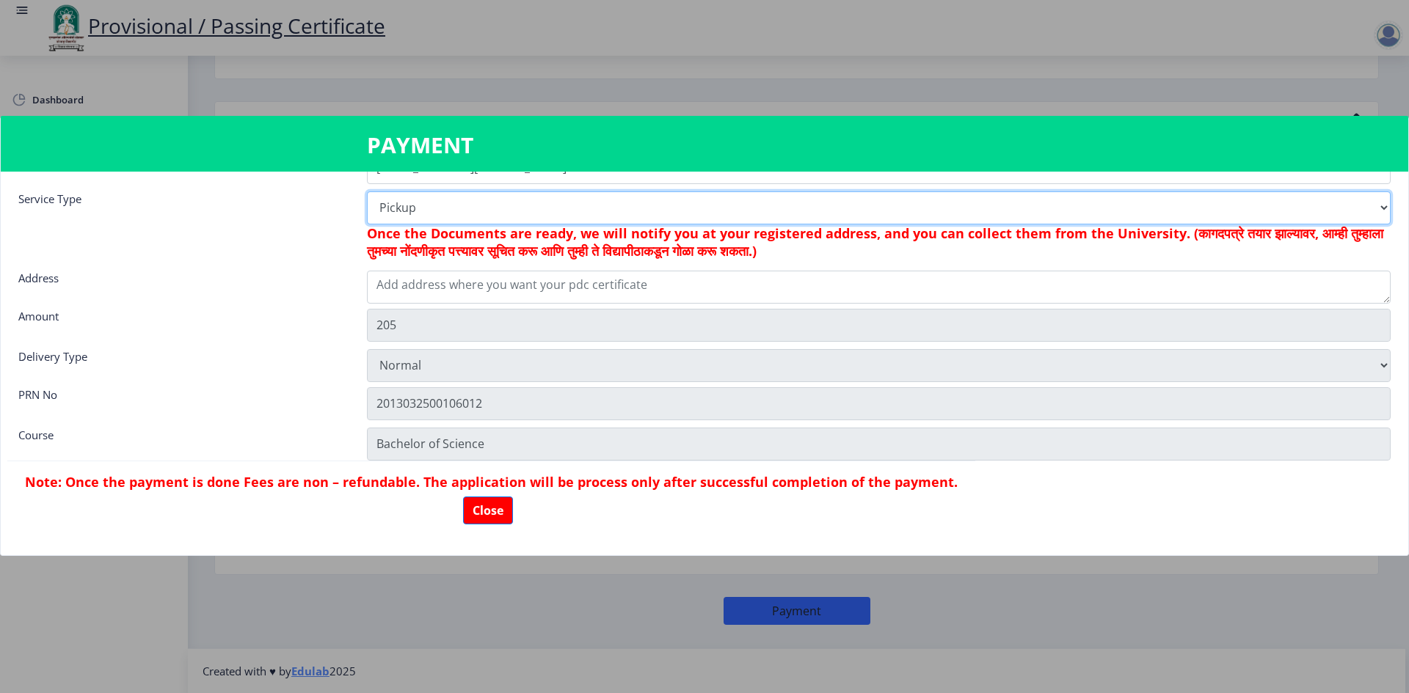
type input "155"
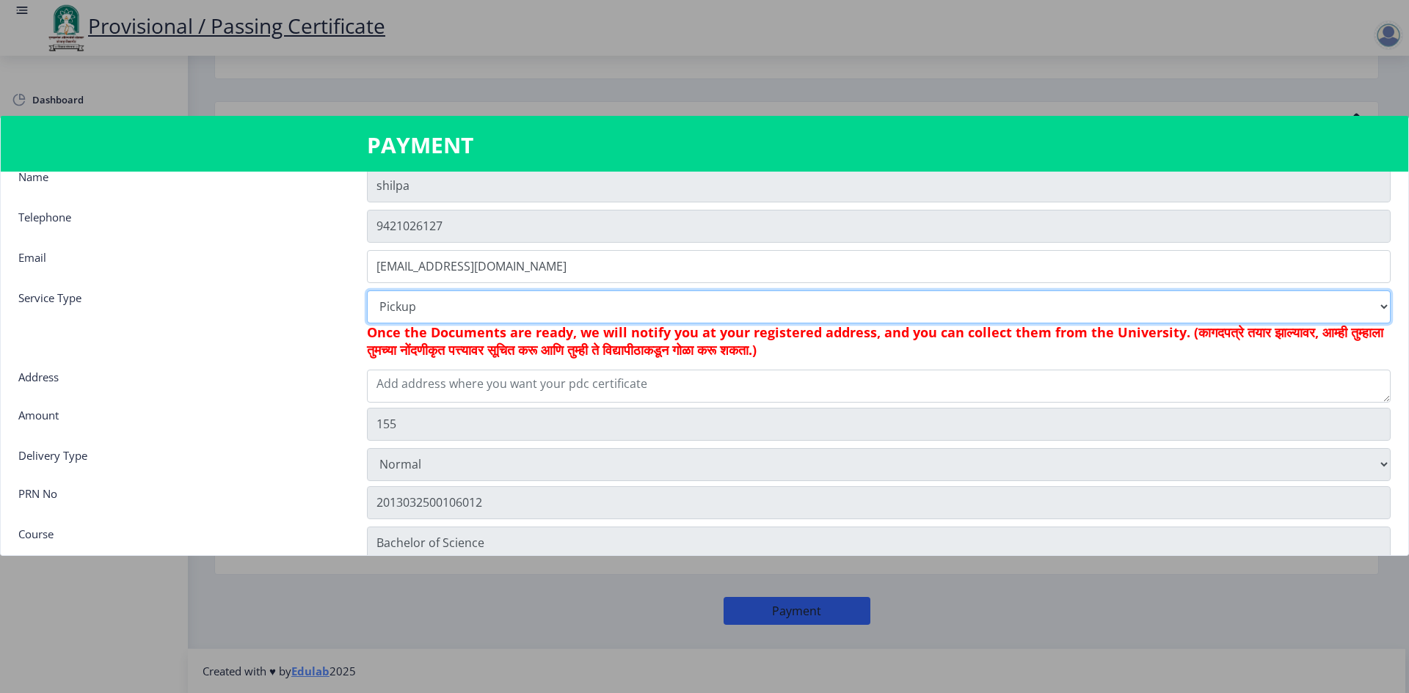
scroll to position [0, 0]
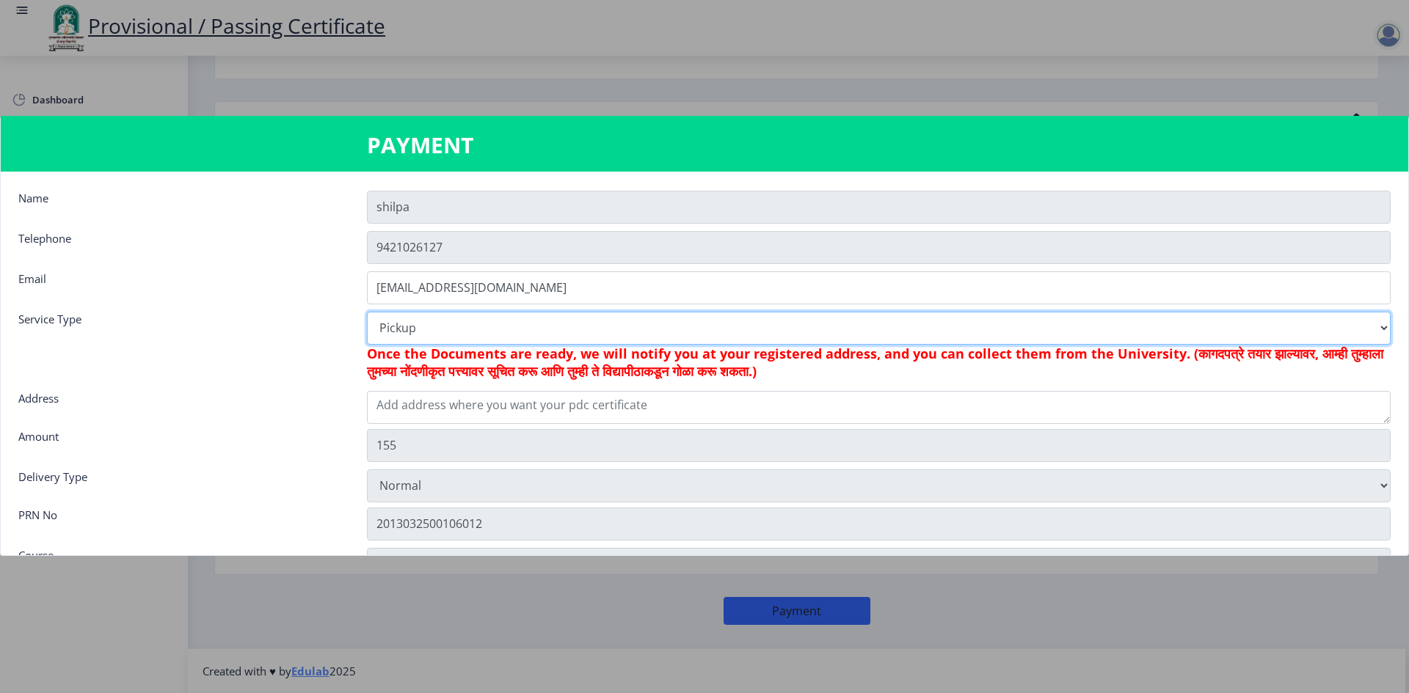
click at [456, 321] on select "Digital Courier Pickup" at bounding box center [878, 328] width 1023 height 33
click at [462, 332] on select "Digital Courier Pickup" at bounding box center [878, 328] width 1023 height 33
select select "new"
click at [384, 312] on select "Digital Courier Pickup" at bounding box center [878, 328] width 1023 height 33
type input "205"
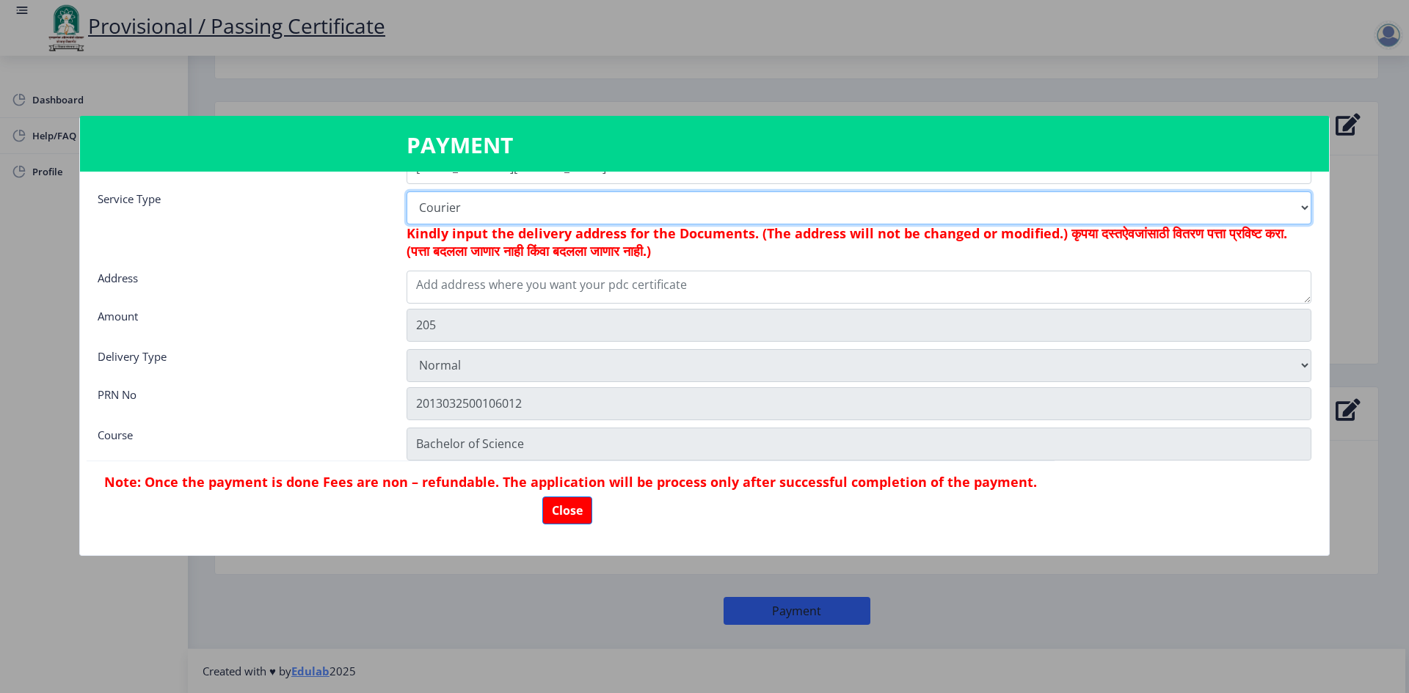
scroll to position [47, 0]
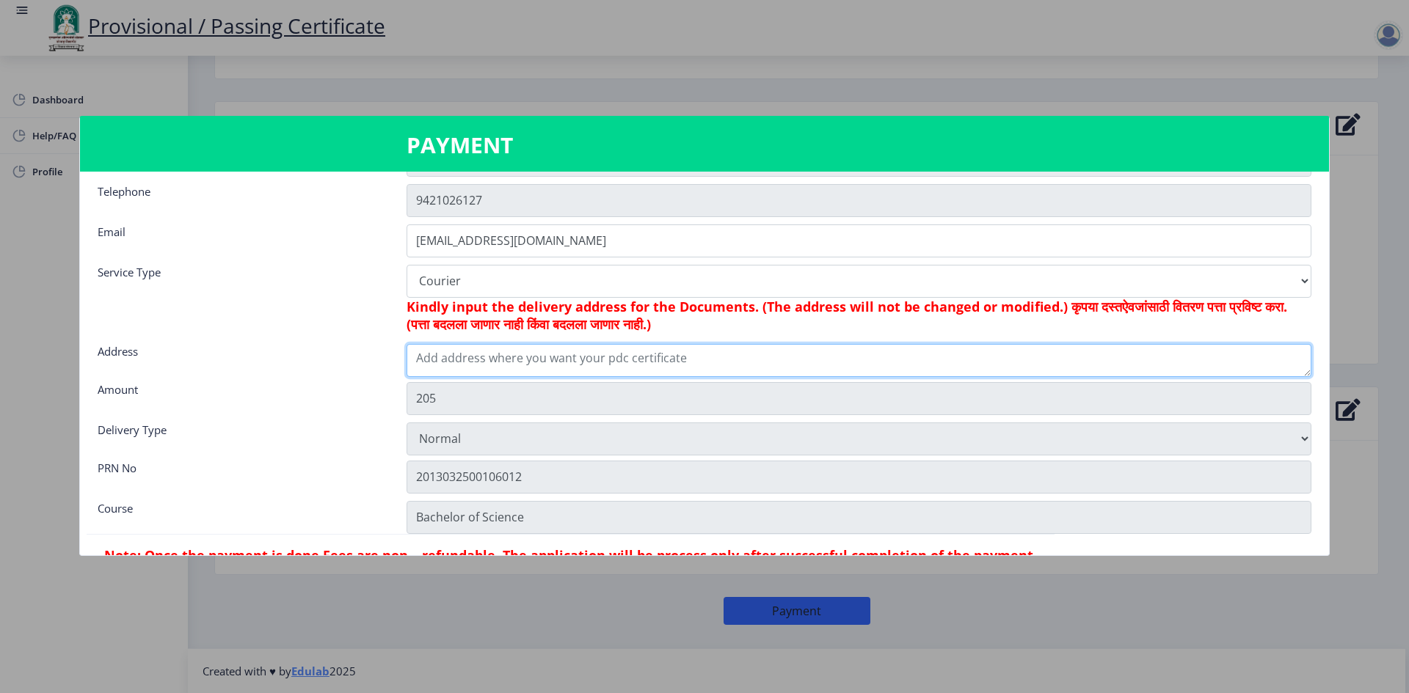
click at [478, 374] on textarea at bounding box center [858, 360] width 905 height 33
click at [650, 362] on textarea "[PERSON_NAME], D-804, [GEOGRAPHIC_DATA], Dr." at bounding box center [858, 360] width 905 height 33
click at [770, 359] on textarea "[PERSON_NAME], D-804, [GEOGRAPHIC_DATA], Dr." at bounding box center [858, 360] width 905 height 33
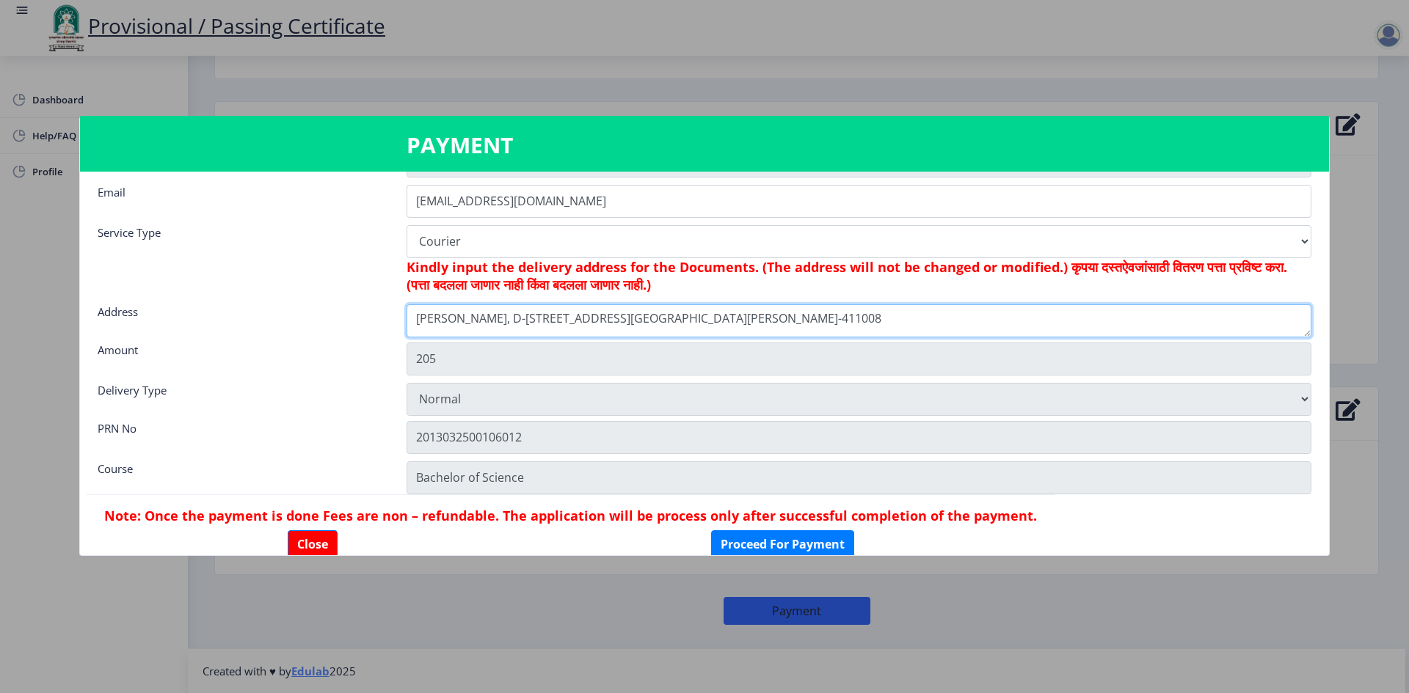
scroll to position [120, 0]
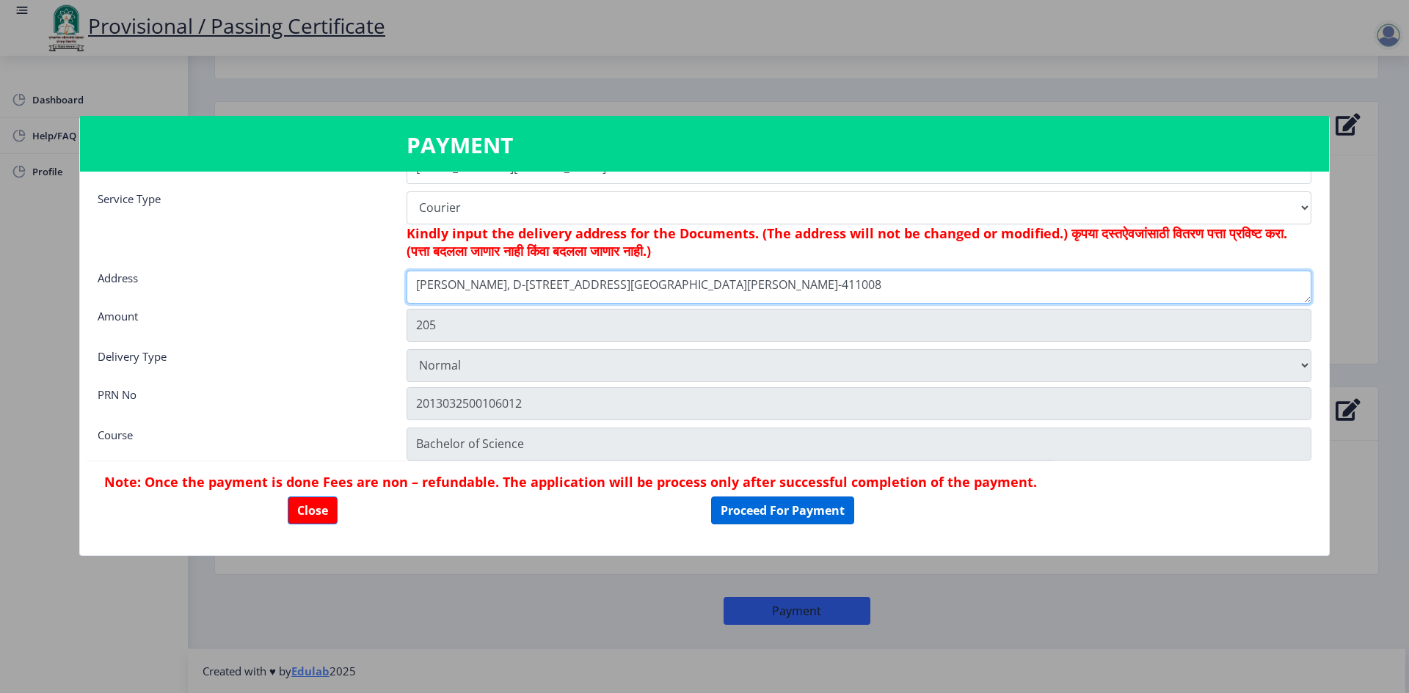
type textarea "[PERSON_NAME], D-[STREET_ADDRESS][GEOGRAPHIC_DATA][PERSON_NAME]-411008"
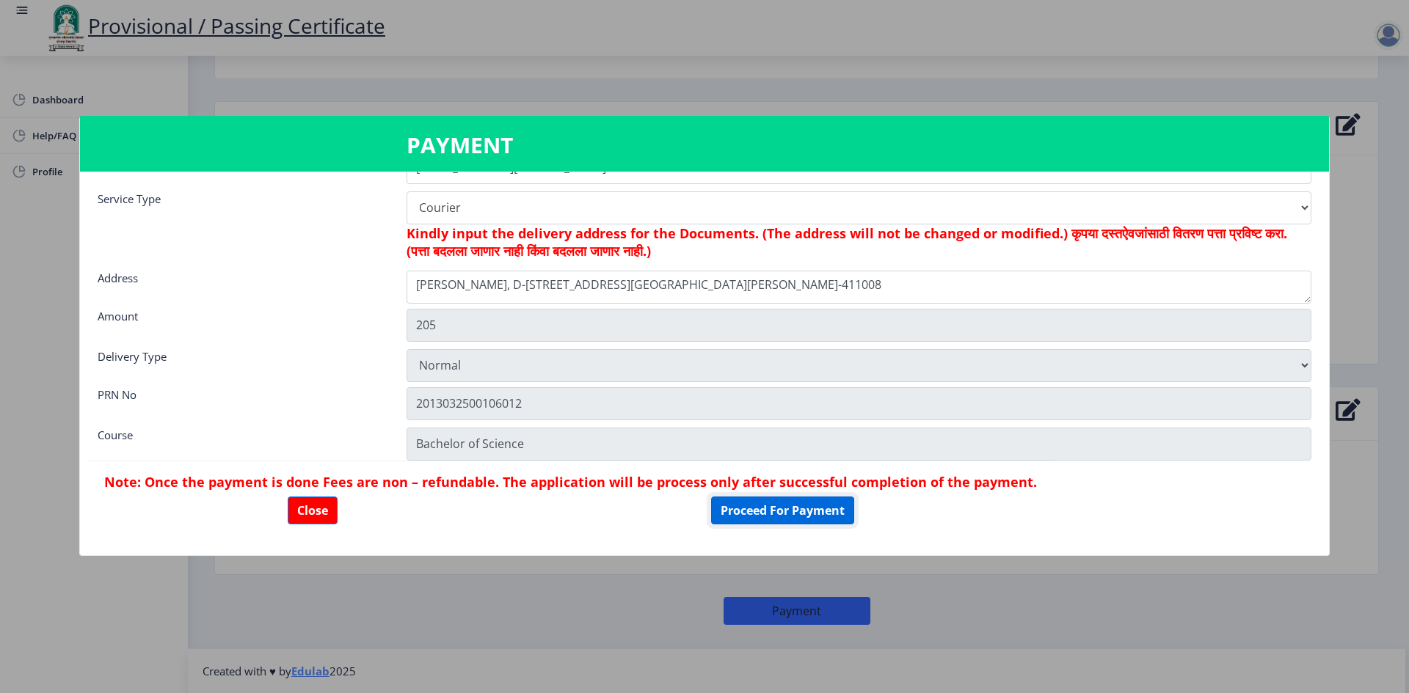
click at [715, 515] on button "Proceed For Payment" at bounding box center [782, 511] width 143 height 28
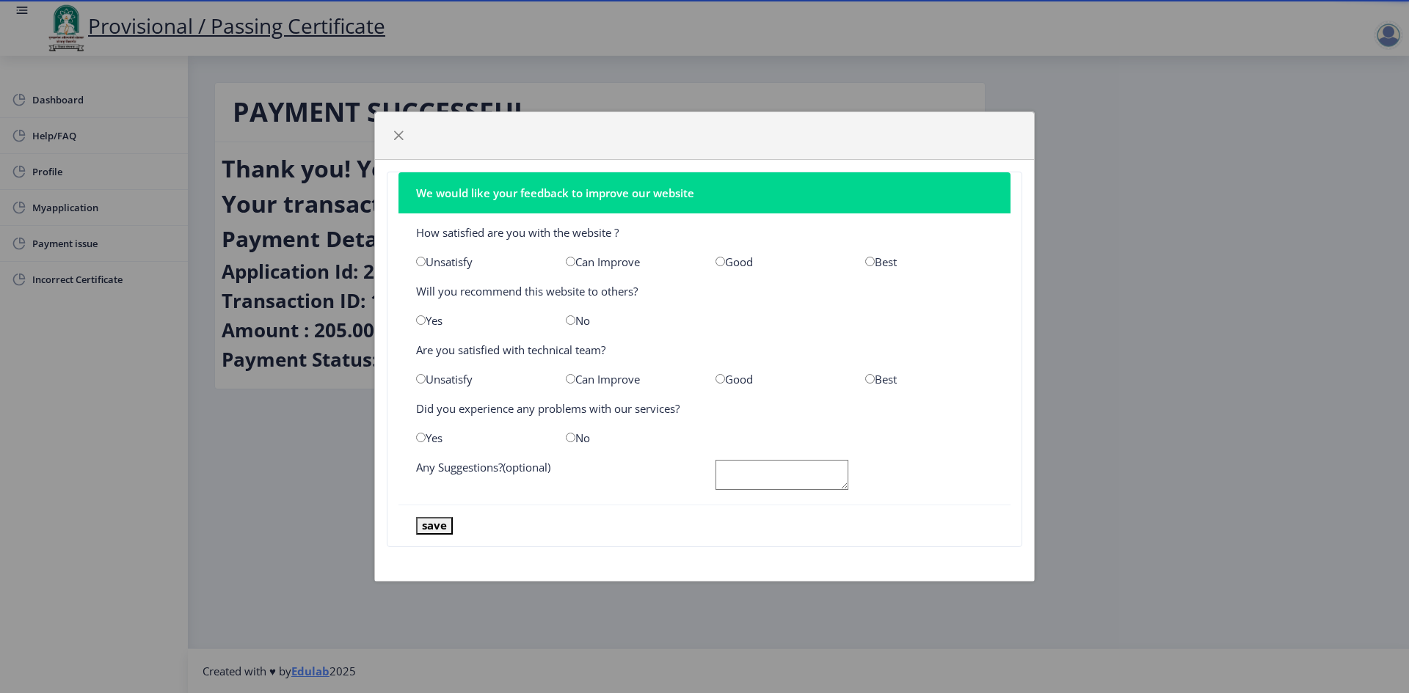
click at [868, 261] on input "radio" at bounding box center [870, 262] width 10 height 10
radio input "true"
click at [416, 321] on input "radio" at bounding box center [421, 320] width 10 height 10
radio input "true"
click at [574, 439] on input "radio" at bounding box center [571, 438] width 10 height 10
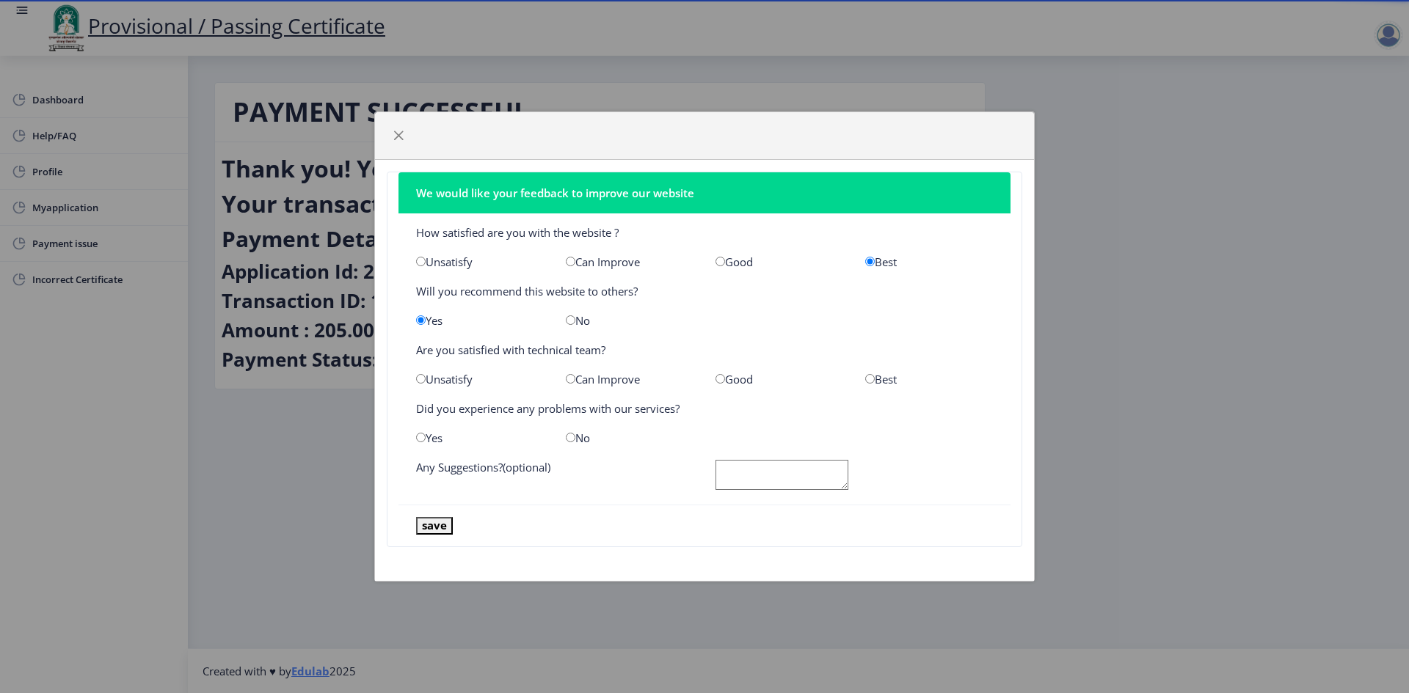
radio input "true"
click at [756, 475] on textarea at bounding box center [781, 475] width 133 height 30
type textarea "Ok"
click at [440, 529] on button "save" at bounding box center [434, 525] width 37 height 17
click at [872, 376] on input "radio" at bounding box center [870, 379] width 10 height 10
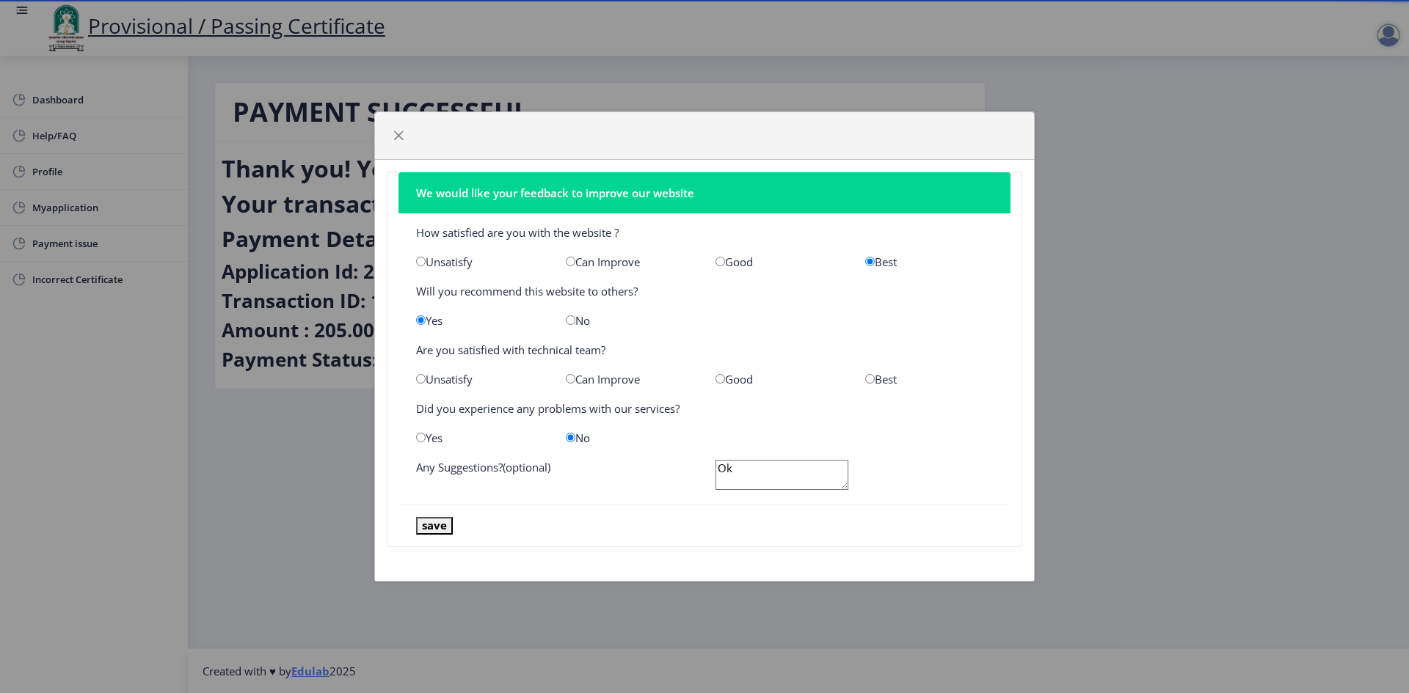
radio input "true"
click at [440, 527] on button "save" at bounding box center [434, 525] width 37 height 17
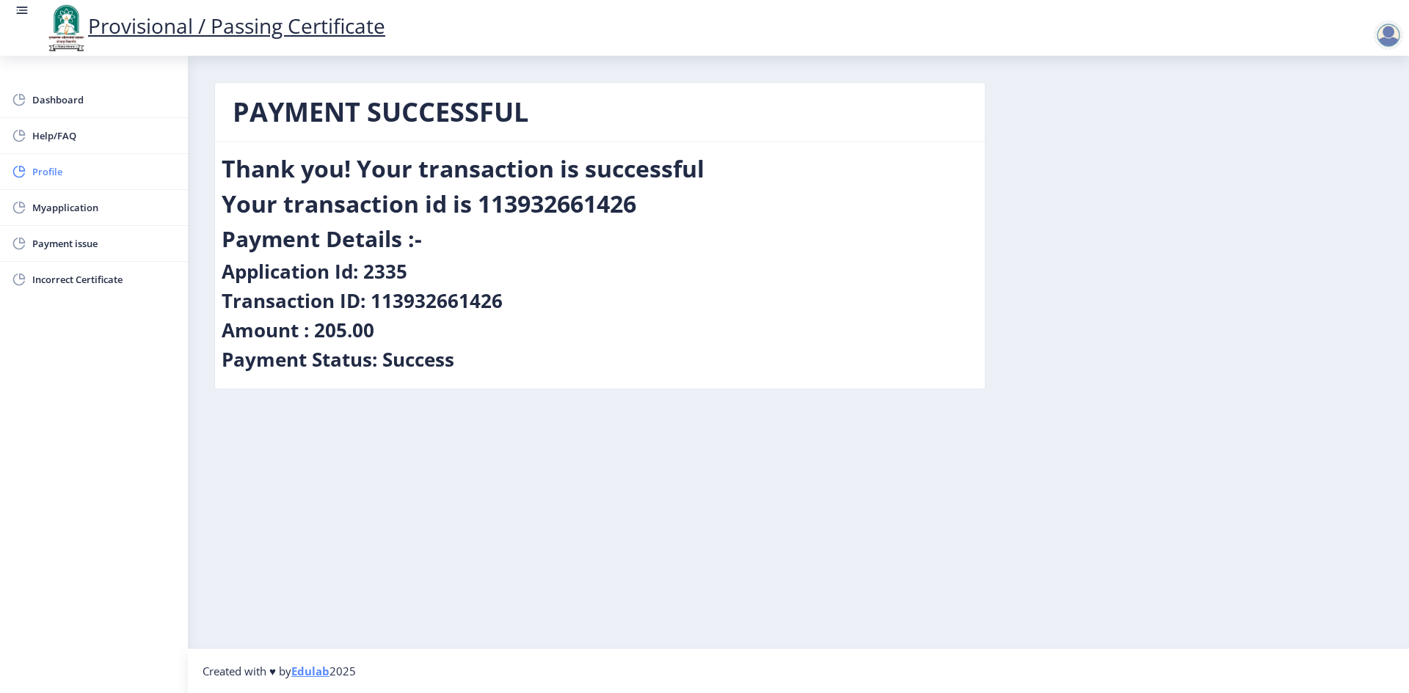
click at [47, 186] on link "Profile" at bounding box center [94, 171] width 188 height 35
select select
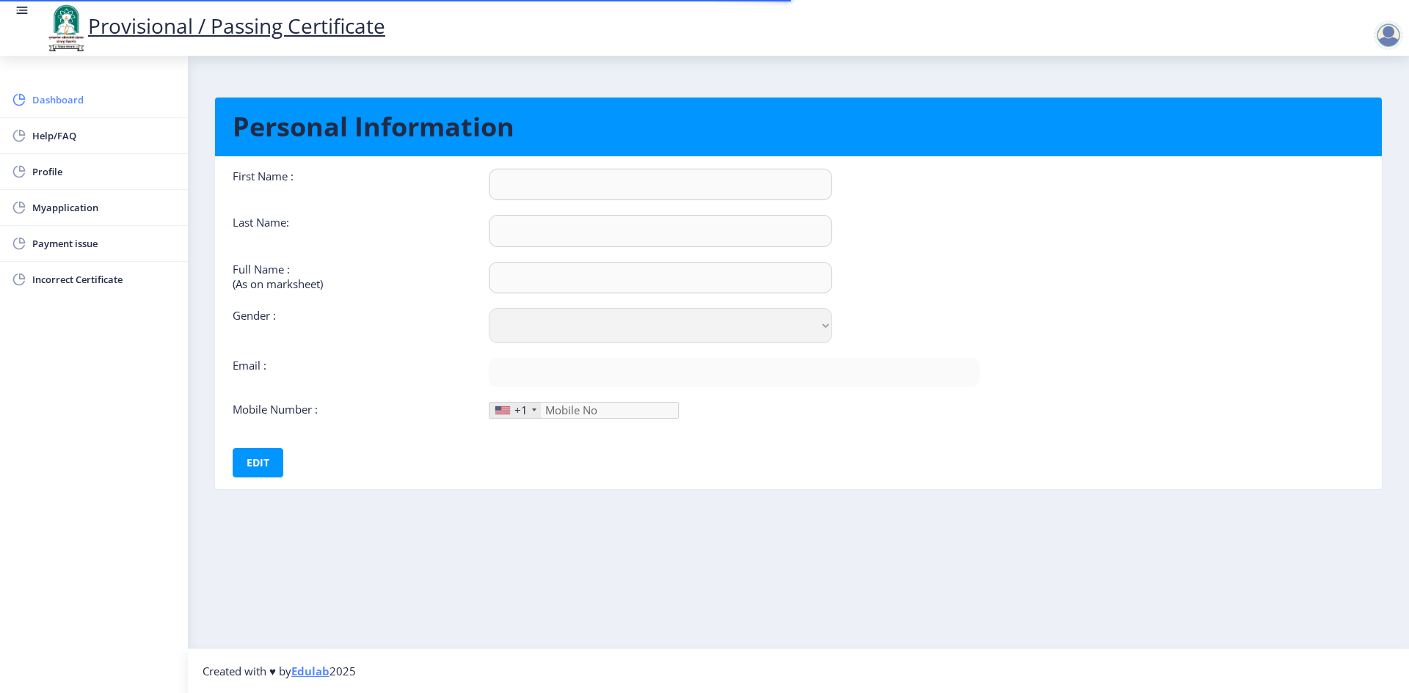
click at [48, 113] on link "Dashboard" at bounding box center [94, 99] width 188 height 35
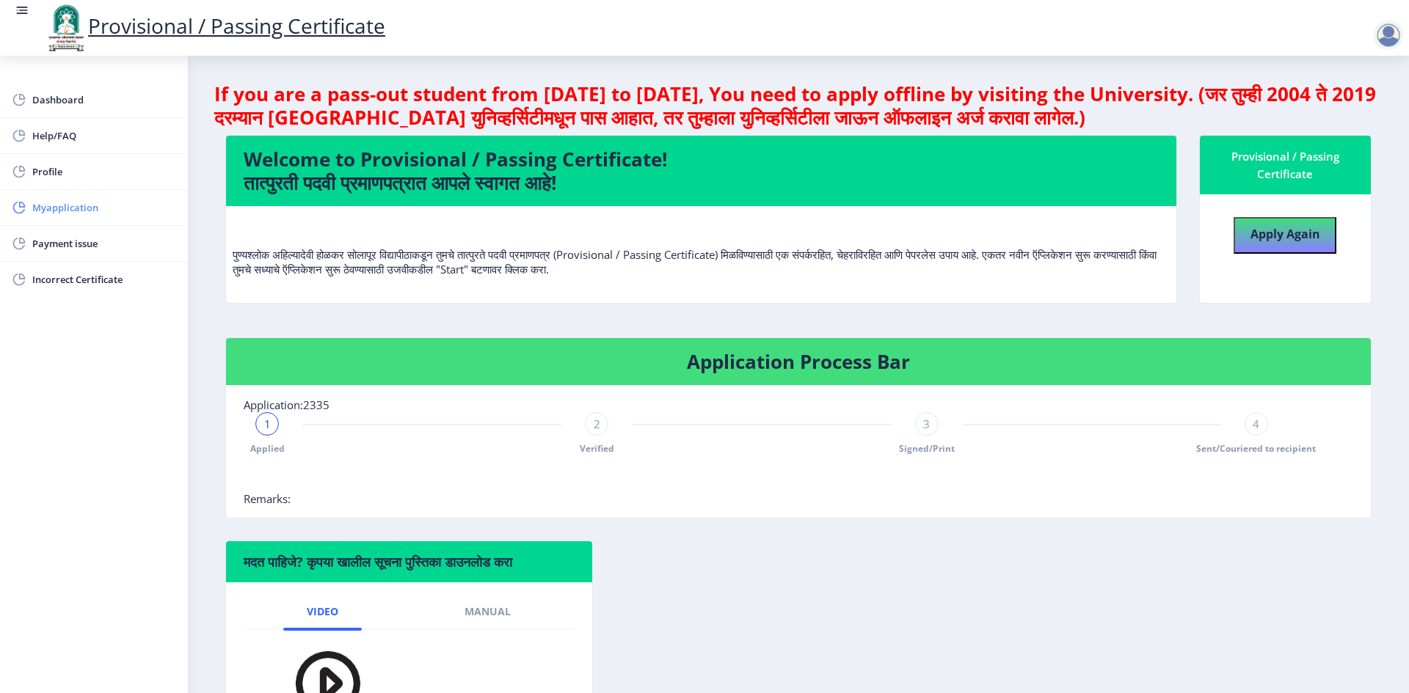
click at [66, 211] on span "Myapplication" at bounding box center [104, 208] width 144 height 18
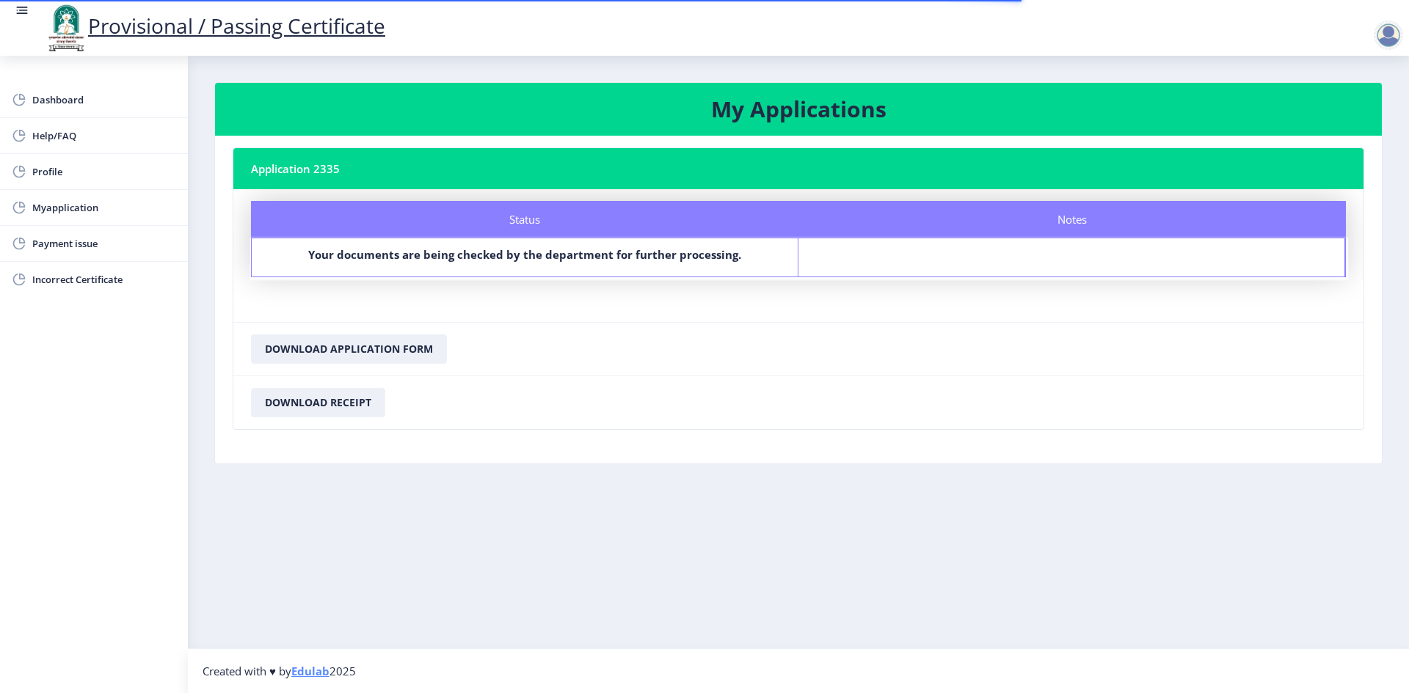
click at [519, 263] on div "Your documents are being checked by the department for further processing." at bounding box center [524, 257] width 519 height 21
click at [356, 360] on button "Download Application Form" at bounding box center [349, 349] width 196 height 29
click at [351, 396] on button "Download Receipt" at bounding box center [318, 402] width 134 height 29
